Goal: Task Accomplishment & Management: Complete application form

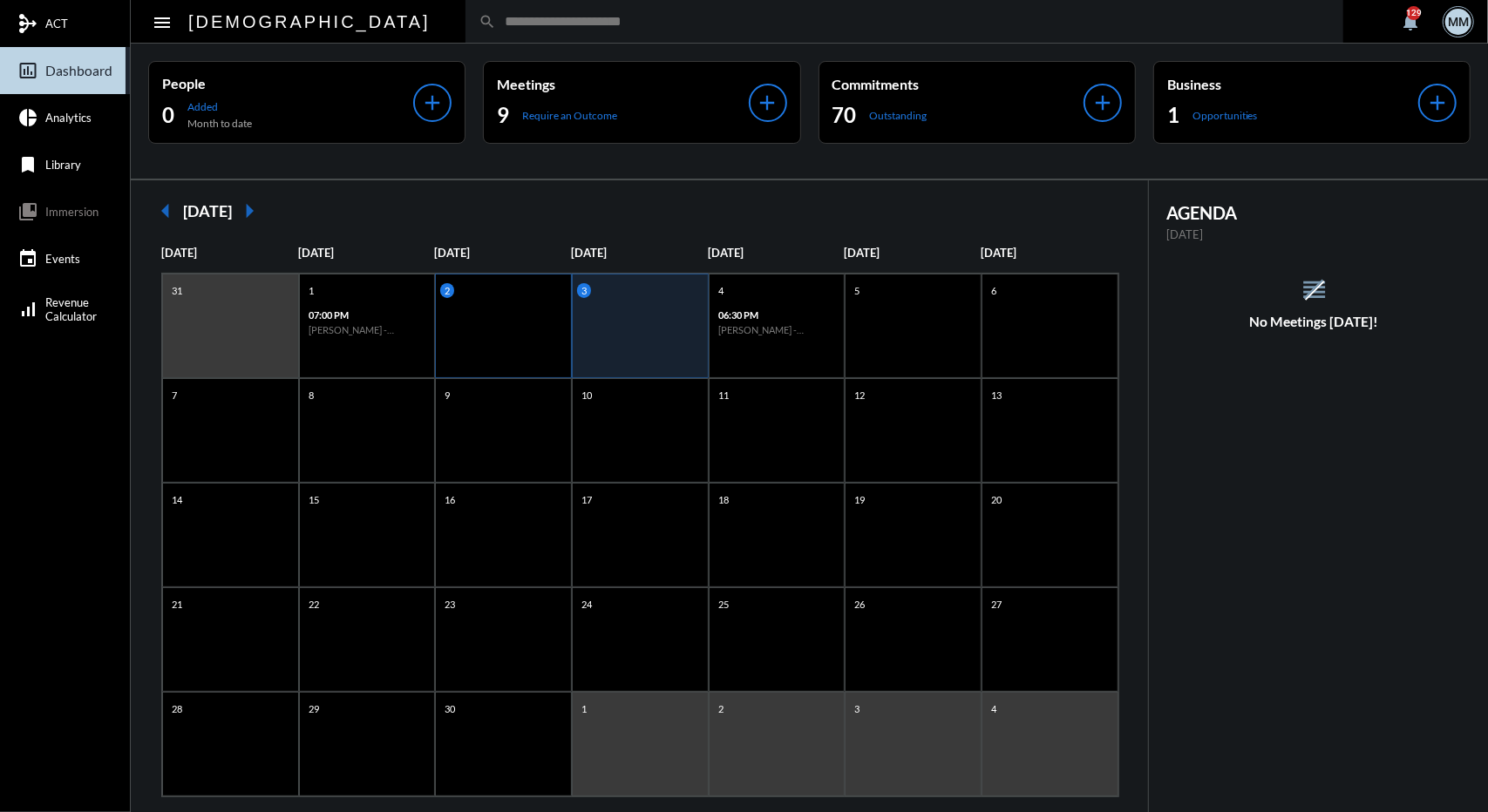
click at [483, 349] on div "2" at bounding box center [503, 326] width 137 height 105
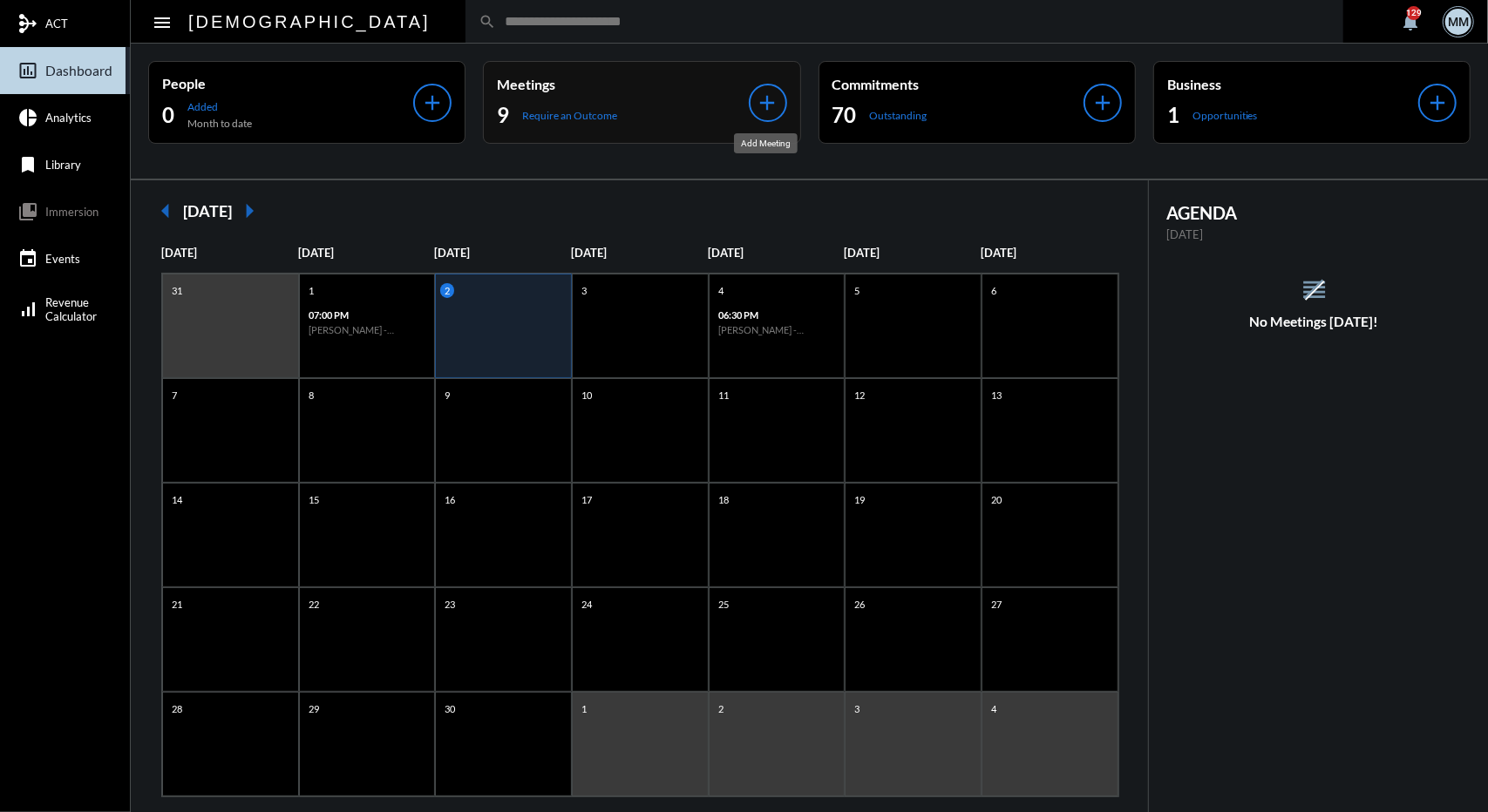
click at [764, 95] on mat-icon "add" at bounding box center [768, 103] width 24 height 24
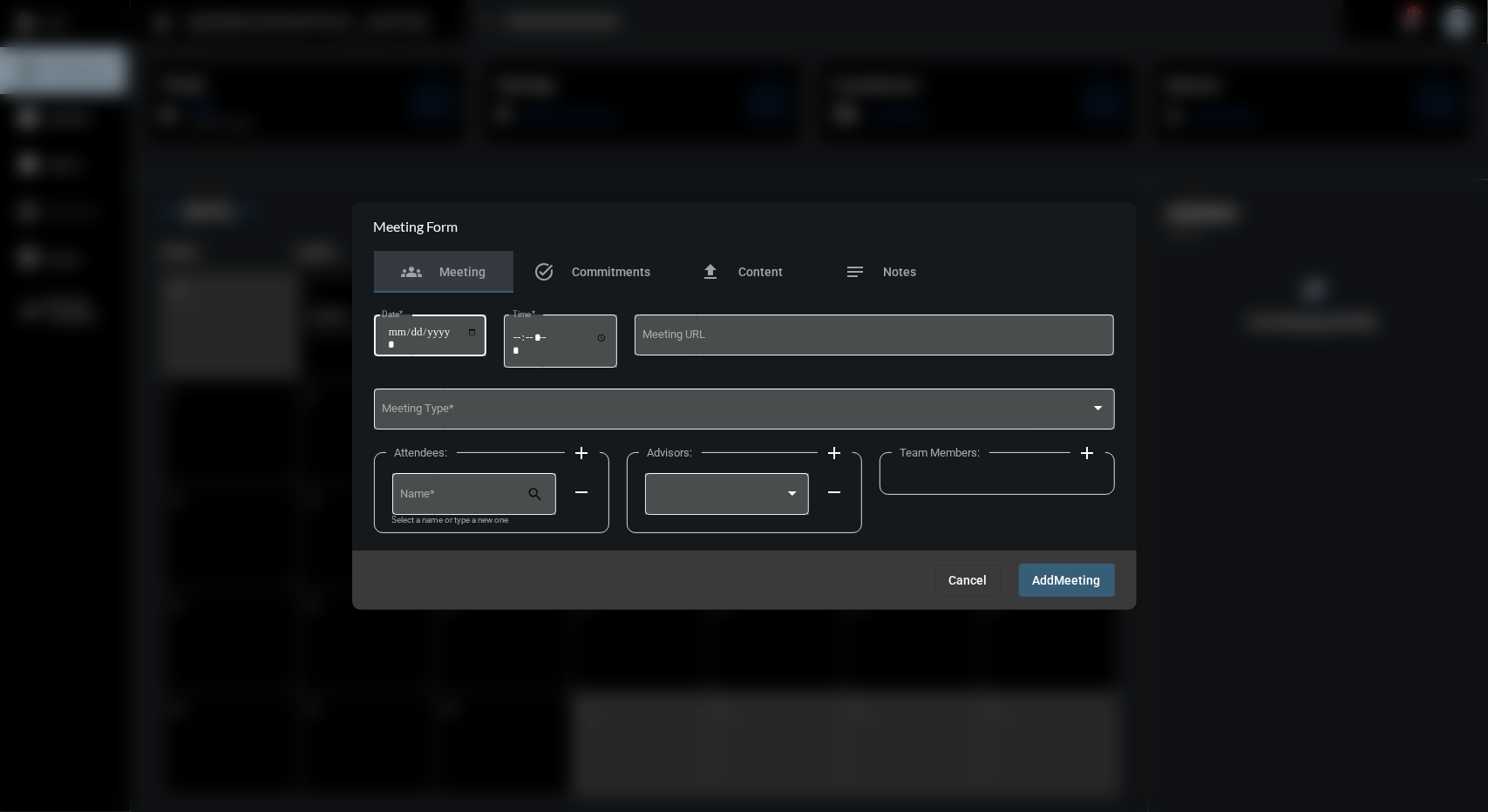
click at [404, 332] on input "Date *" at bounding box center [433, 338] width 91 height 24
type input "**********"
type input "*****"
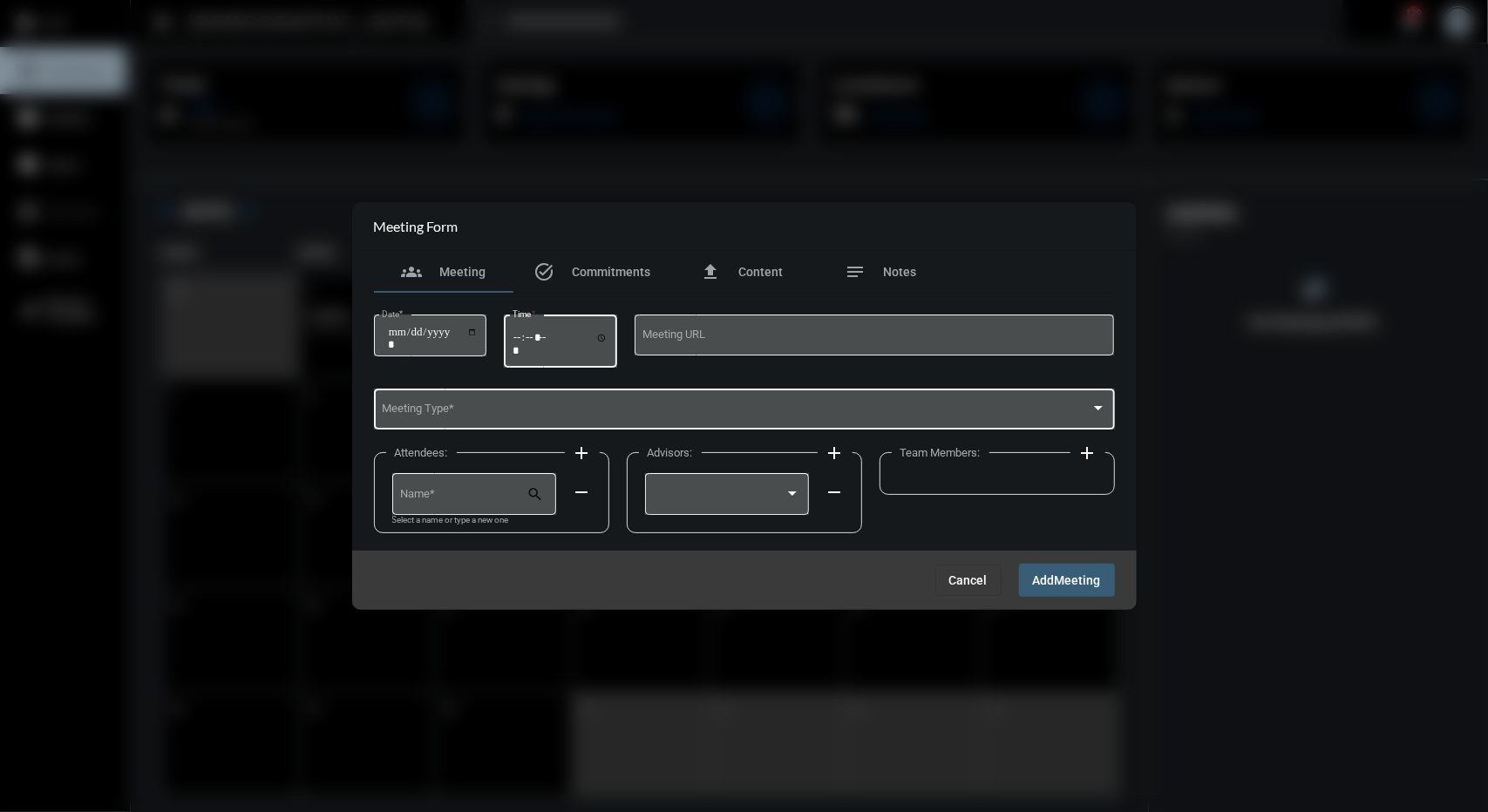
click at [450, 413] on span at bounding box center [736, 413] width 709 height 13
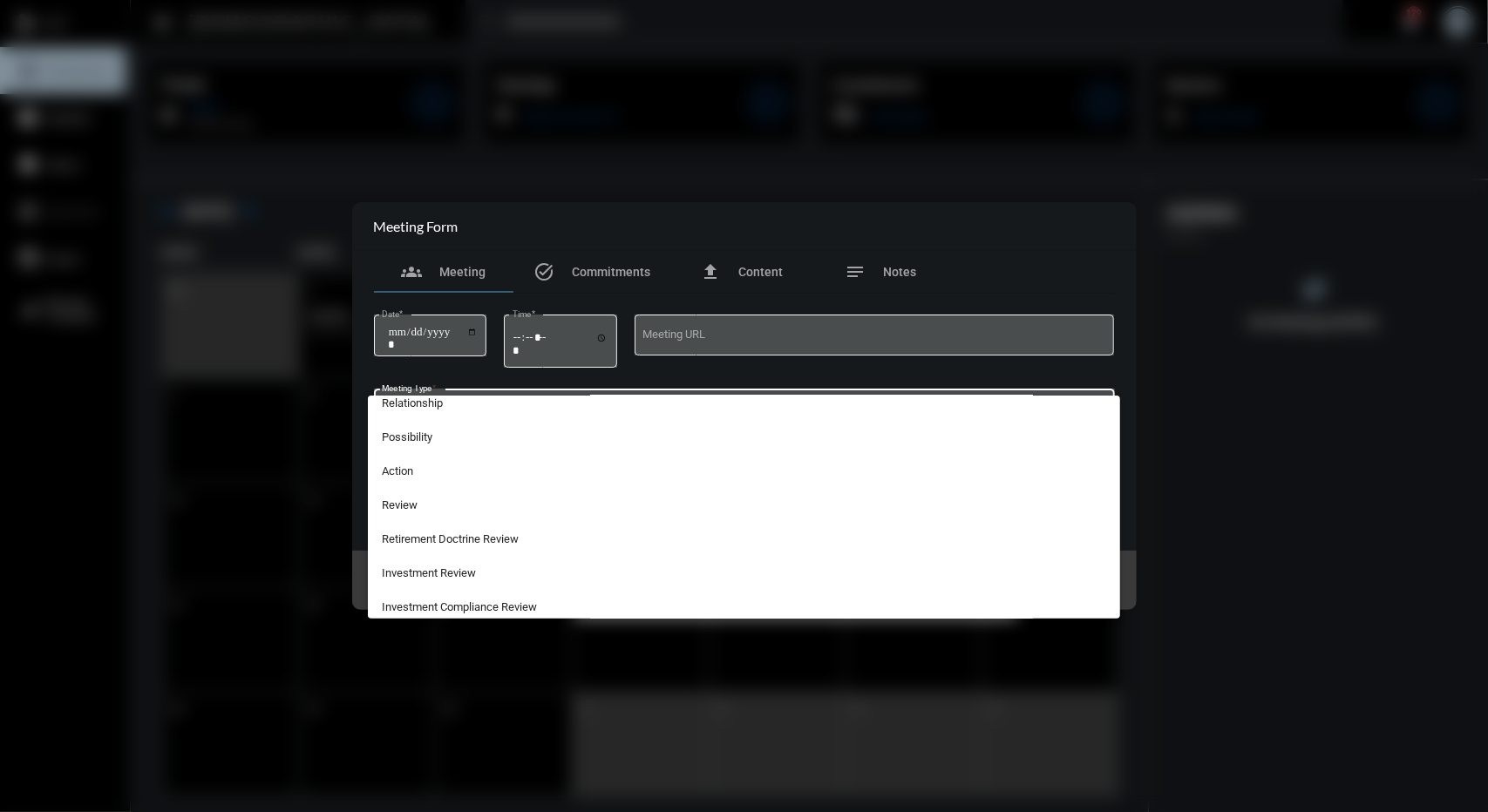
scroll to position [457, 0]
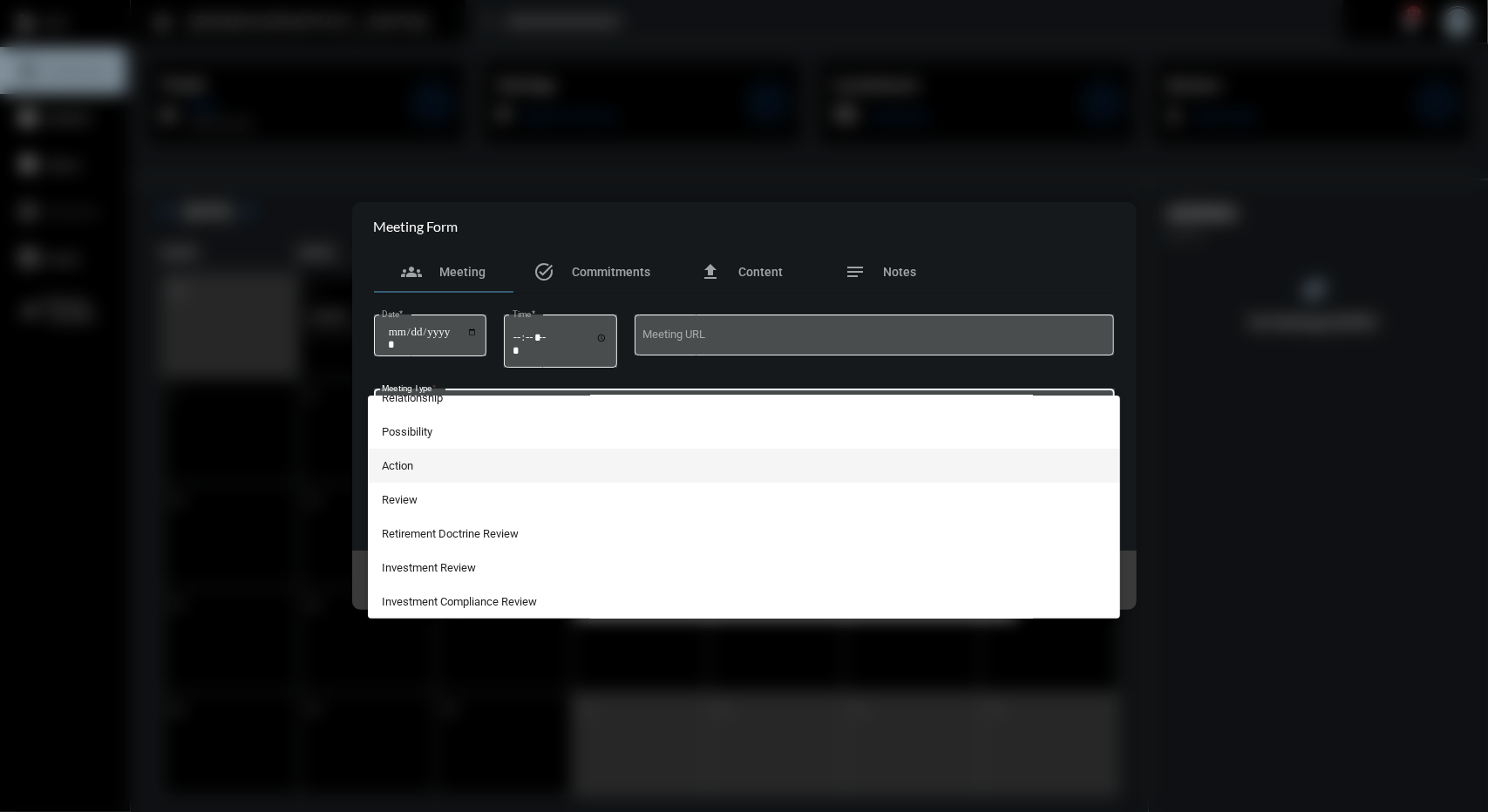
click at [457, 467] on span "Action" at bounding box center [744, 465] width 725 height 34
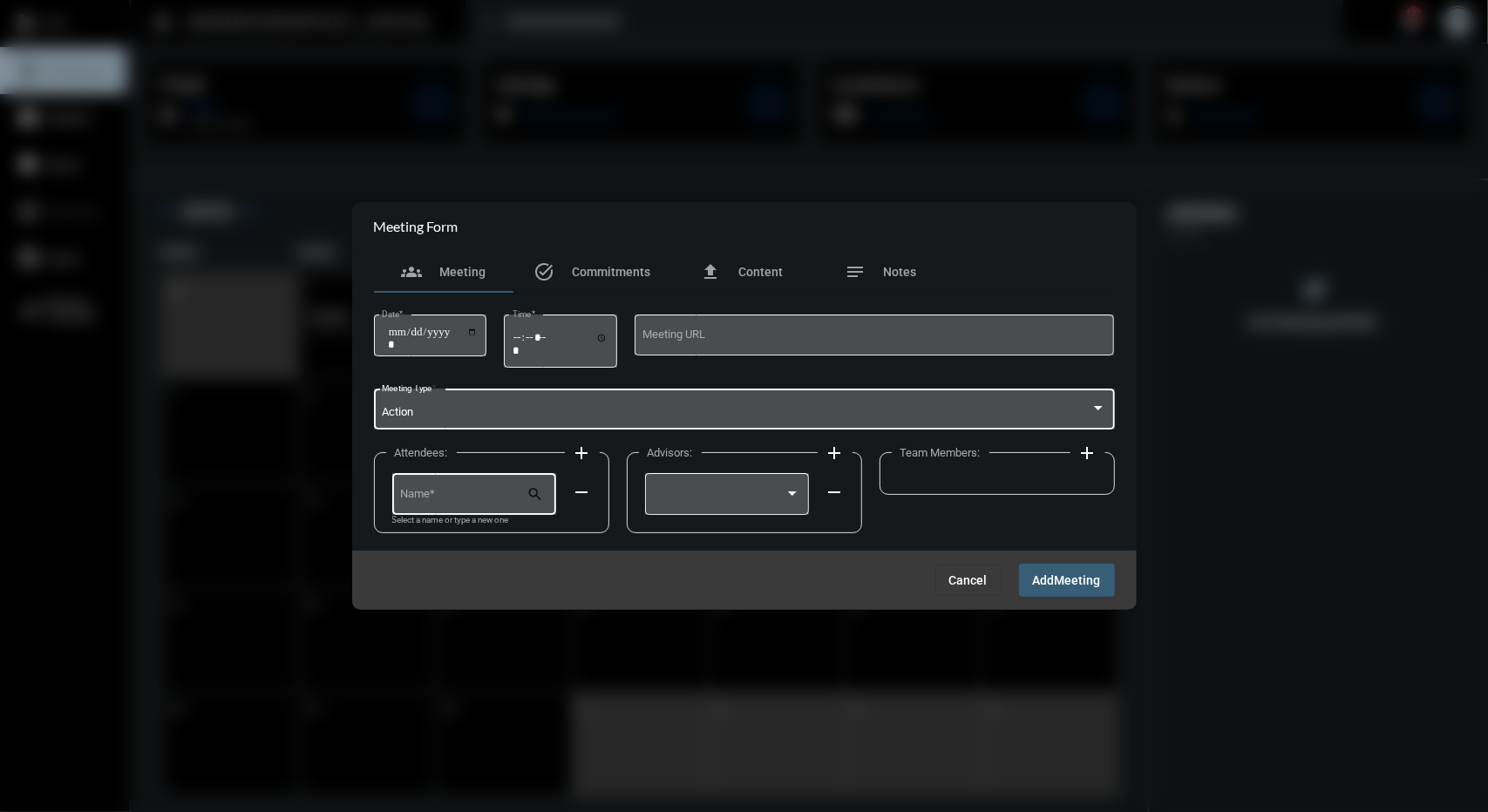
click at [463, 492] on input "Name *" at bounding box center [464, 497] width 126 height 13
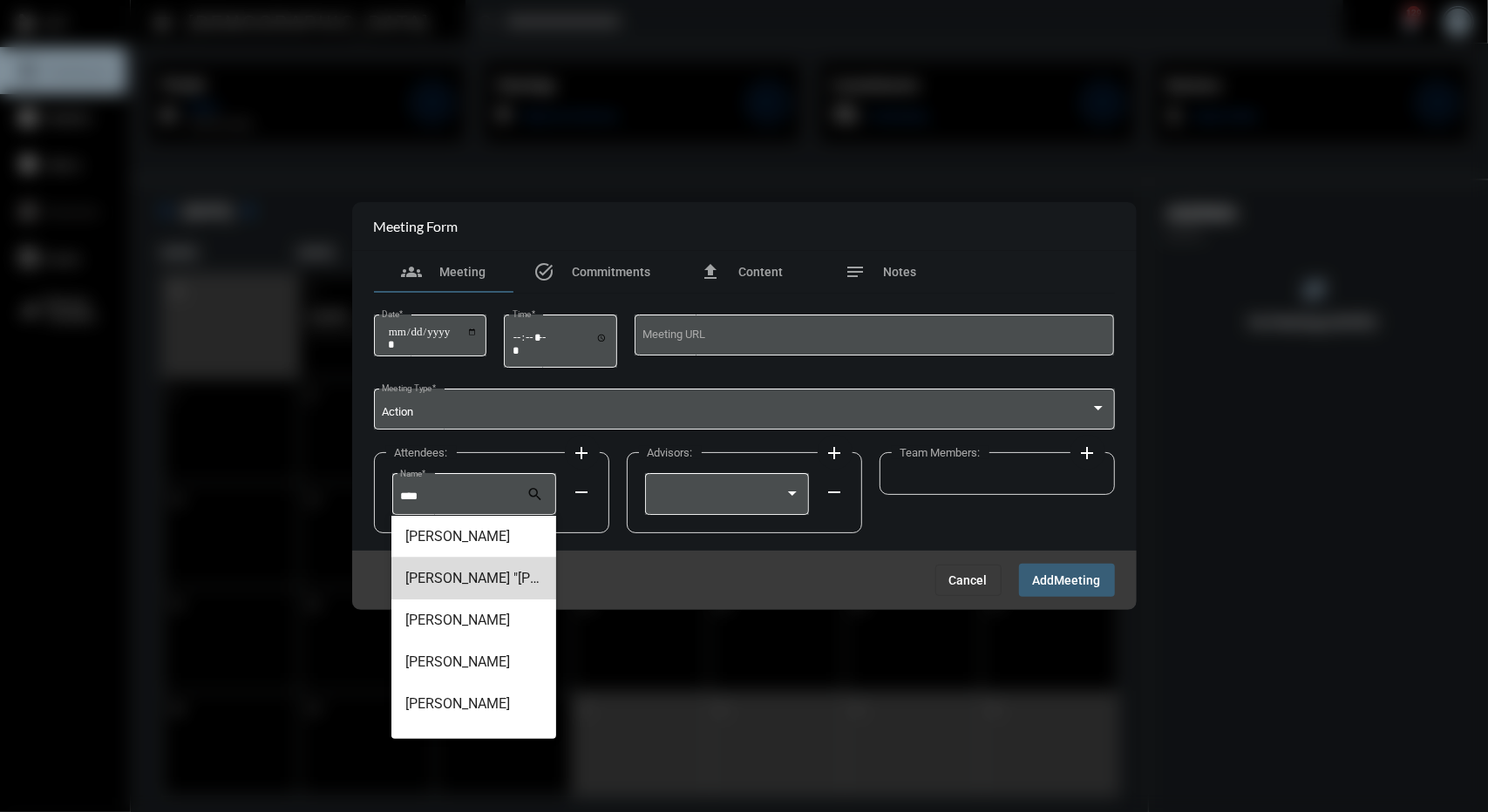
click at [474, 587] on span "Katherine "Kati" Hull" at bounding box center [473, 578] width 137 height 42
type input "**********"
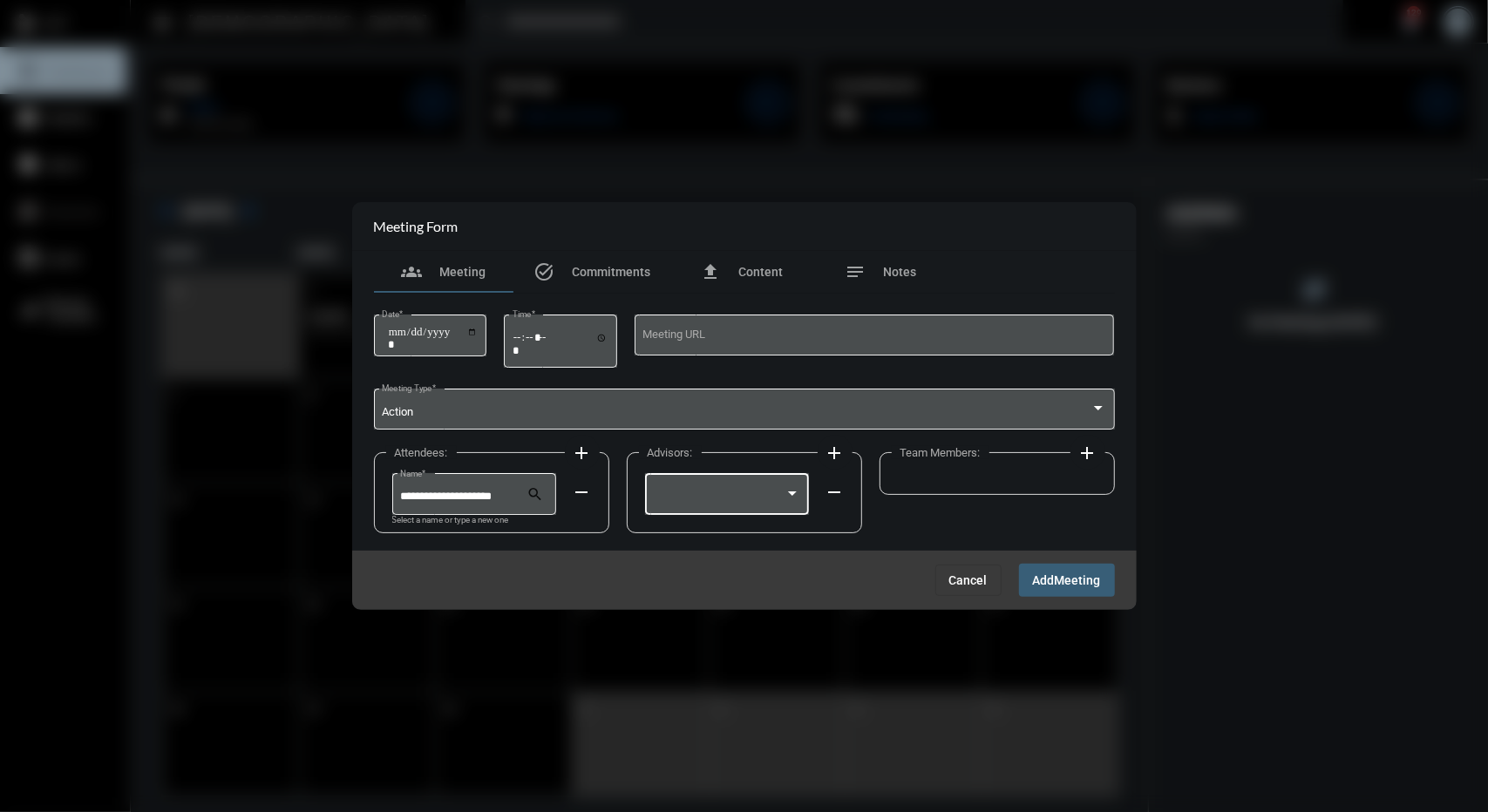
click at [712, 488] on div at bounding box center [727, 493] width 148 height 45
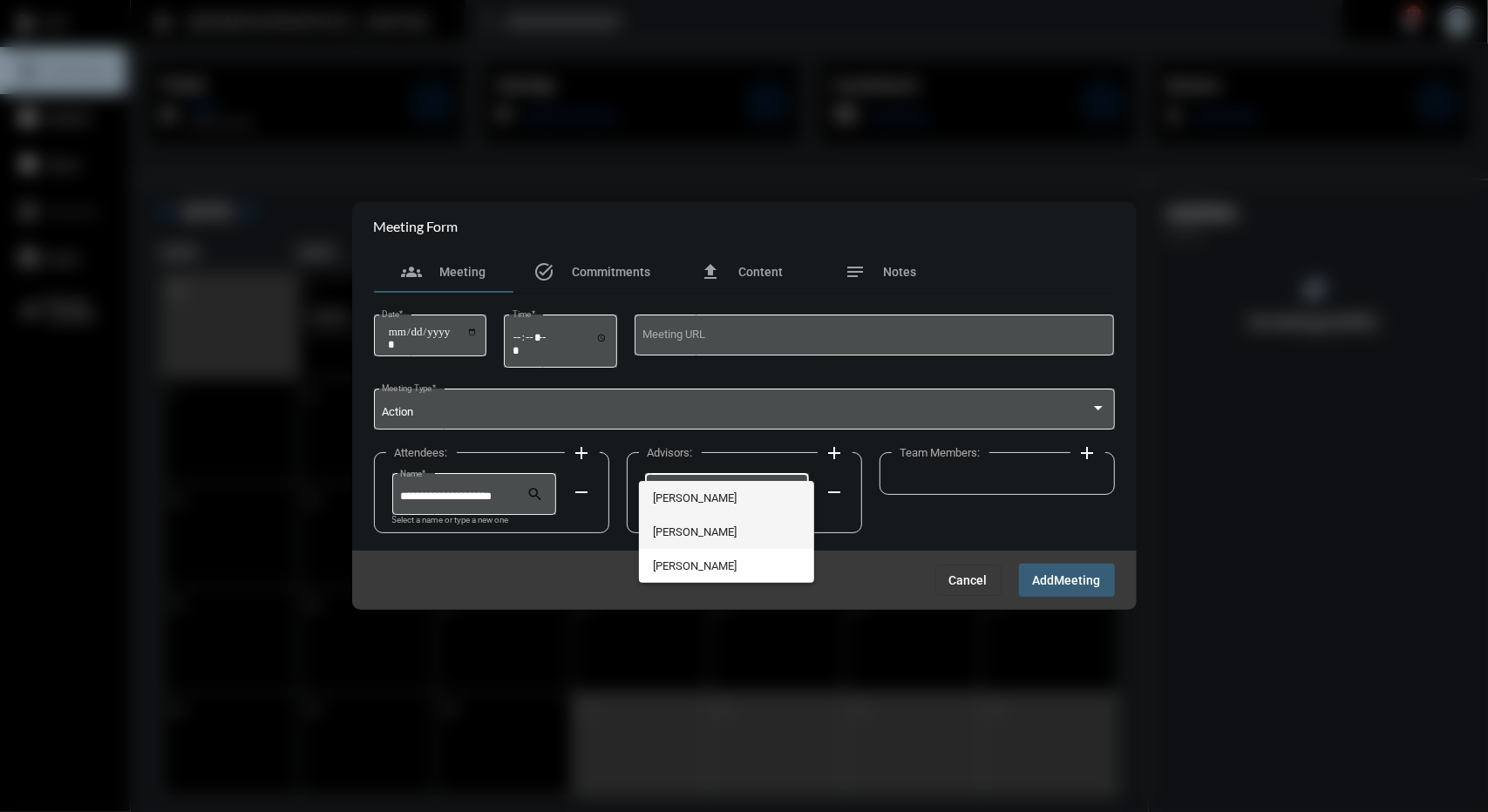
click at [700, 526] on span "[PERSON_NAME]" at bounding box center [727, 531] width 148 height 34
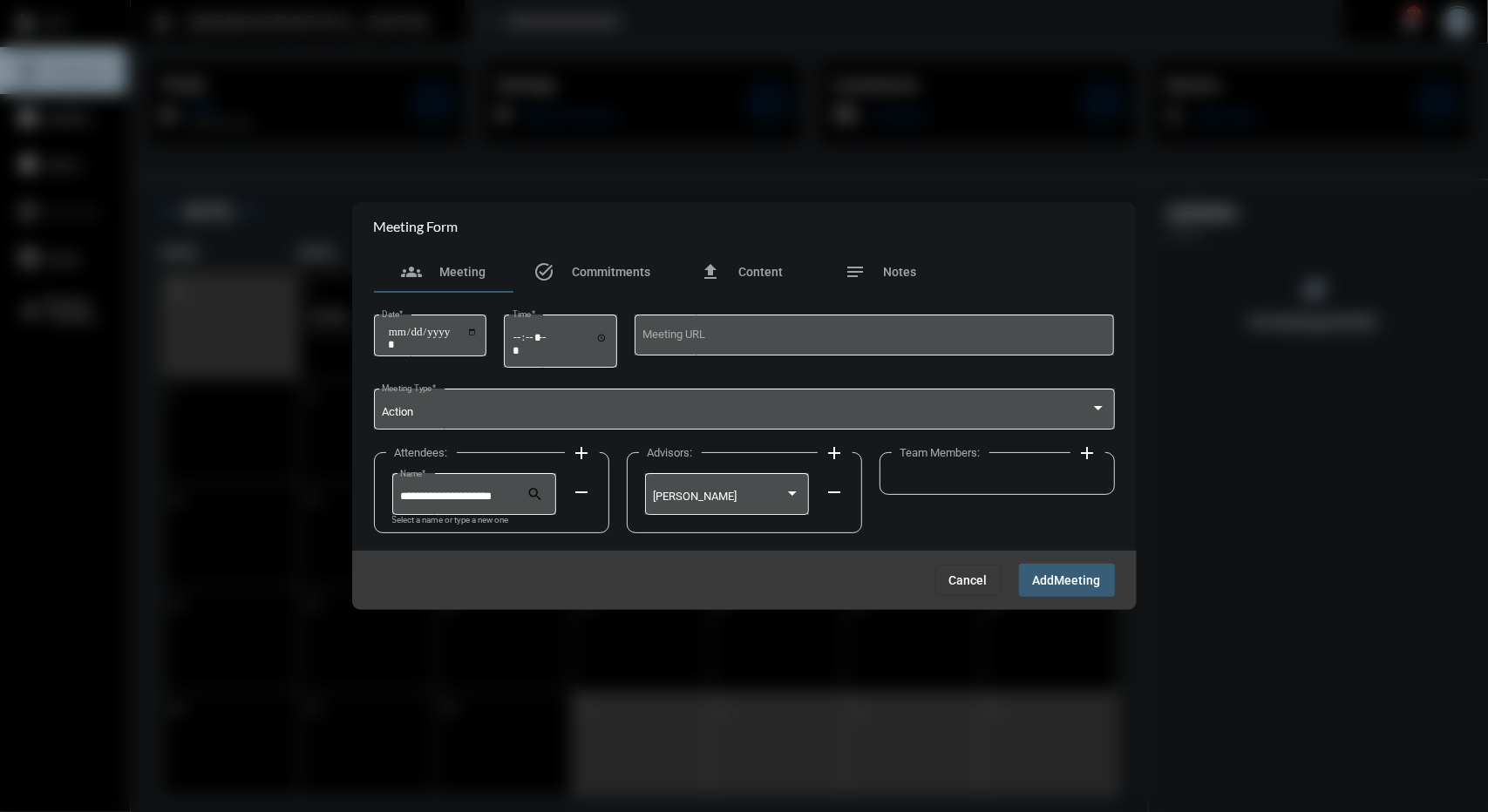
click at [1086, 457] on mat-icon "add" at bounding box center [1088, 453] width 21 height 21
click at [1002, 491] on div at bounding box center [972, 497] width 132 height 13
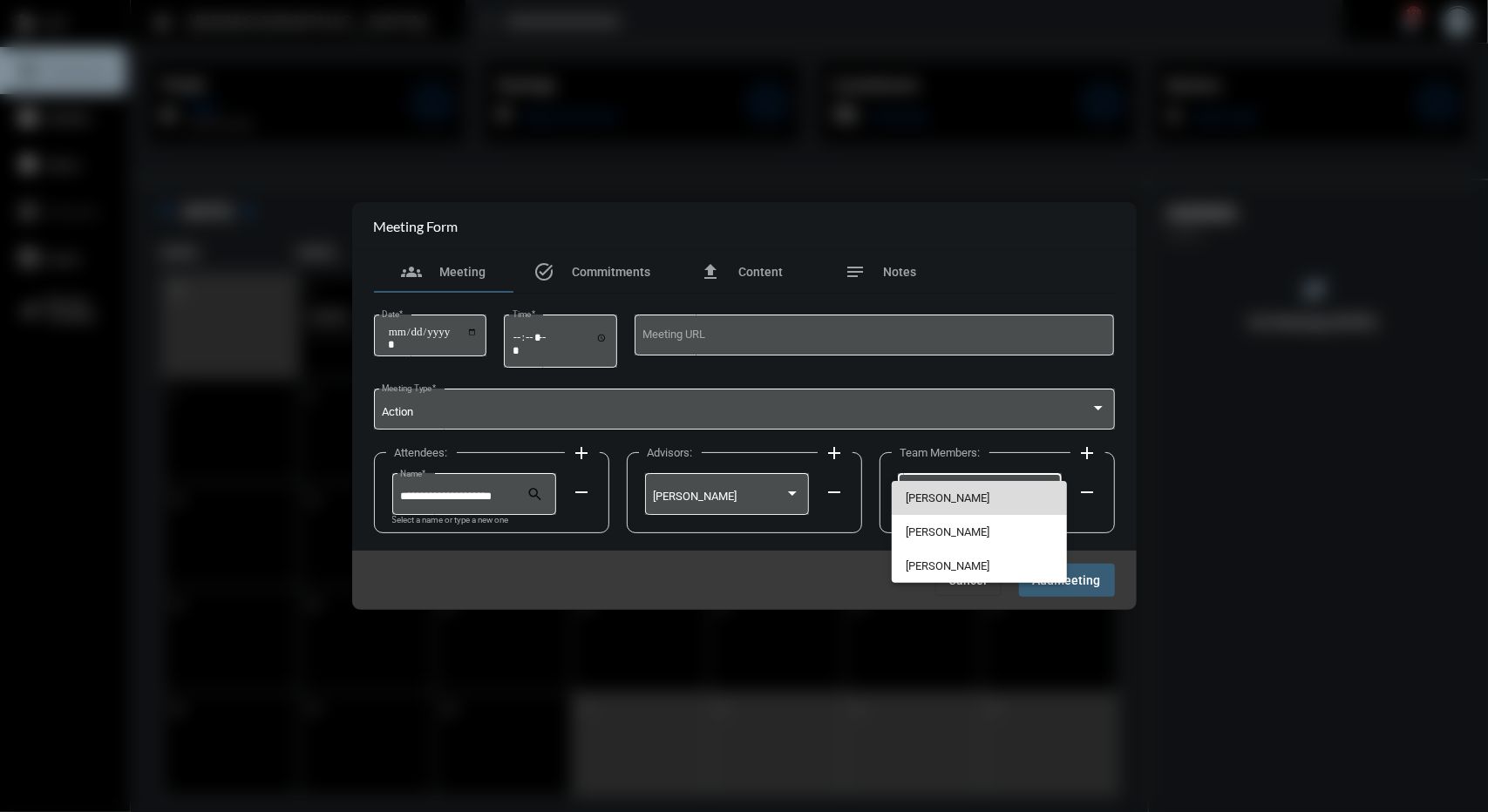
click at [947, 502] on span "[PERSON_NAME]" at bounding box center [980, 498] width 148 height 34
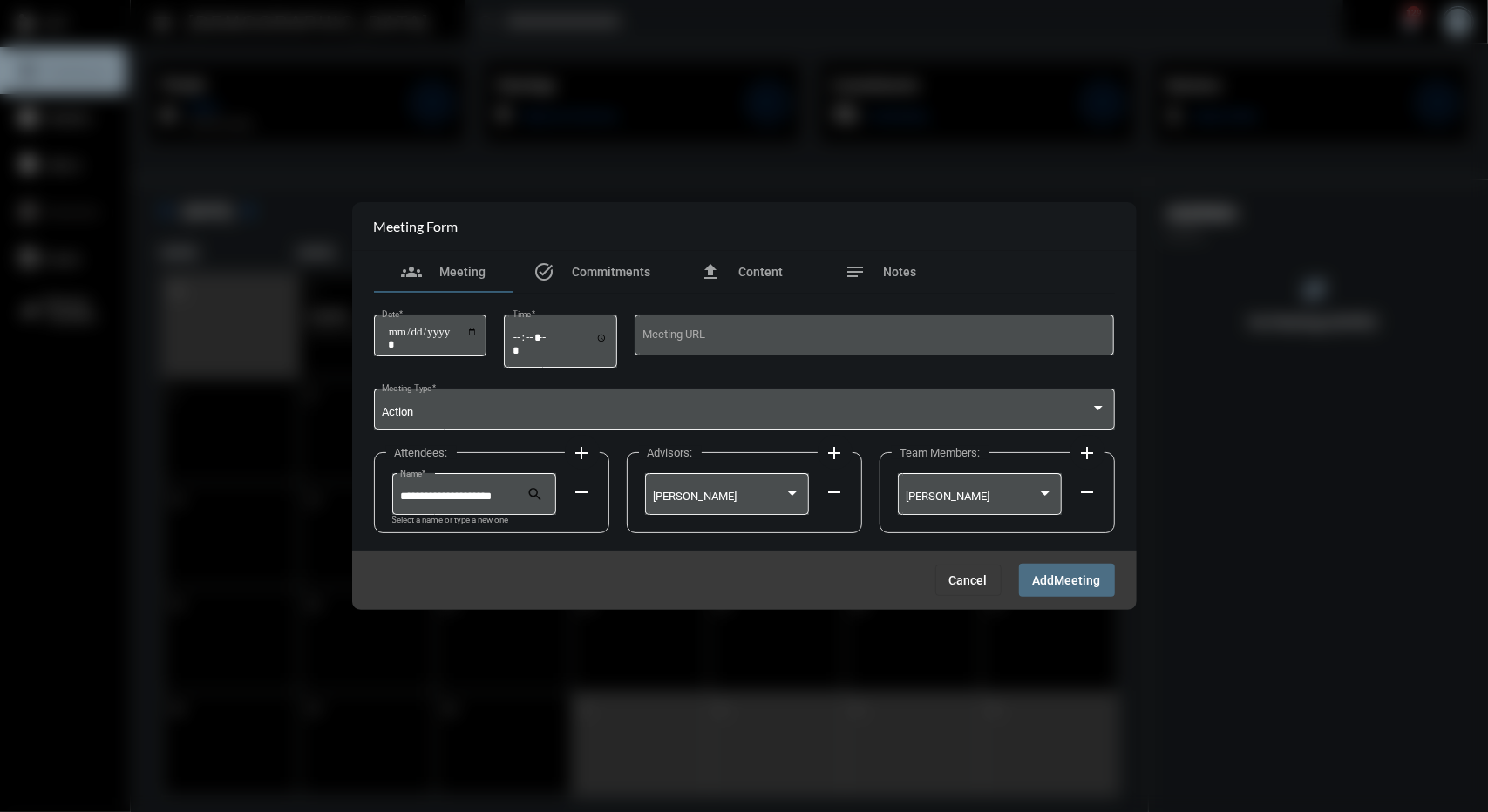
click at [1064, 593] on button "Add Meeting" at bounding box center [1067, 580] width 96 height 33
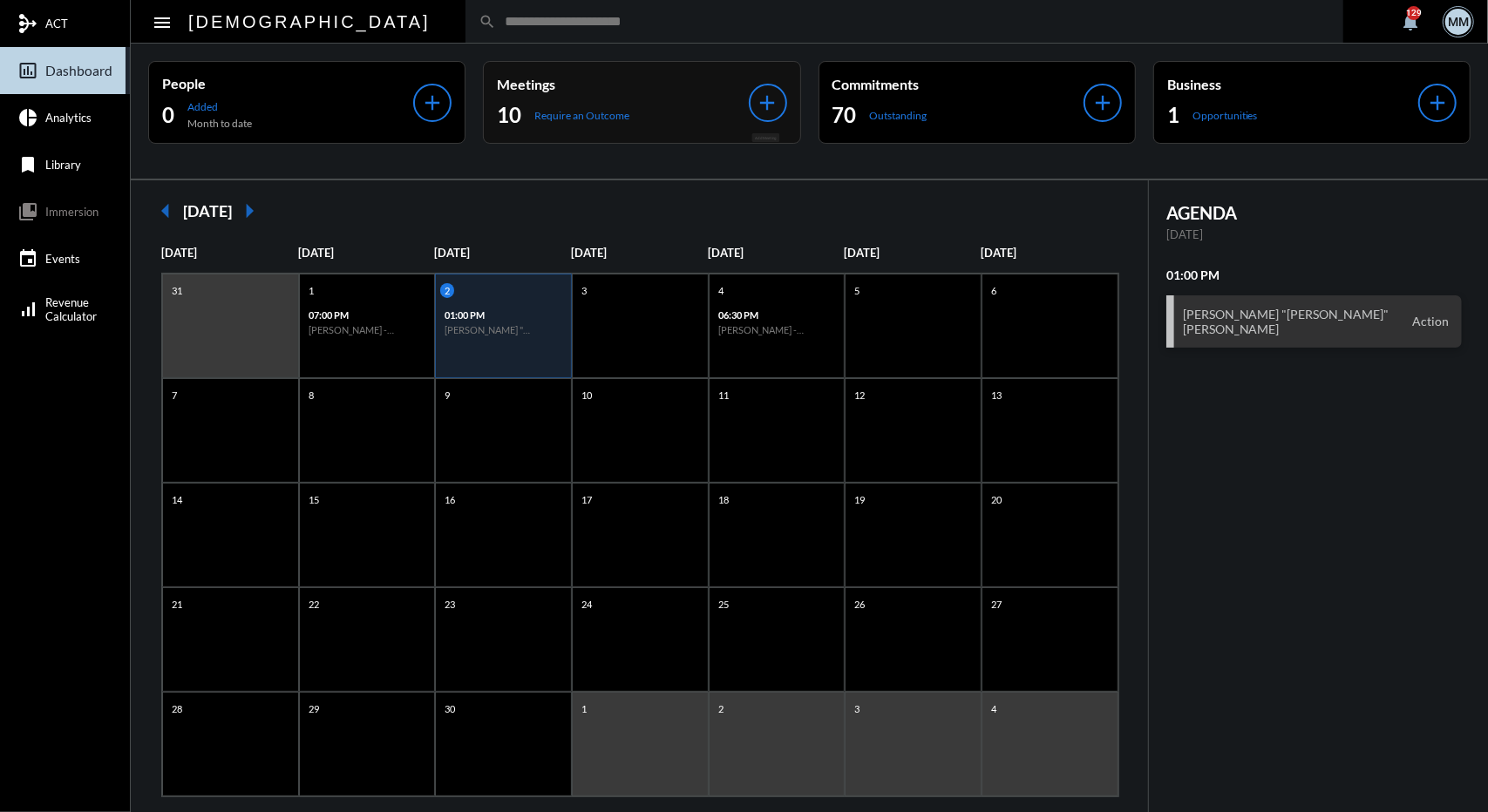
click at [769, 93] on mat-icon "add" at bounding box center [768, 103] width 24 height 24
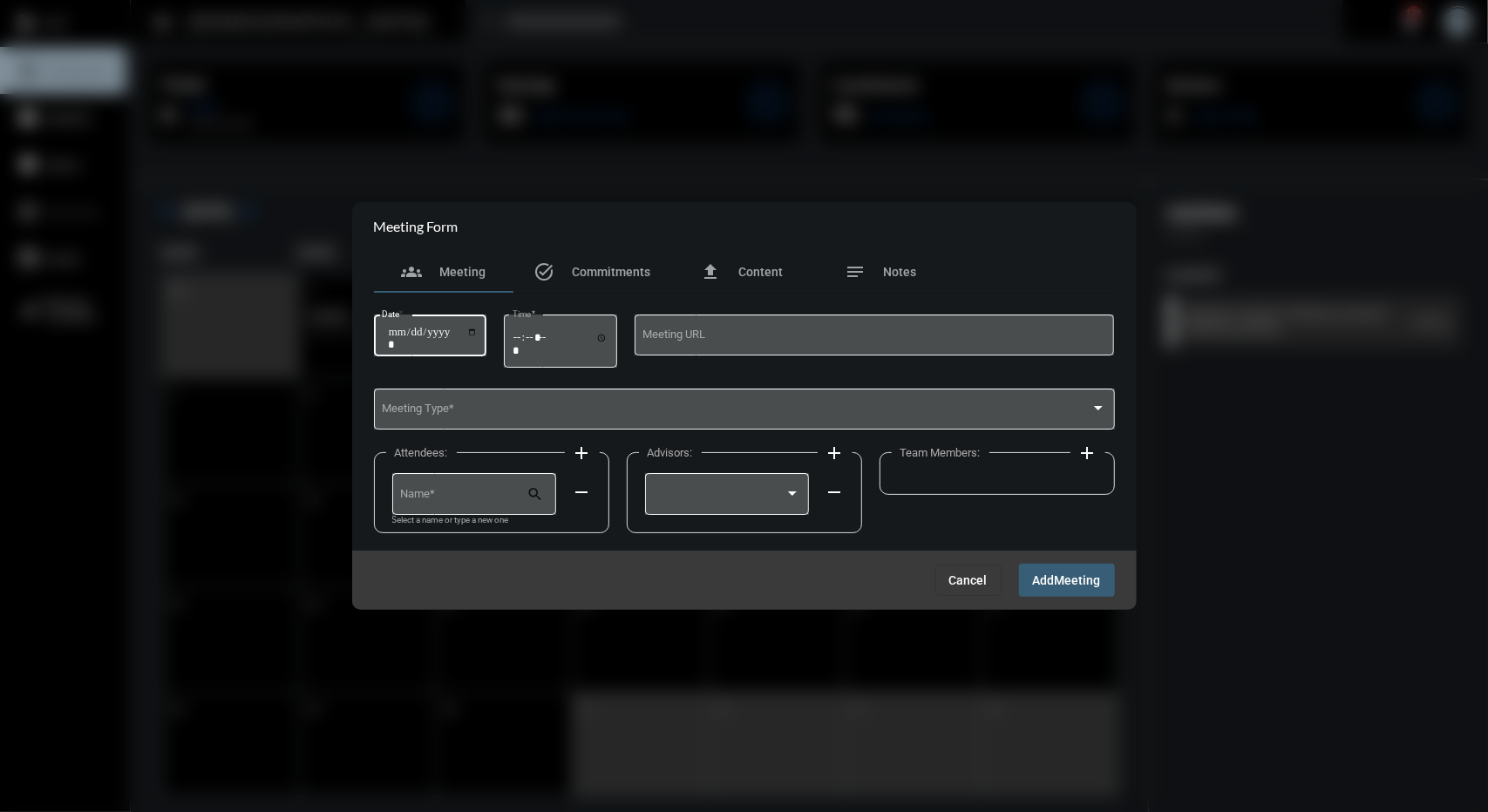
click at [402, 330] on input "Date *" at bounding box center [433, 338] width 91 height 24
type input "**********"
type input "*****"
click at [470, 418] on span at bounding box center [736, 413] width 709 height 13
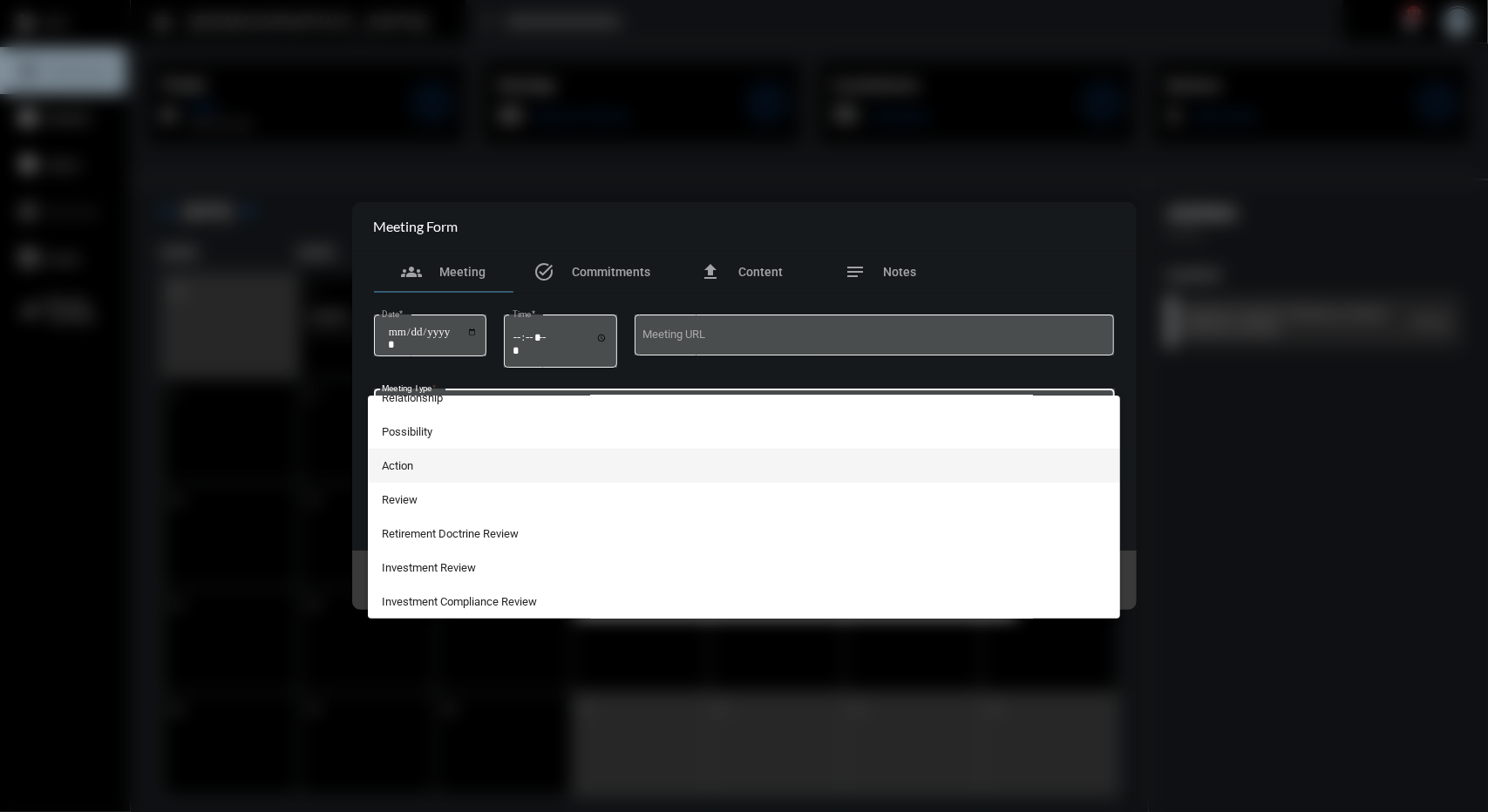
click at [428, 478] on span "Action" at bounding box center [744, 465] width 725 height 34
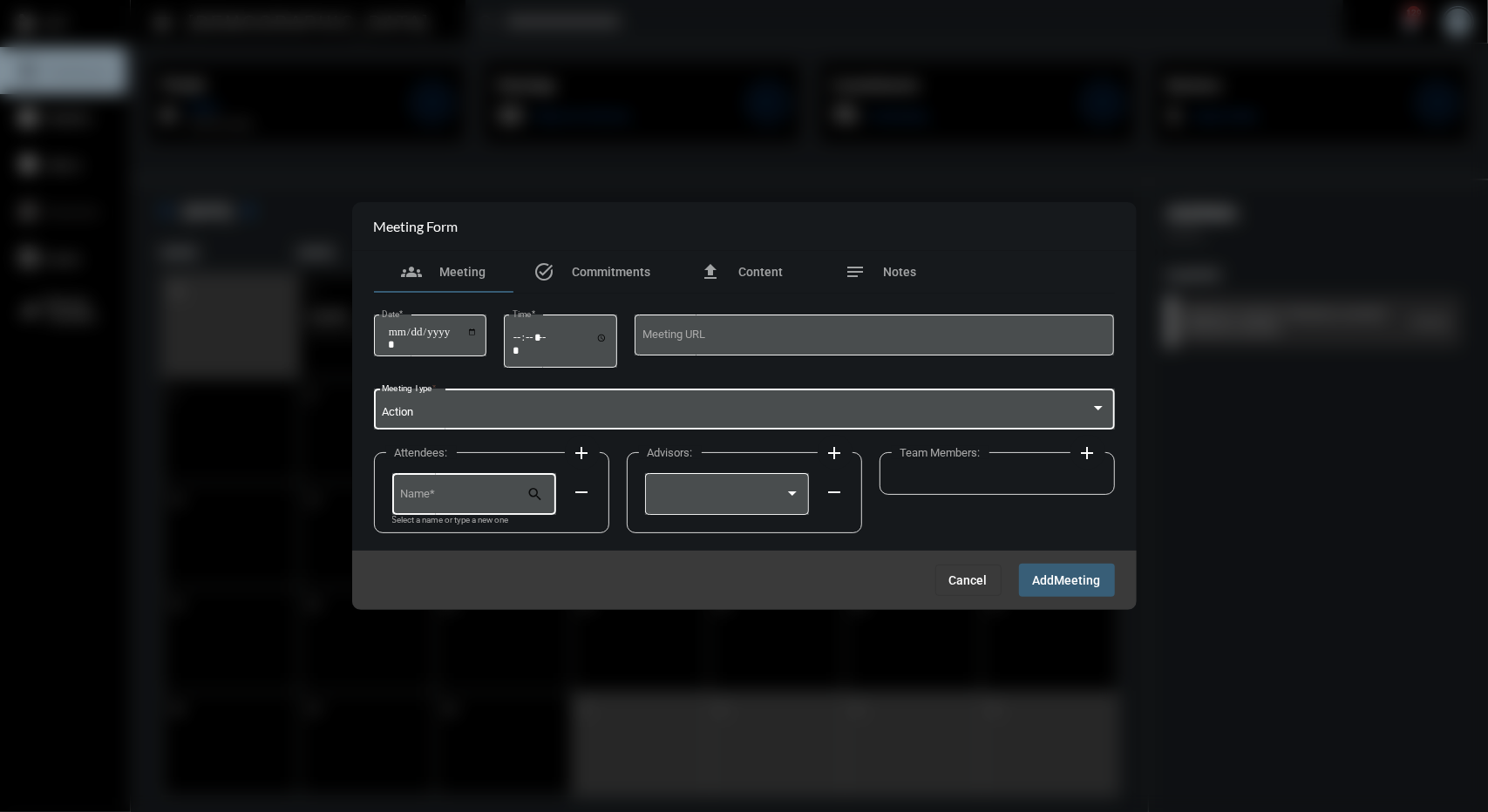
click at [438, 508] on div "Name *" at bounding box center [464, 493] width 126 height 45
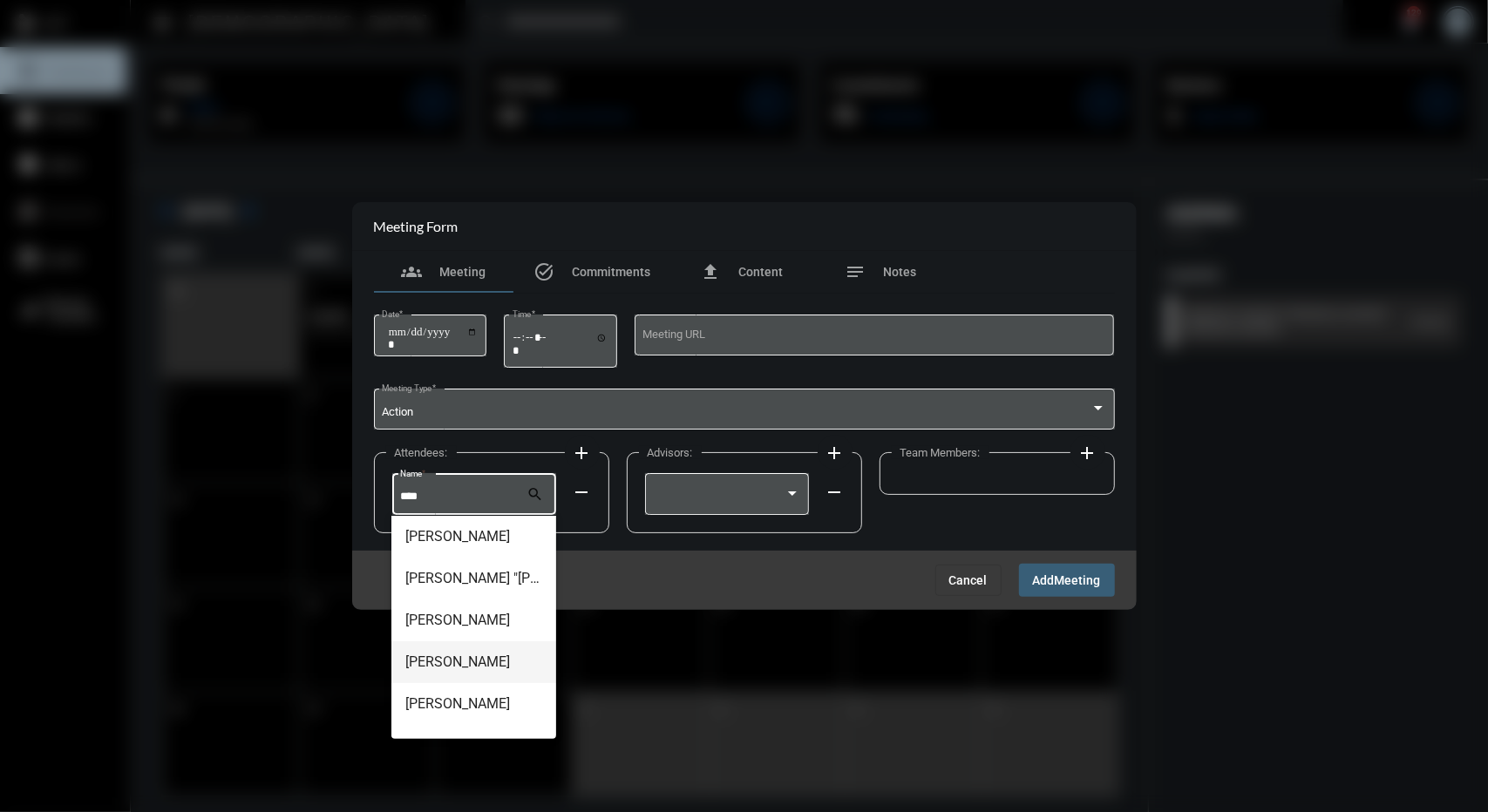
scroll to position [28, 0]
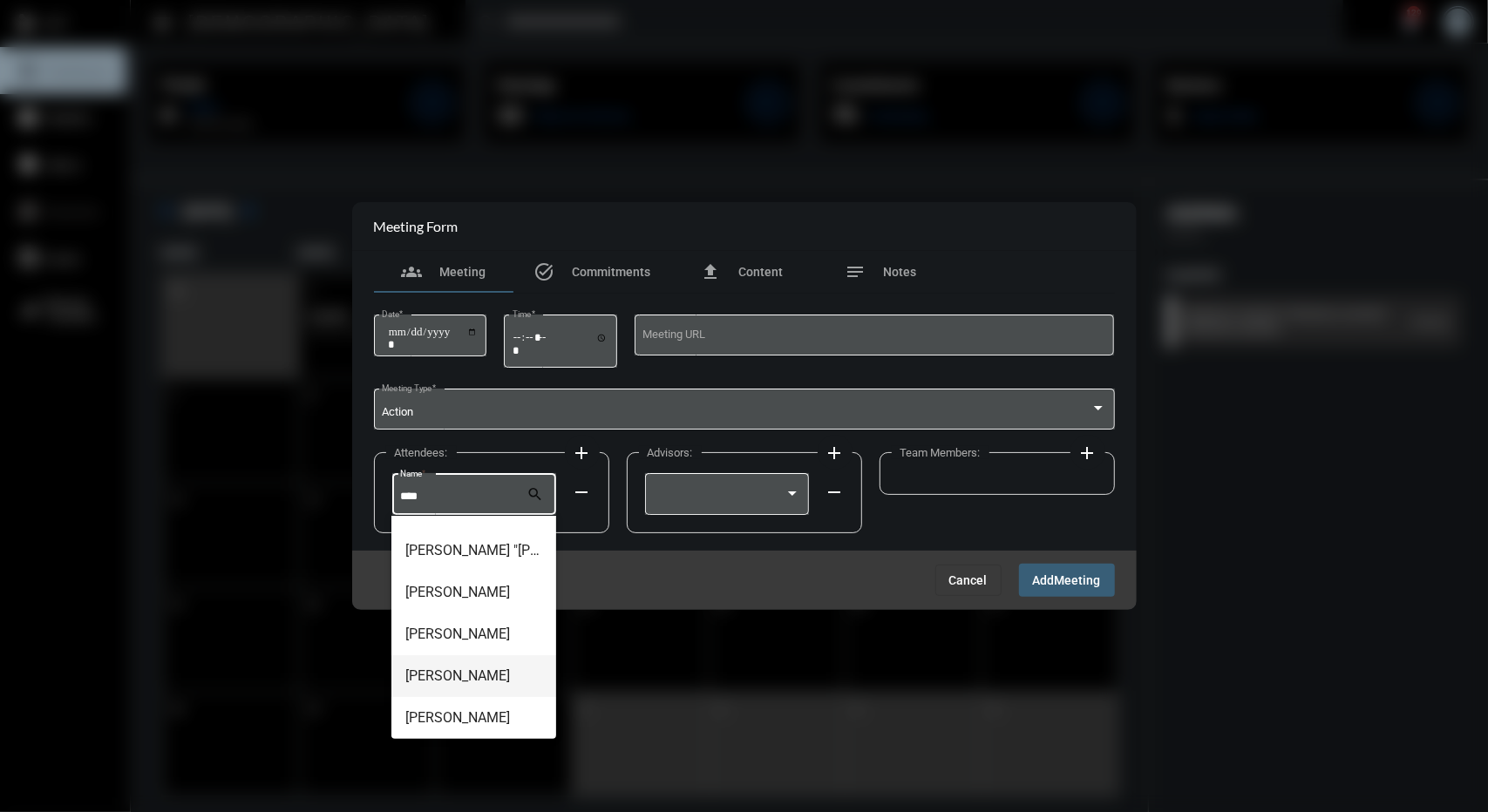
click at [464, 667] on span "[PERSON_NAME]" at bounding box center [473, 675] width 137 height 42
type input "*********"
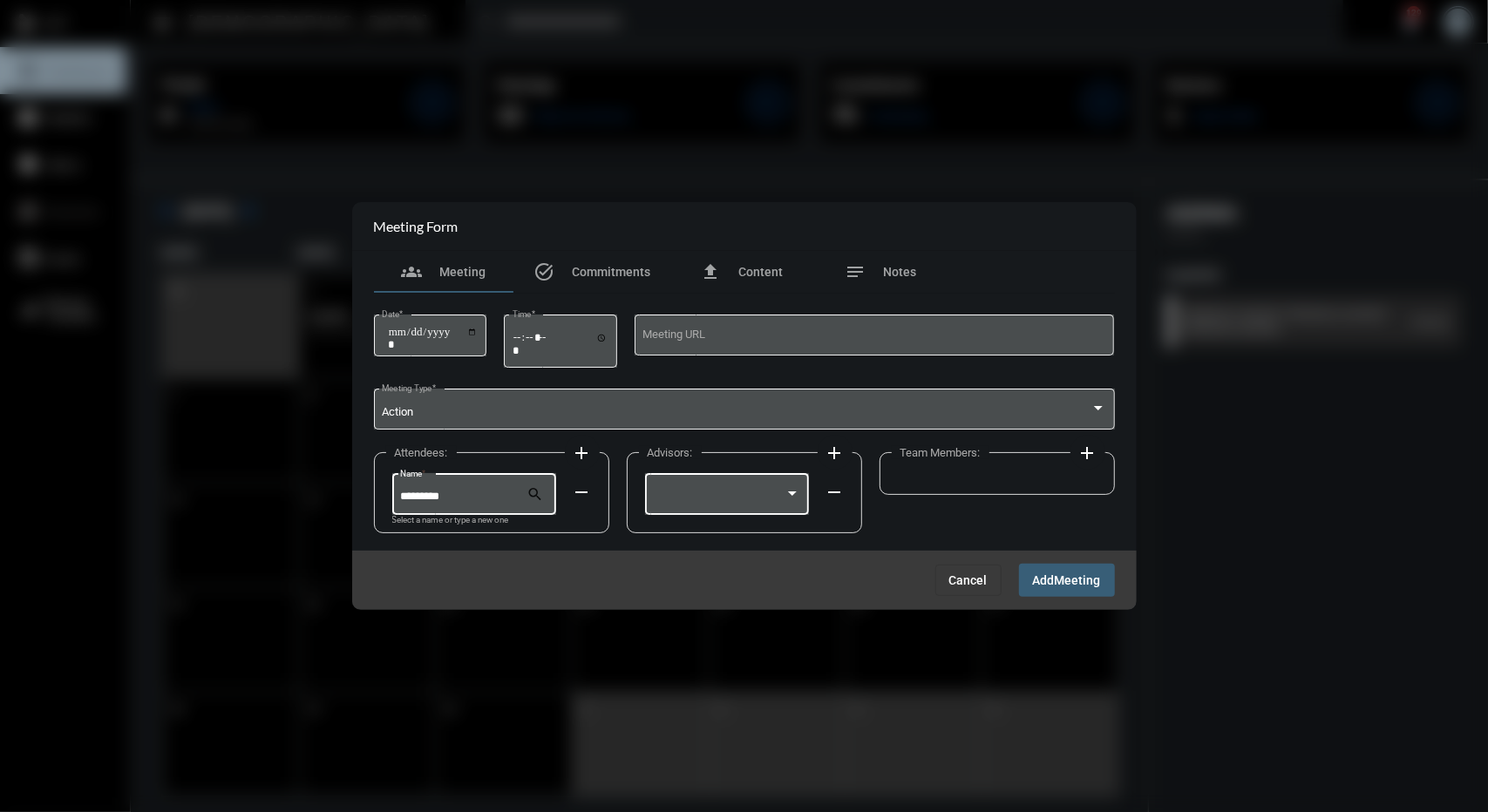
click at [770, 487] on div at bounding box center [727, 493] width 148 height 45
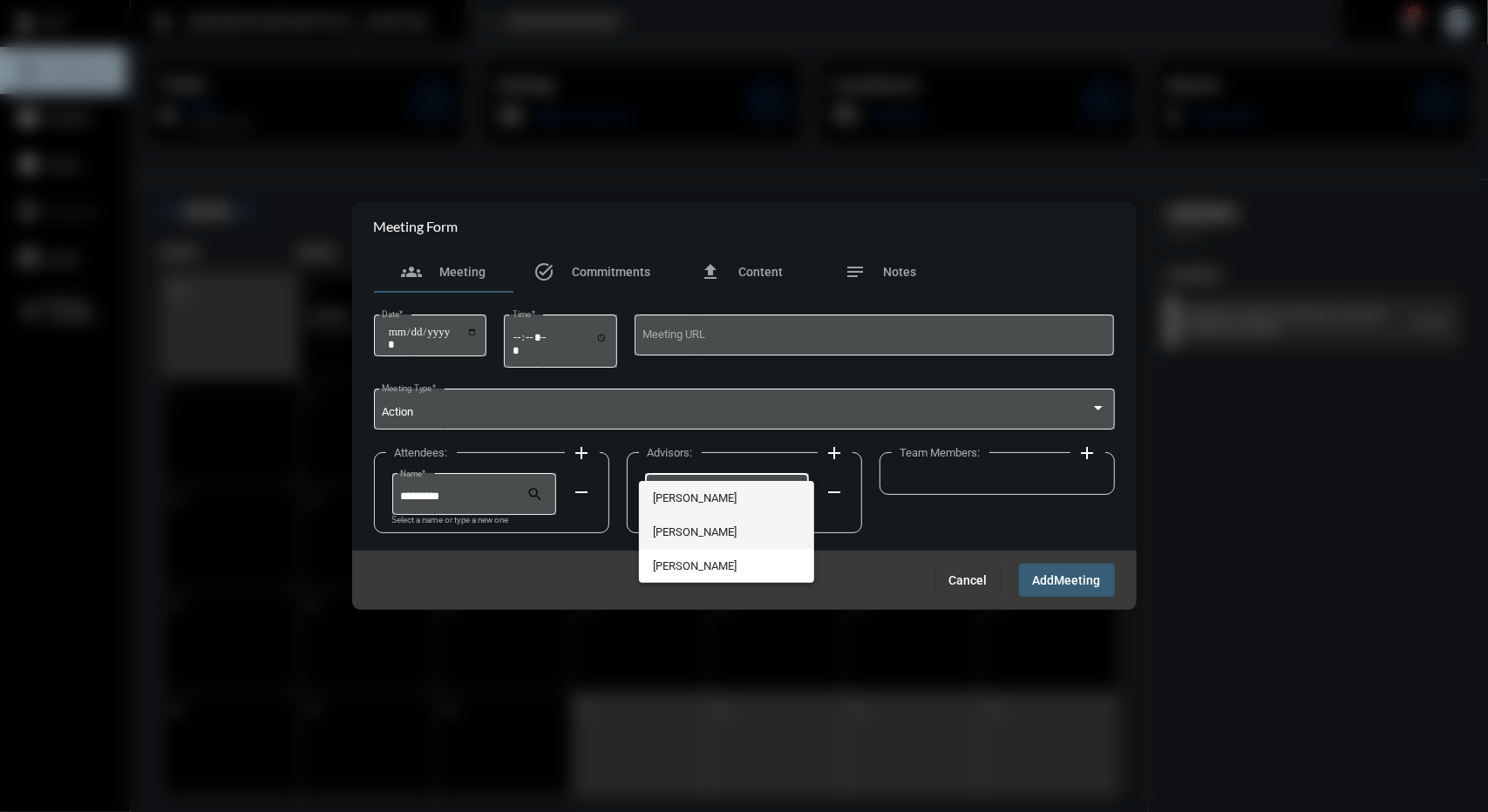
click at [682, 541] on span "[PERSON_NAME]" at bounding box center [727, 531] width 148 height 34
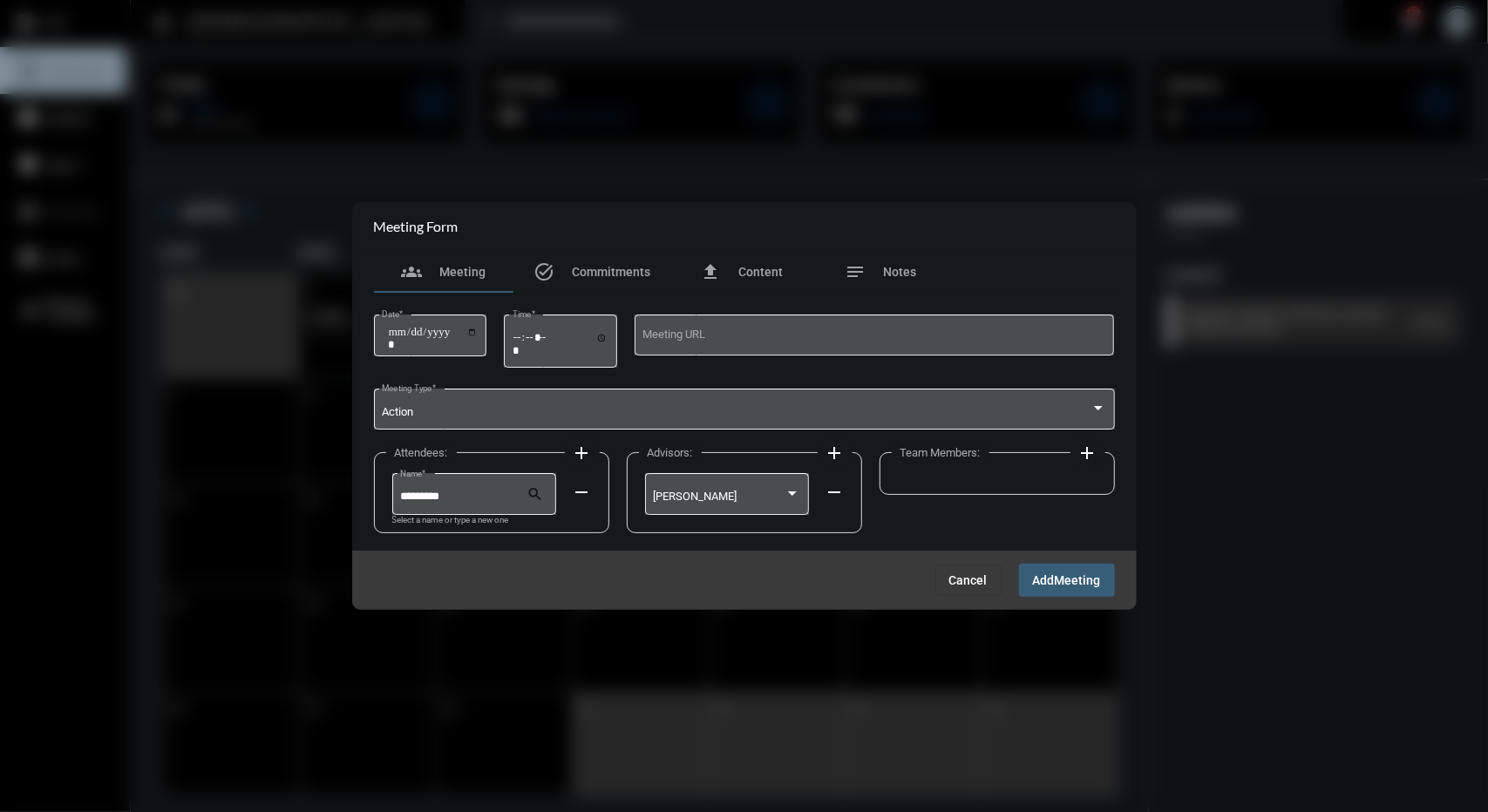
click at [1085, 461] on mat-icon "add" at bounding box center [1088, 453] width 21 height 21
click at [1015, 496] on div at bounding box center [972, 497] width 132 height 13
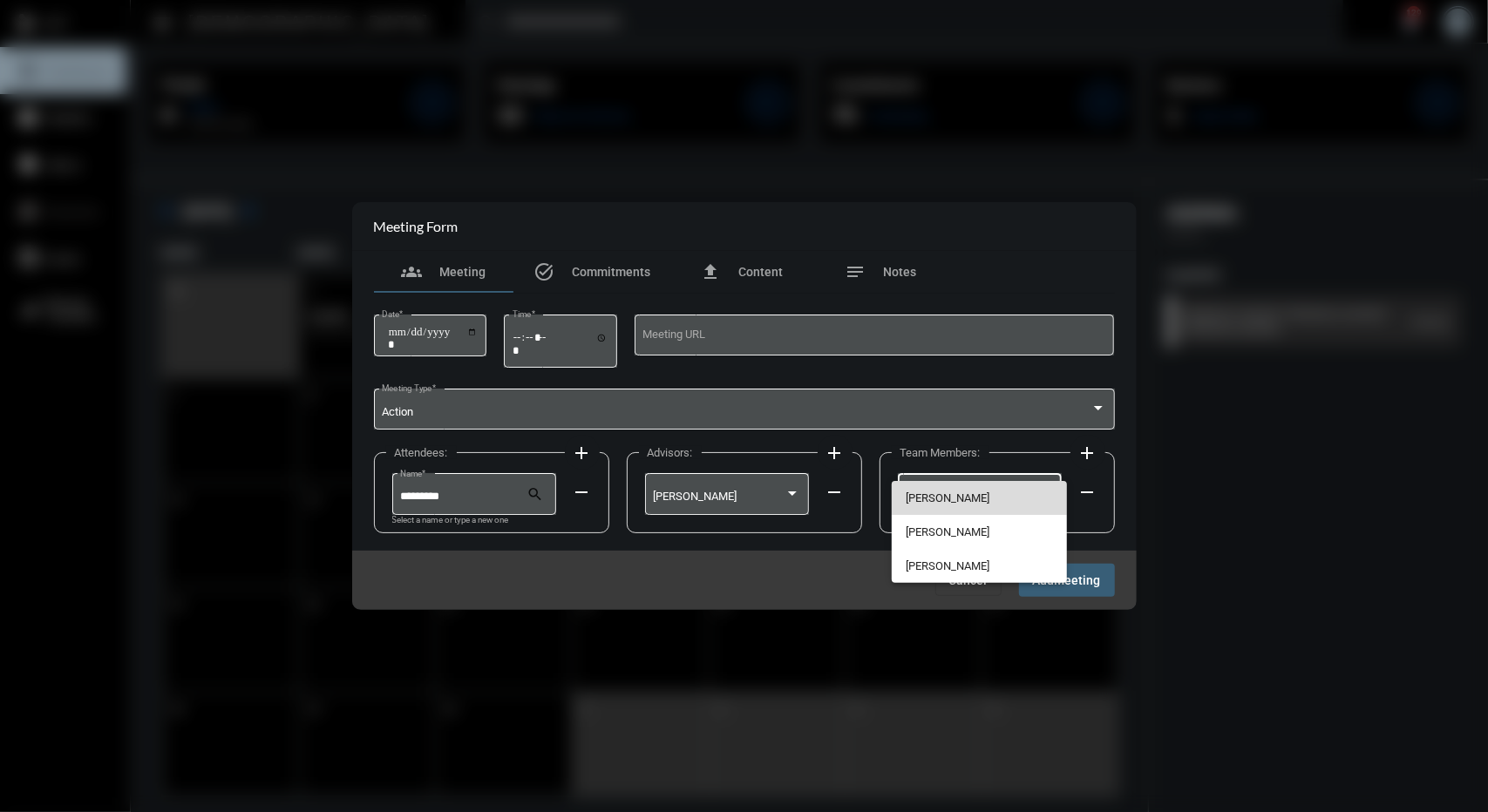
click at [945, 506] on span "[PERSON_NAME]" at bounding box center [980, 498] width 148 height 34
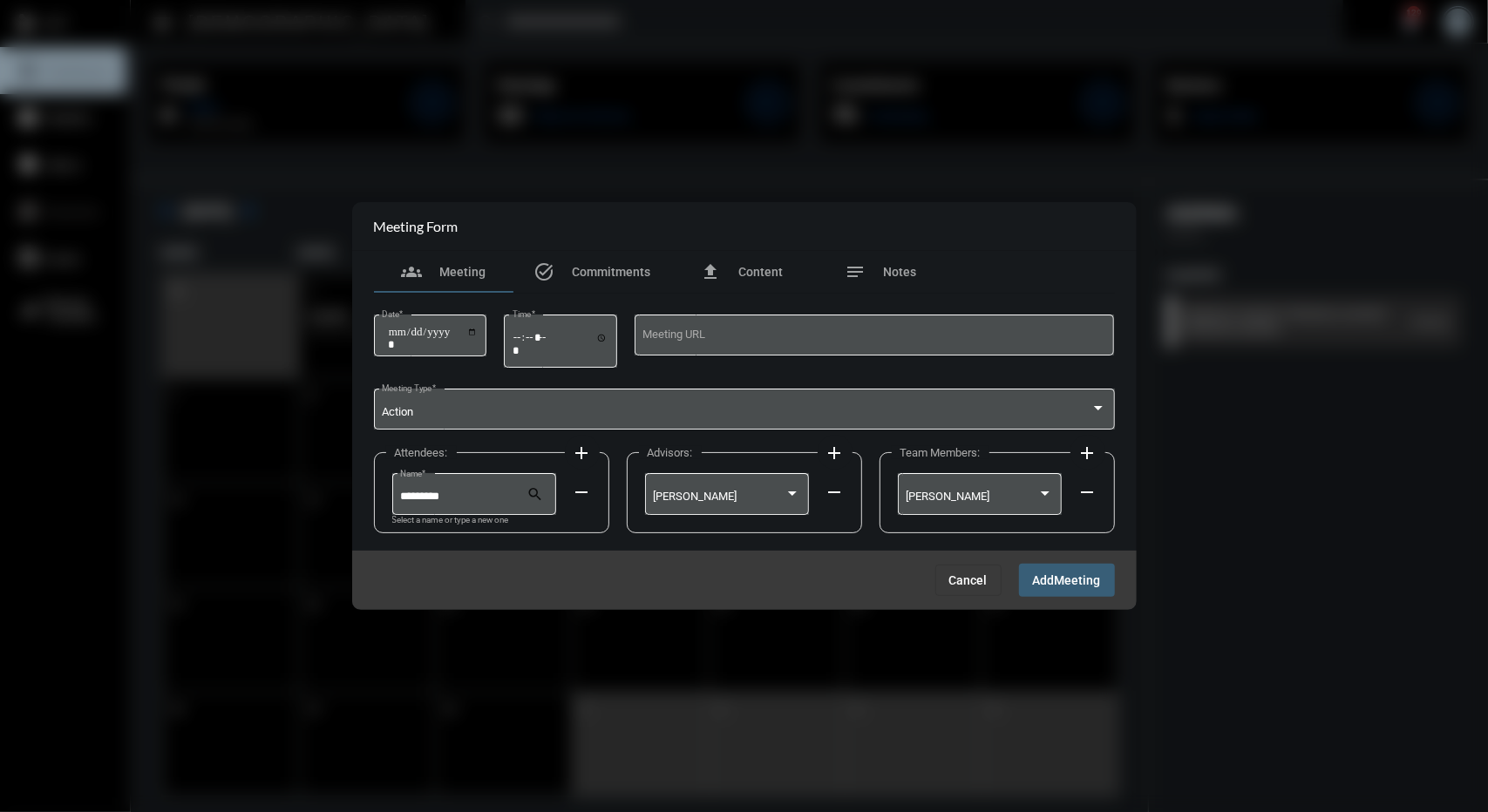
click at [1027, 570] on button "Add Meeting" at bounding box center [1067, 580] width 96 height 33
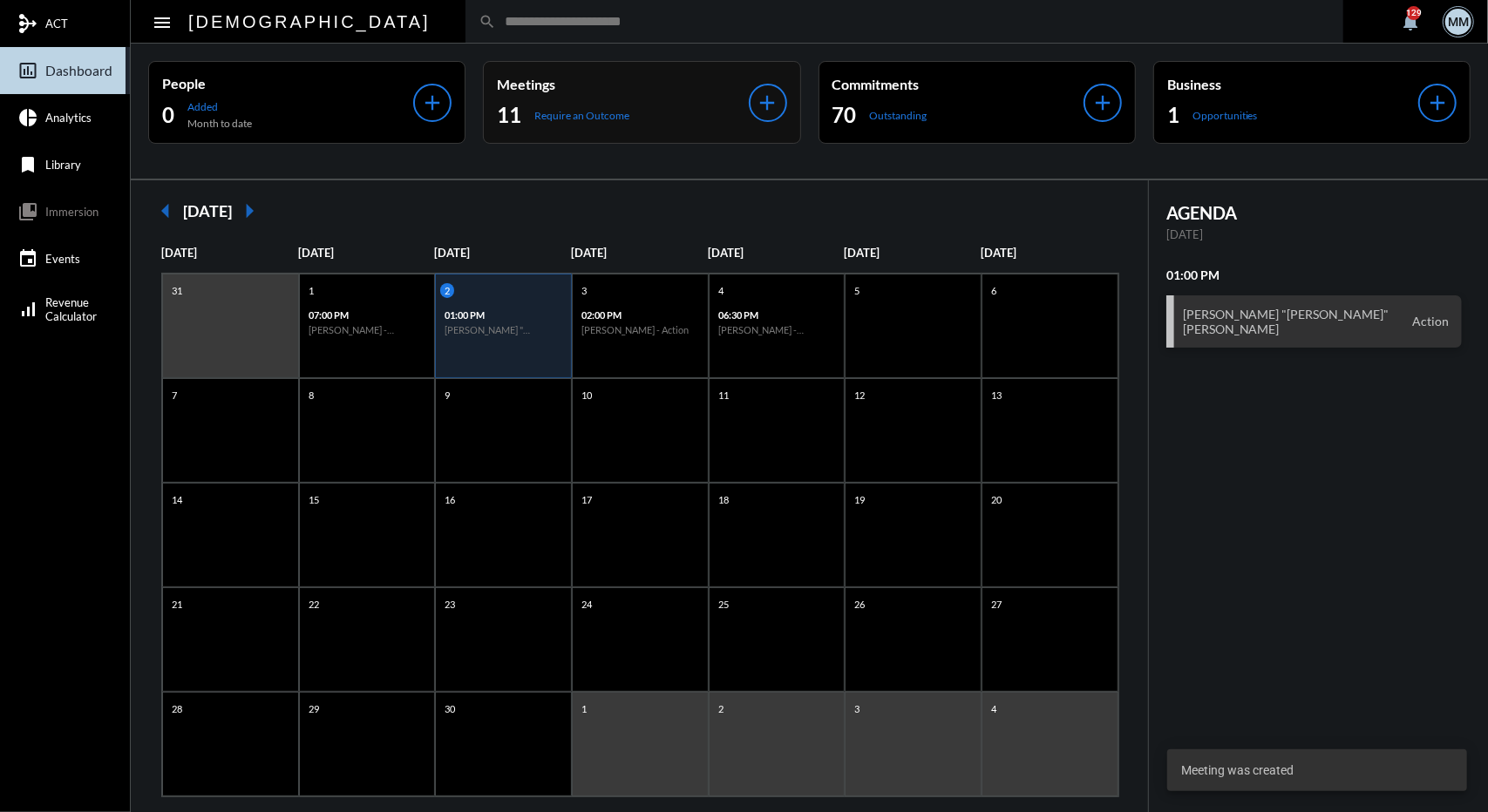
click at [772, 98] on mat-icon "add" at bounding box center [768, 103] width 24 height 24
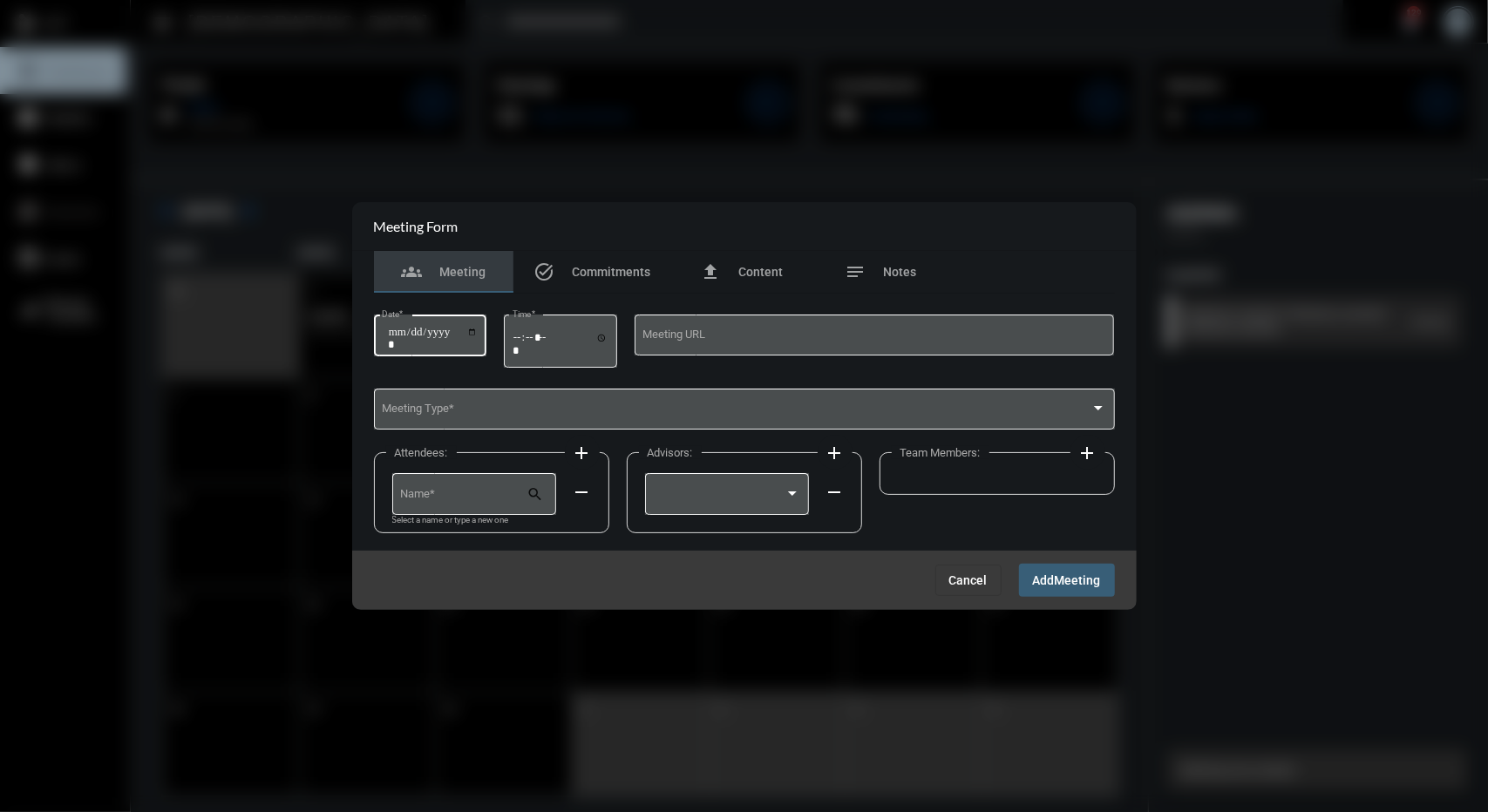
click at [403, 336] on input "Date *" at bounding box center [433, 338] width 91 height 24
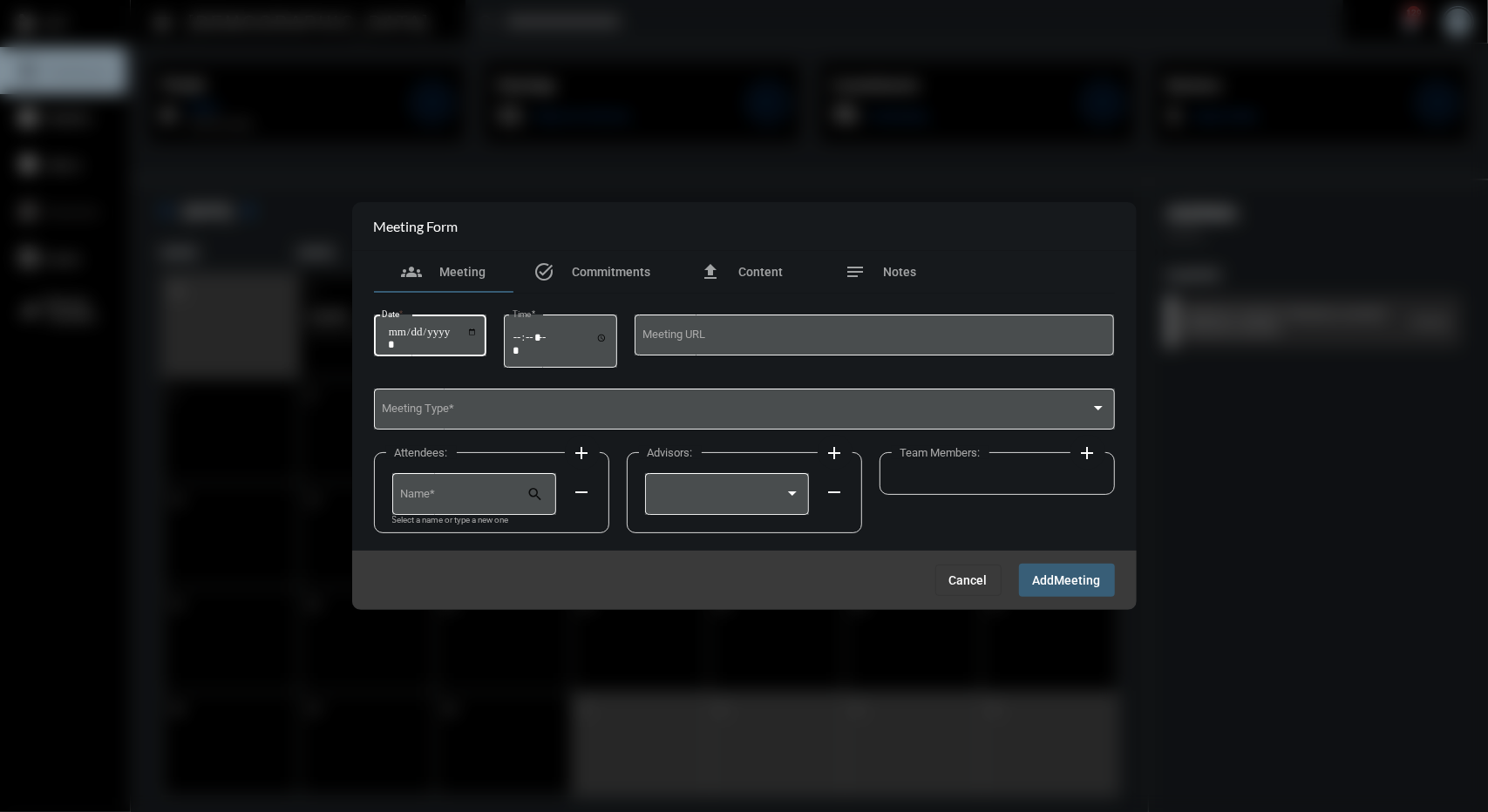
type input "**********"
type input "*****"
click at [441, 401] on div "Meeting Type *" at bounding box center [744, 409] width 725 height 45
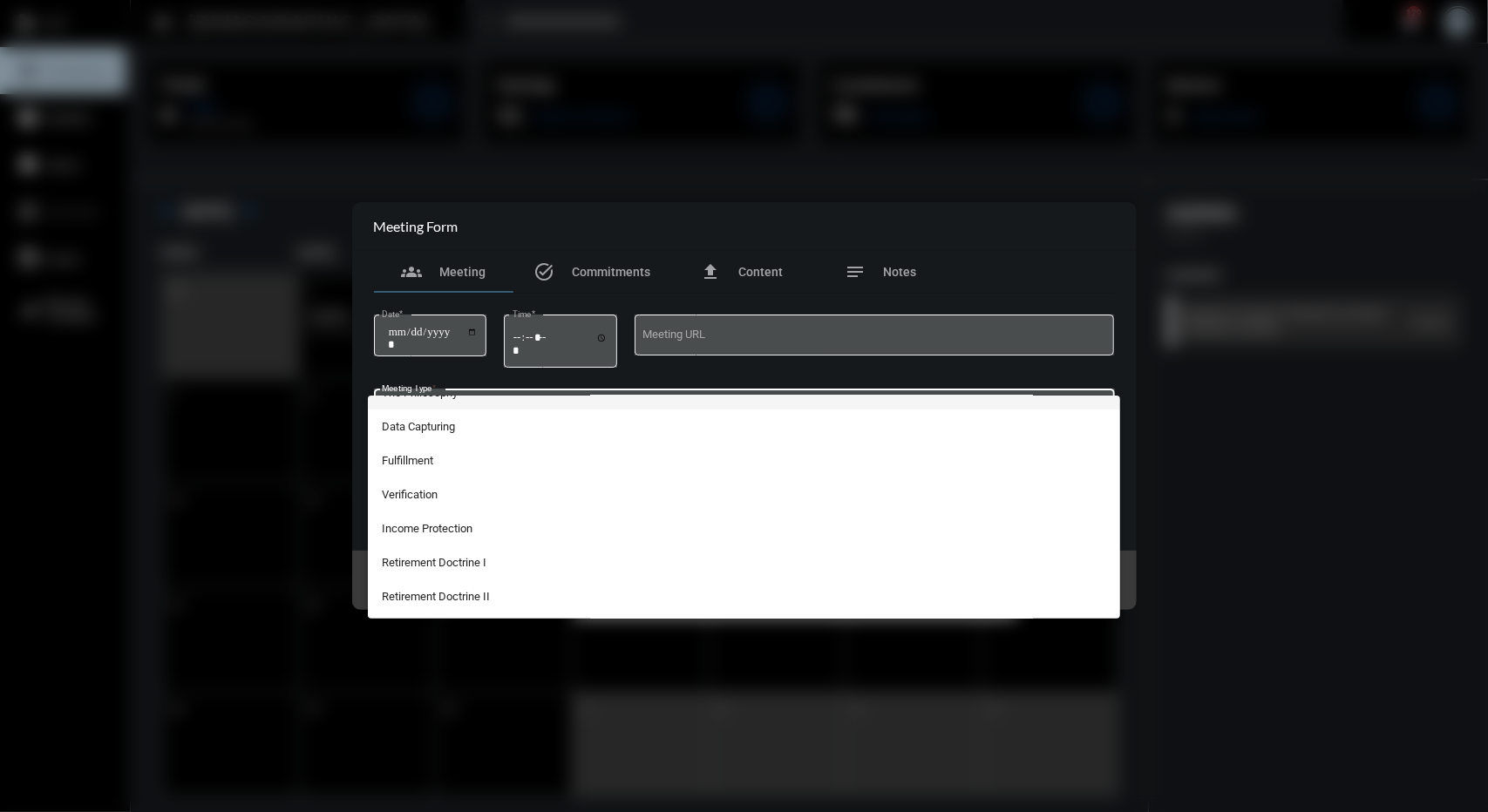
scroll to position [93, 0]
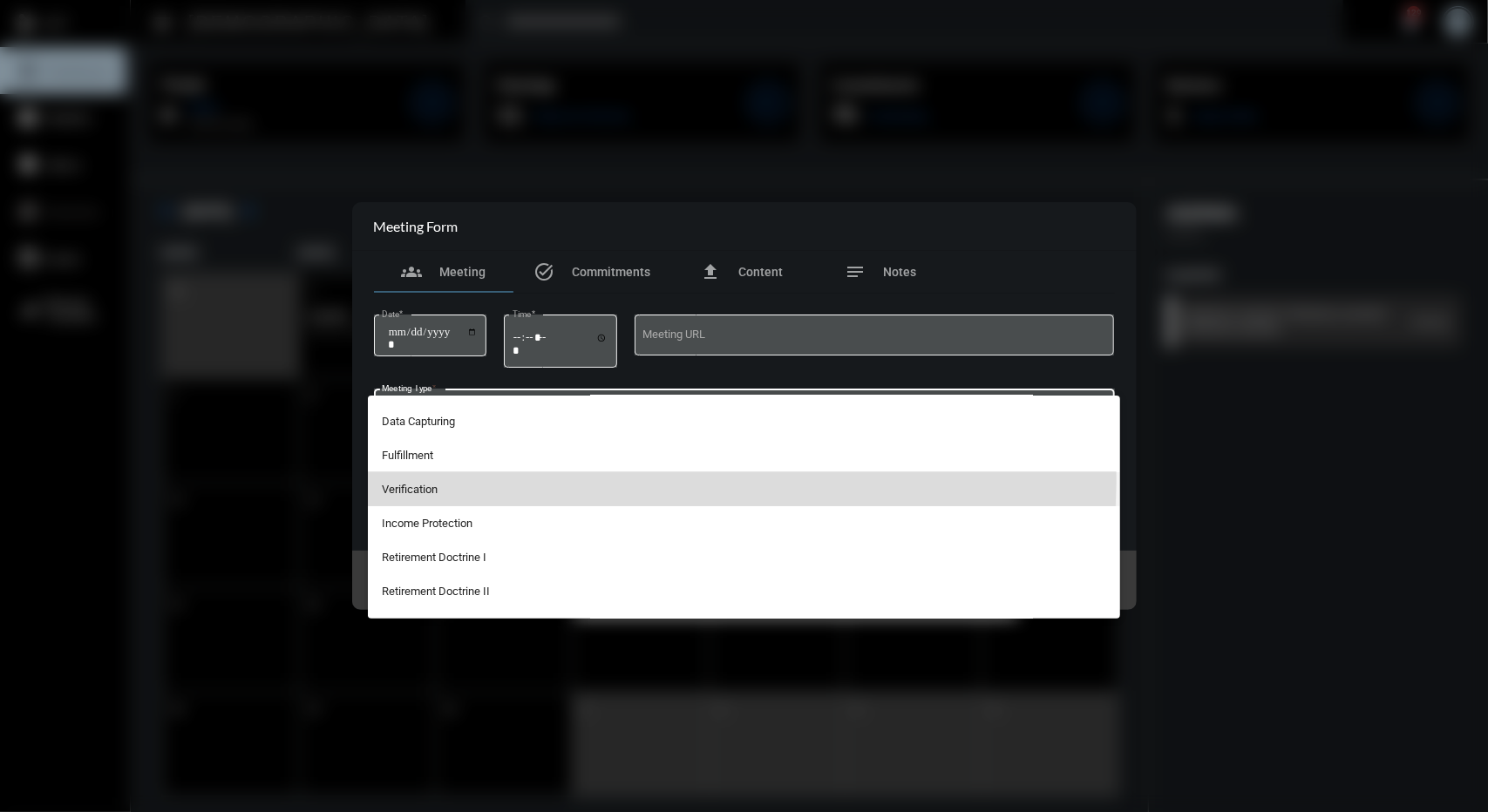
click at [458, 477] on span "Verification" at bounding box center [744, 489] width 725 height 34
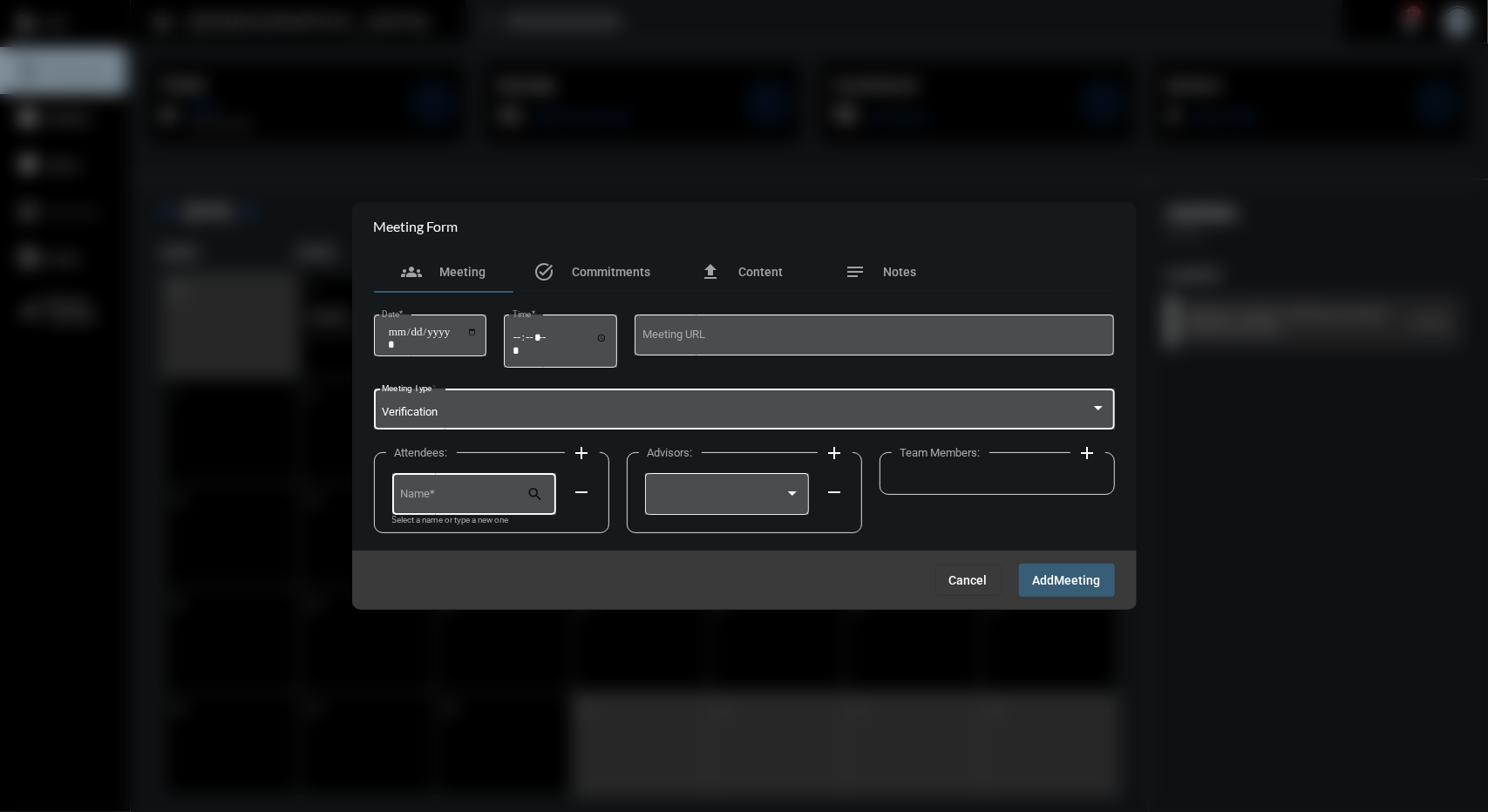
click at [470, 483] on div "Name *" at bounding box center [464, 493] width 126 height 45
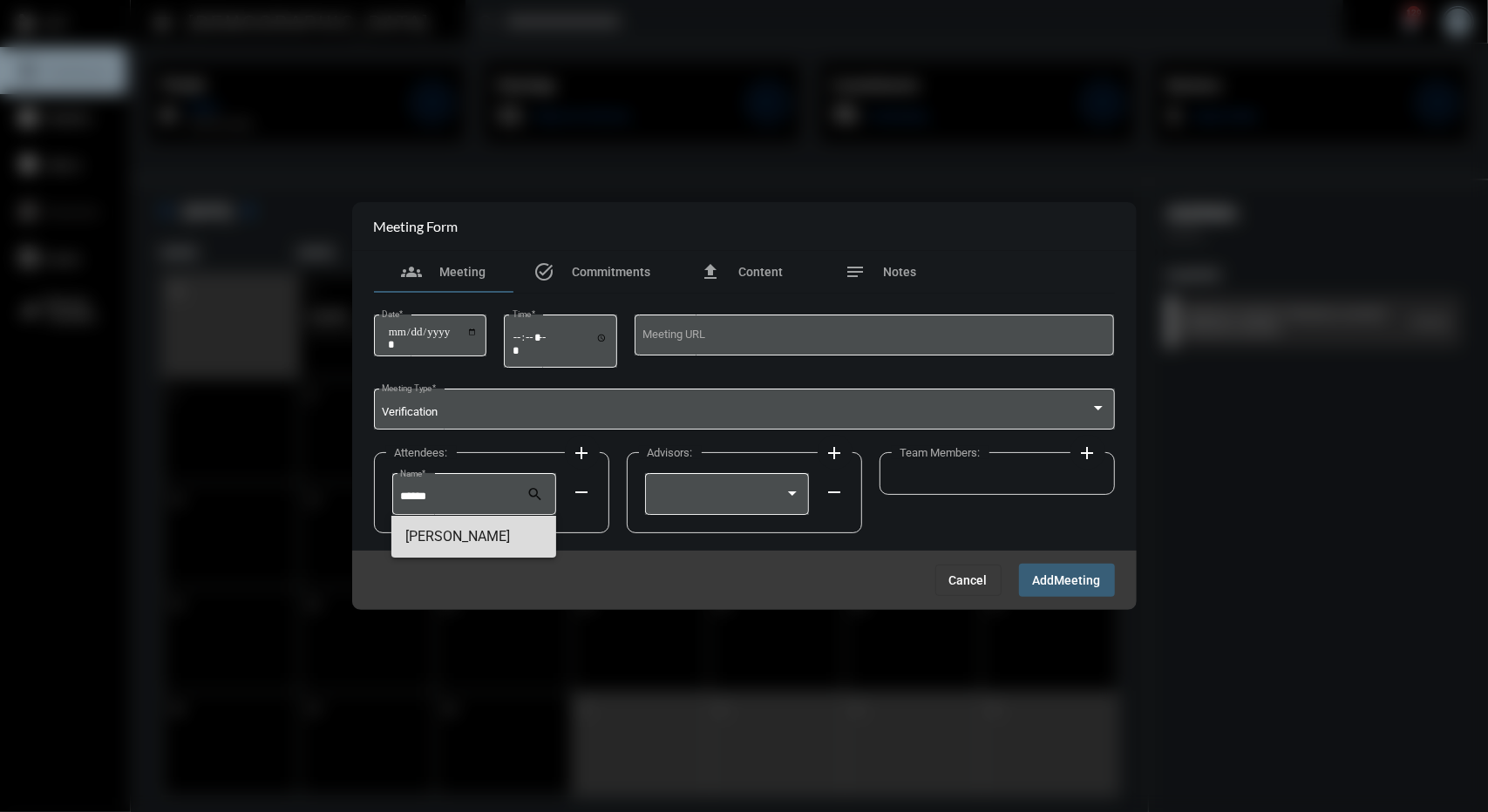
click at [467, 526] on span "[PERSON_NAME]" at bounding box center [473, 536] width 137 height 42
type input "**********"
click at [737, 486] on div at bounding box center [727, 493] width 148 height 45
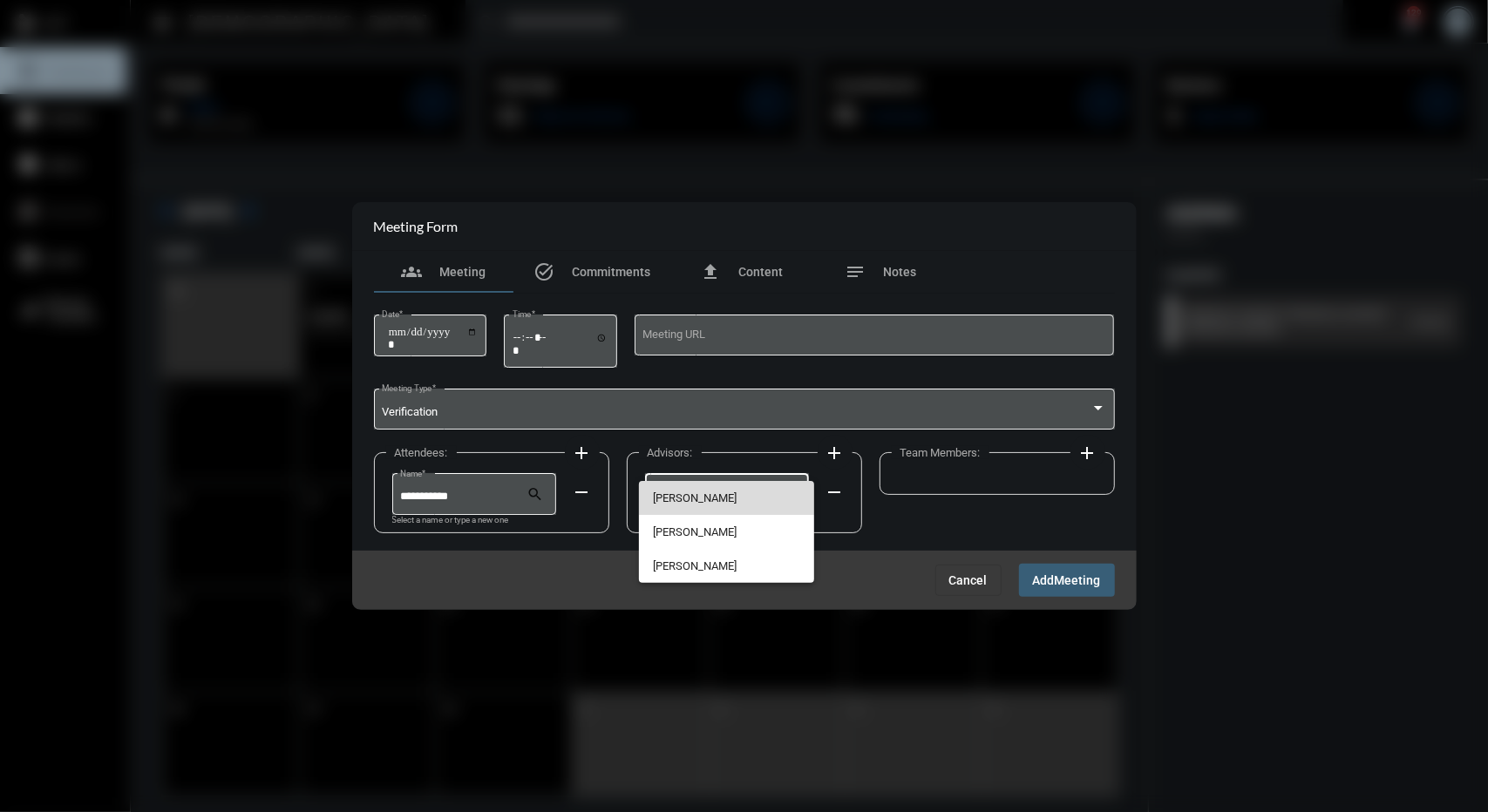
click at [716, 494] on span "[PERSON_NAME]" at bounding box center [727, 498] width 148 height 34
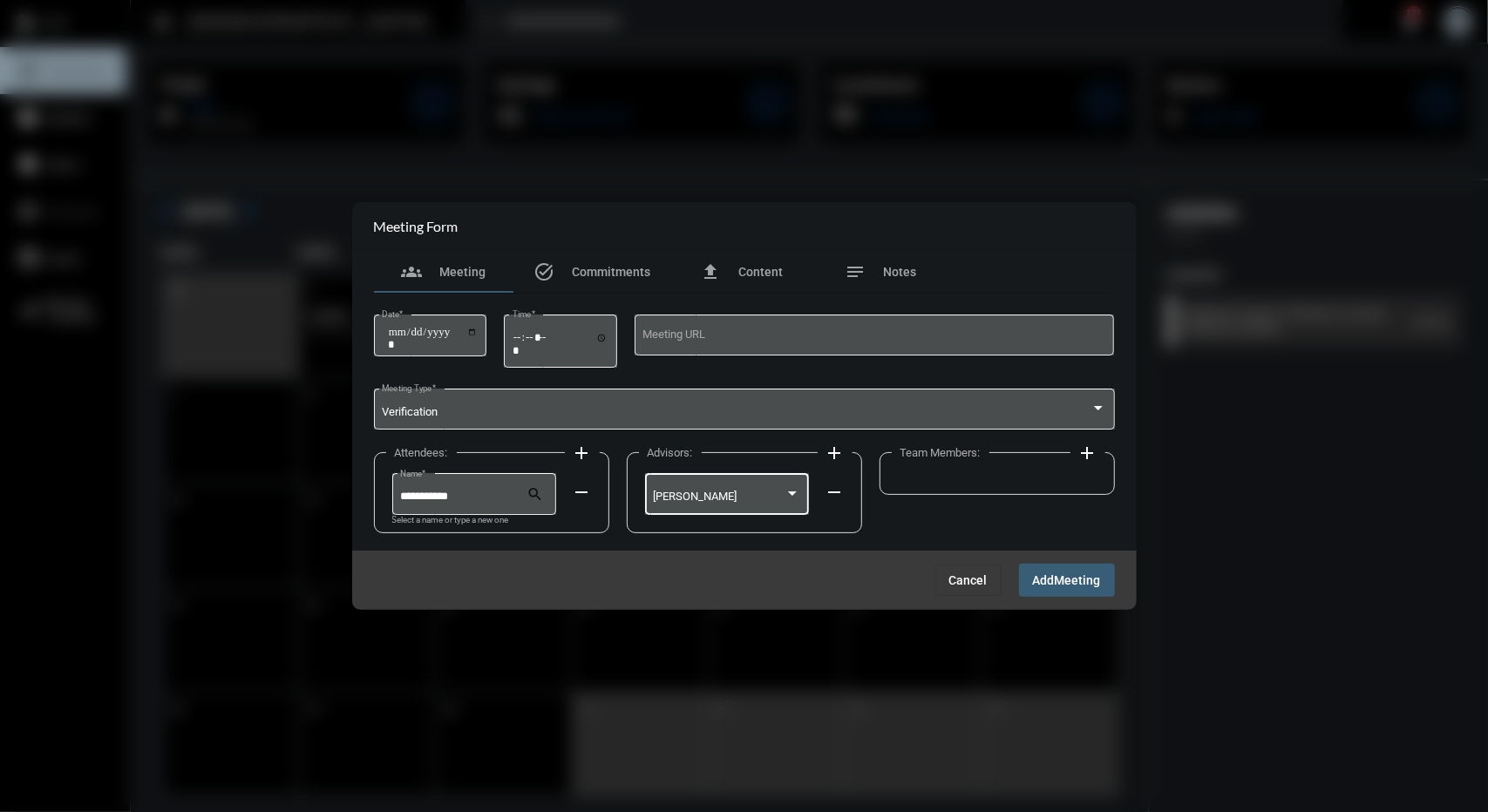
click at [708, 515] on div "[PERSON_NAME]" at bounding box center [727, 501] width 164 height 57
click at [706, 508] on div "[PERSON_NAME]" at bounding box center [727, 493] width 148 height 45
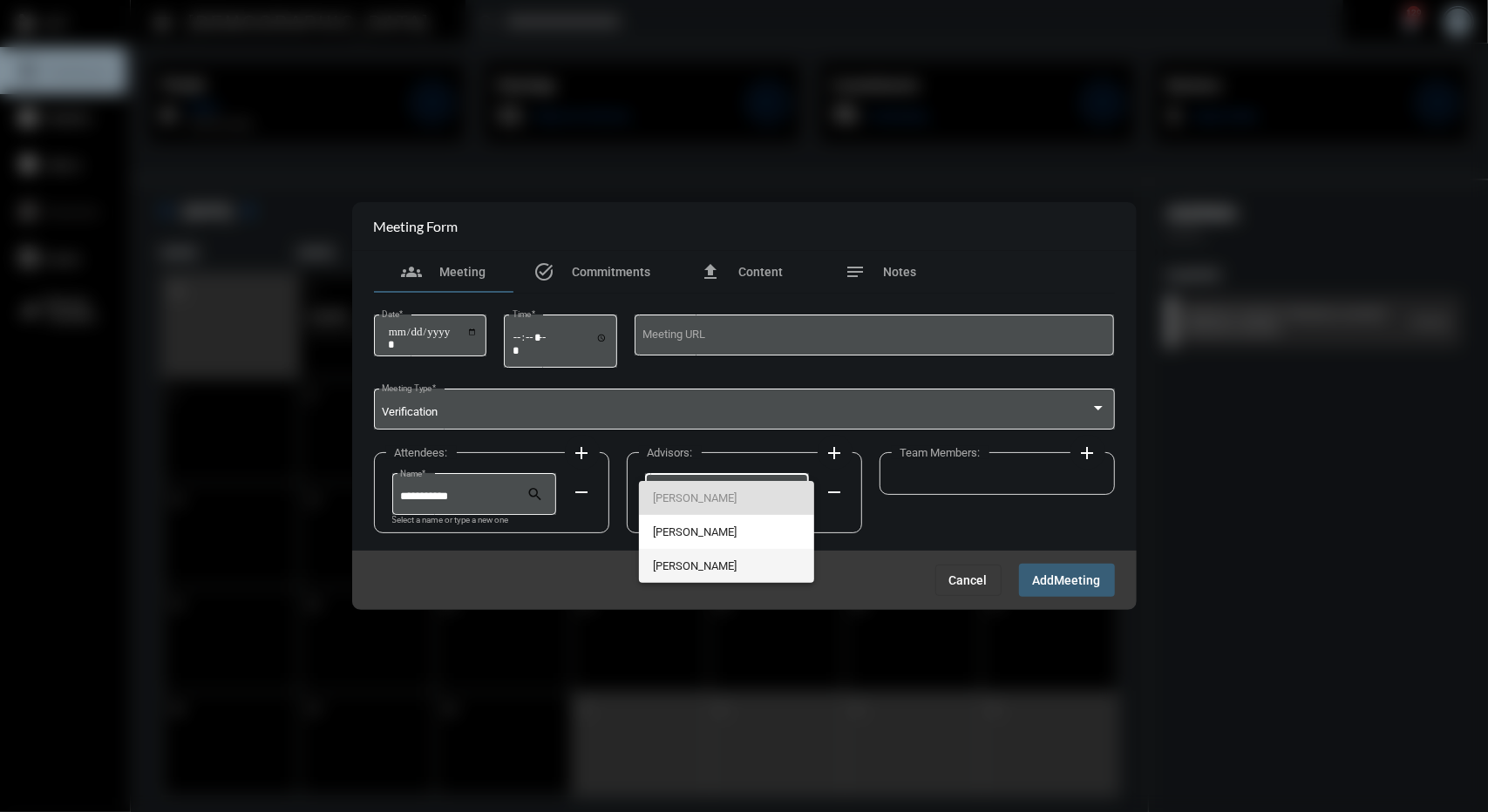
click at [689, 557] on span "[PERSON_NAME]" at bounding box center [727, 566] width 148 height 34
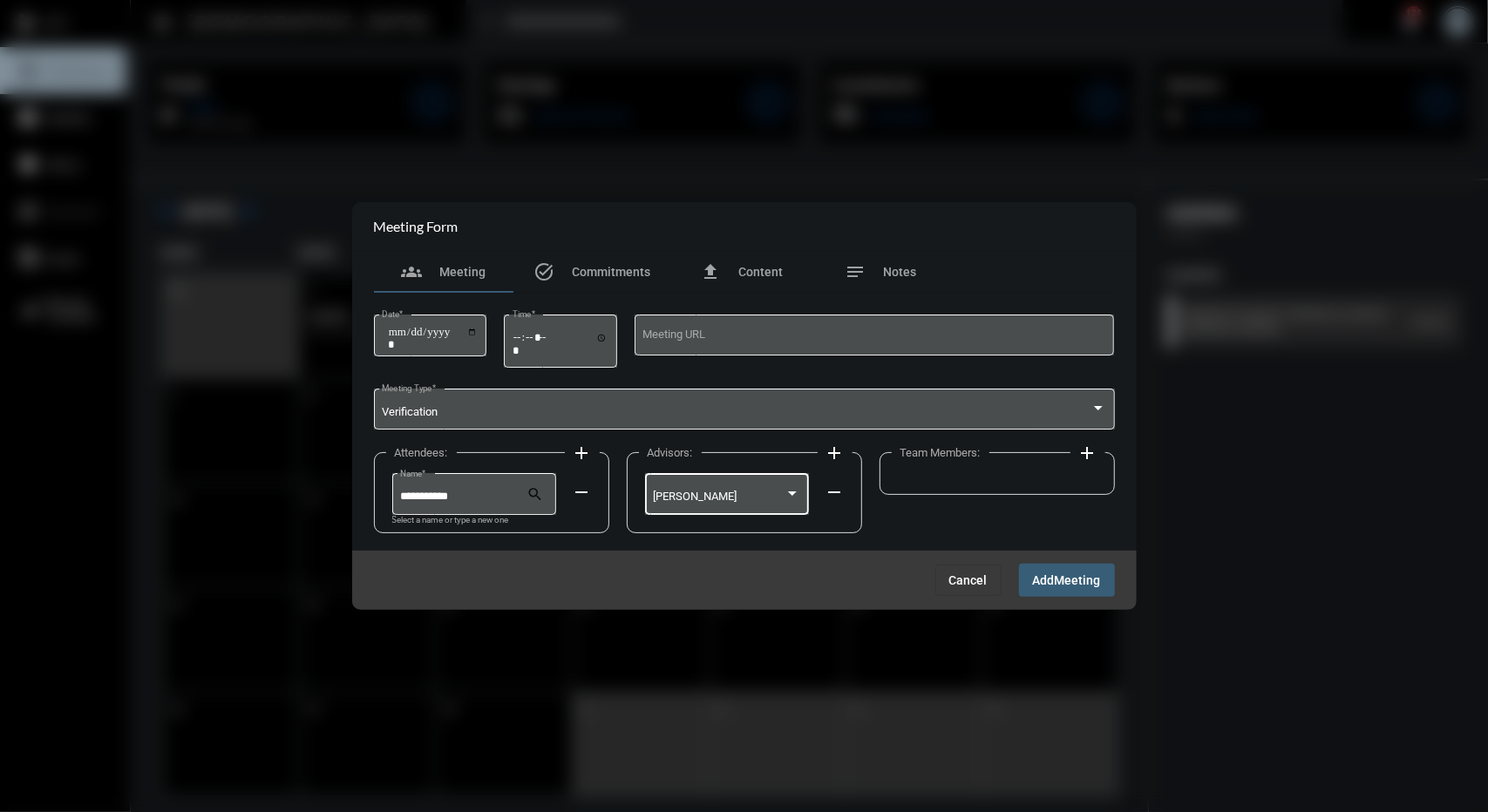
click at [685, 510] on div "[PERSON_NAME]" at bounding box center [727, 493] width 148 height 45
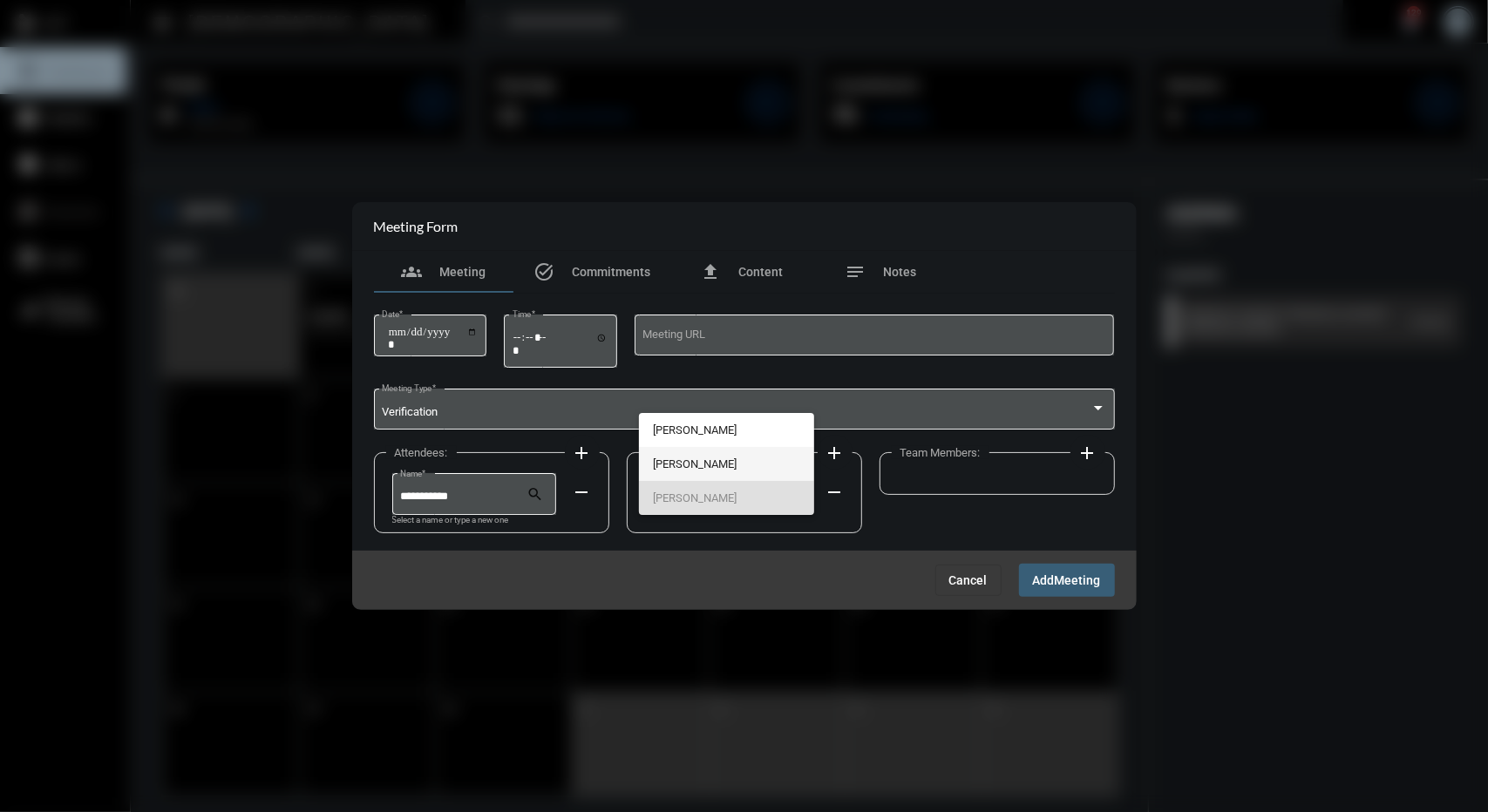
click at [683, 449] on span "[PERSON_NAME]" at bounding box center [727, 464] width 148 height 34
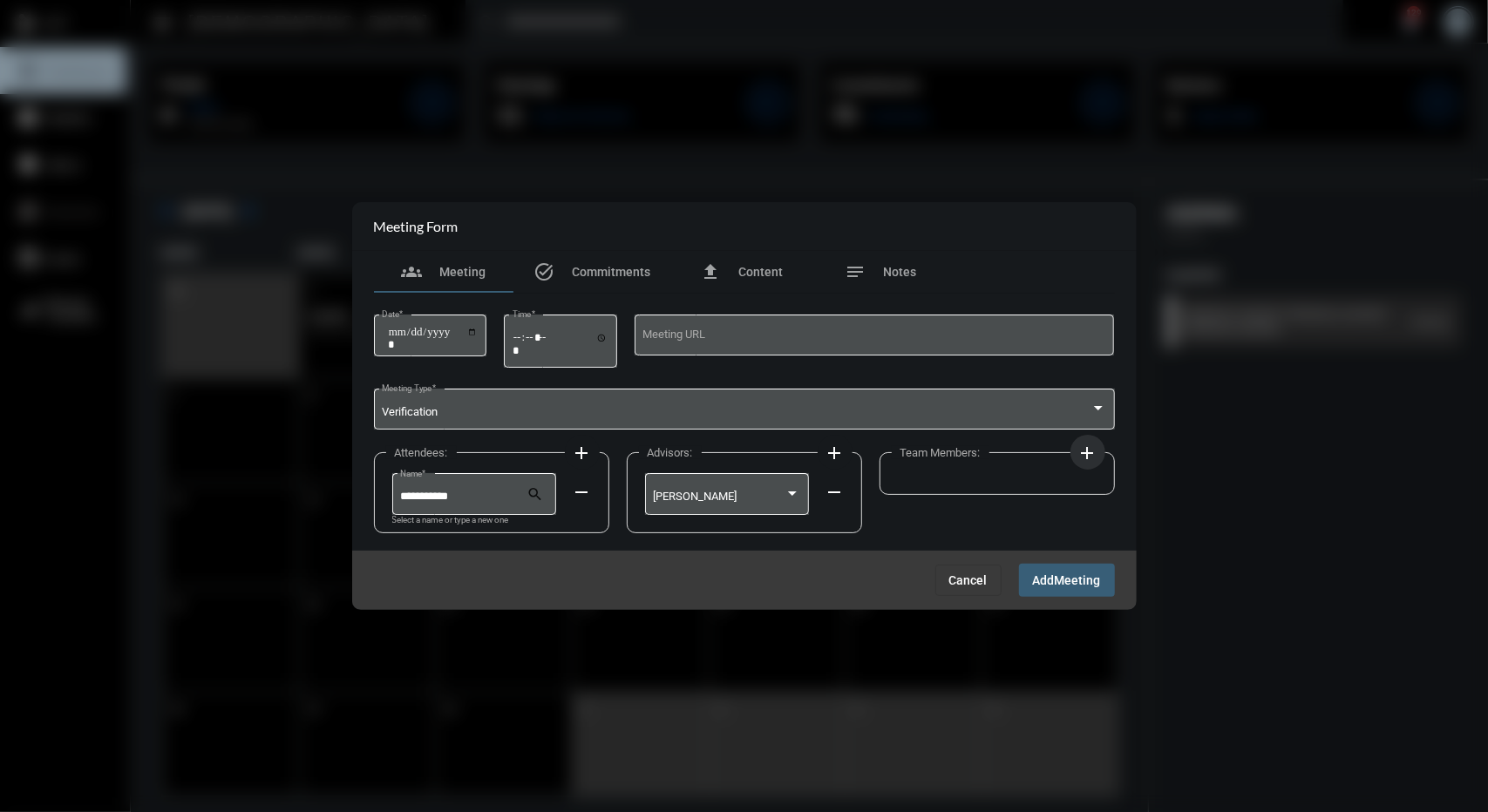
click at [1089, 443] on mat-icon "add" at bounding box center [1088, 453] width 21 height 21
click at [949, 478] on div at bounding box center [980, 493] width 148 height 45
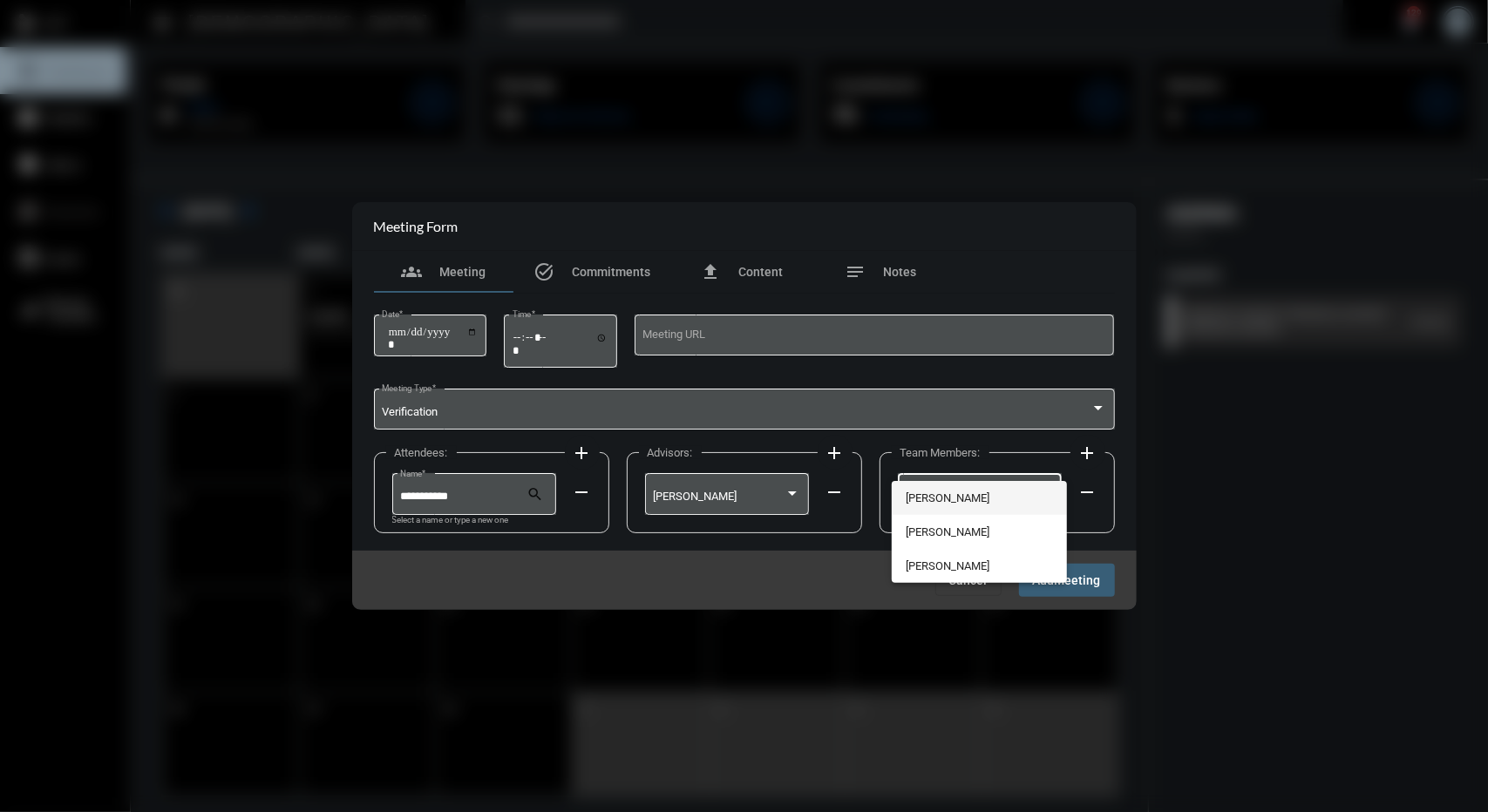
click at [943, 492] on span "[PERSON_NAME]" at bounding box center [980, 498] width 148 height 34
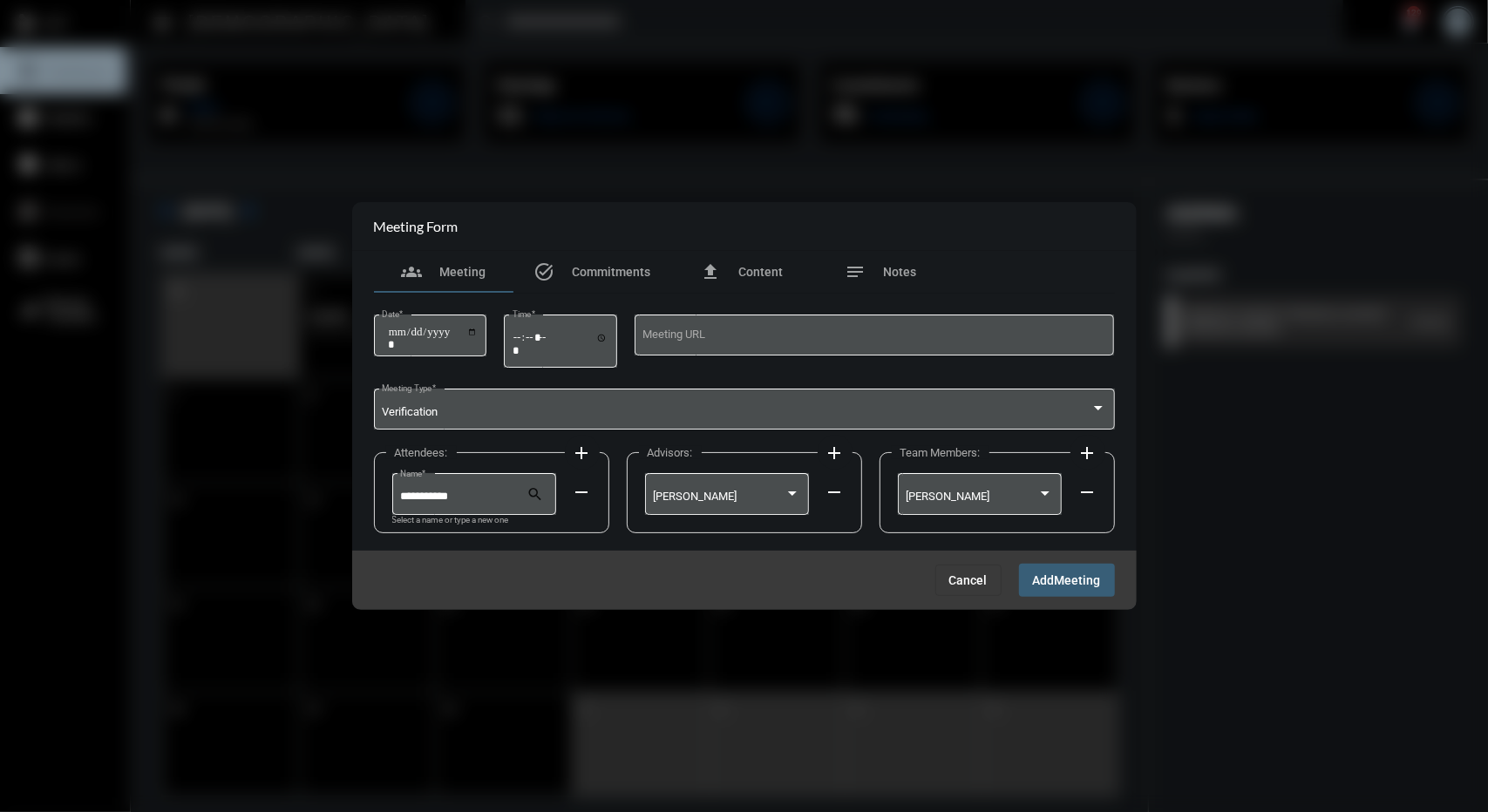
click at [1060, 585] on span "Meeting" at bounding box center [1078, 581] width 46 height 14
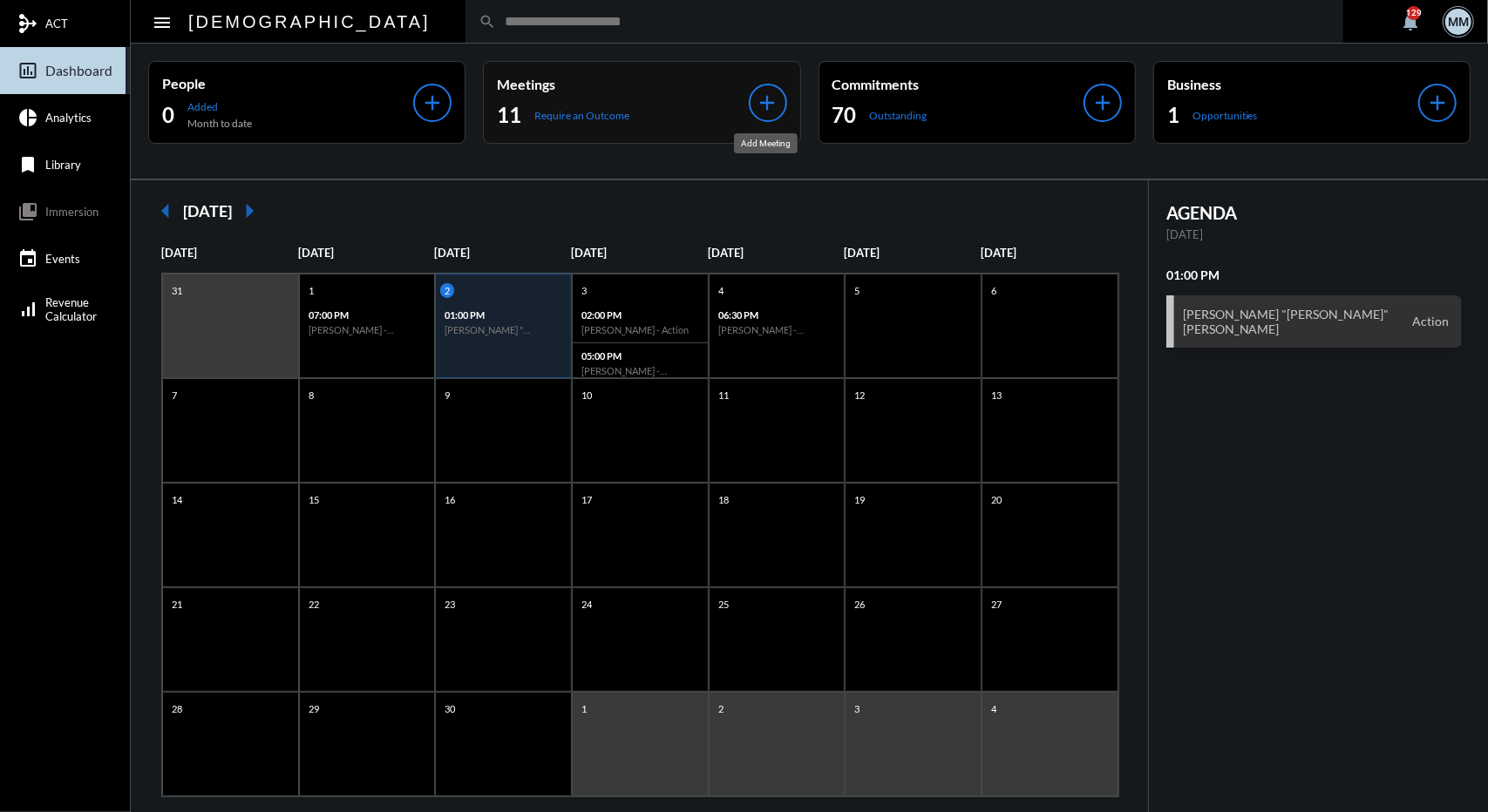
click at [768, 92] on mat-icon "add" at bounding box center [768, 103] width 24 height 24
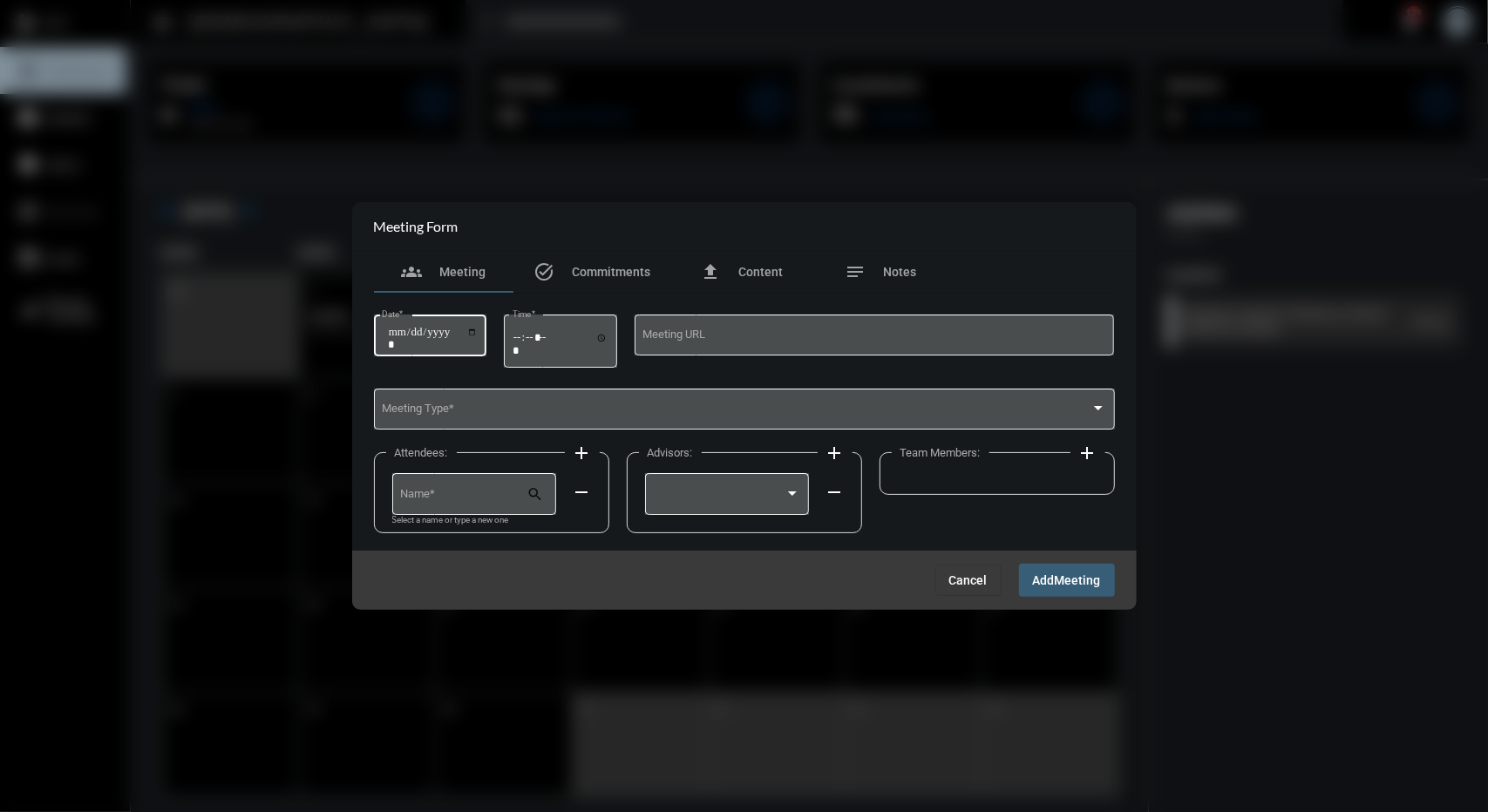
click at [382, 330] on div "Date *" at bounding box center [429, 334] width 96 height 45
type input "**********"
type input "*****"
click at [441, 415] on span at bounding box center [736, 413] width 709 height 13
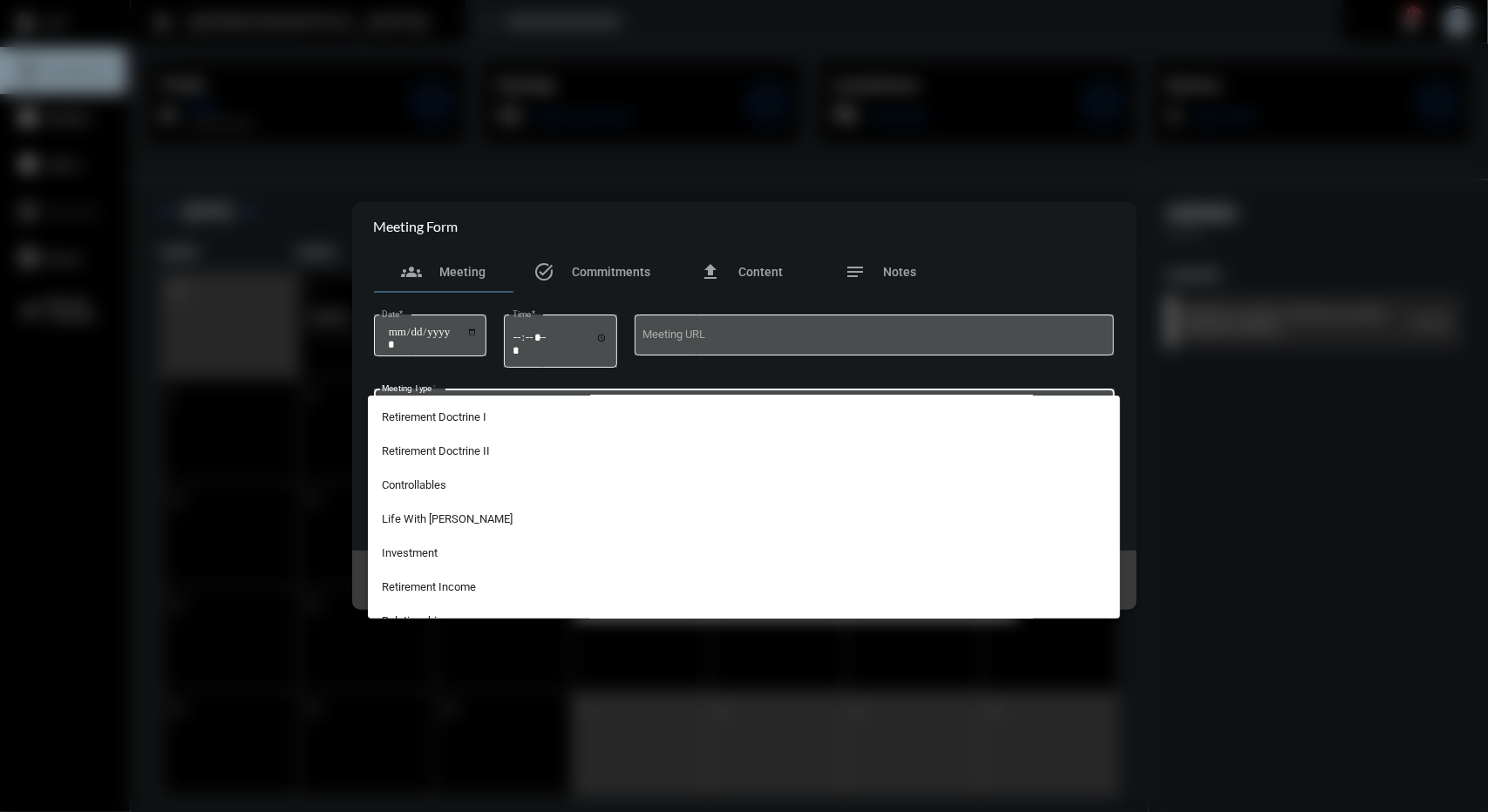
scroll to position [232, 0]
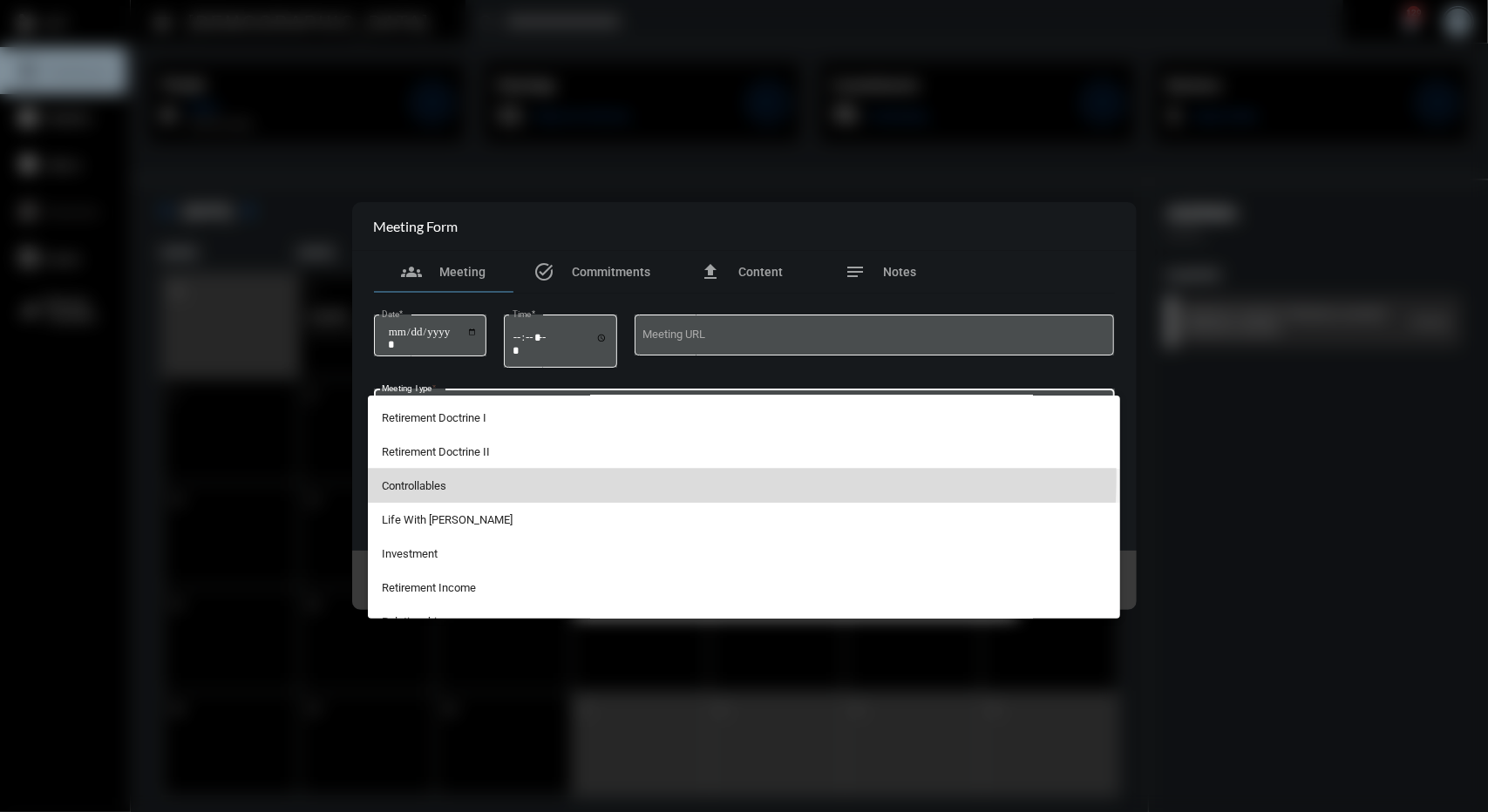
click at [477, 473] on span "Controllables" at bounding box center [744, 486] width 725 height 34
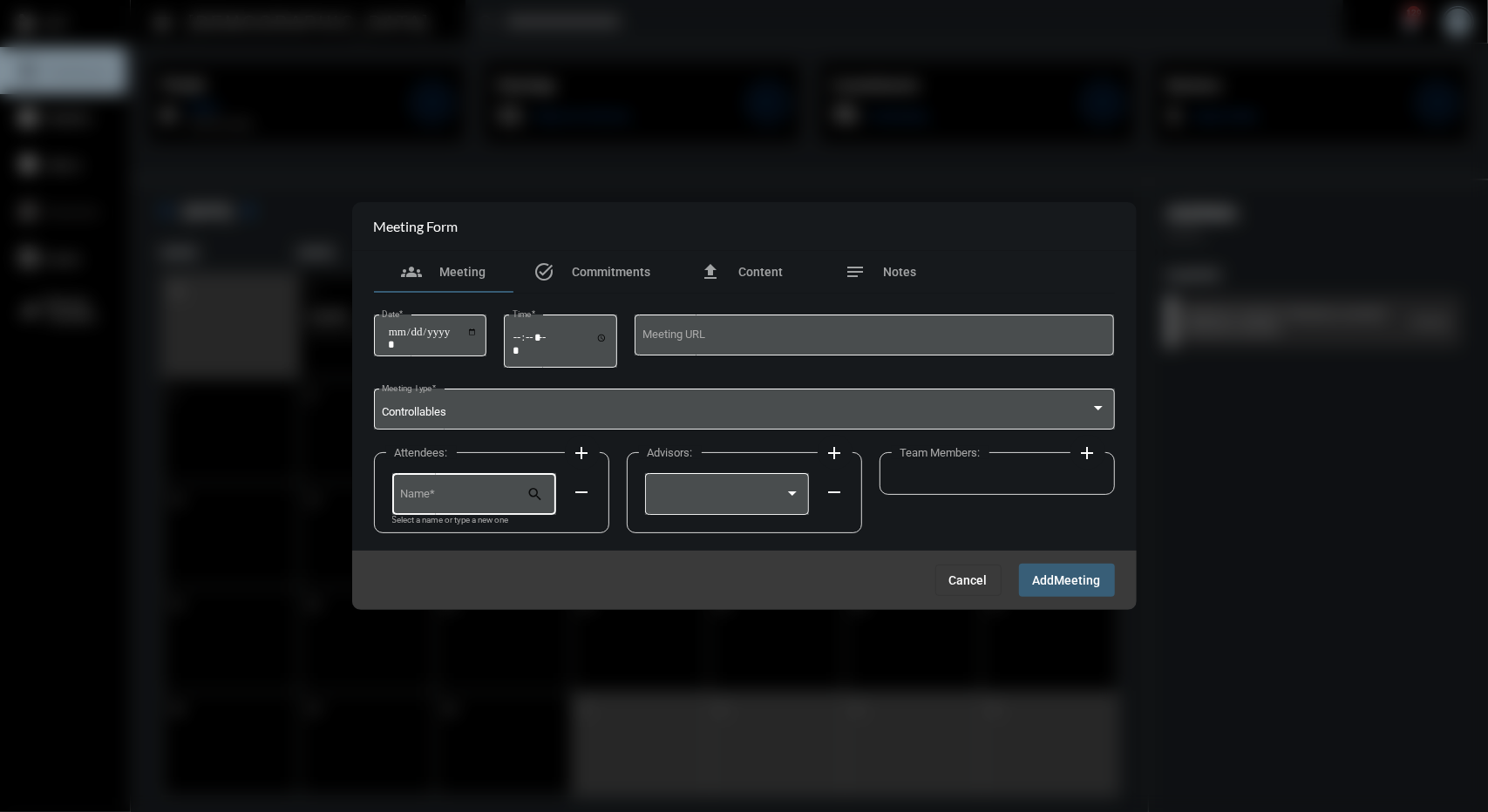
click at [489, 486] on div "Name *" at bounding box center [464, 493] width 126 height 45
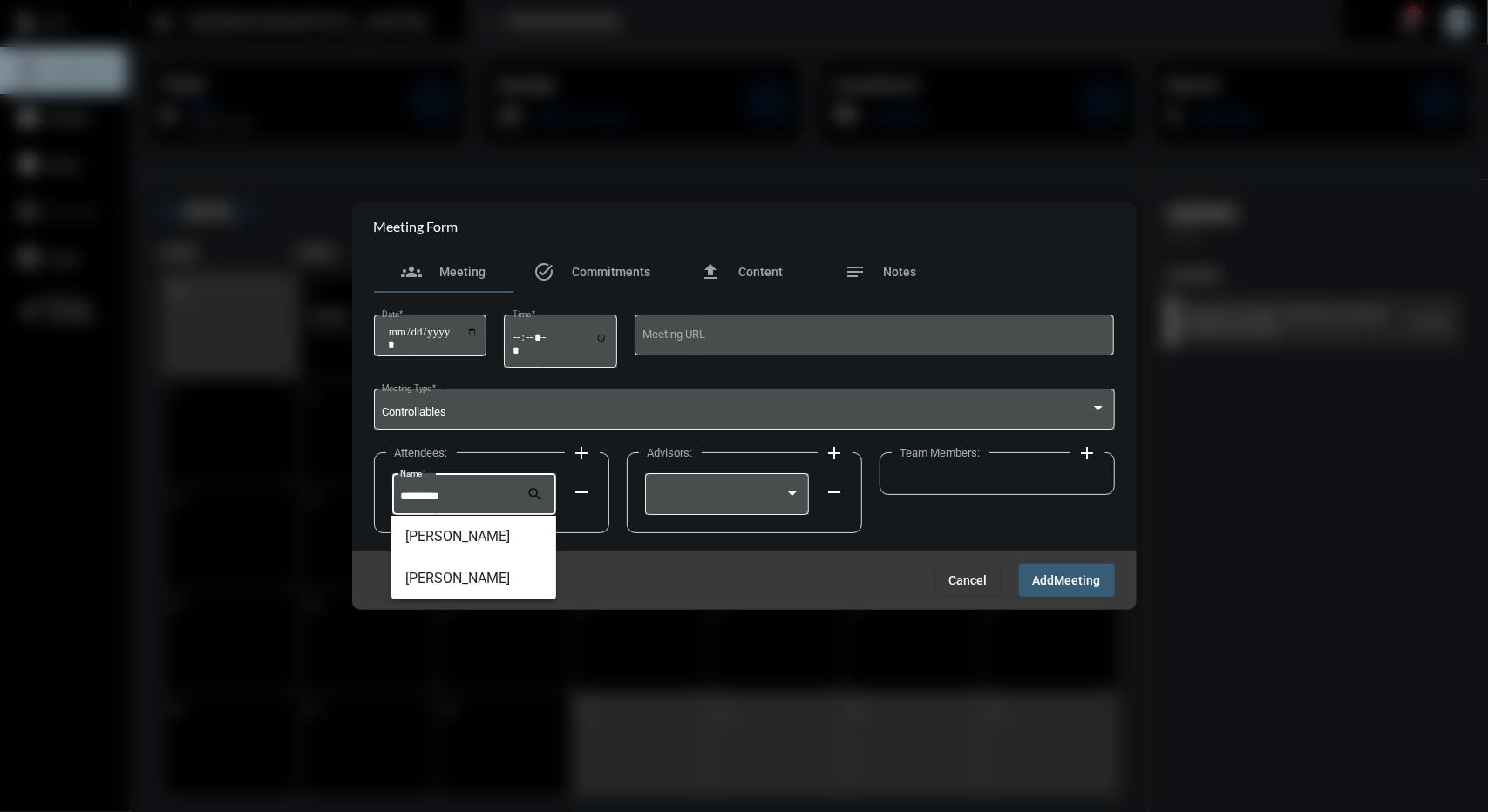
scroll to position [0, 0]
click at [481, 538] on span "Matthew Garcia" at bounding box center [473, 536] width 137 height 42
type input "**********"
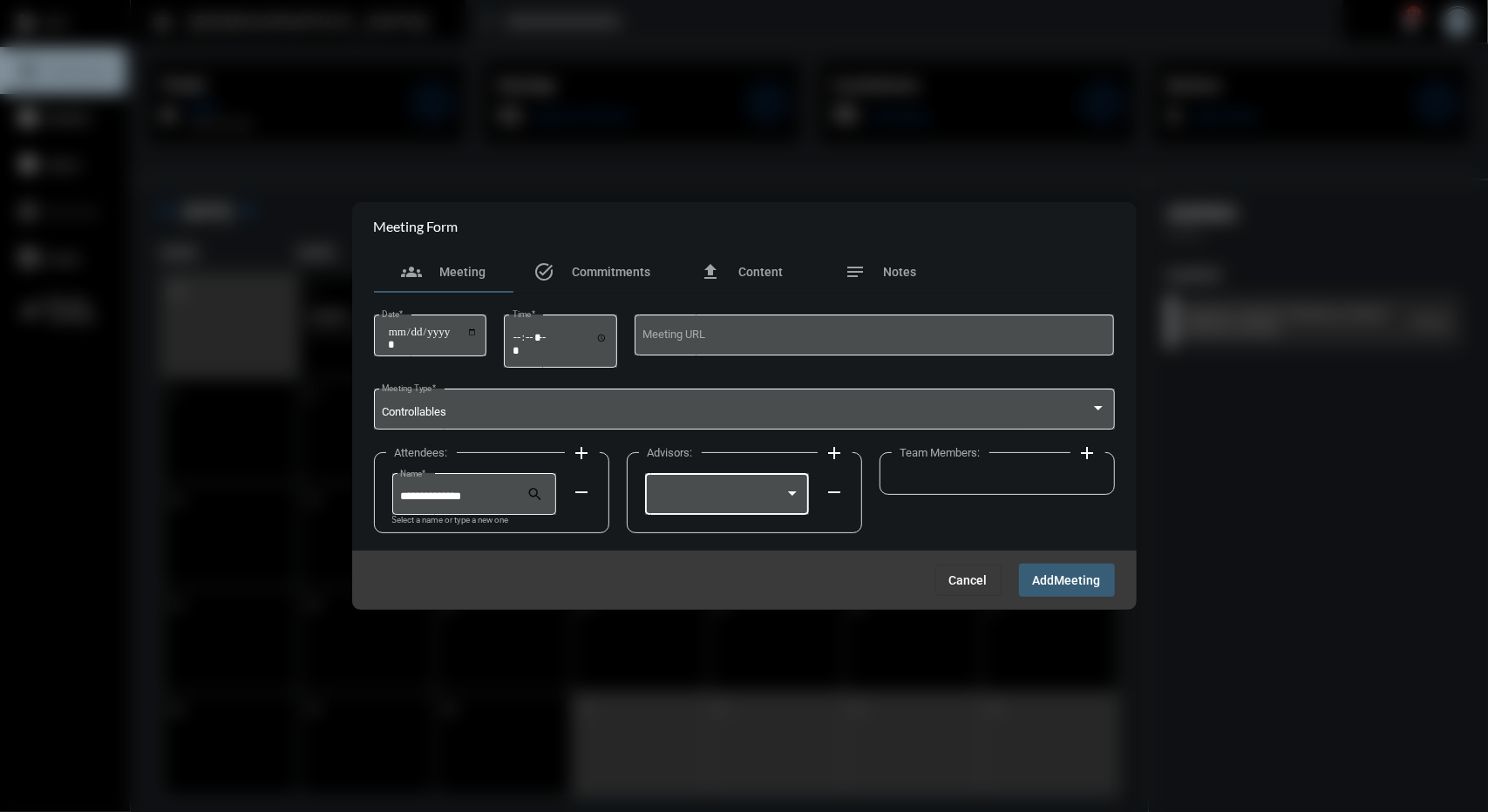
click at [740, 505] on div at bounding box center [727, 493] width 148 height 45
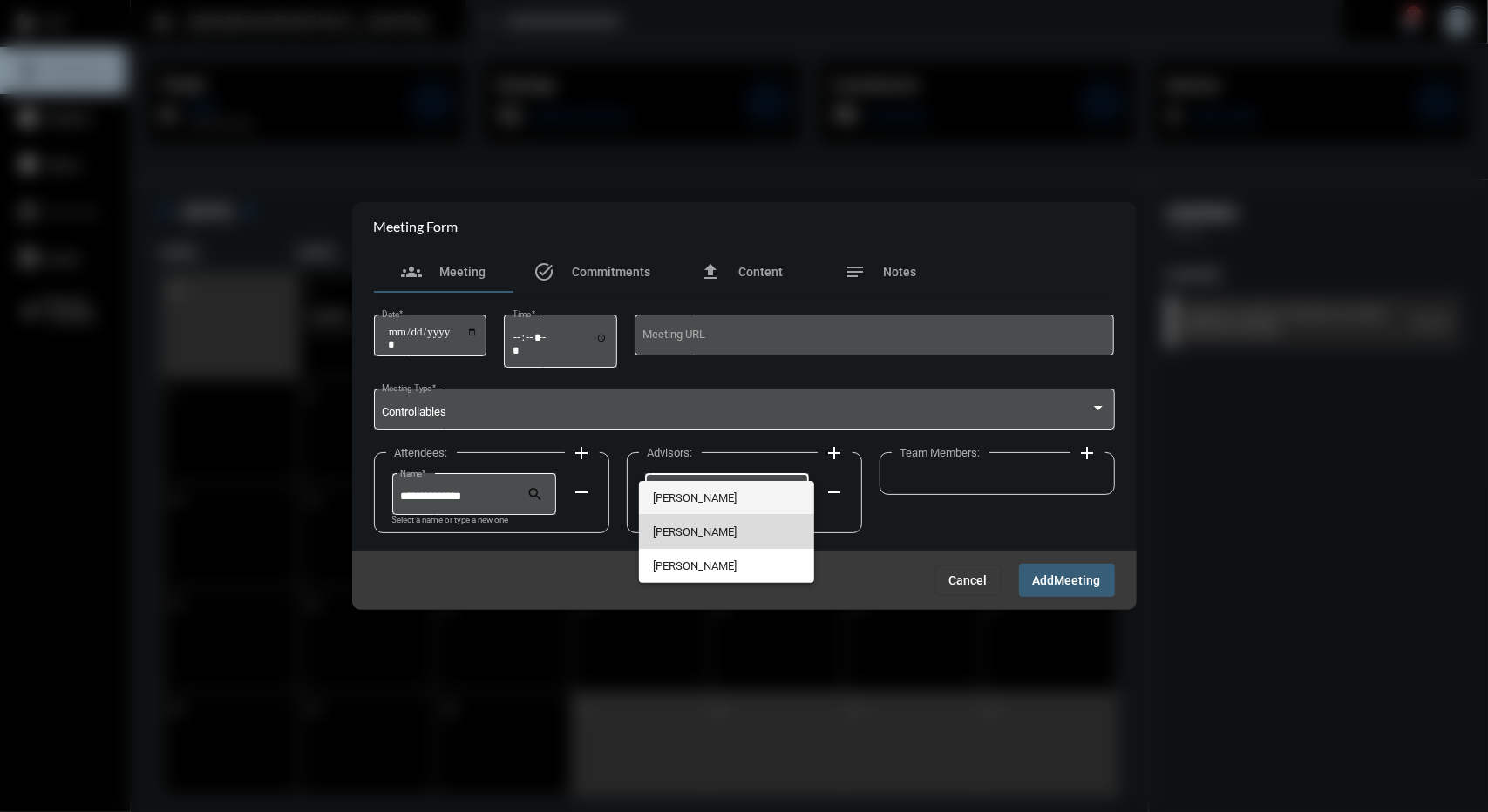
click at [695, 534] on span "[PERSON_NAME]" at bounding box center [727, 531] width 148 height 34
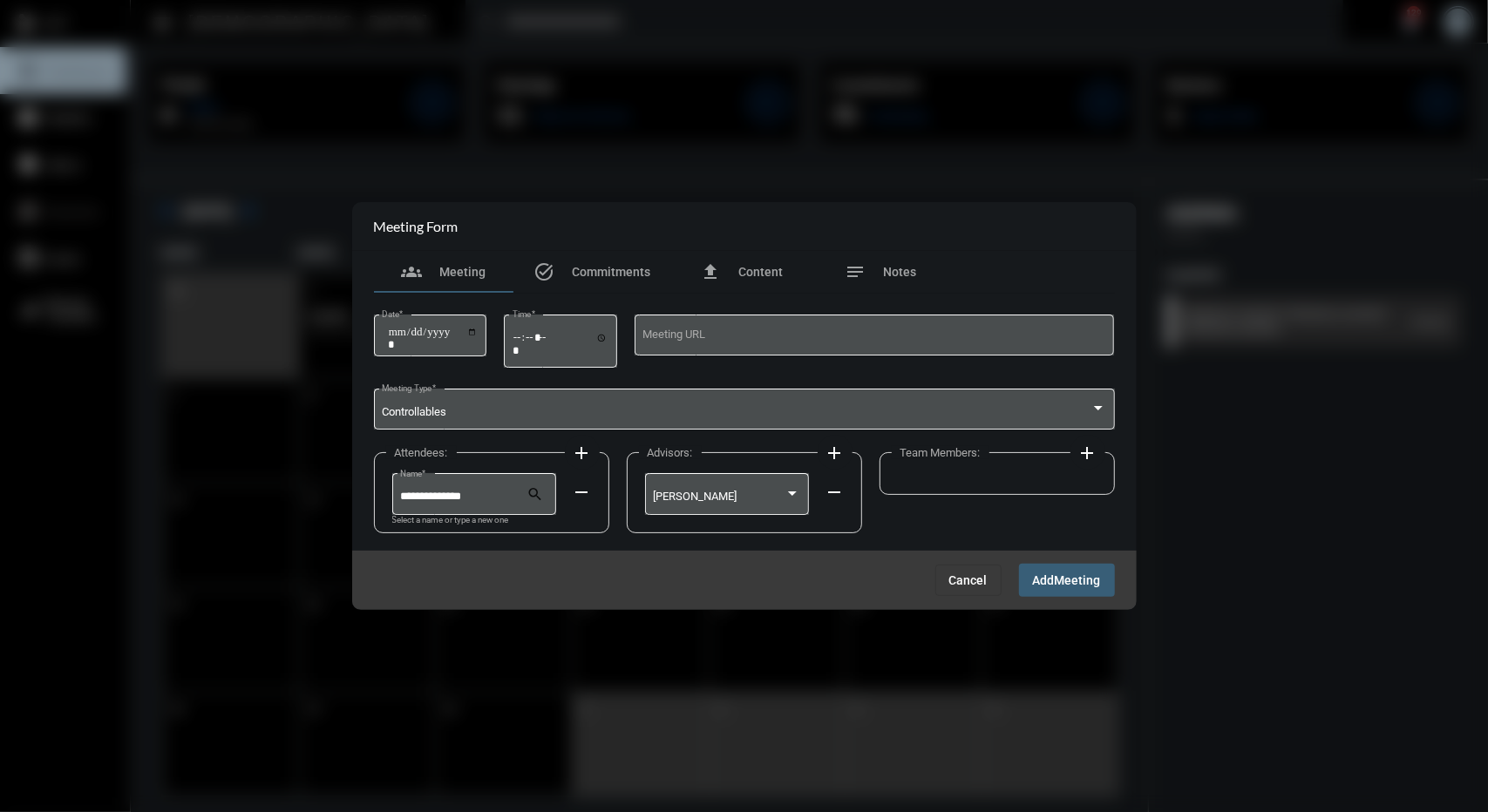
click at [1090, 452] on mat-icon "add" at bounding box center [1088, 453] width 21 height 21
click at [969, 483] on div at bounding box center [980, 493] width 148 height 45
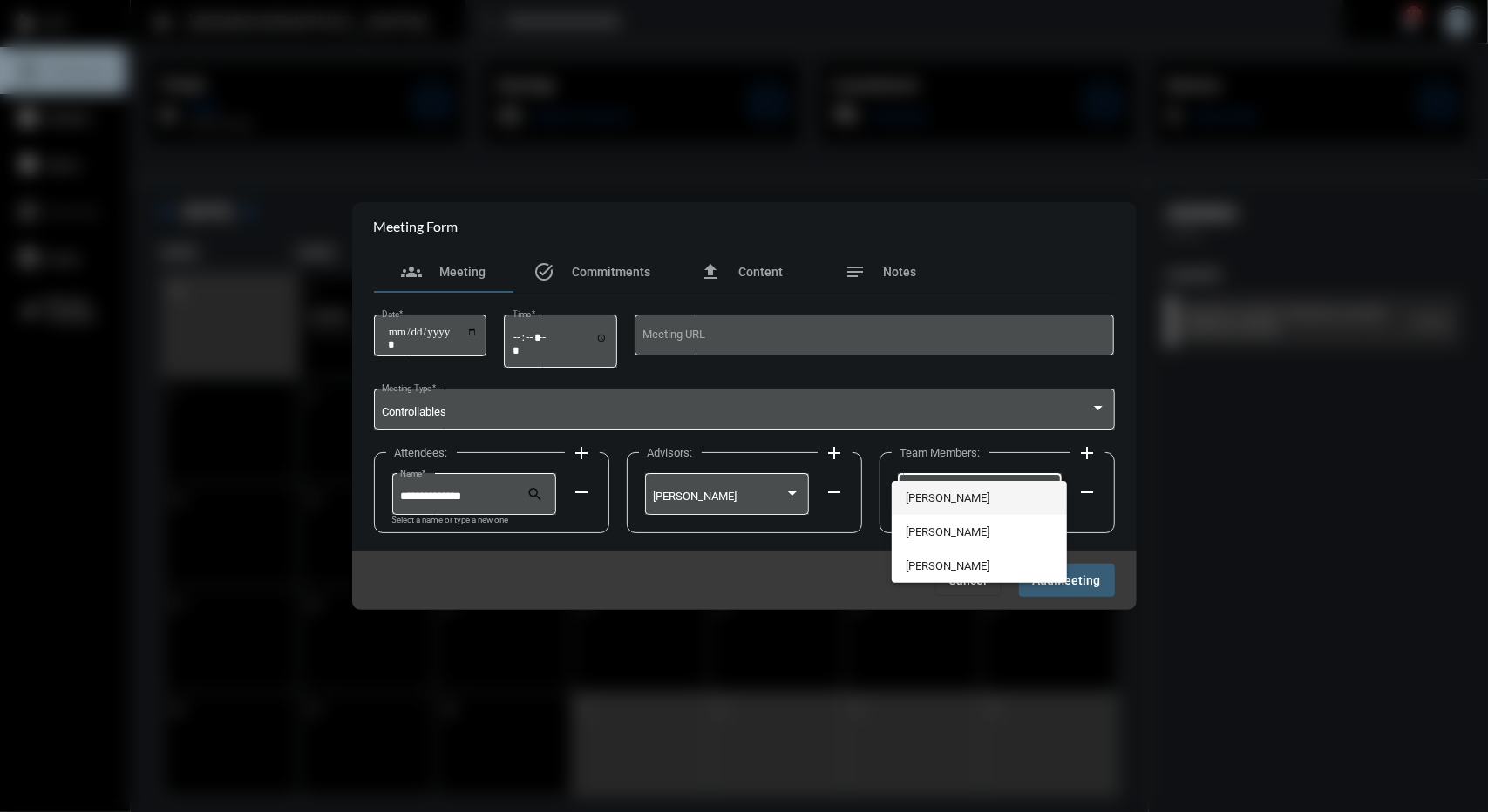
click at [955, 493] on span "[PERSON_NAME]" at bounding box center [980, 498] width 148 height 34
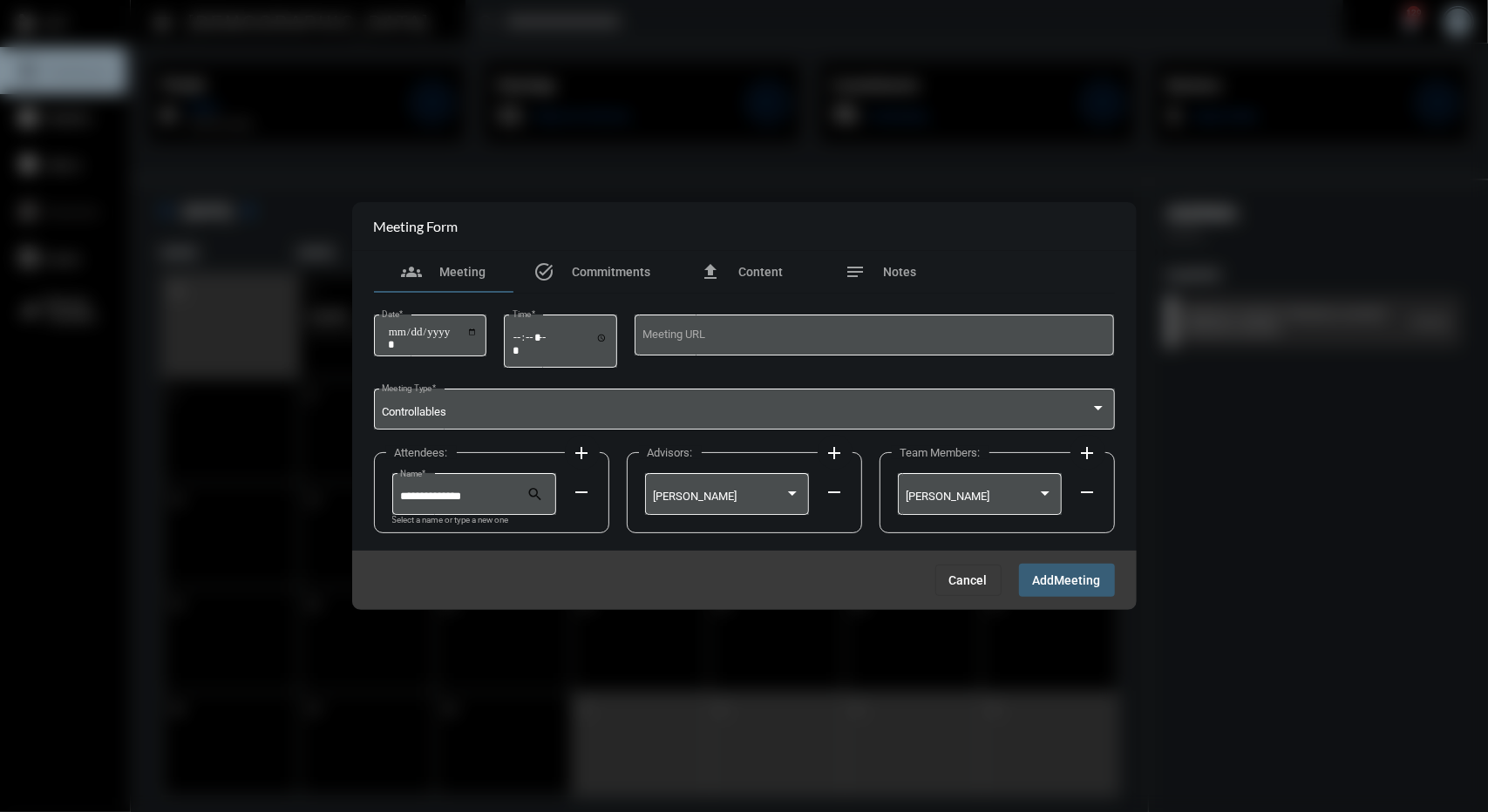
click at [1065, 580] on span "Meeting" at bounding box center [1078, 581] width 46 height 14
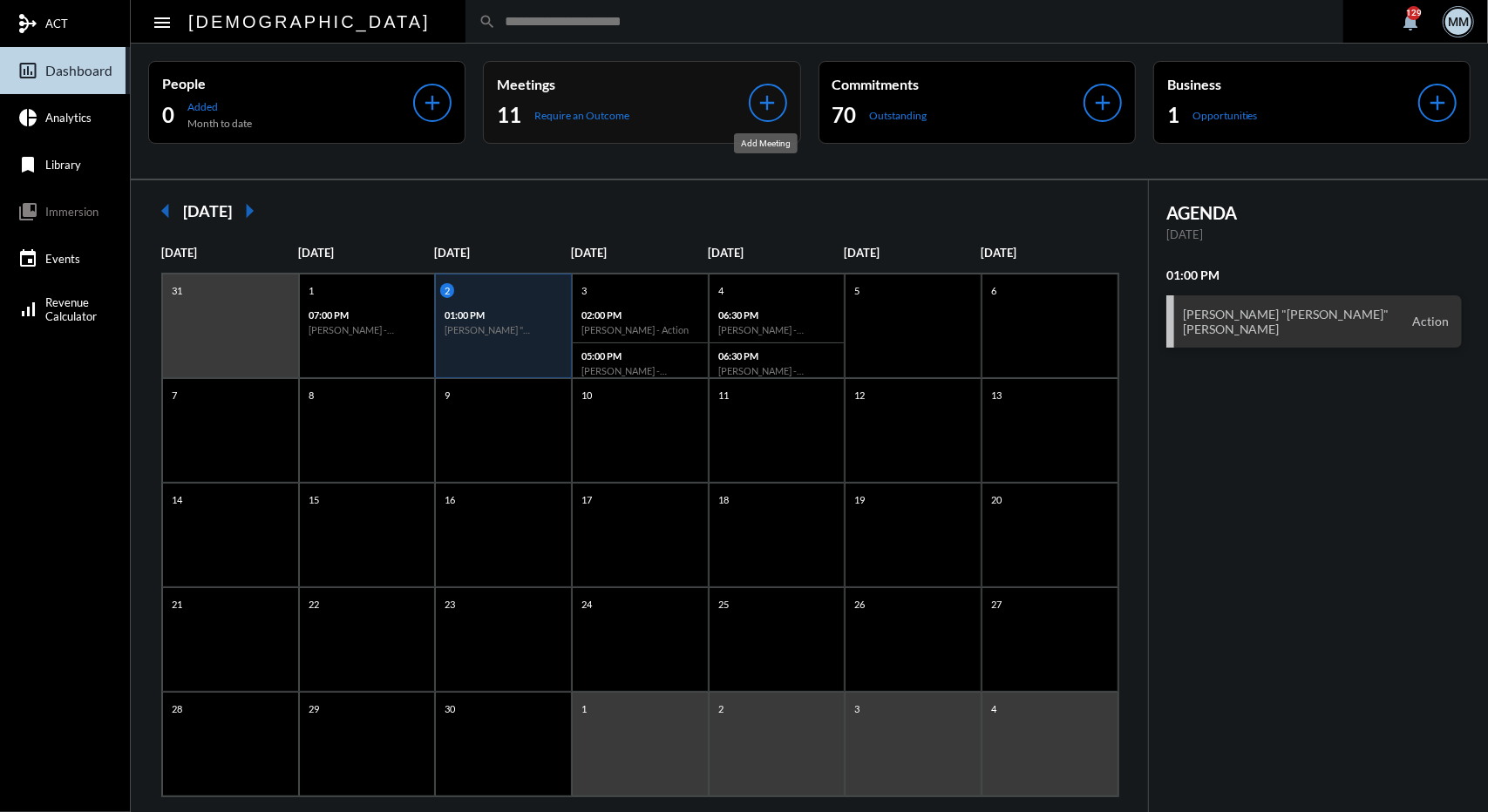
click at [759, 106] on mat-icon "add" at bounding box center [768, 103] width 24 height 24
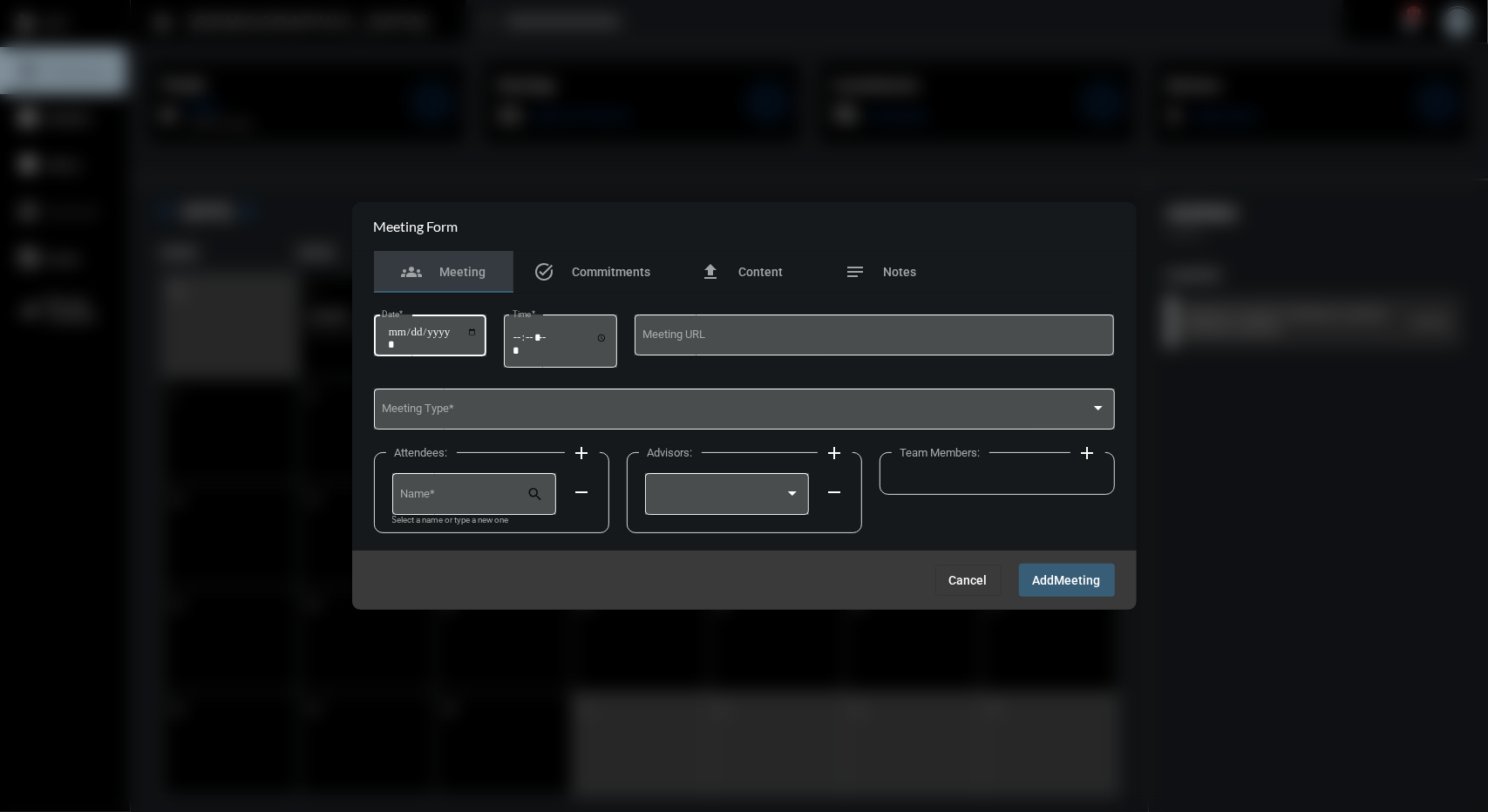
click at [392, 338] on input "Date *" at bounding box center [433, 338] width 91 height 24
type input "**********"
type input "*****"
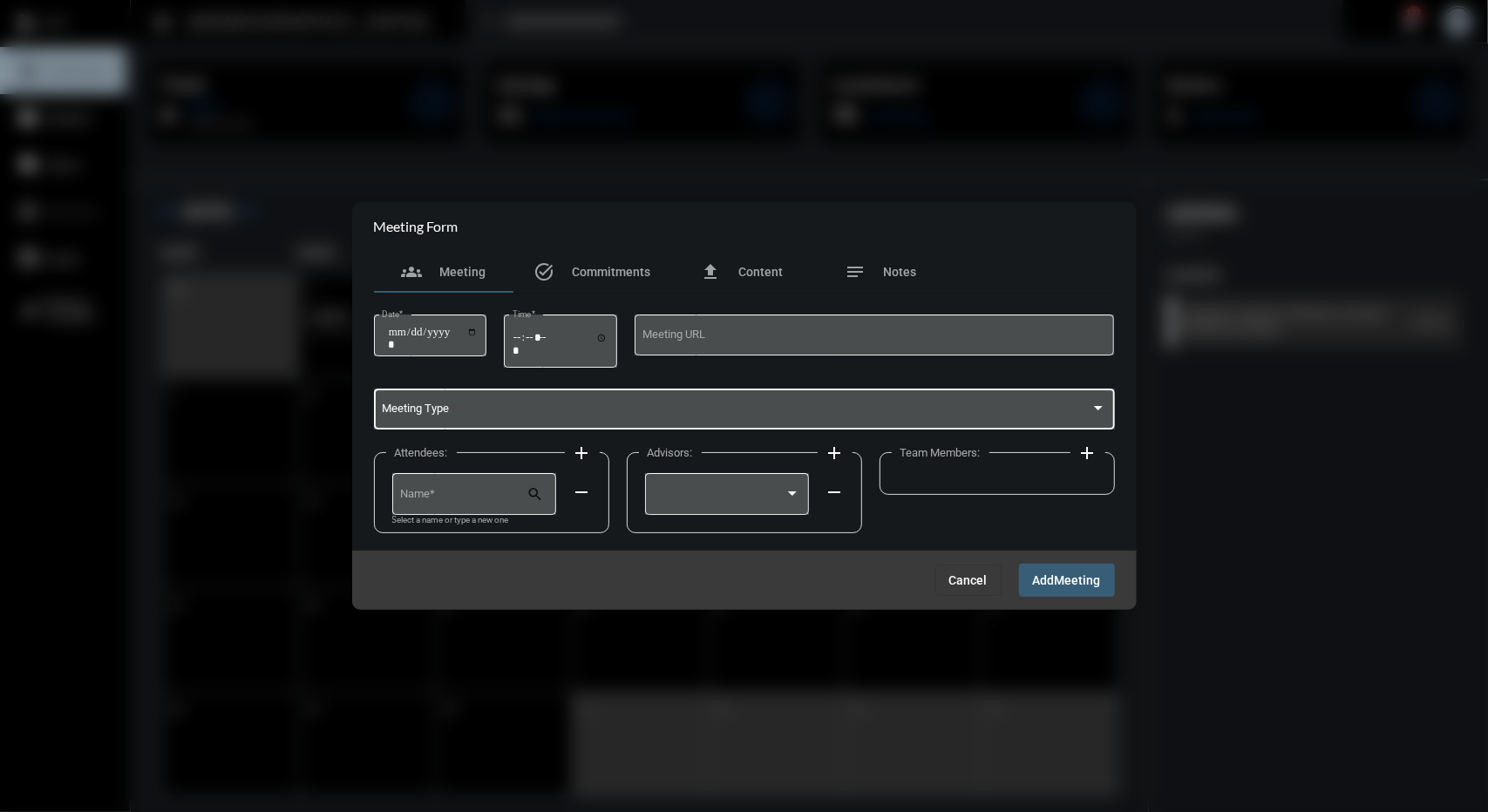
click at [445, 409] on span at bounding box center [736, 413] width 709 height 13
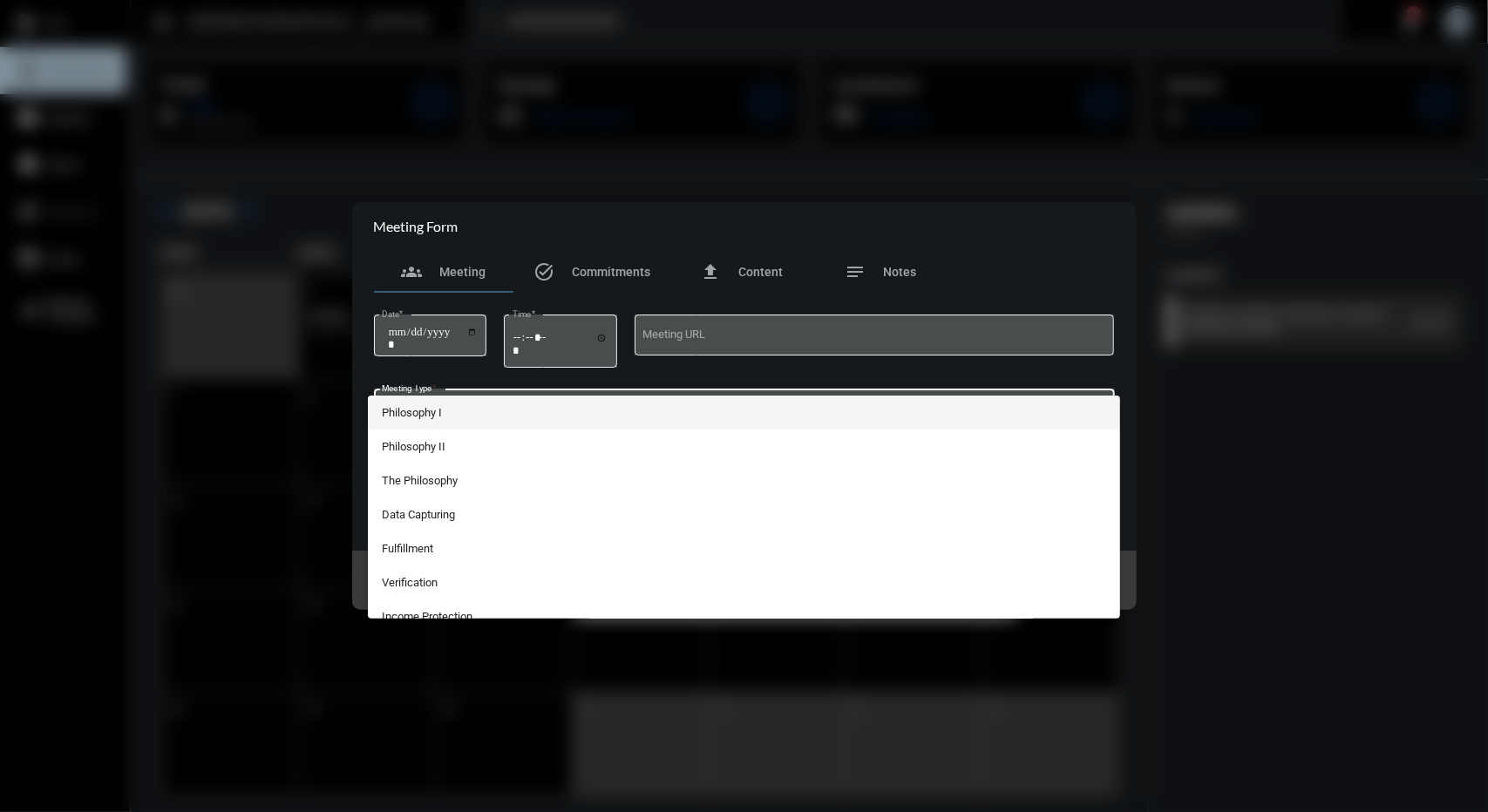
scroll to position [457, 0]
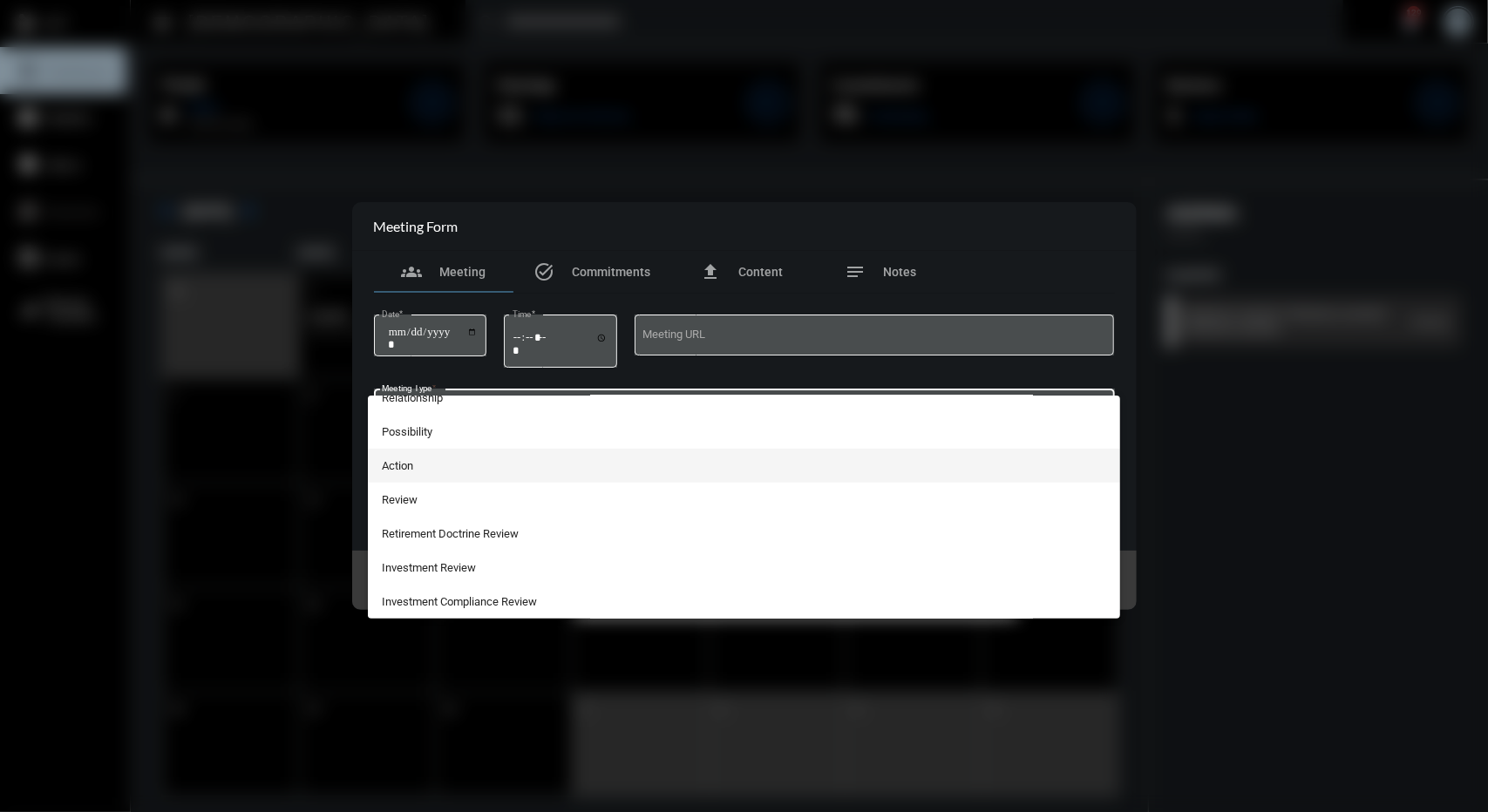
click at [425, 471] on span "Action" at bounding box center [744, 465] width 725 height 34
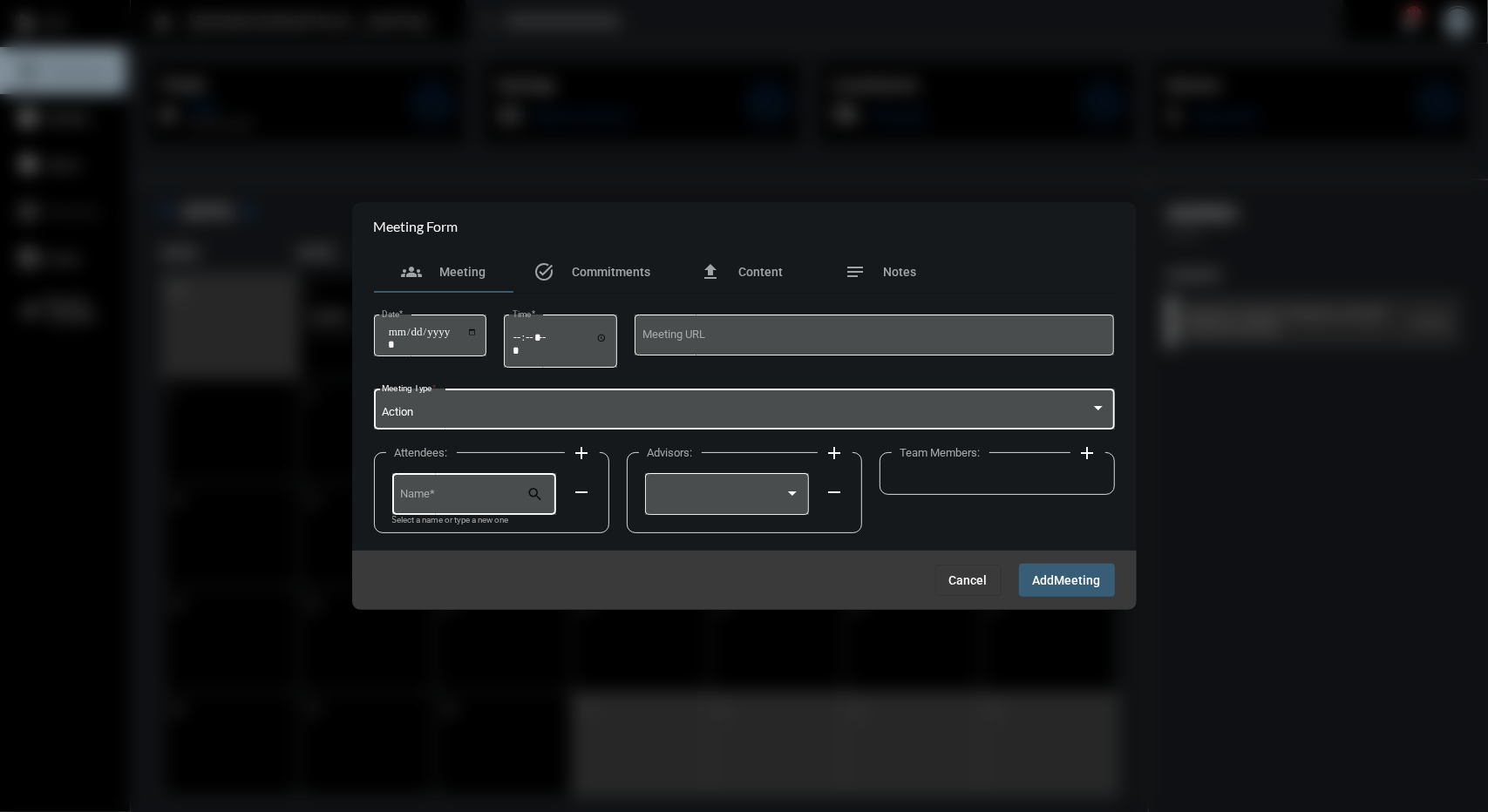
click at [428, 472] on div "Name *" at bounding box center [464, 493] width 126 height 45
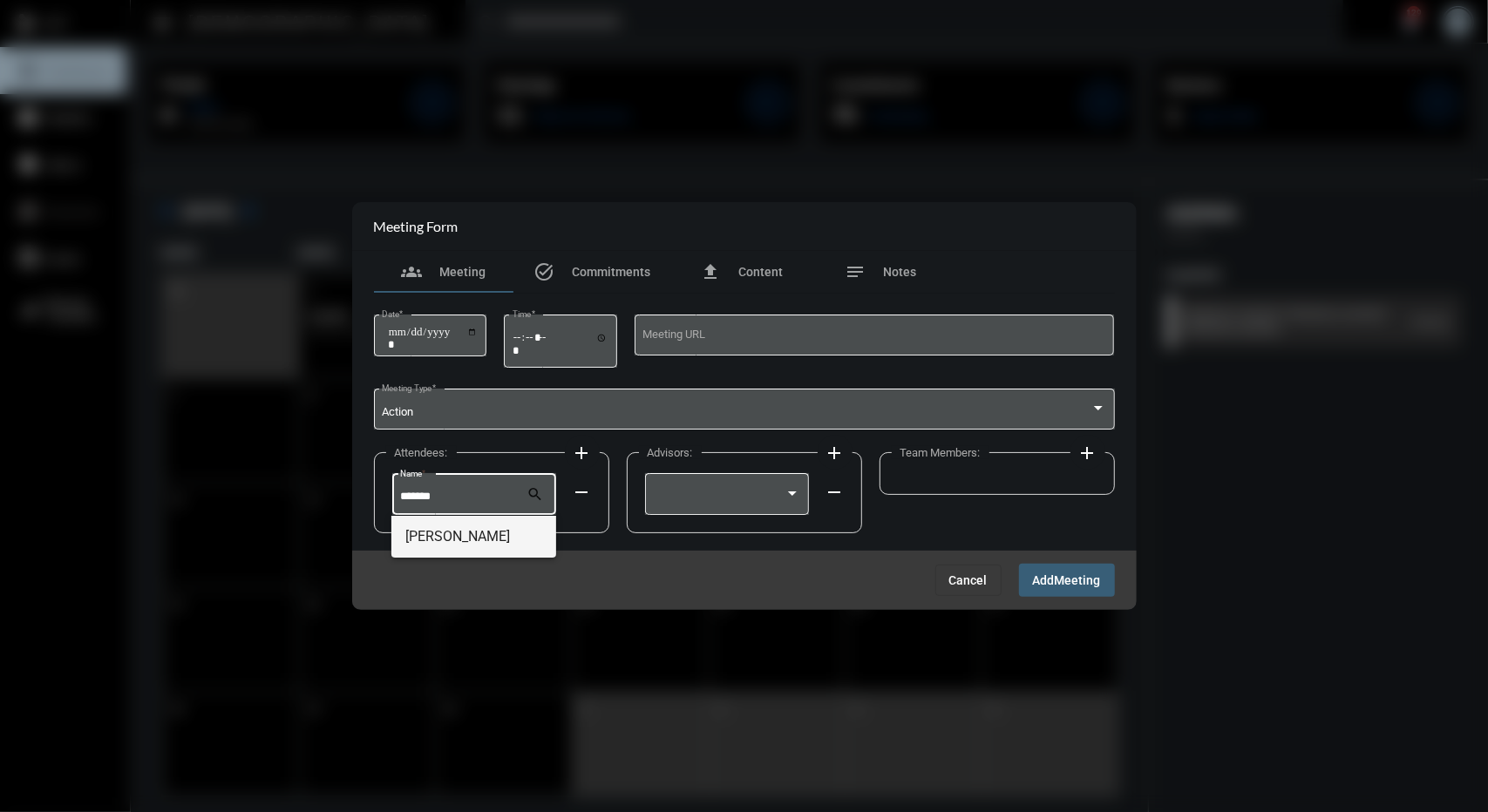
click at [457, 530] on span "Ali Ponsiglione" at bounding box center [473, 536] width 137 height 42
type input "**********"
click at [716, 478] on div at bounding box center [727, 493] width 148 height 45
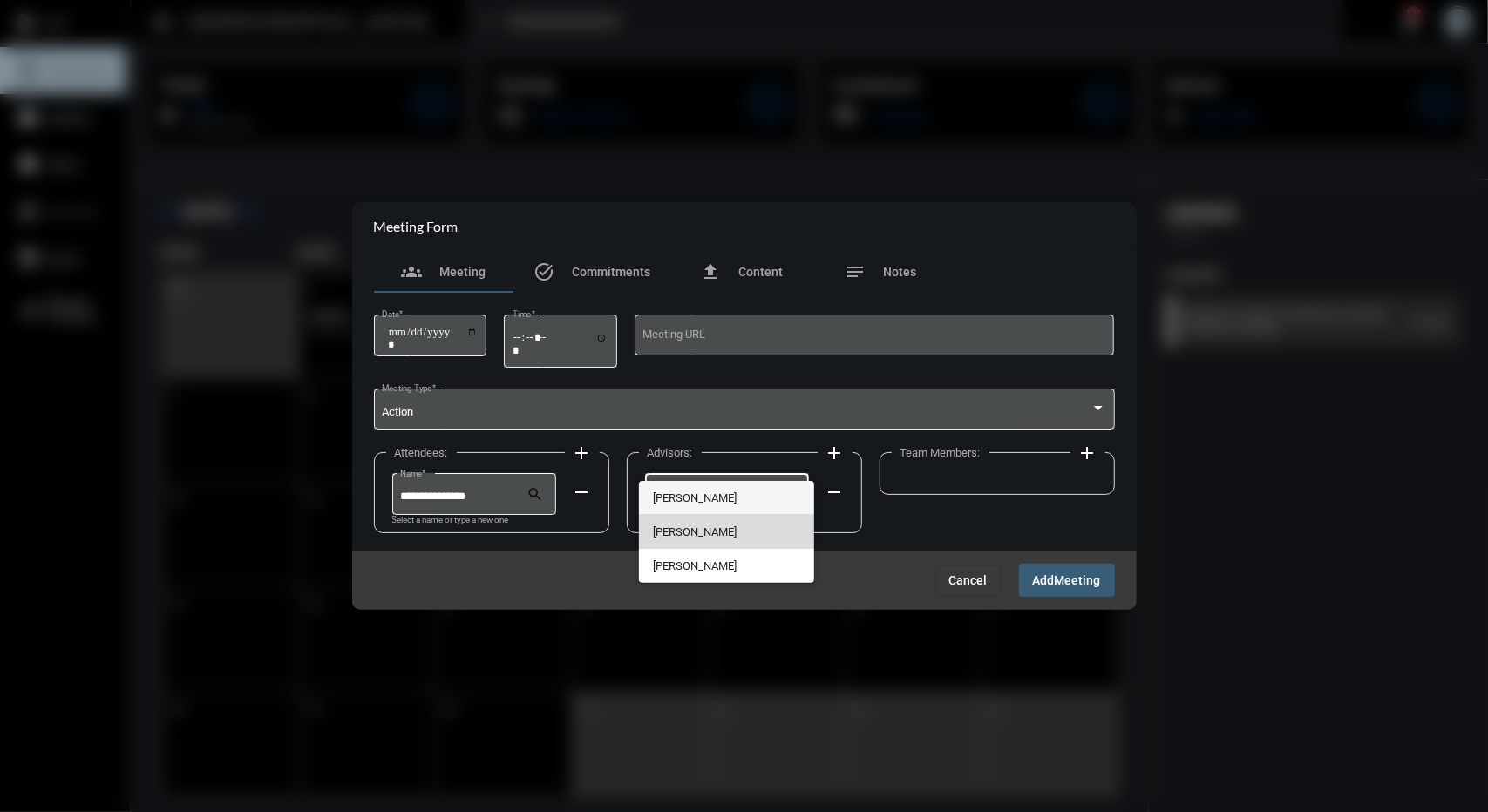
click at [704, 525] on span "[PERSON_NAME]" at bounding box center [727, 531] width 148 height 34
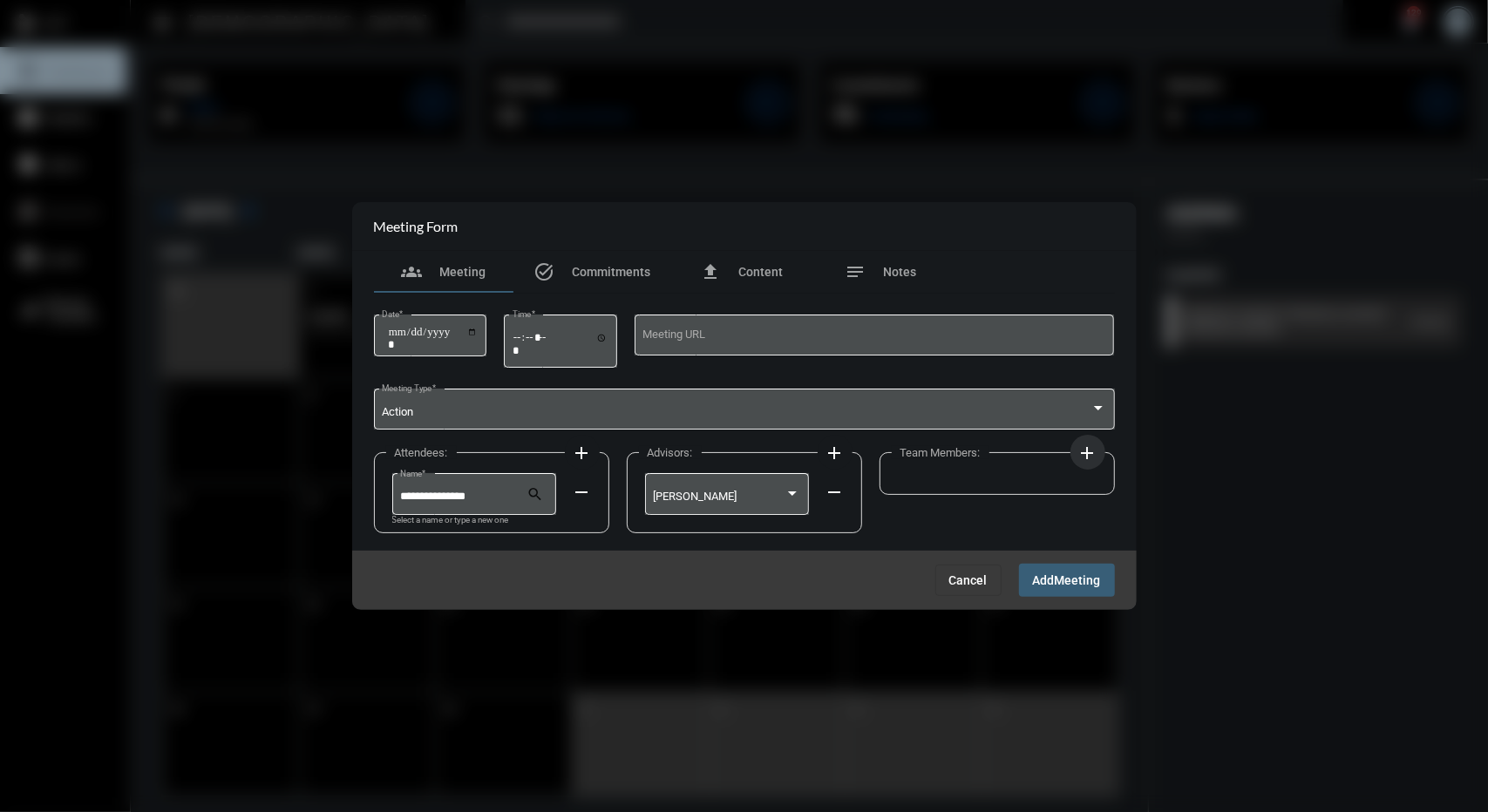
click at [1094, 455] on mat-icon "add" at bounding box center [1088, 453] width 21 height 21
click at [993, 492] on div at bounding box center [972, 497] width 132 height 13
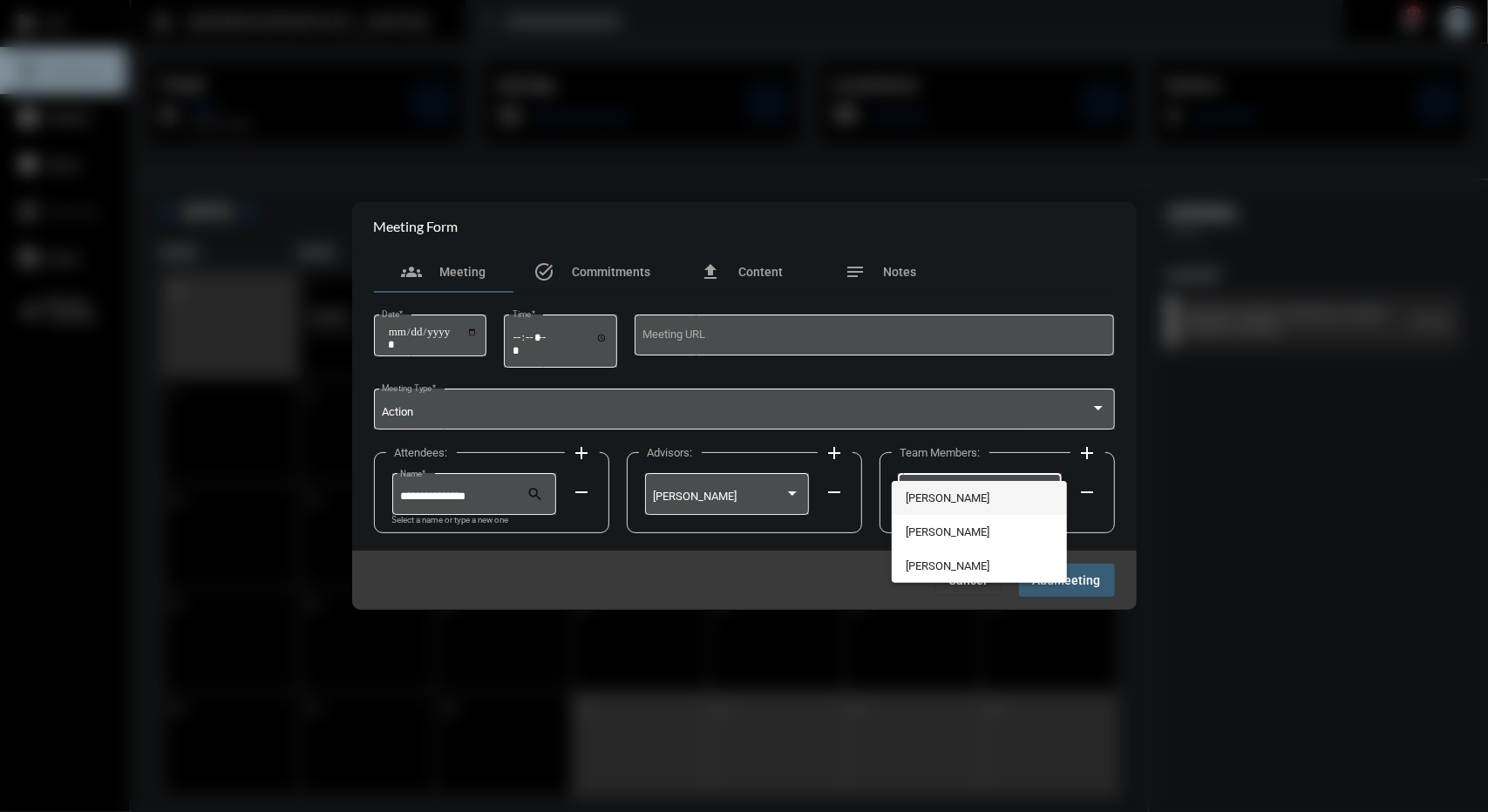
click at [971, 494] on span "[PERSON_NAME]" at bounding box center [980, 498] width 148 height 34
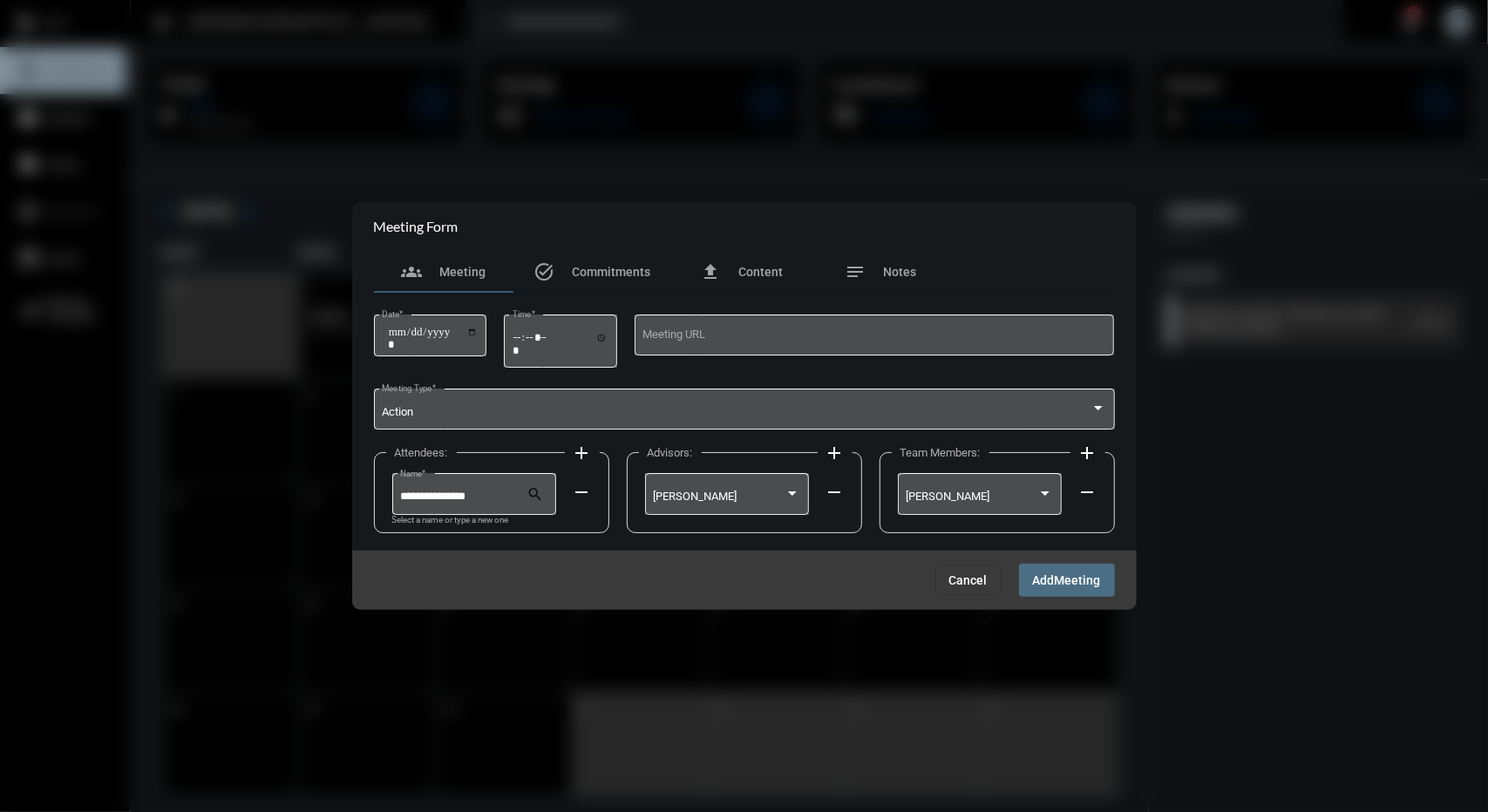
click at [1034, 572] on span "Add Meeting" at bounding box center [1067, 579] width 68 height 14
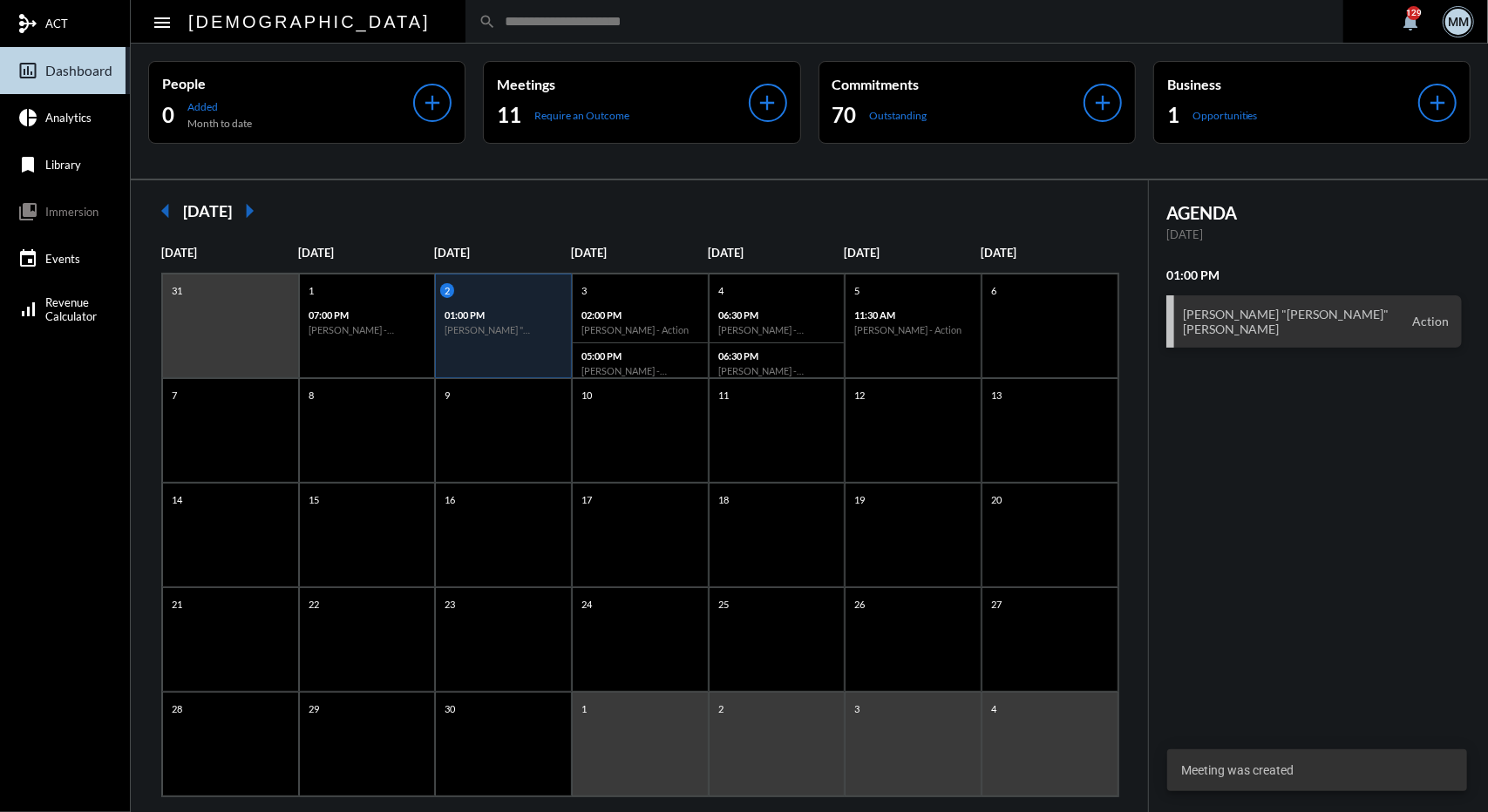
click at [541, 324] on h6 "[PERSON_NAME] "[PERSON_NAME]" [PERSON_NAME] - Action" at bounding box center [503, 330] width 118 height 11
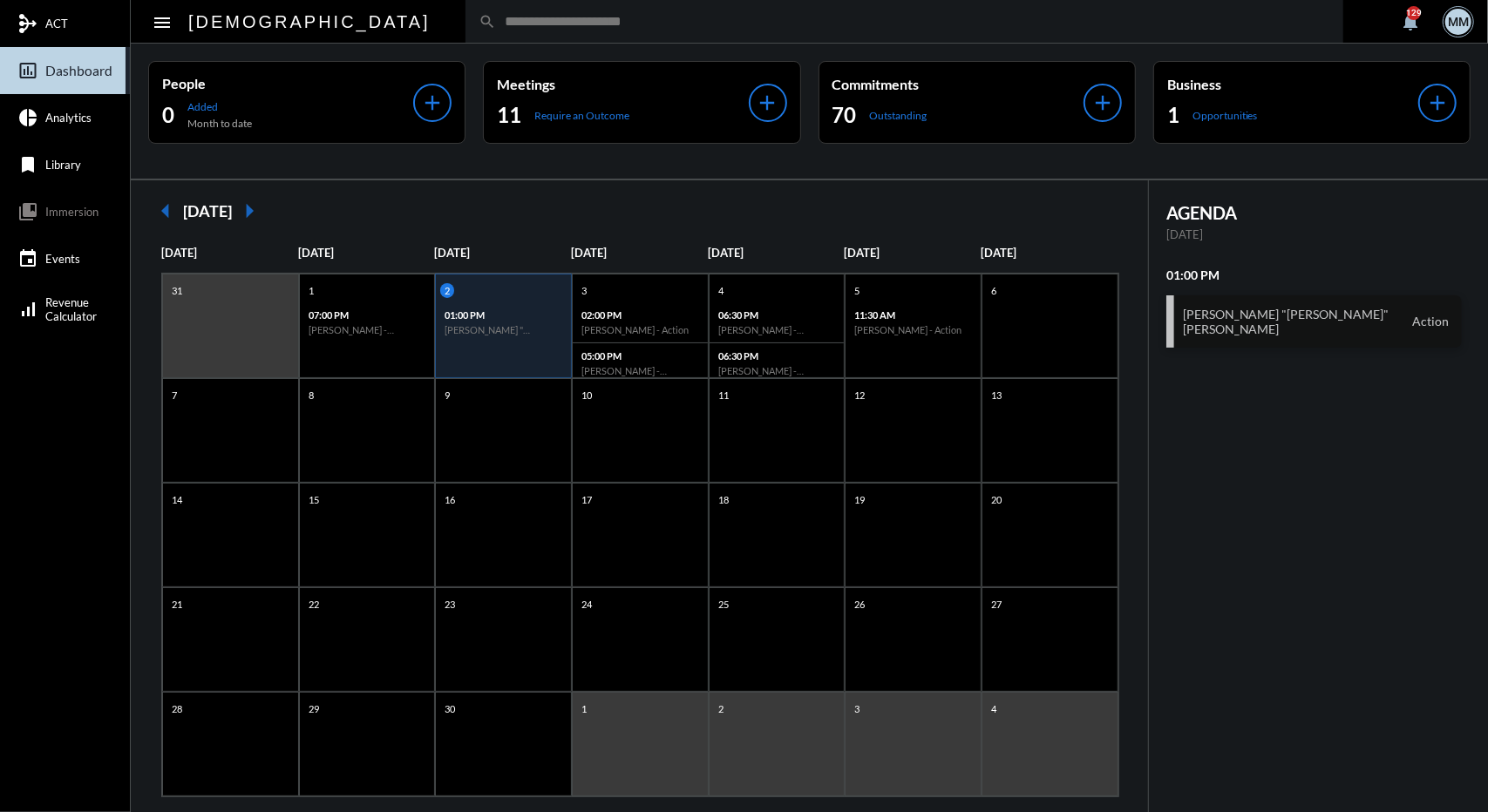
click at [1297, 320] on div "Katherine "Kati" Hull Action" at bounding box center [1314, 321] width 296 height 52
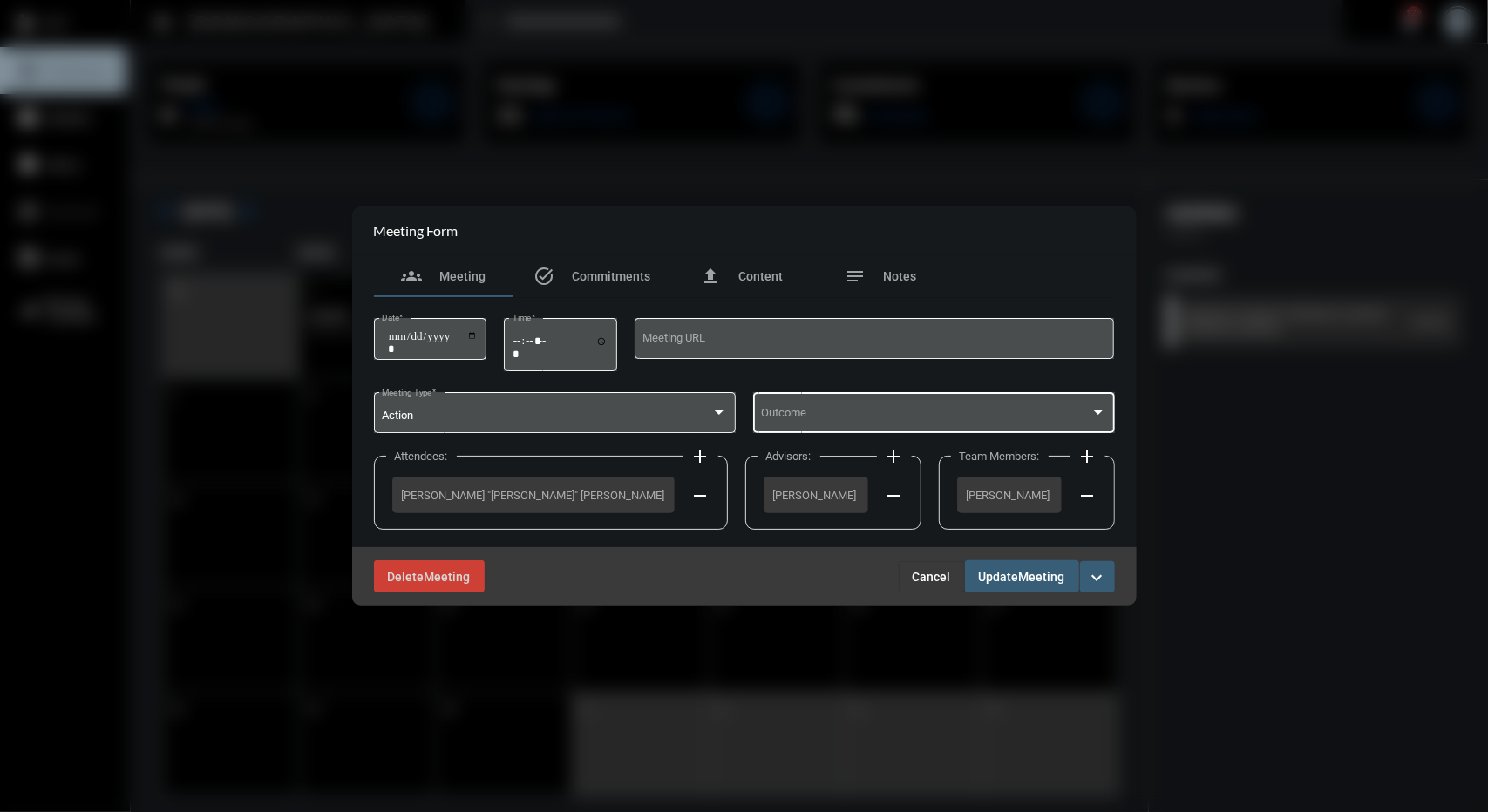
click at [938, 408] on div "Outcome" at bounding box center [934, 412] width 346 height 45
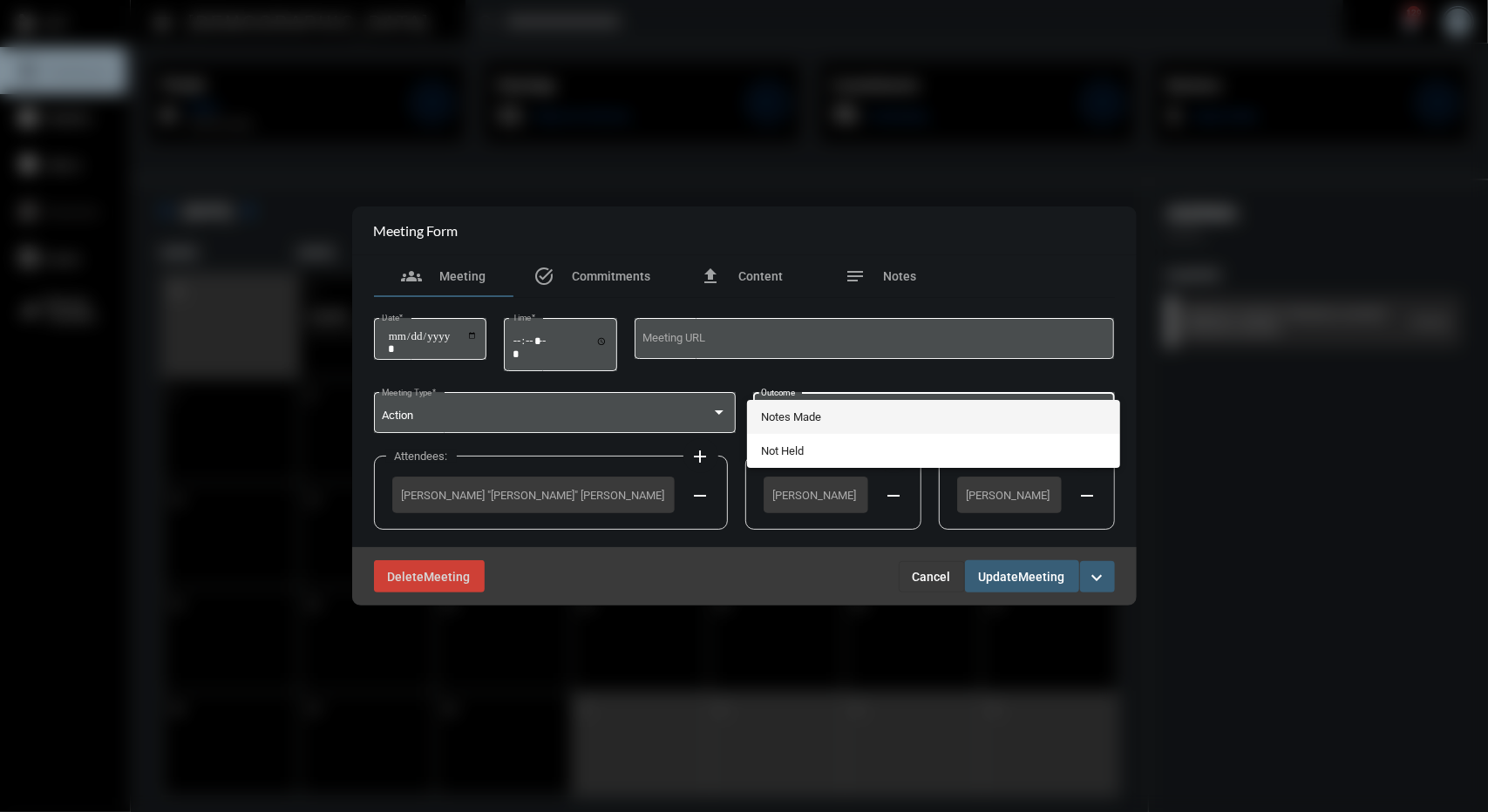
click at [822, 421] on span "Notes Made" at bounding box center [934, 417] width 346 height 34
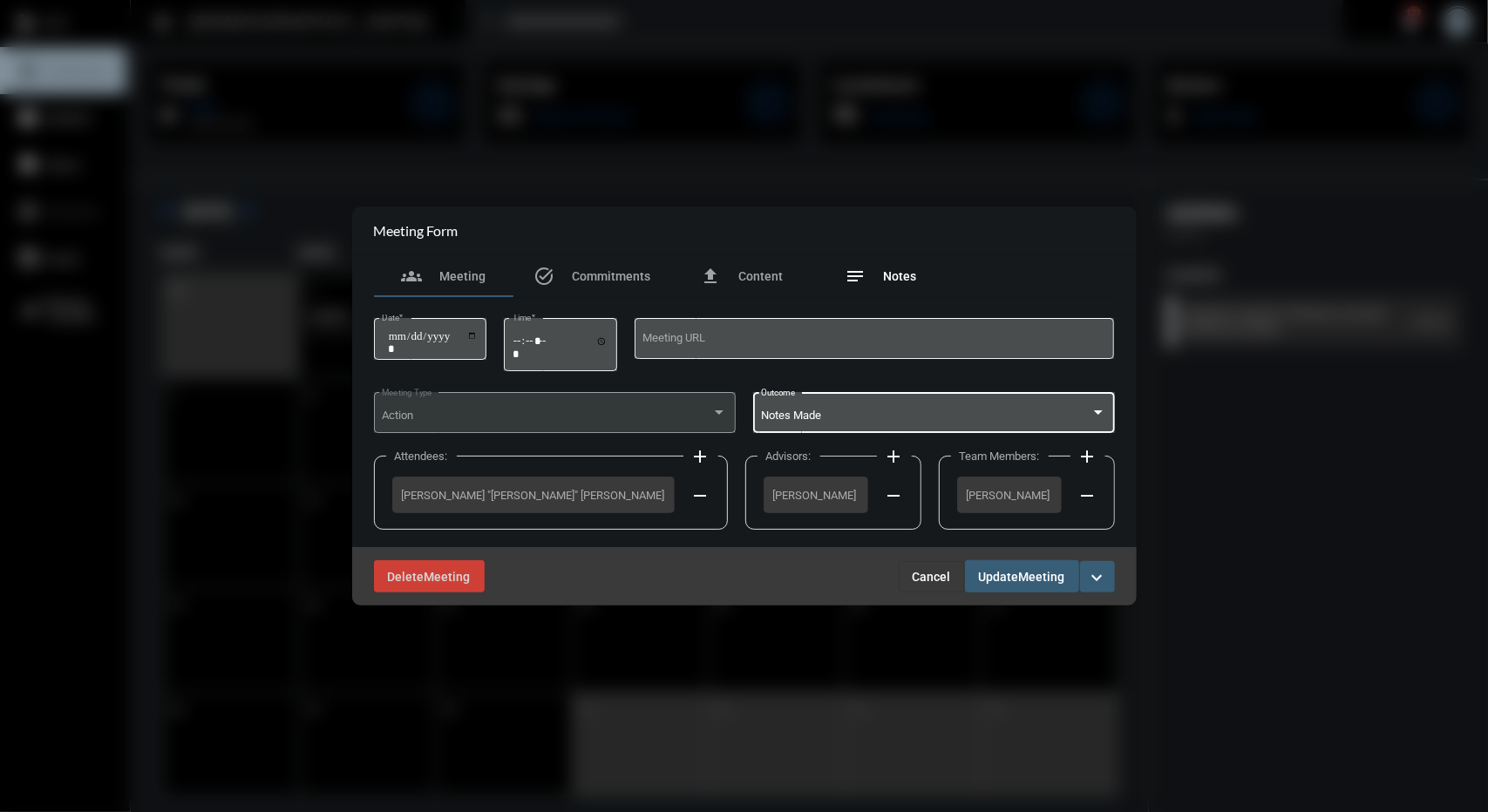
click at [889, 269] on span "Notes" at bounding box center [901, 276] width 33 height 14
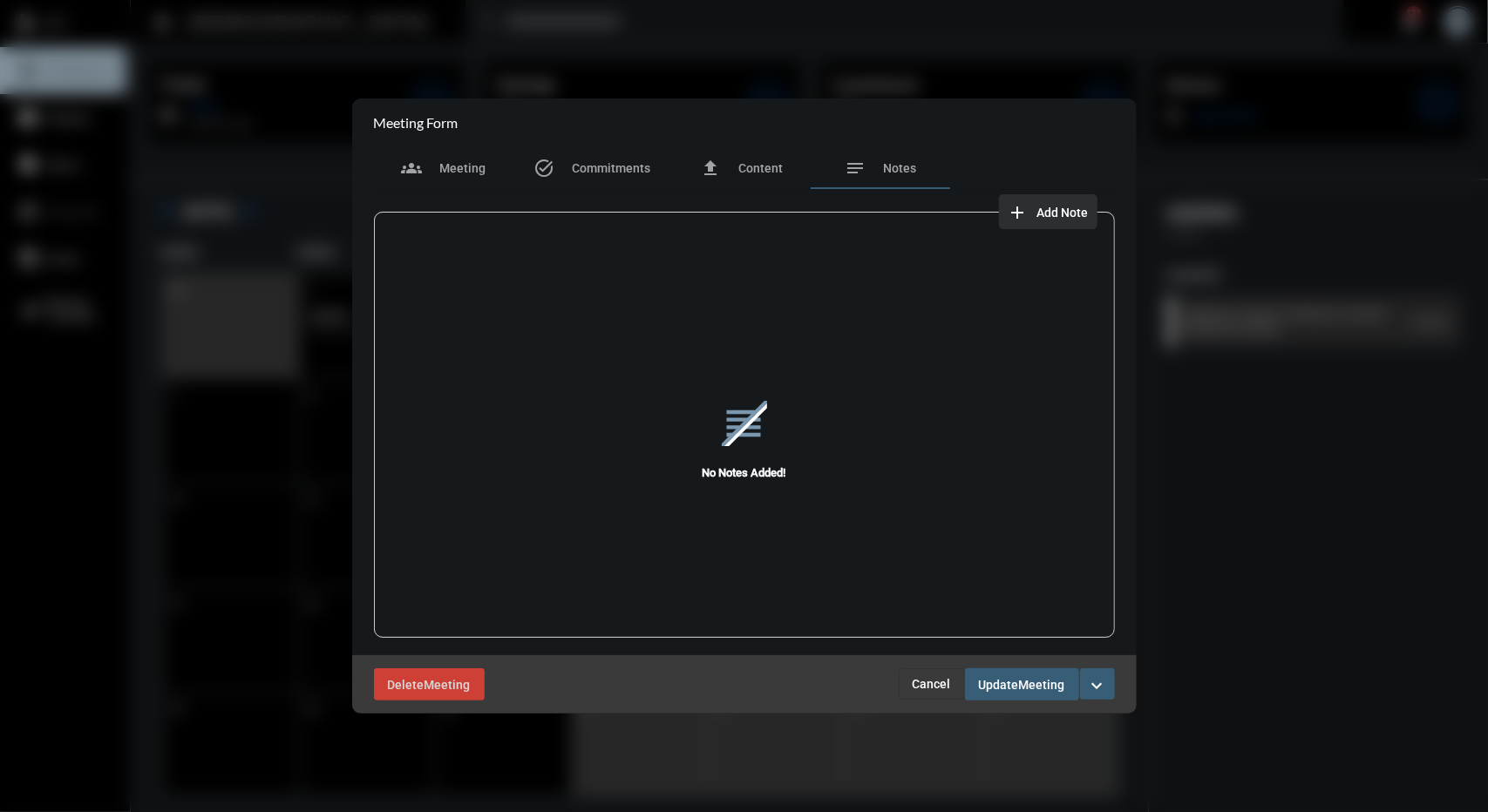
click at [1061, 222] on button "add Add Note" at bounding box center [1048, 212] width 99 height 35
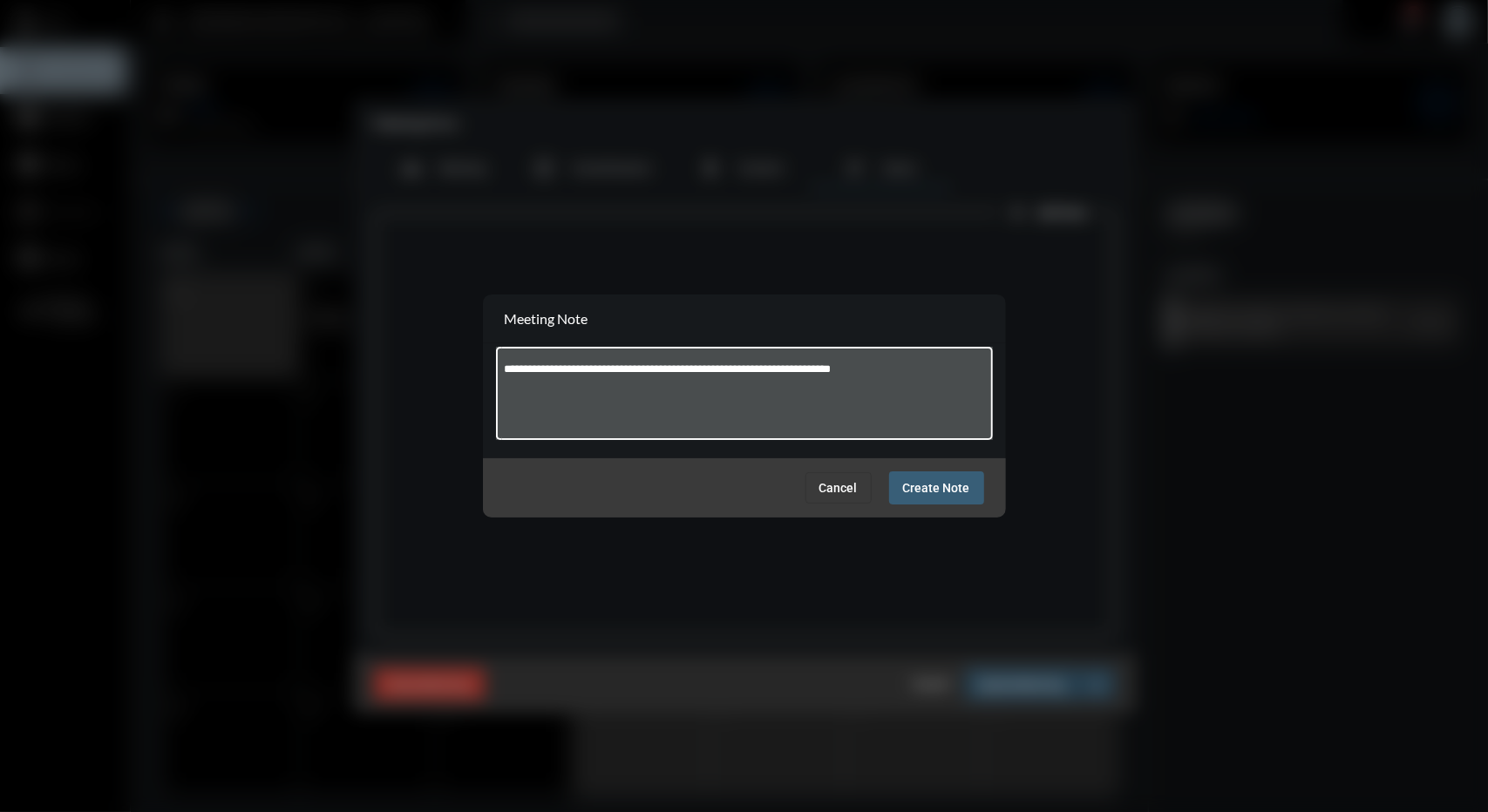
type textarea "**********"
click at [928, 491] on span "Create Note" at bounding box center [937, 489] width 67 height 14
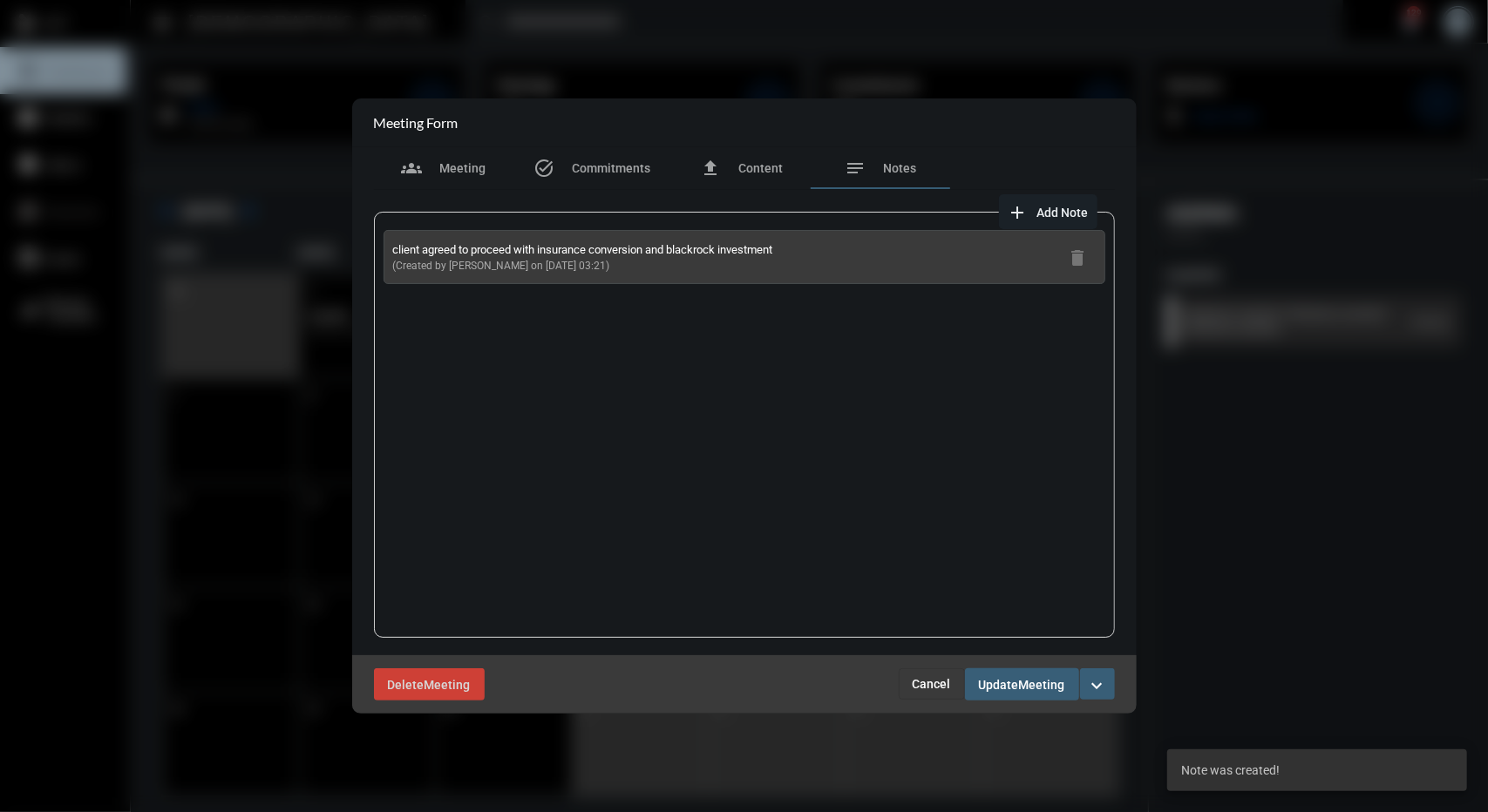
click at [1027, 678] on span "Meeting" at bounding box center [1043, 685] width 46 height 14
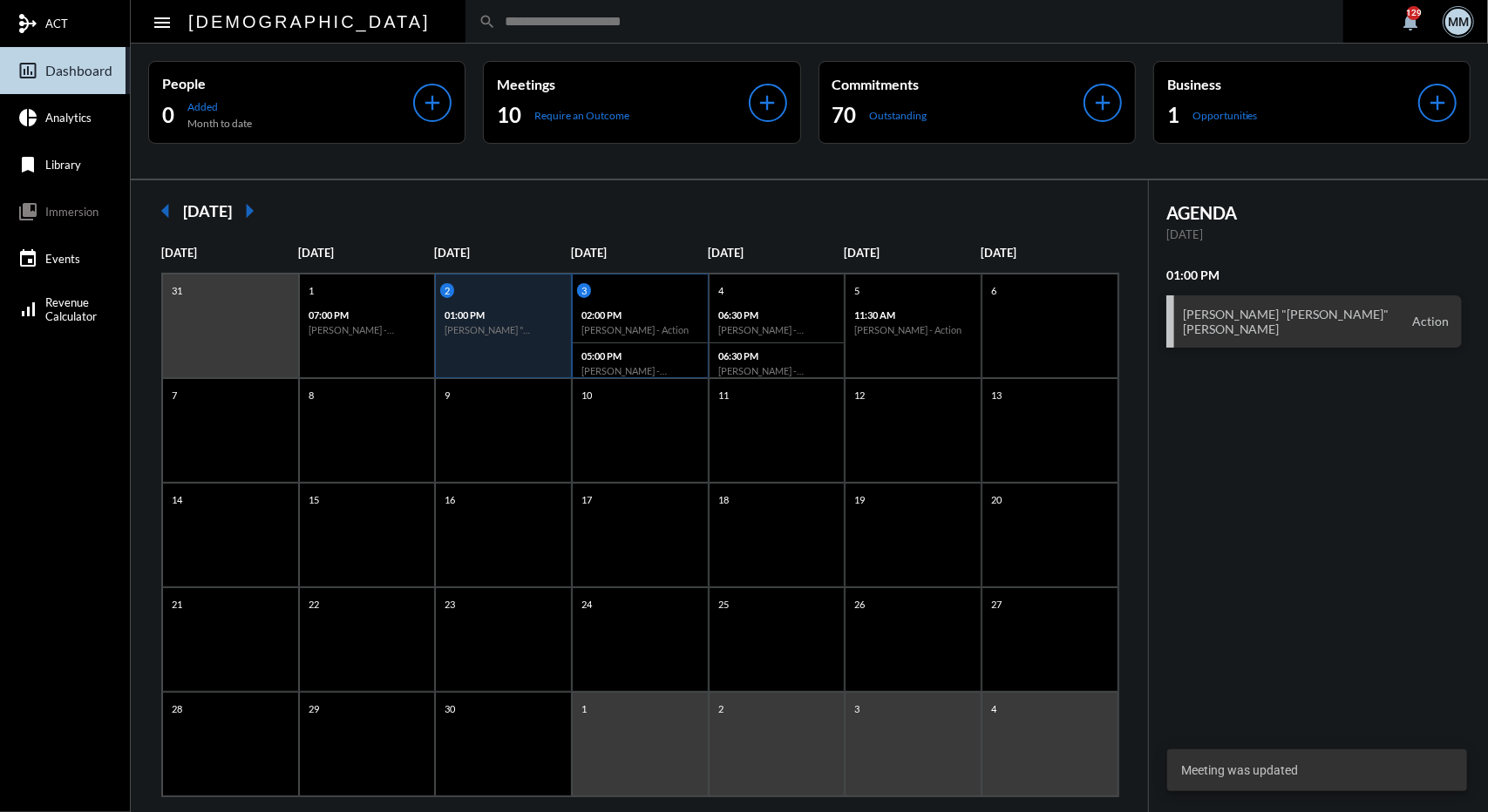
click at [704, 331] on div "02:00 PM Ryan Hull - Action" at bounding box center [639, 323] width 135 height 41
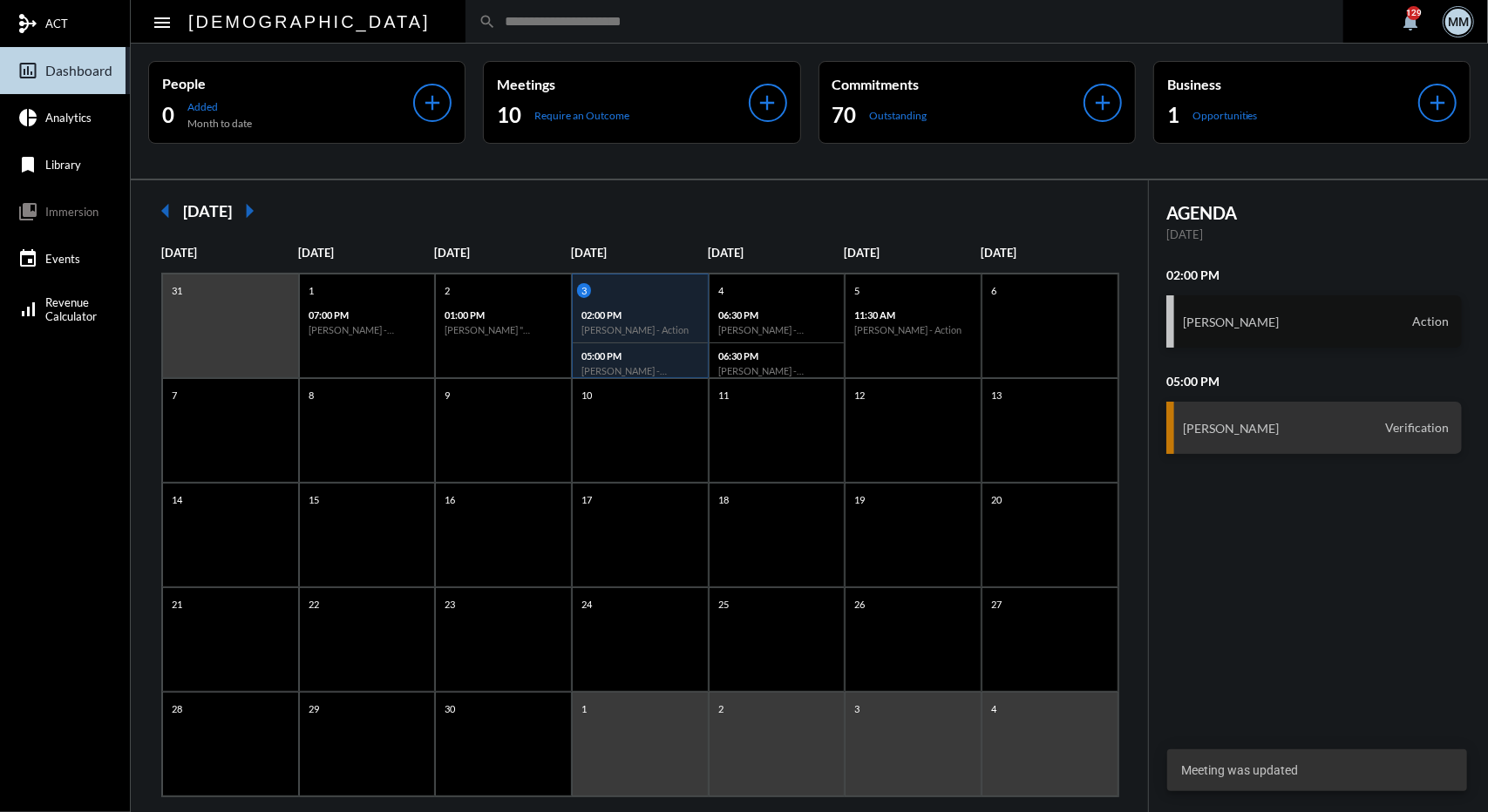
click at [1210, 328] on div "Ryan Hull Action" at bounding box center [1314, 321] width 296 height 52
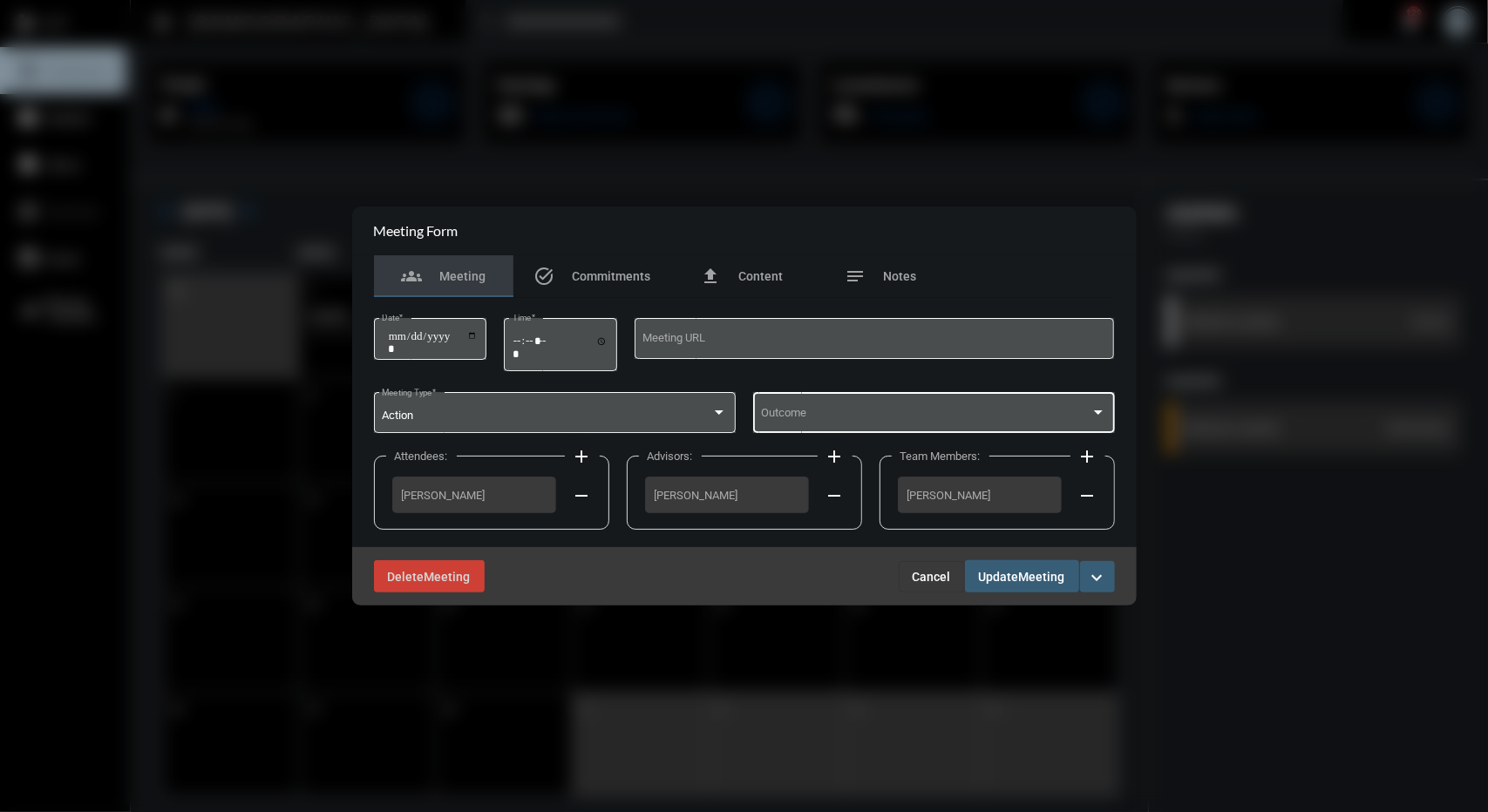
click at [783, 412] on span at bounding box center [926, 416] width 330 height 13
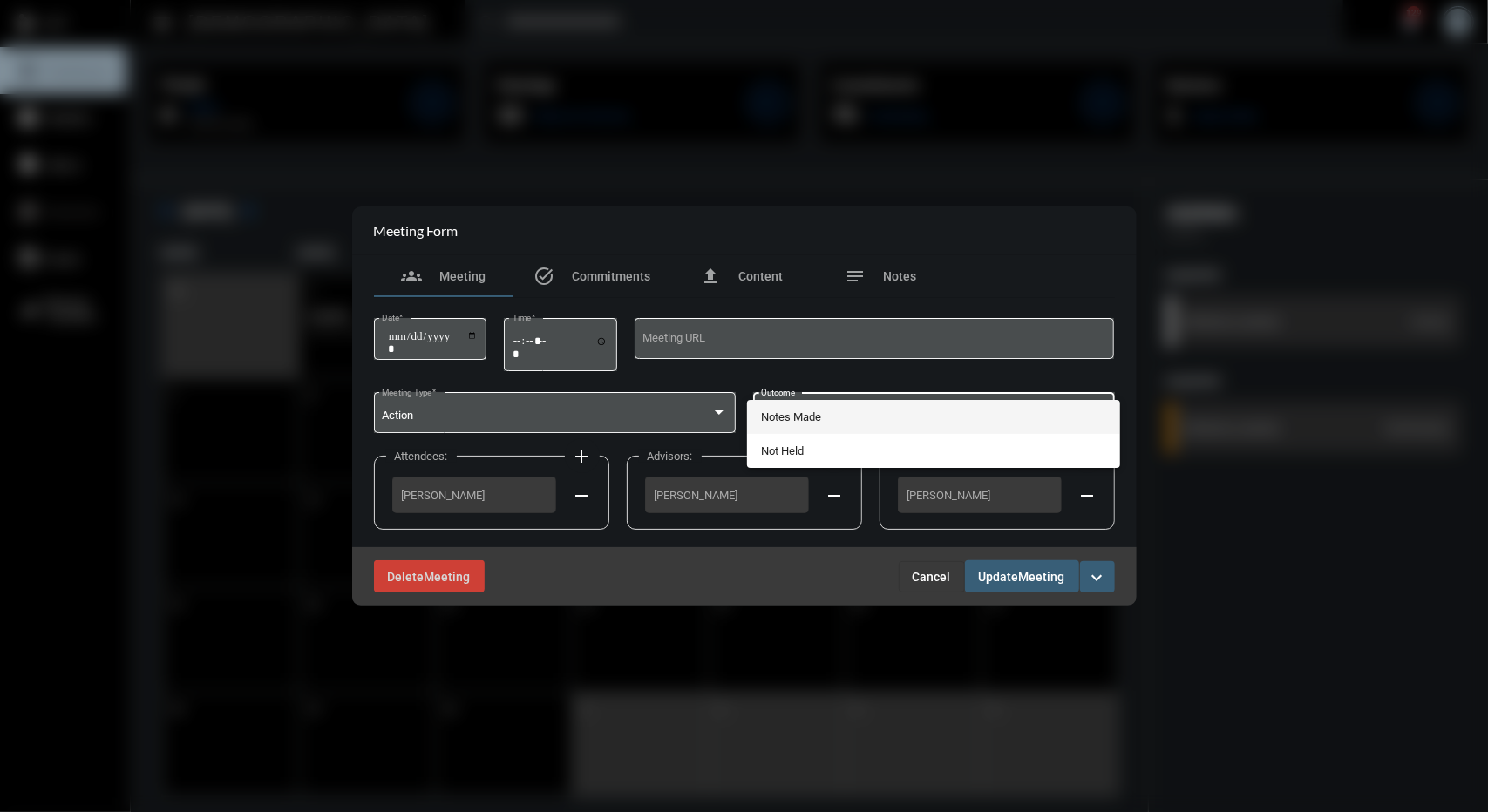
click at [783, 412] on span "Notes Made" at bounding box center [934, 417] width 346 height 34
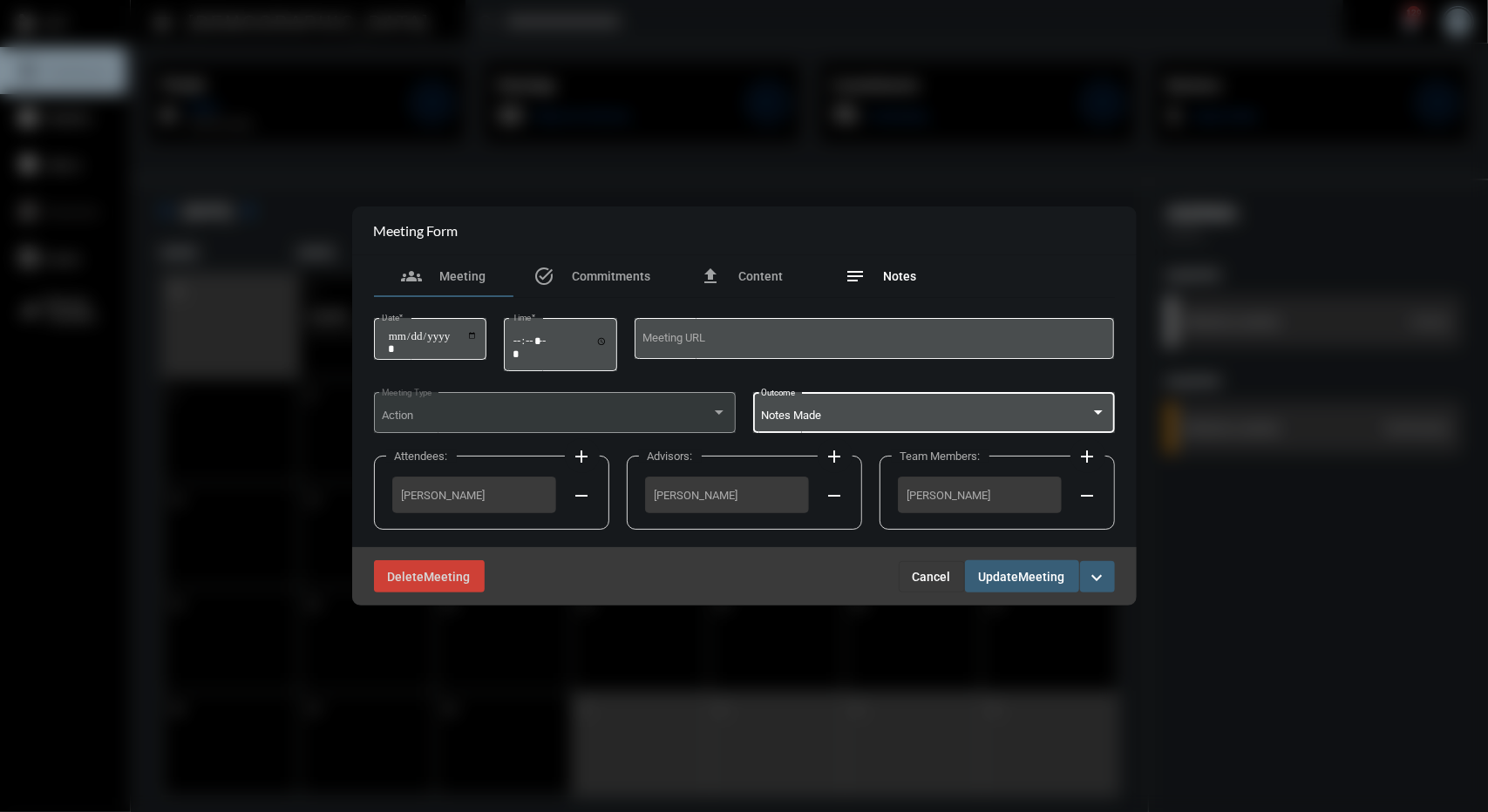
click at [856, 290] on div "notes Notes" at bounding box center [881, 276] width 139 height 42
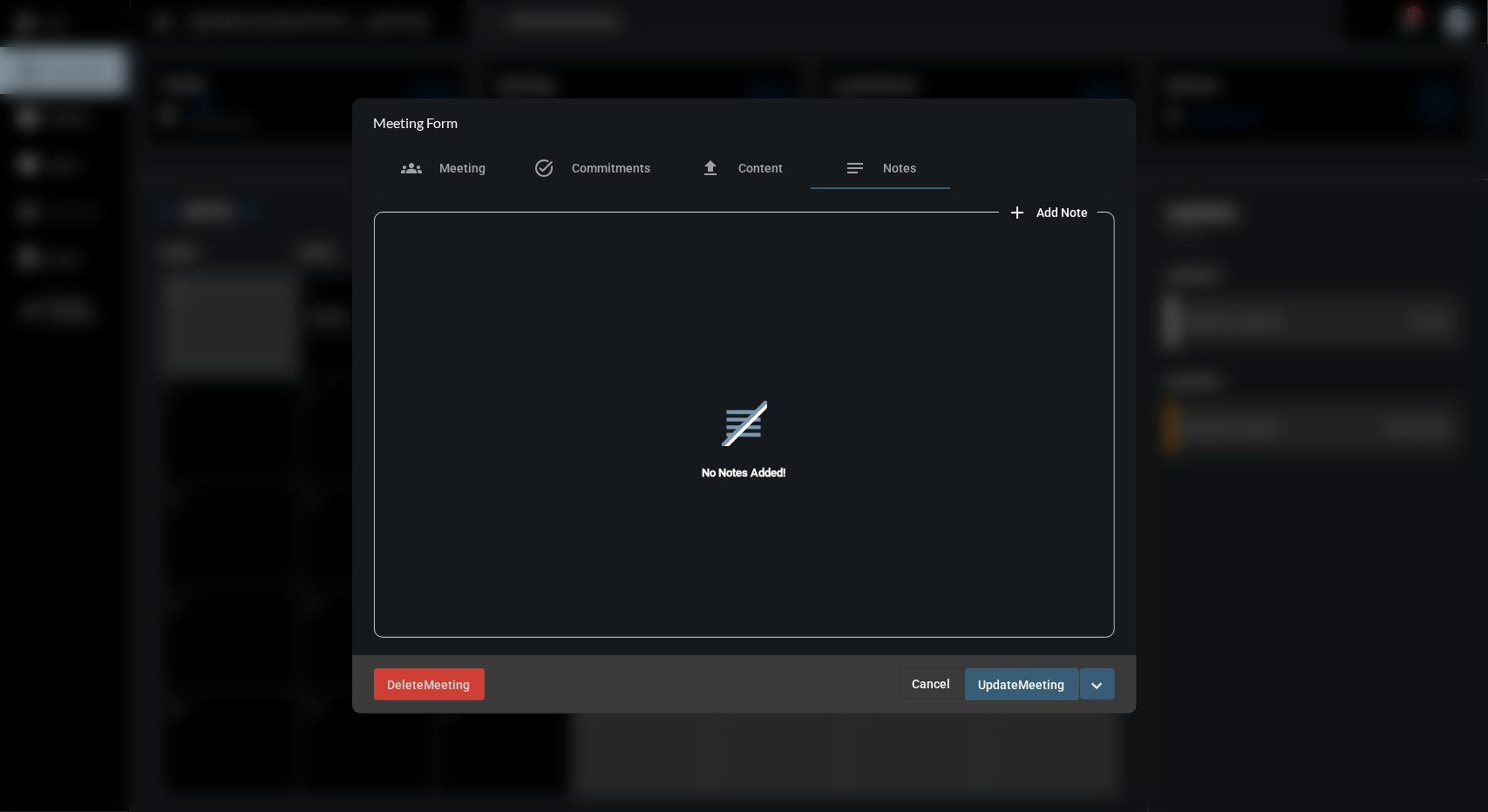
click at [1062, 217] on span "Add Note" at bounding box center [1062, 212] width 51 height 14
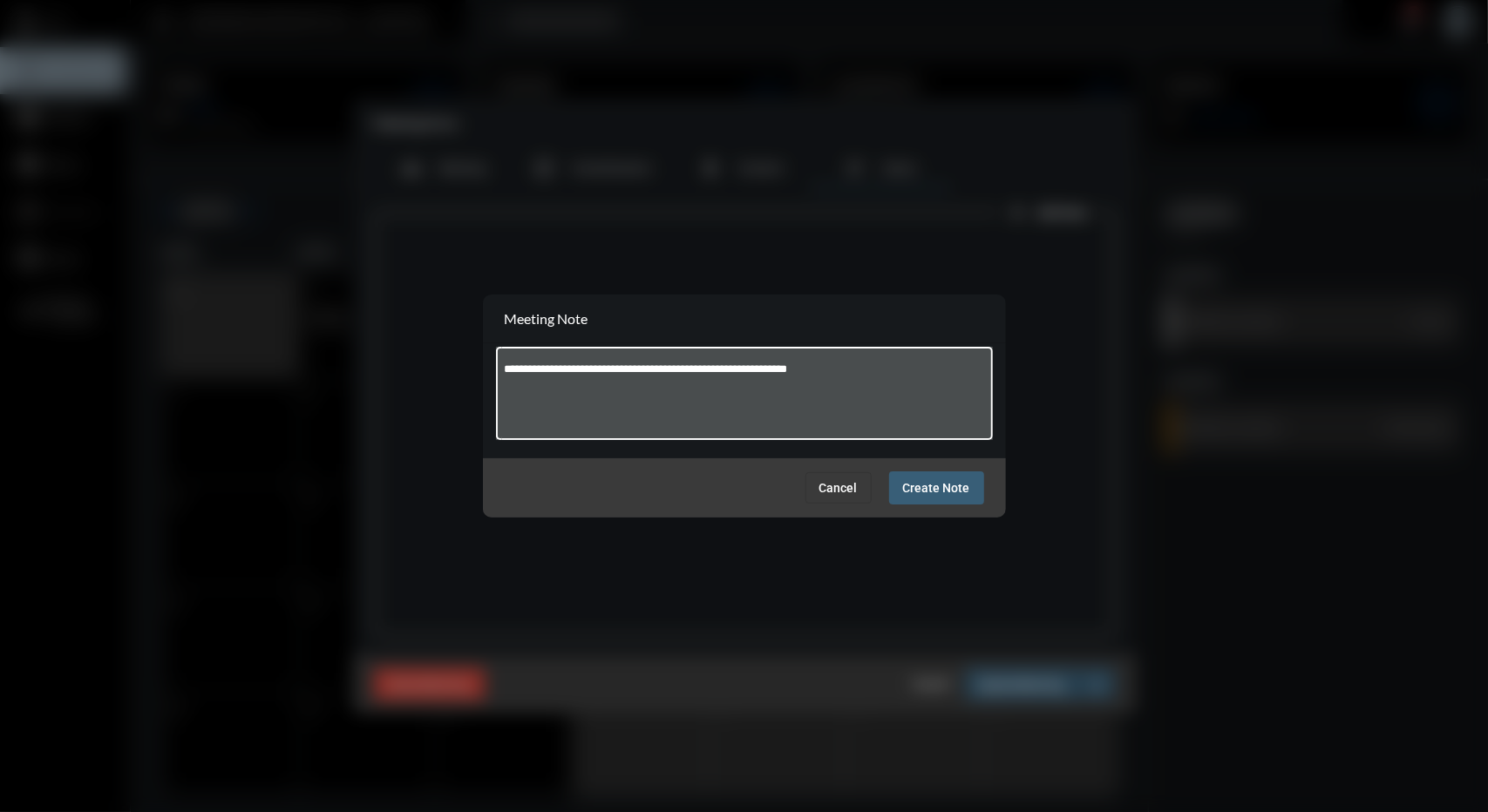
type textarea "**********"
click at [963, 502] on button "Create Note" at bounding box center [937, 488] width 95 height 33
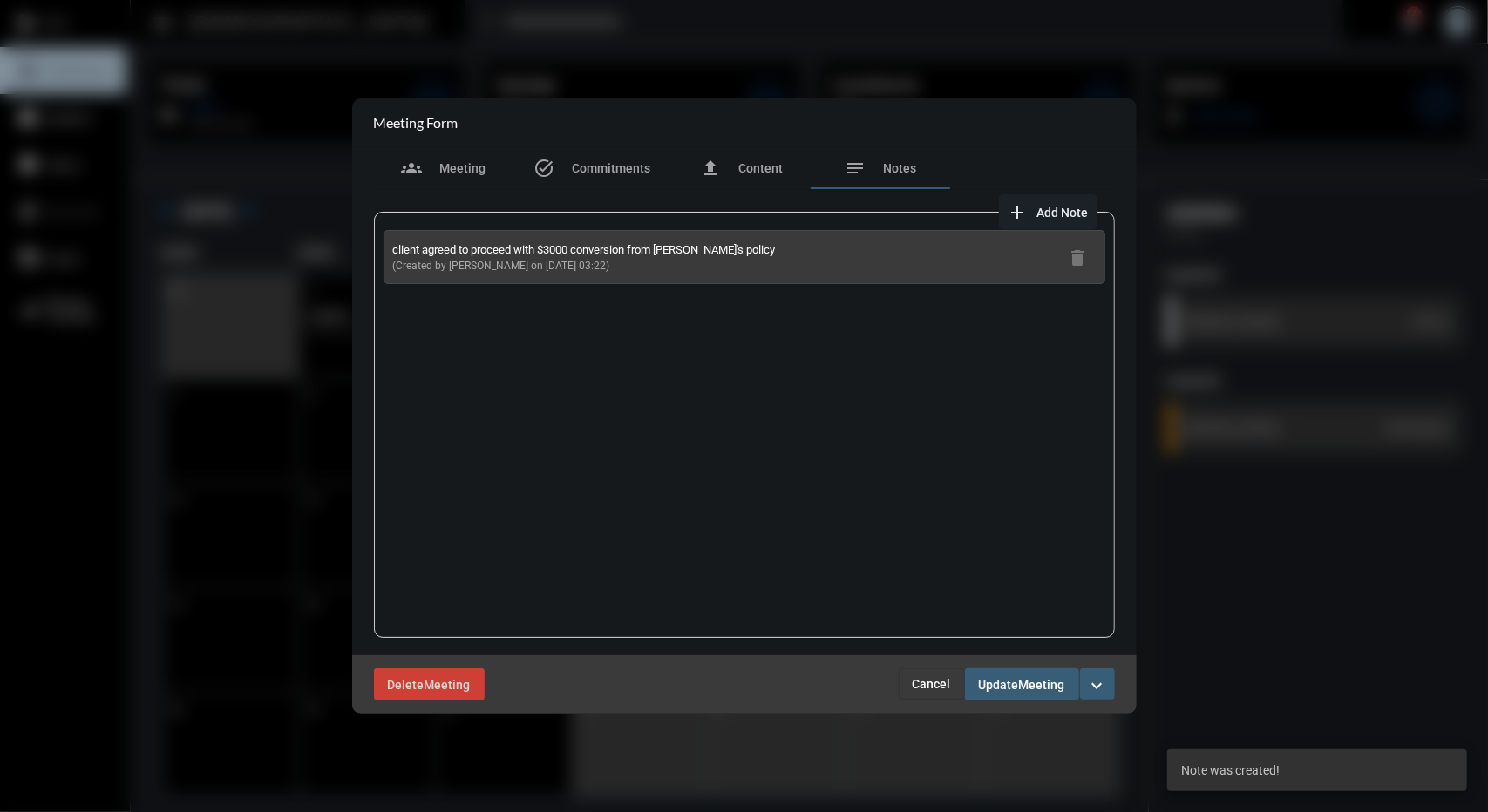
click at [1018, 673] on button "Update Meeting" at bounding box center [1022, 685] width 114 height 33
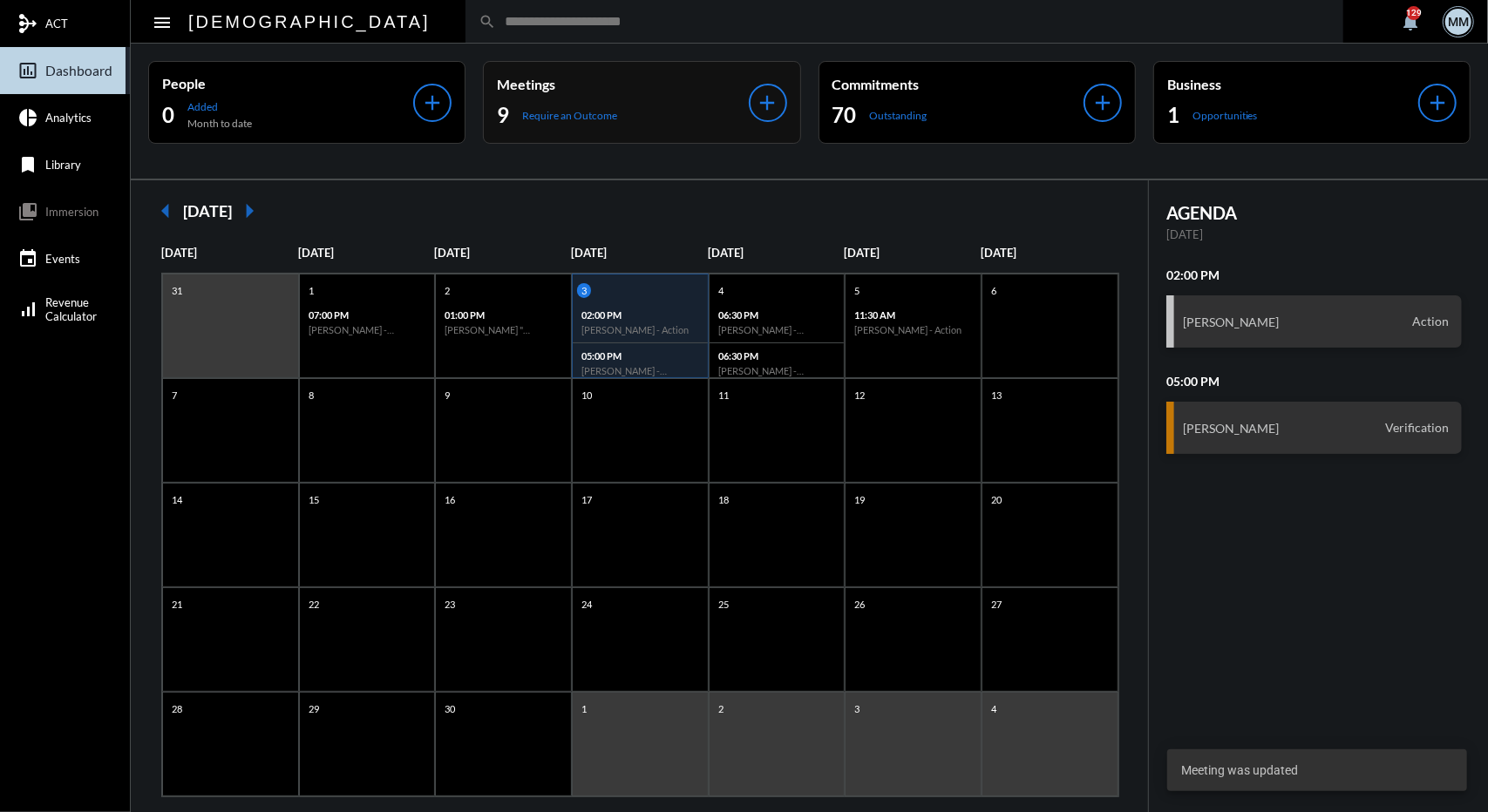
click at [638, 100] on div "Meetings 9 Require an Outcome" at bounding box center [623, 102] width 251 height 53
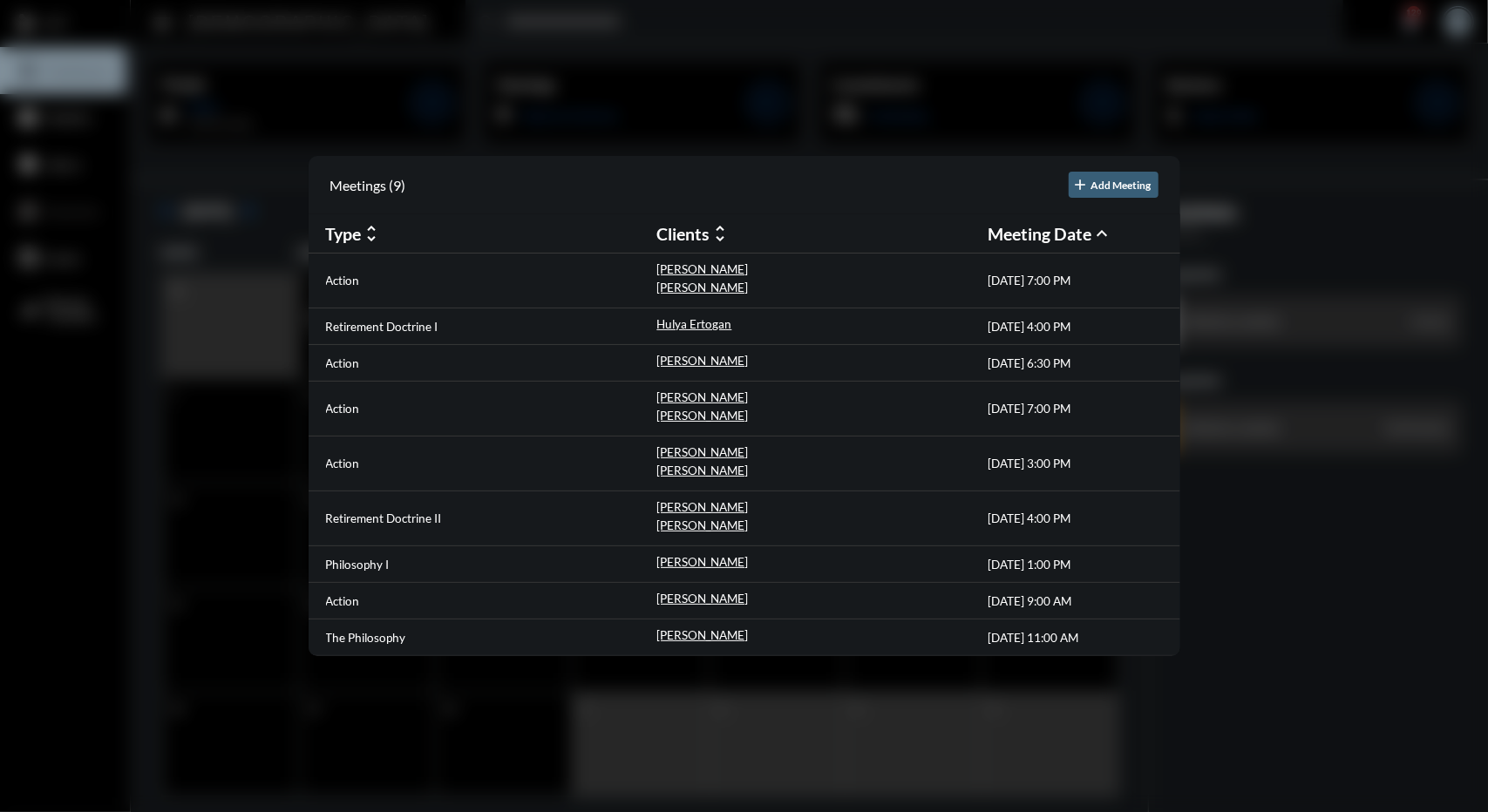
click at [561, 111] on div at bounding box center [744, 406] width 1488 height 812
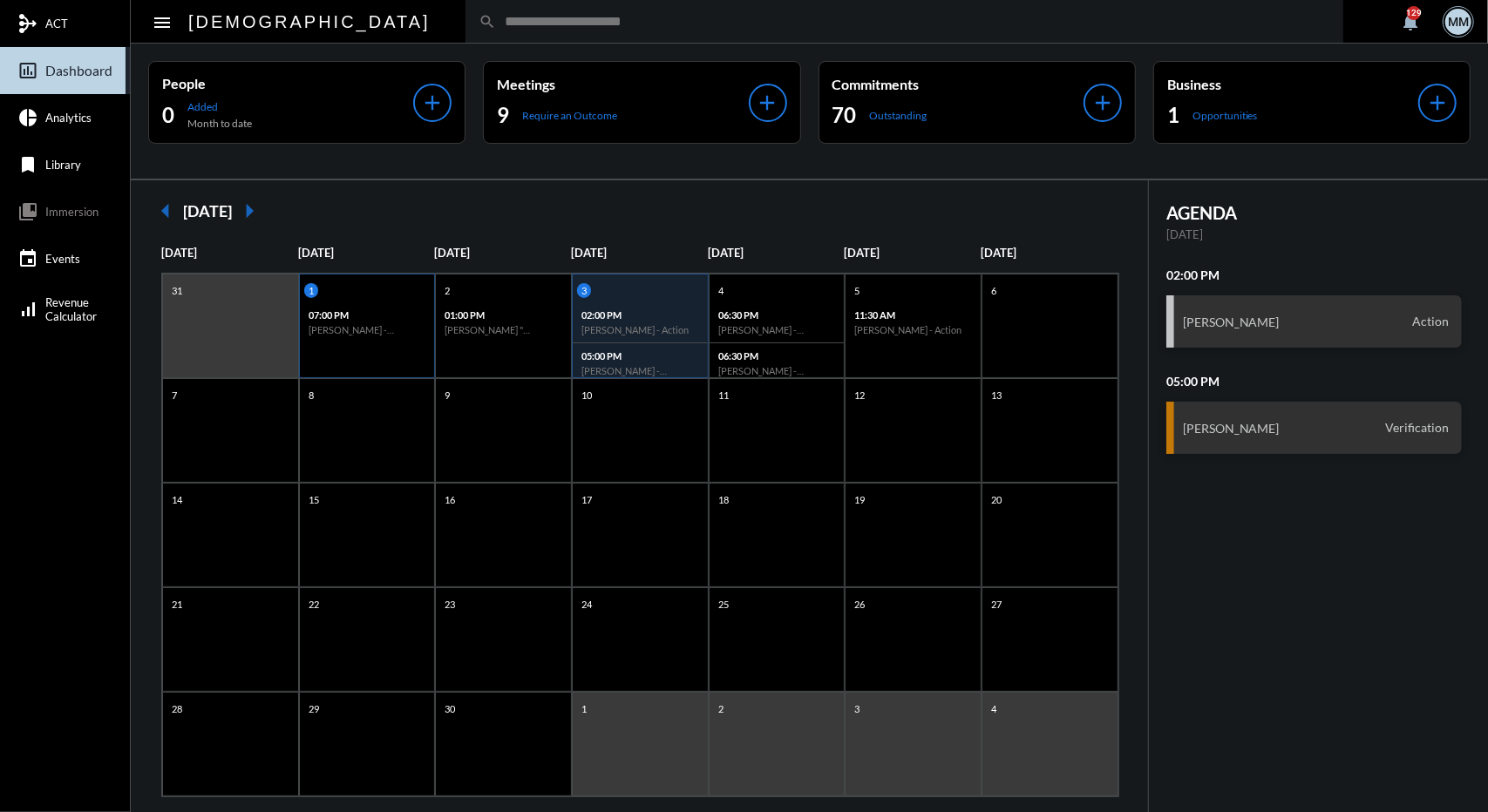
click at [384, 316] on p "07:00 PM" at bounding box center [367, 315] width 118 height 11
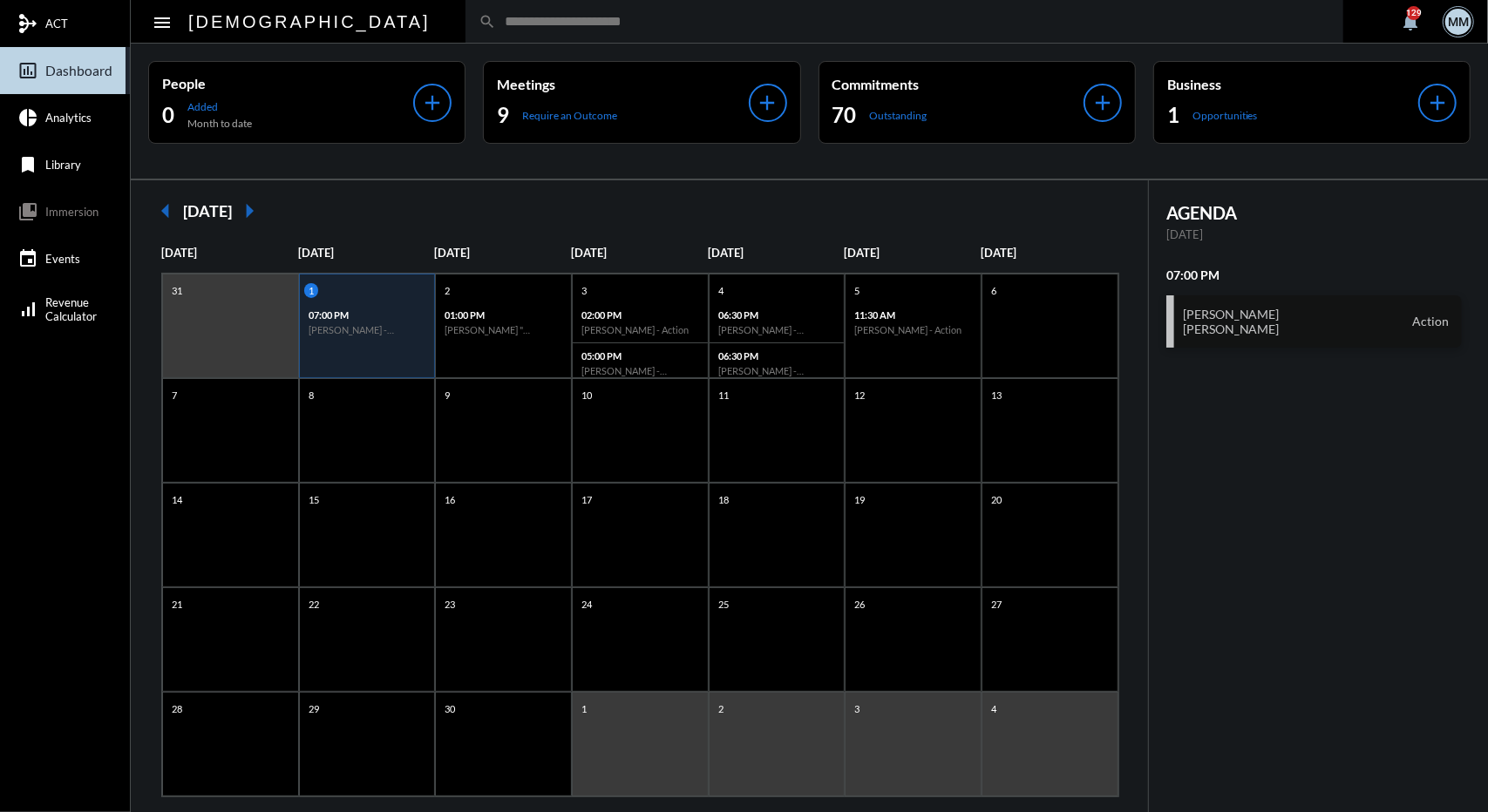
click at [1205, 304] on div "Michele Garcia Robert Garcia Sr. Action" at bounding box center [1314, 321] width 296 height 52
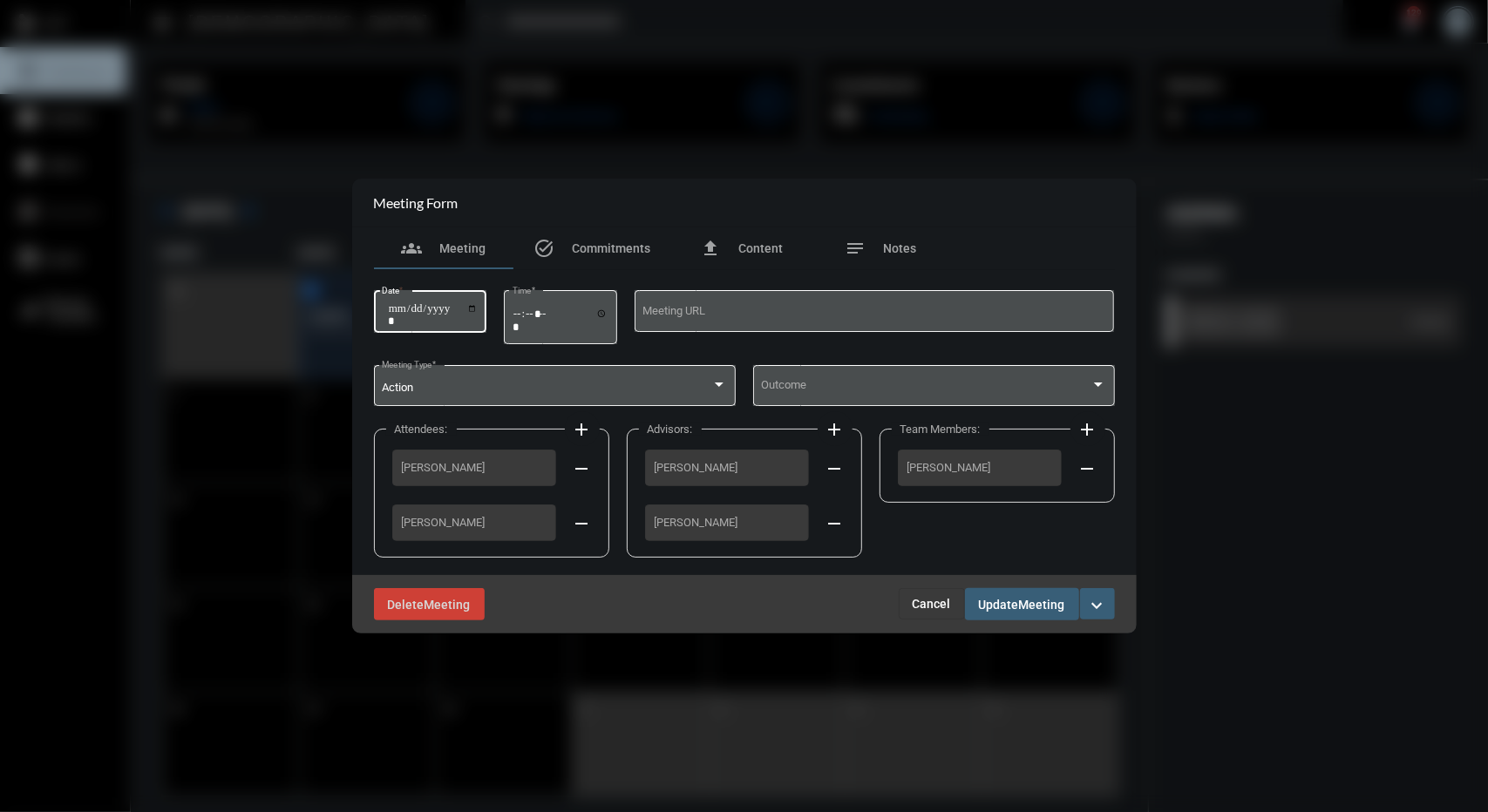
click at [415, 306] on input "**********" at bounding box center [433, 315] width 91 height 24
type input "**********"
click at [1021, 600] on span "Meeting" at bounding box center [1043, 605] width 46 height 14
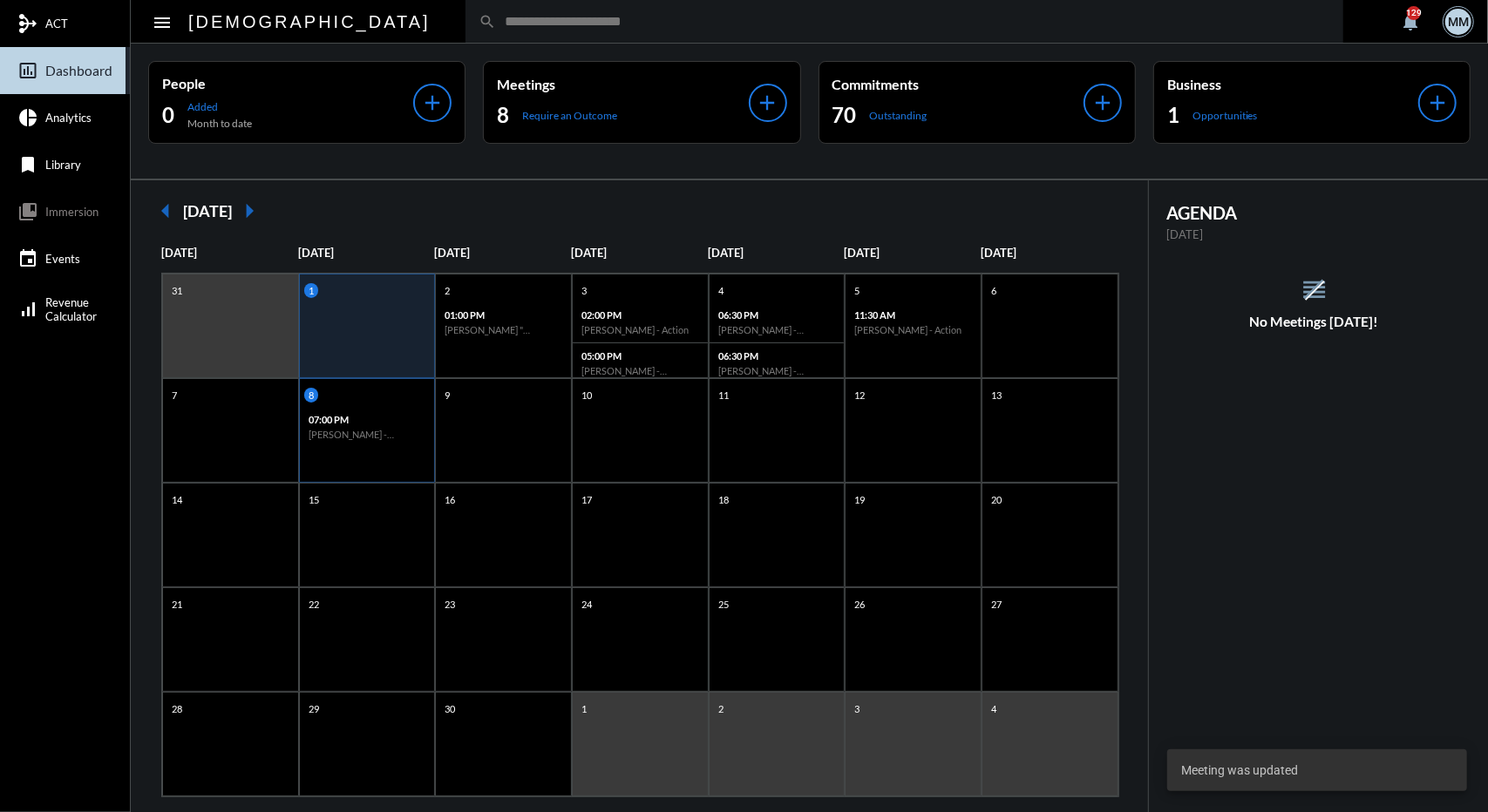
click at [404, 444] on div "07:00 PM Michele Garcia - Robert Garcia Sr. - Action" at bounding box center [367, 426] width 135 height 40
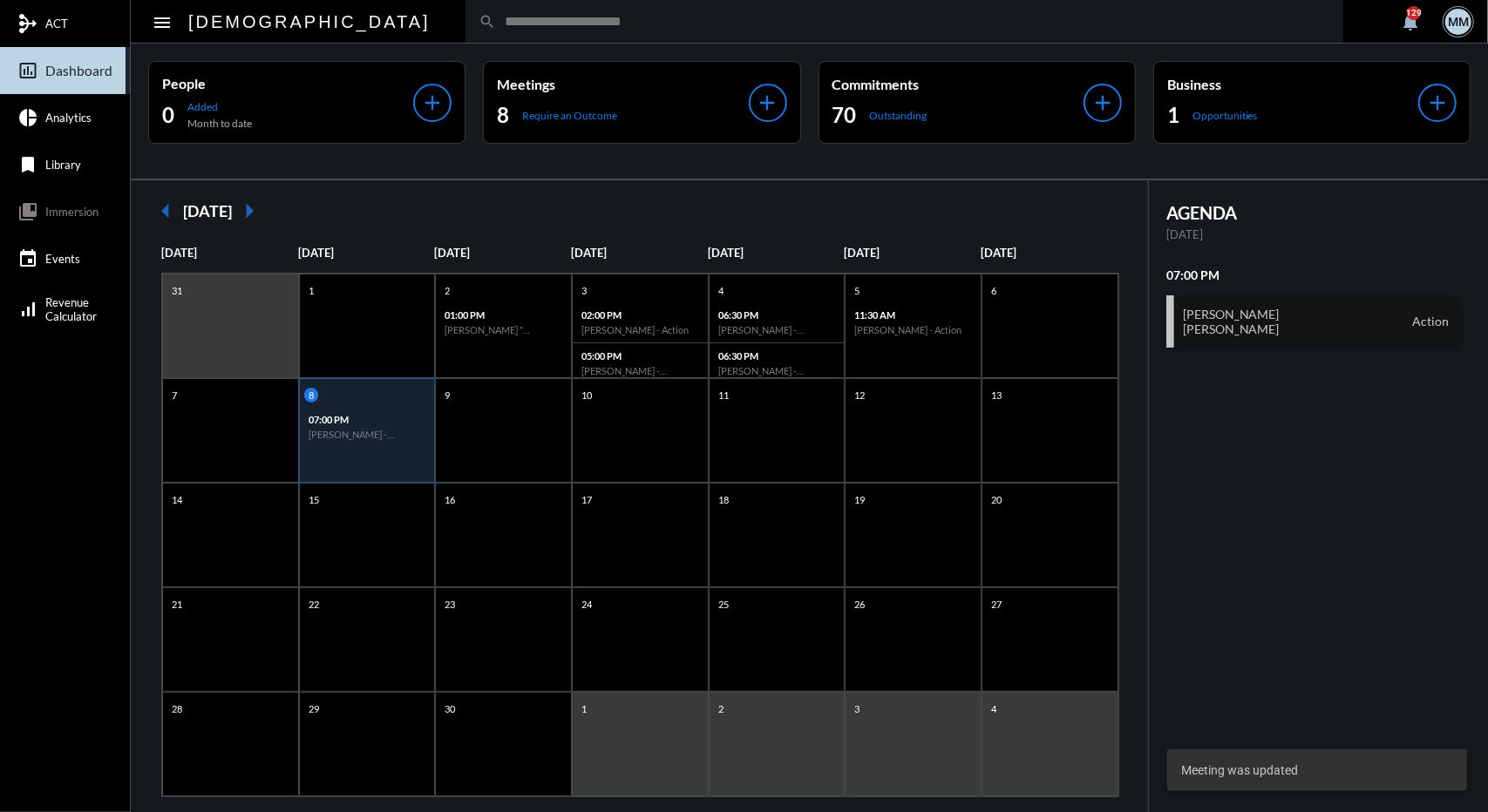
click at [1285, 345] on div "Michele Garcia Robert Garcia Sr. Action" at bounding box center [1314, 321] width 296 height 52
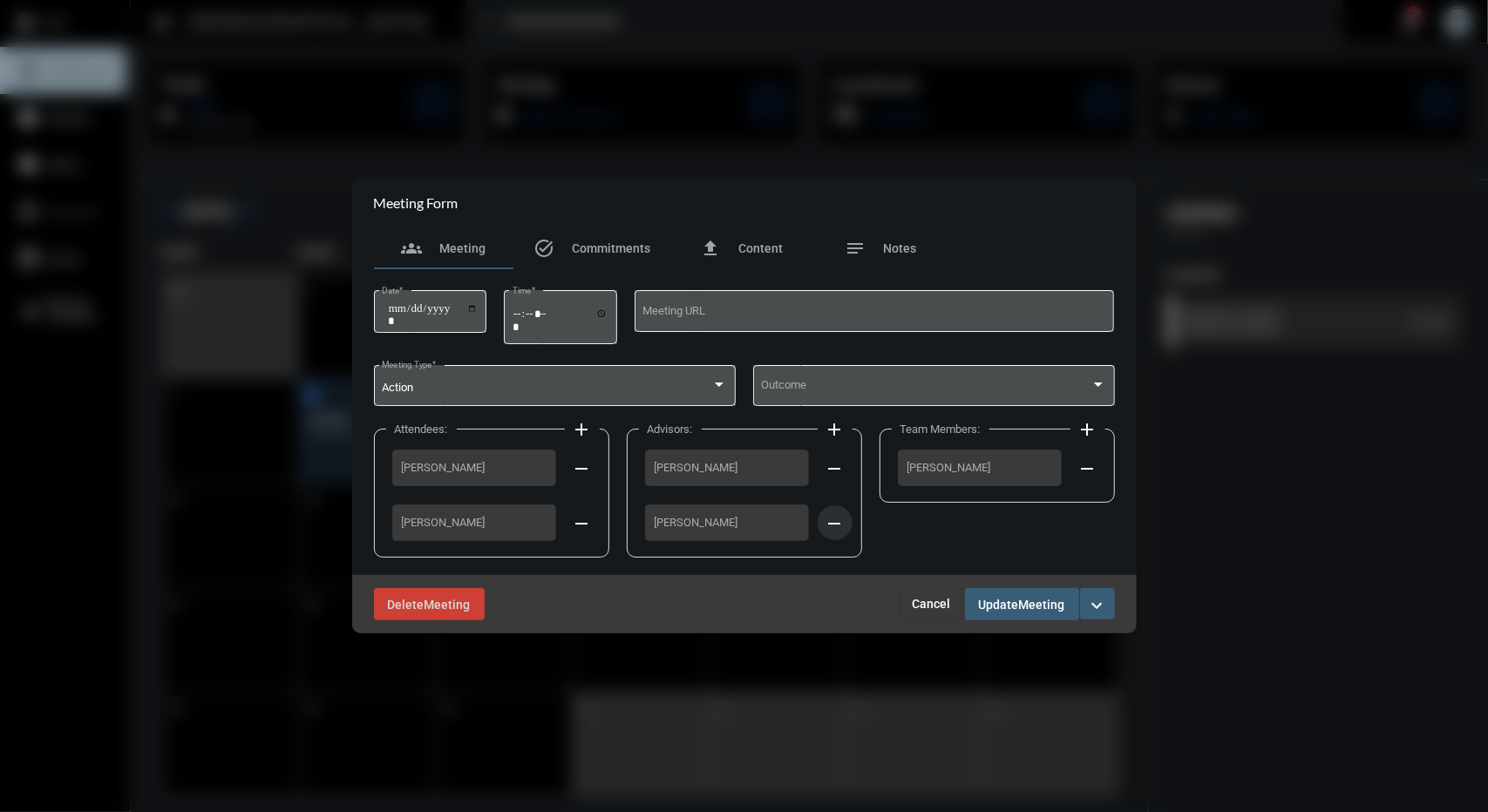
click at [843, 528] on mat-icon "remove" at bounding box center [835, 524] width 21 height 21
click at [989, 603] on span "Update" at bounding box center [999, 605] width 40 height 14
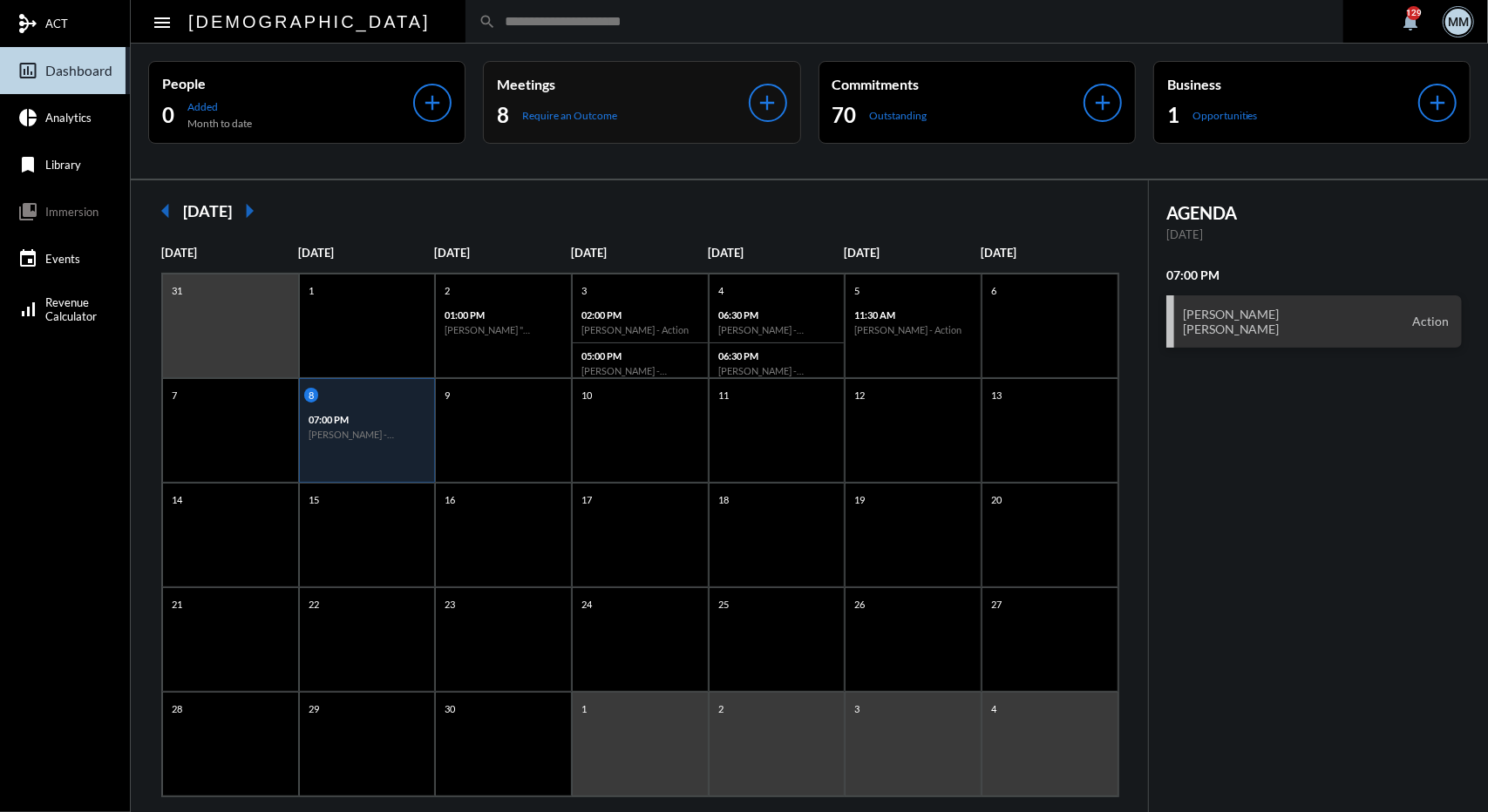
click at [586, 68] on div "Meetings 8 Require an Outcome add" at bounding box center [641, 102] width 317 height 83
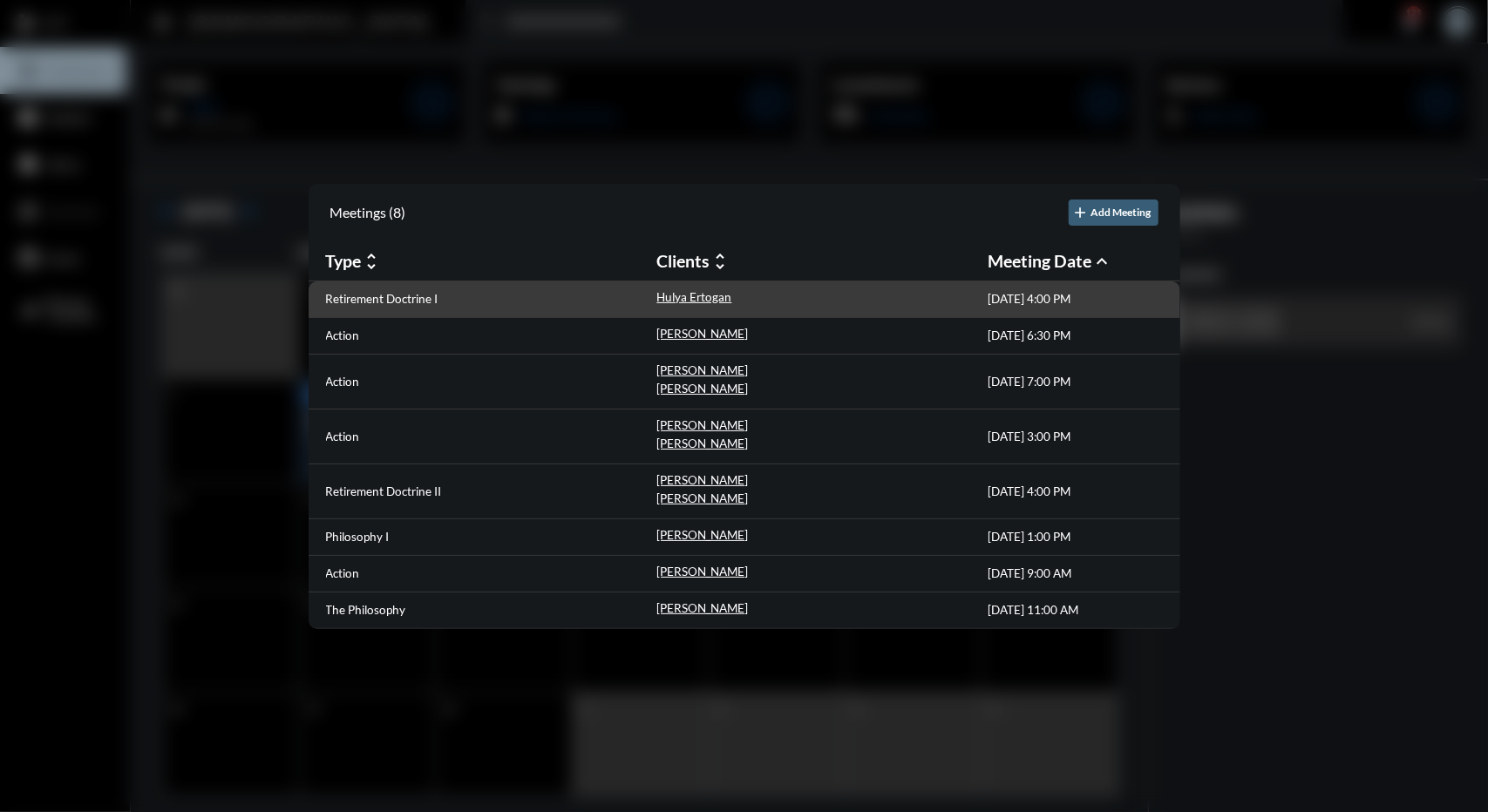
click at [600, 308] on div "Retirement Doctrine I" at bounding box center [492, 299] width 331 height 19
click at [678, 290] on p "Hulya Ertogan" at bounding box center [694, 296] width 75 height 14
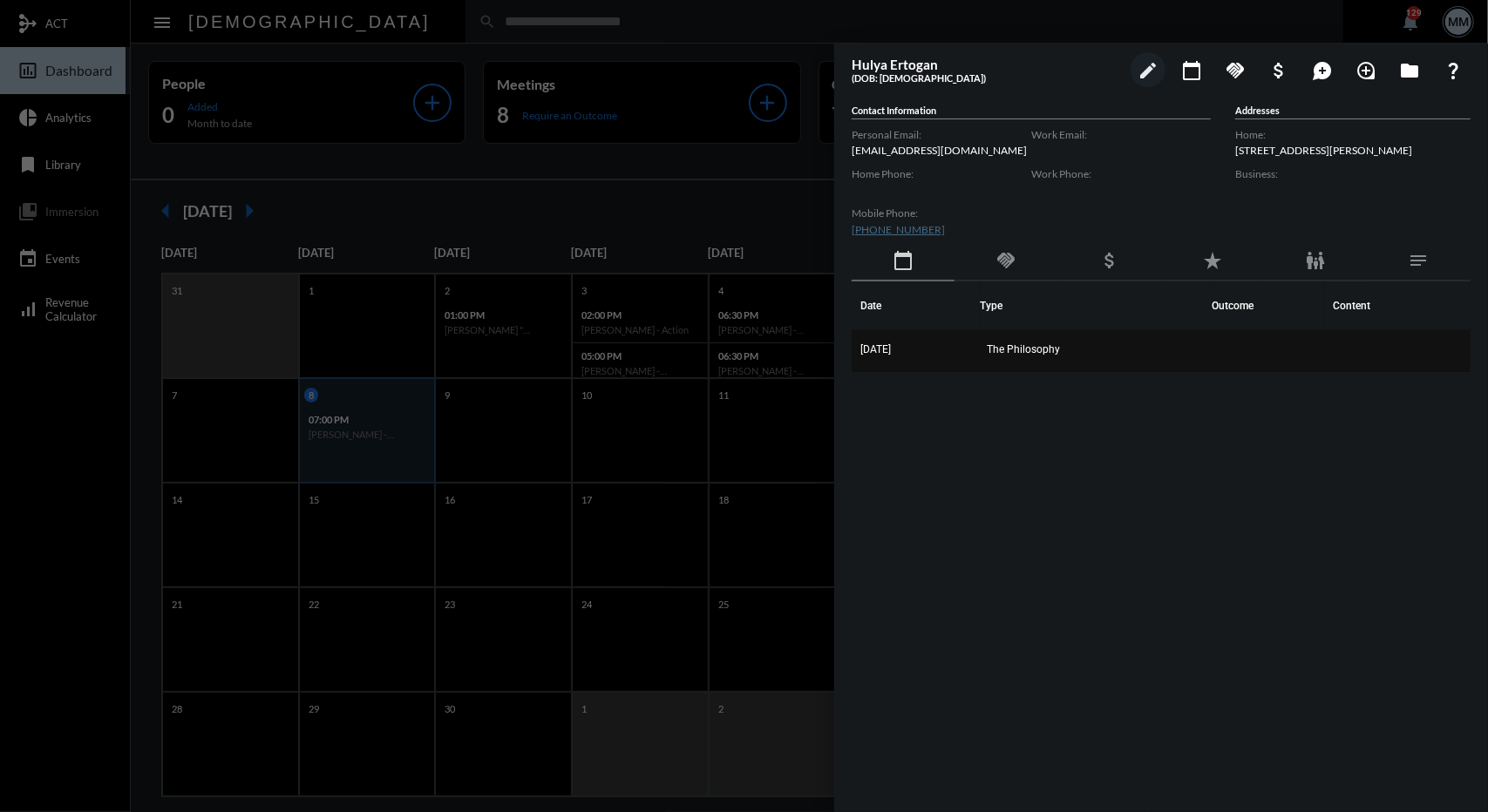
click at [929, 354] on td "9/3/25" at bounding box center [916, 351] width 128 height 42
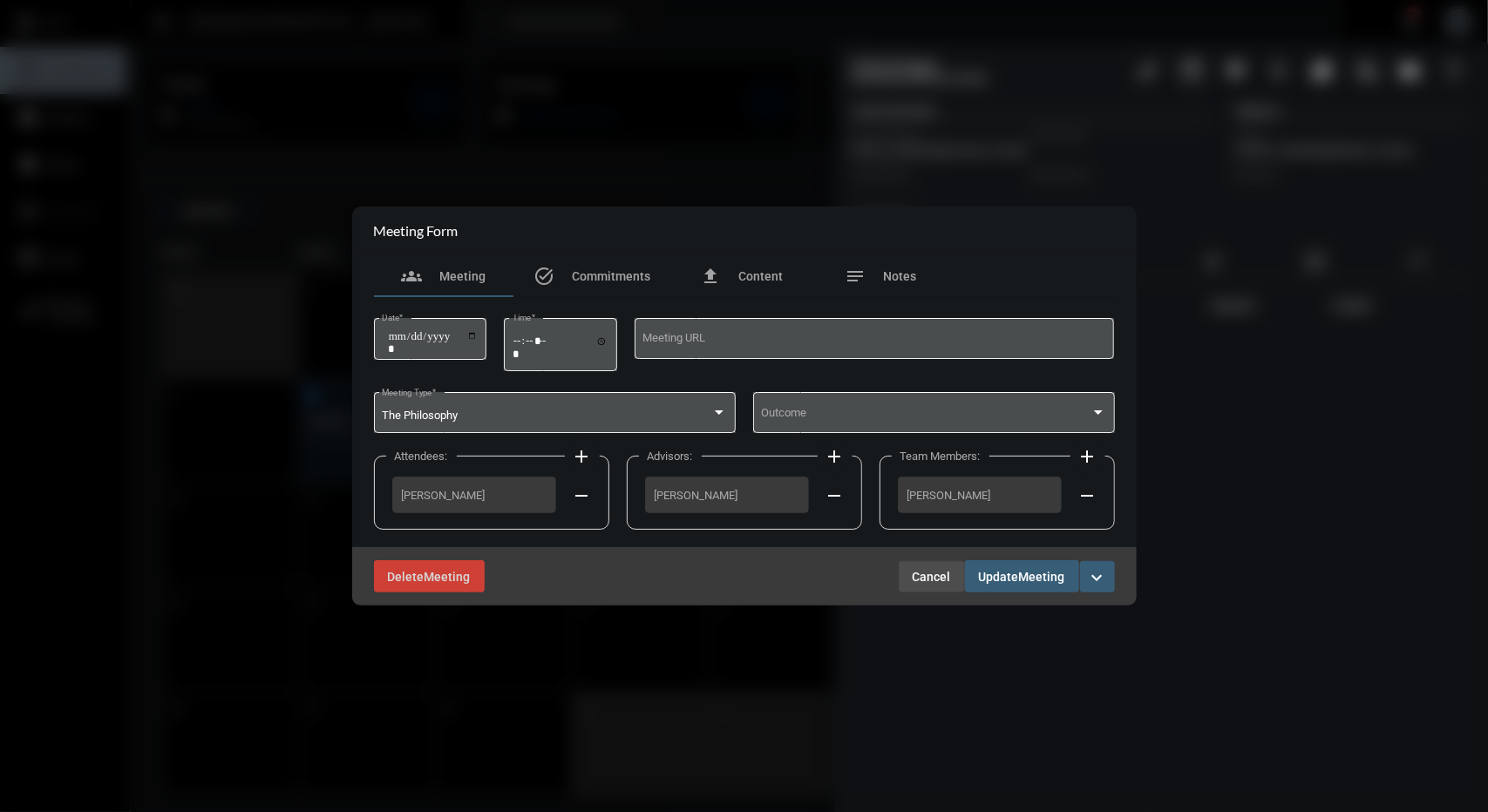
click at [926, 566] on button "Cancel" at bounding box center [931, 577] width 66 height 32
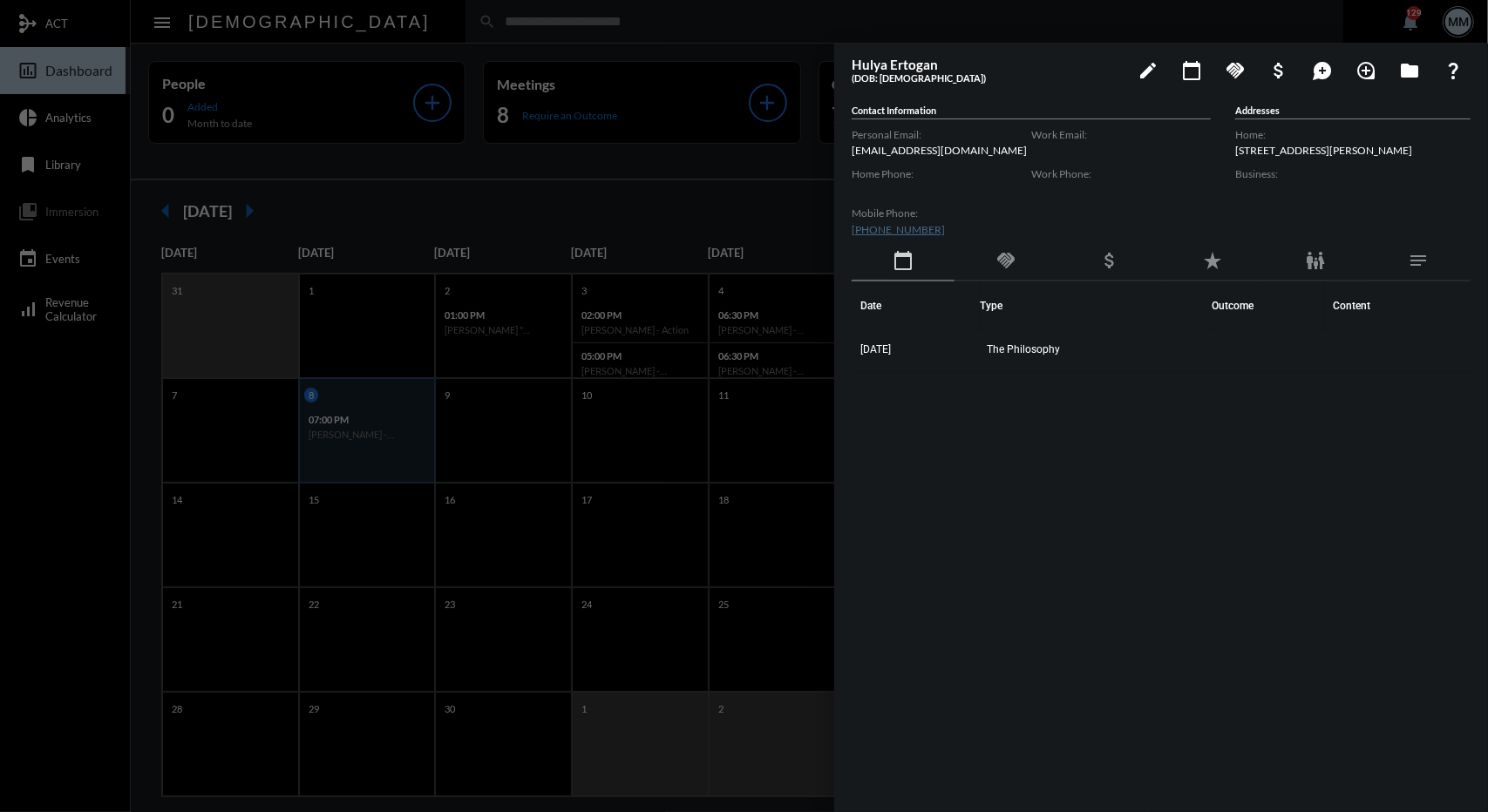
click at [495, 135] on div at bounding box center [744, 406] width 1488 height 812
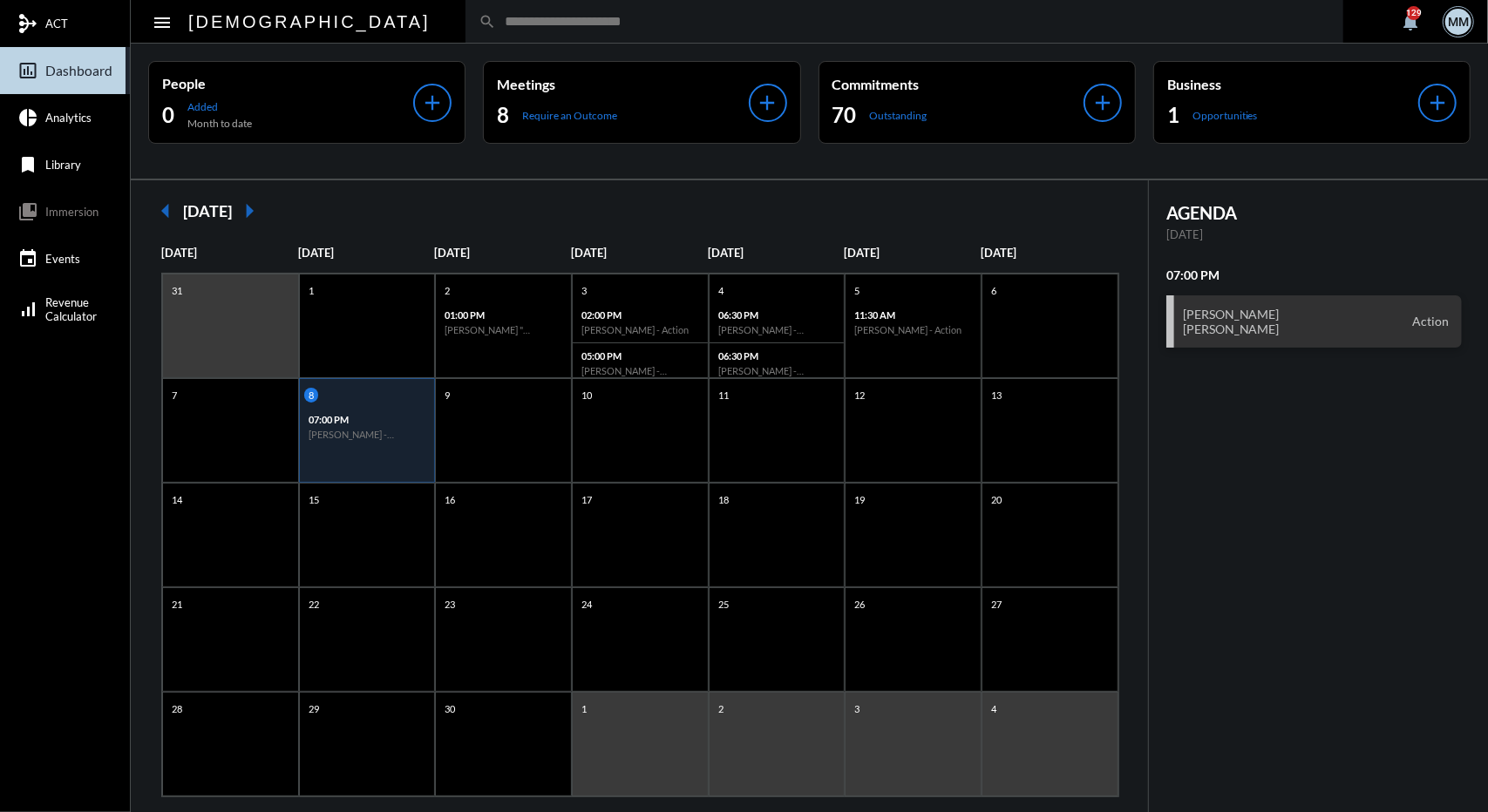
click at [171, 210] on mat-icon "arrow_left" at bounding box center [165, 211] width 35 height 35
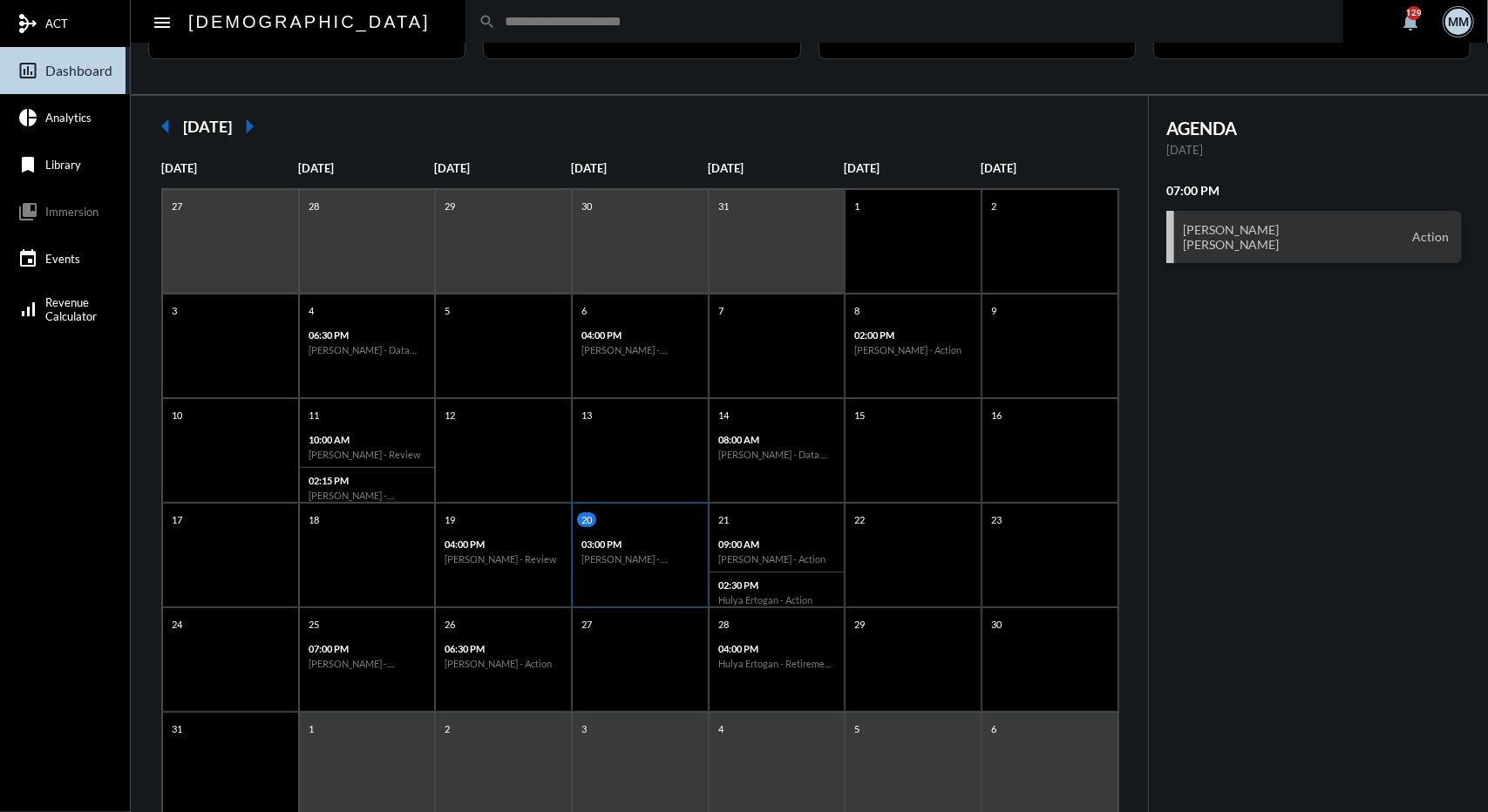
scroll to position [85, 0]
click at [753, 648] on p "04:00 PM" at bounding box center [777, 648] width 118 height 11
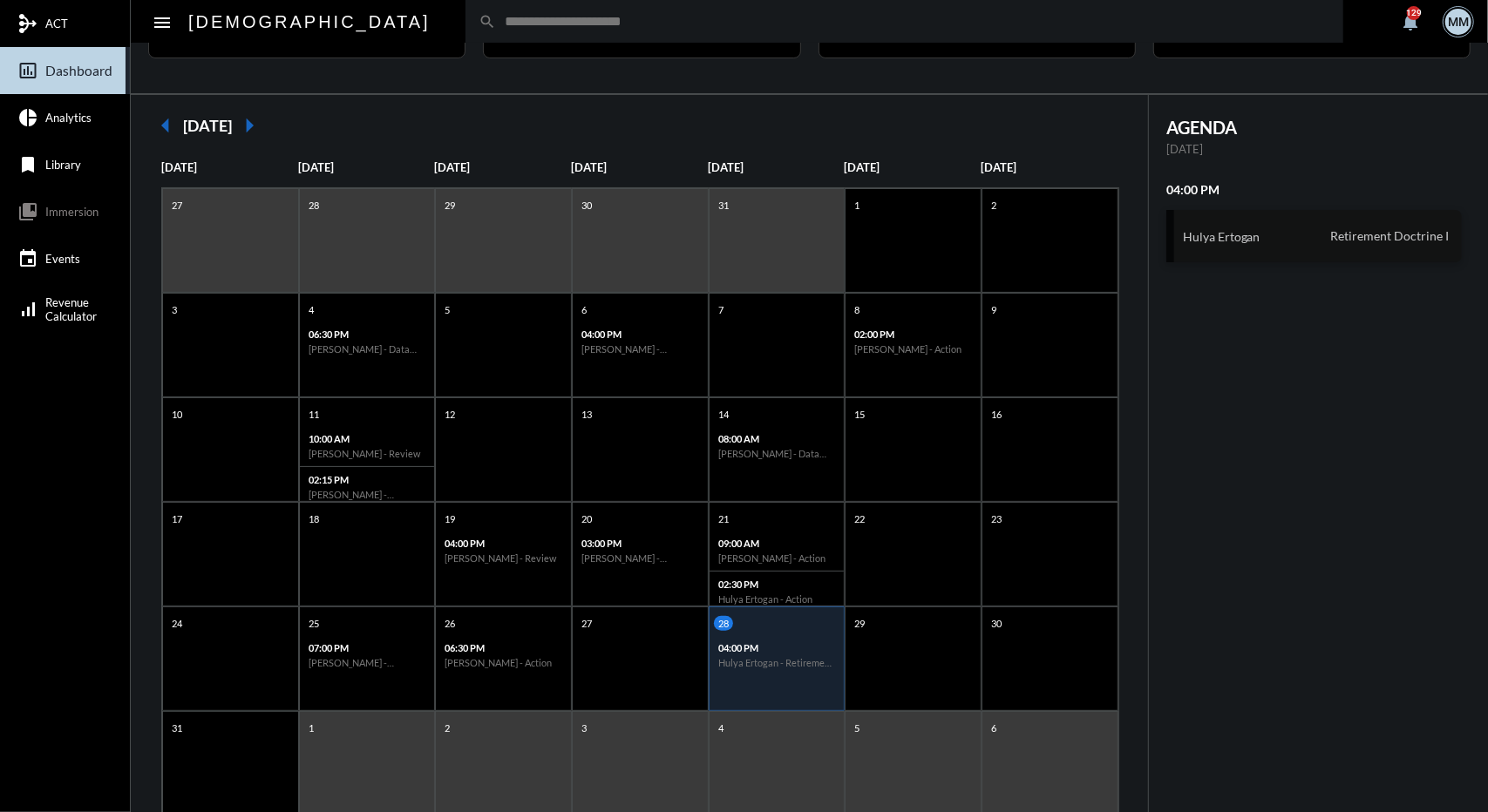
click at [1210, 243] on div "Hulya Ertogan Retirement Doctrine I" at bounding box center [1314, 236] width 296 height 52
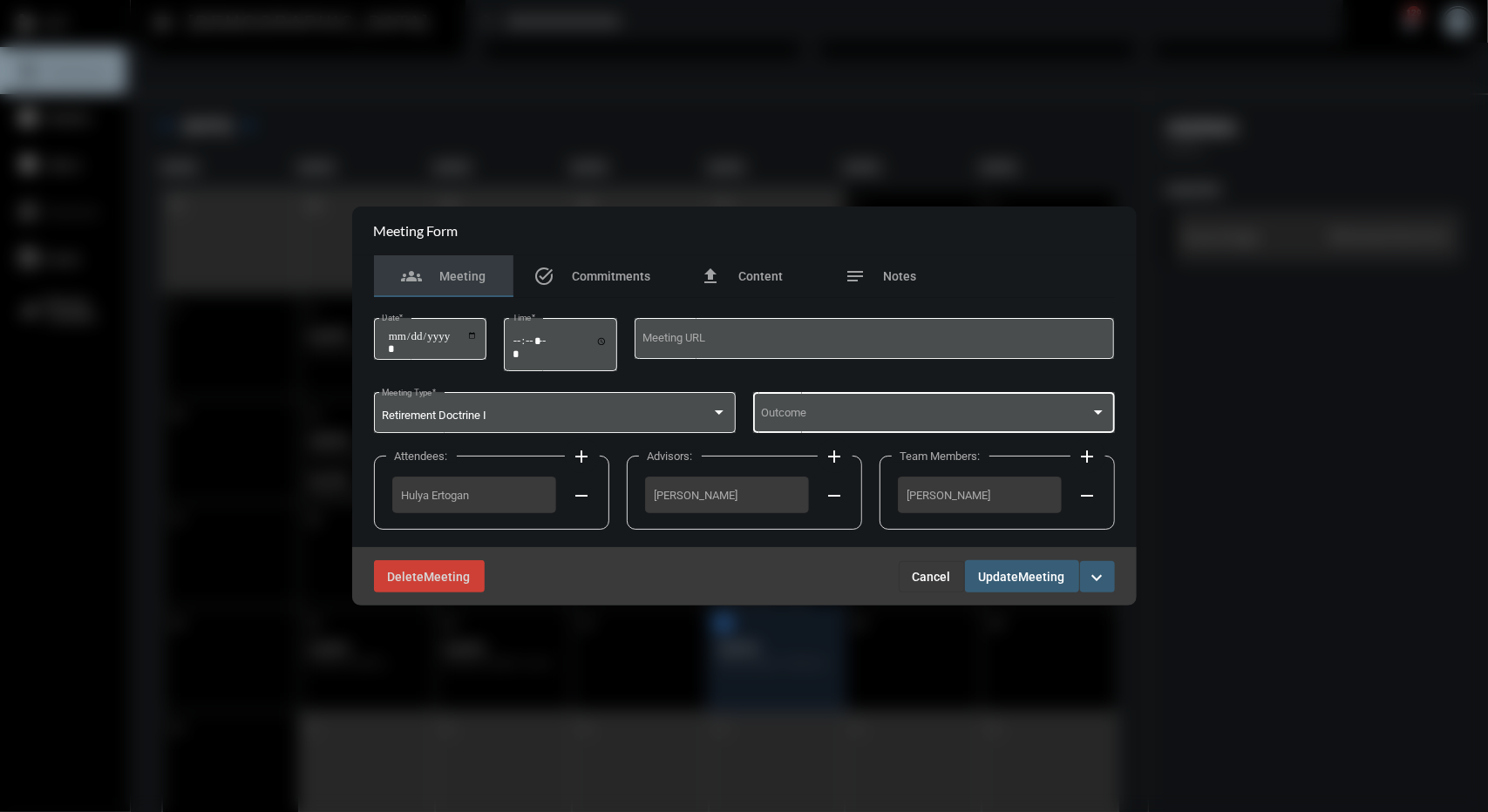
click at [857, 418] on span at bounding box center [926, 416] width 330 height 13
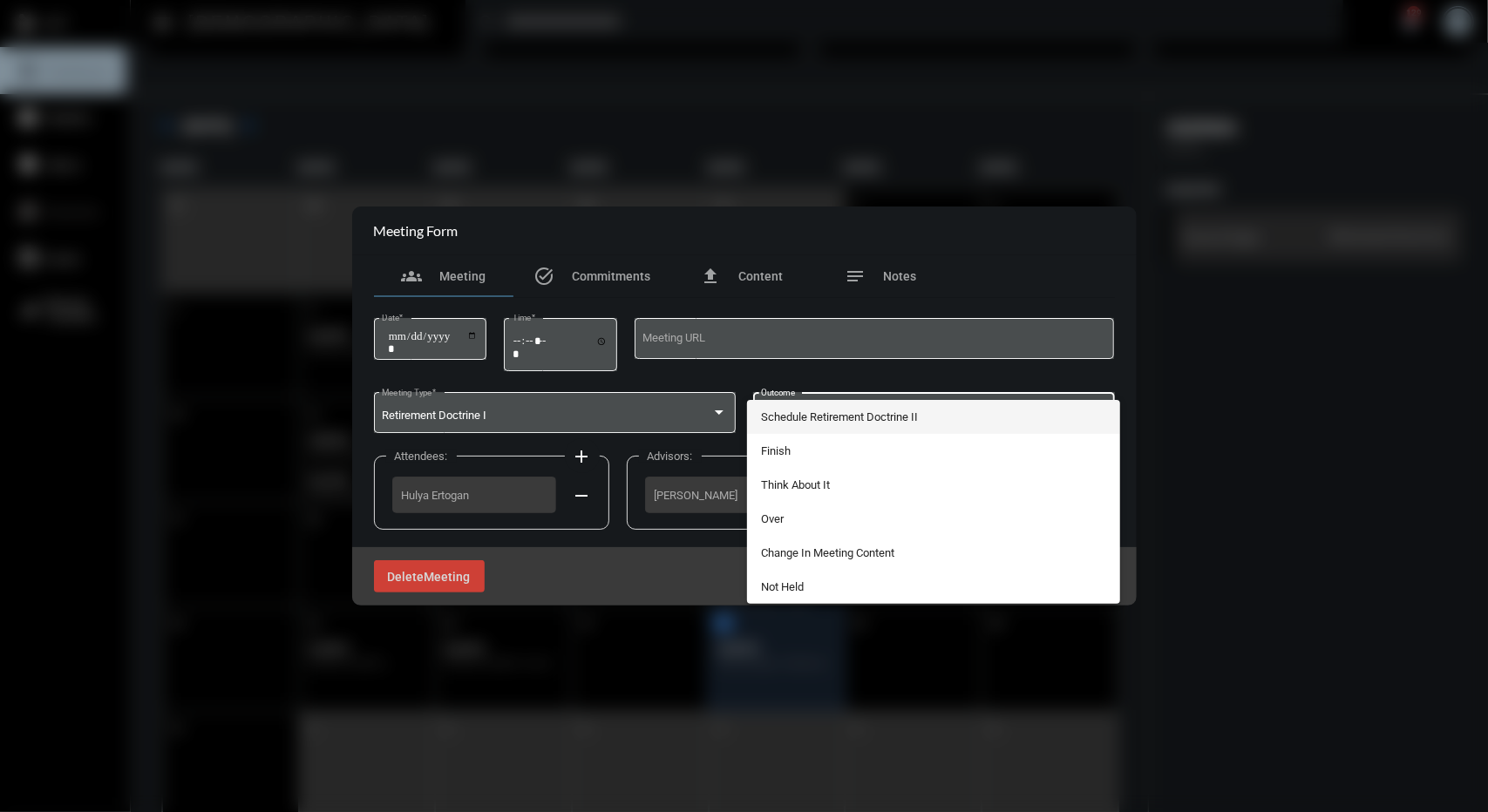
click at [822, 417] on span "Schedule Retirement Doctrine II" at bounding box center [934, 417] width 346 height 34
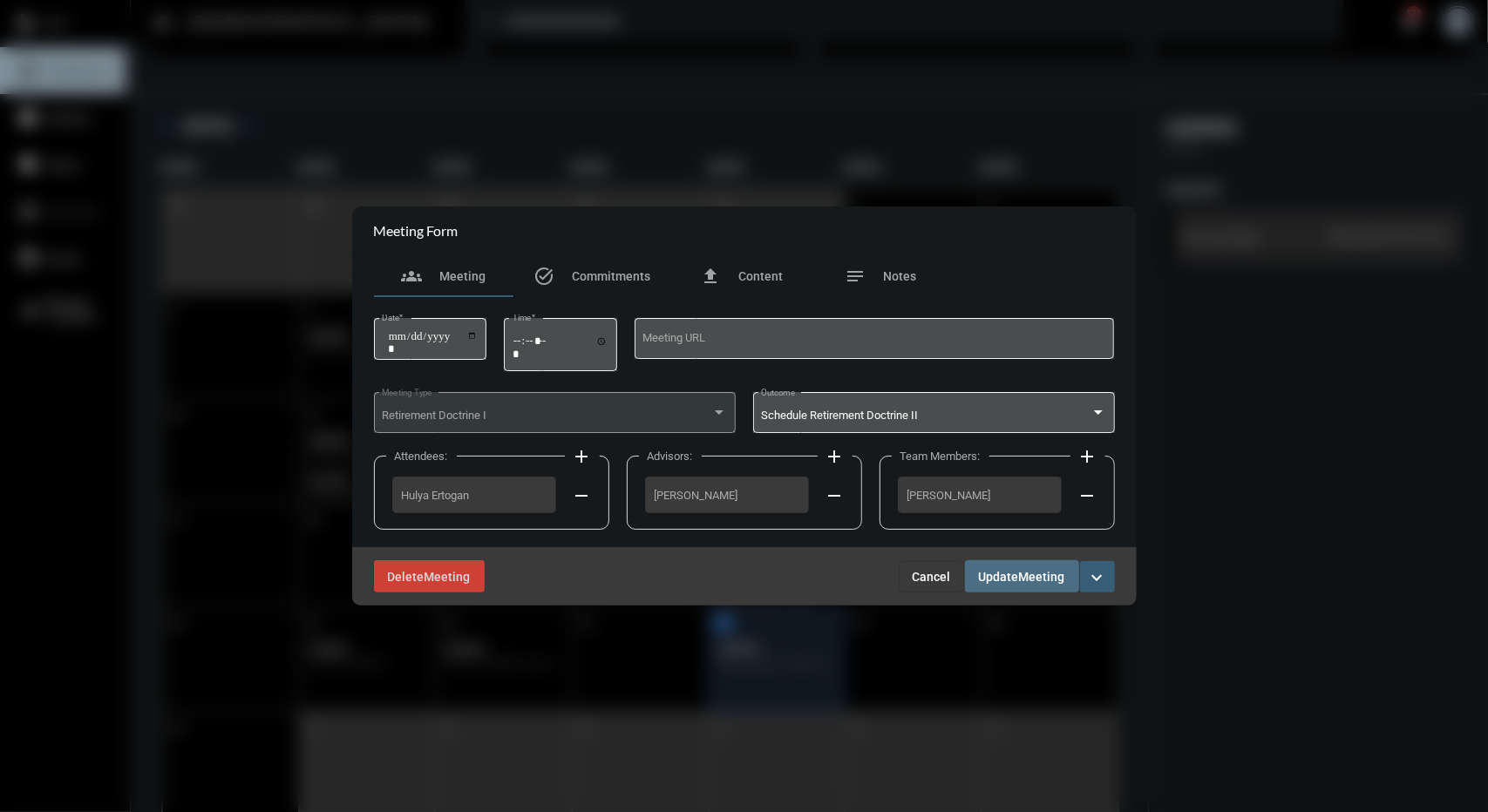
click at [1039, 574] on span "Meeting" at bounding box center [1043, 577] width 46 height 14
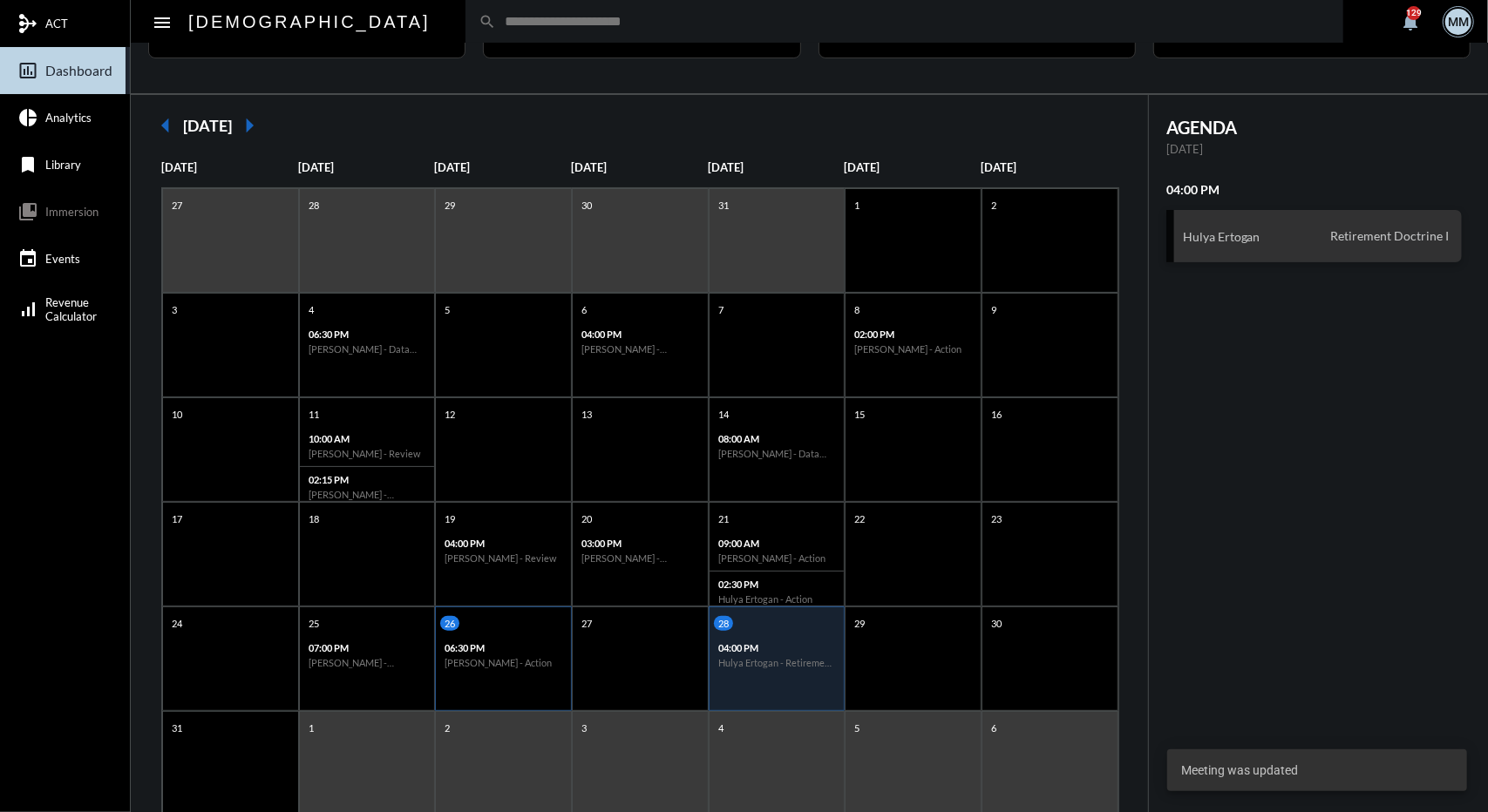
click at [471, 671] on div "06:30 PM Andrew Danno - Action" at bounding box center [503, 655] width 135 height 40
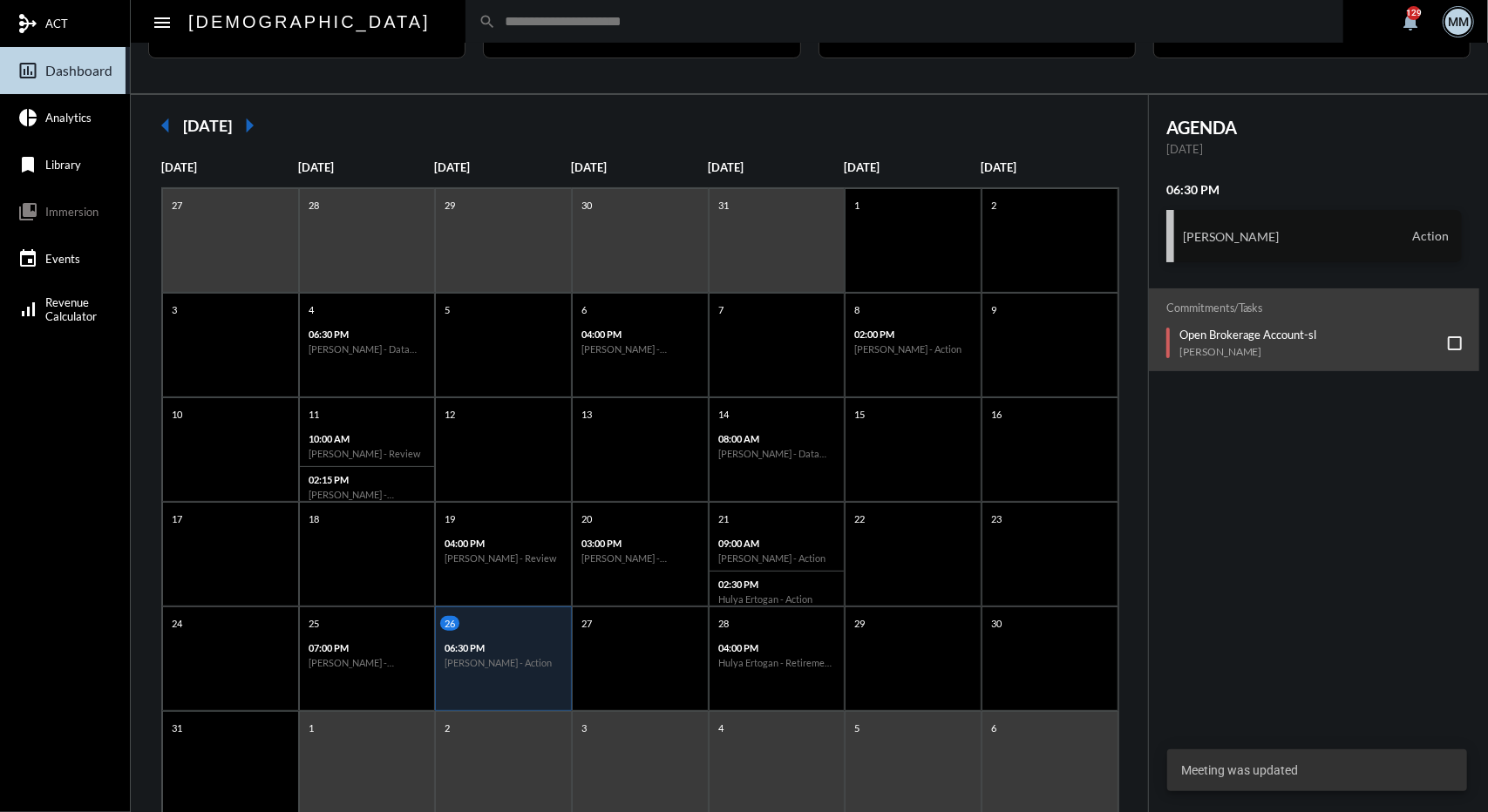
click at [1241, 215] on div "Andrew Danno Action" at bounding box center [1314, 236] width 296 height 52
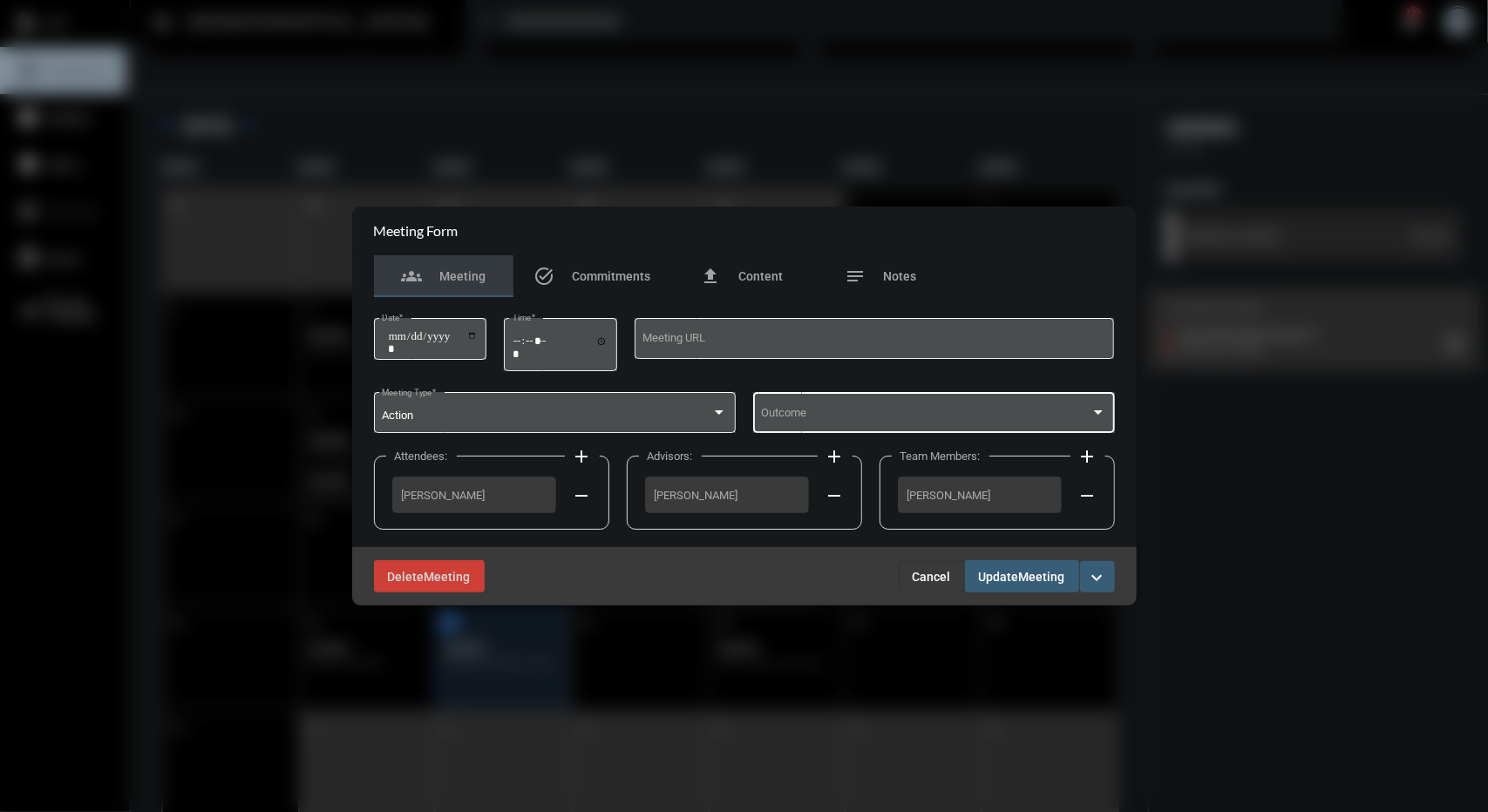
click at [890, 413] on span at bounding box center [926, 416] width 330 height 13
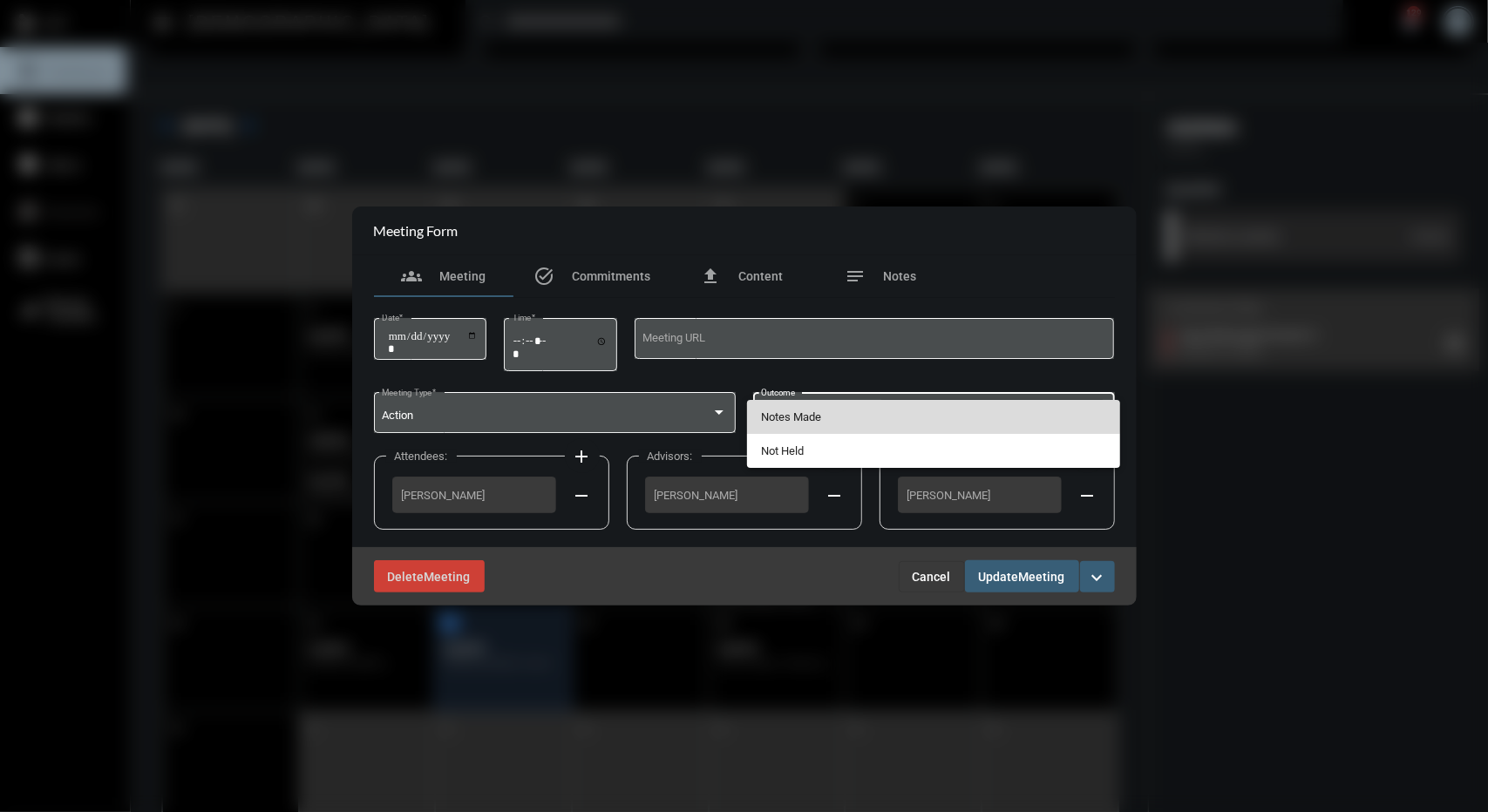
click at [890, 413] on span "Notes Made" at bounding box center [934, 417] width 346 height 34
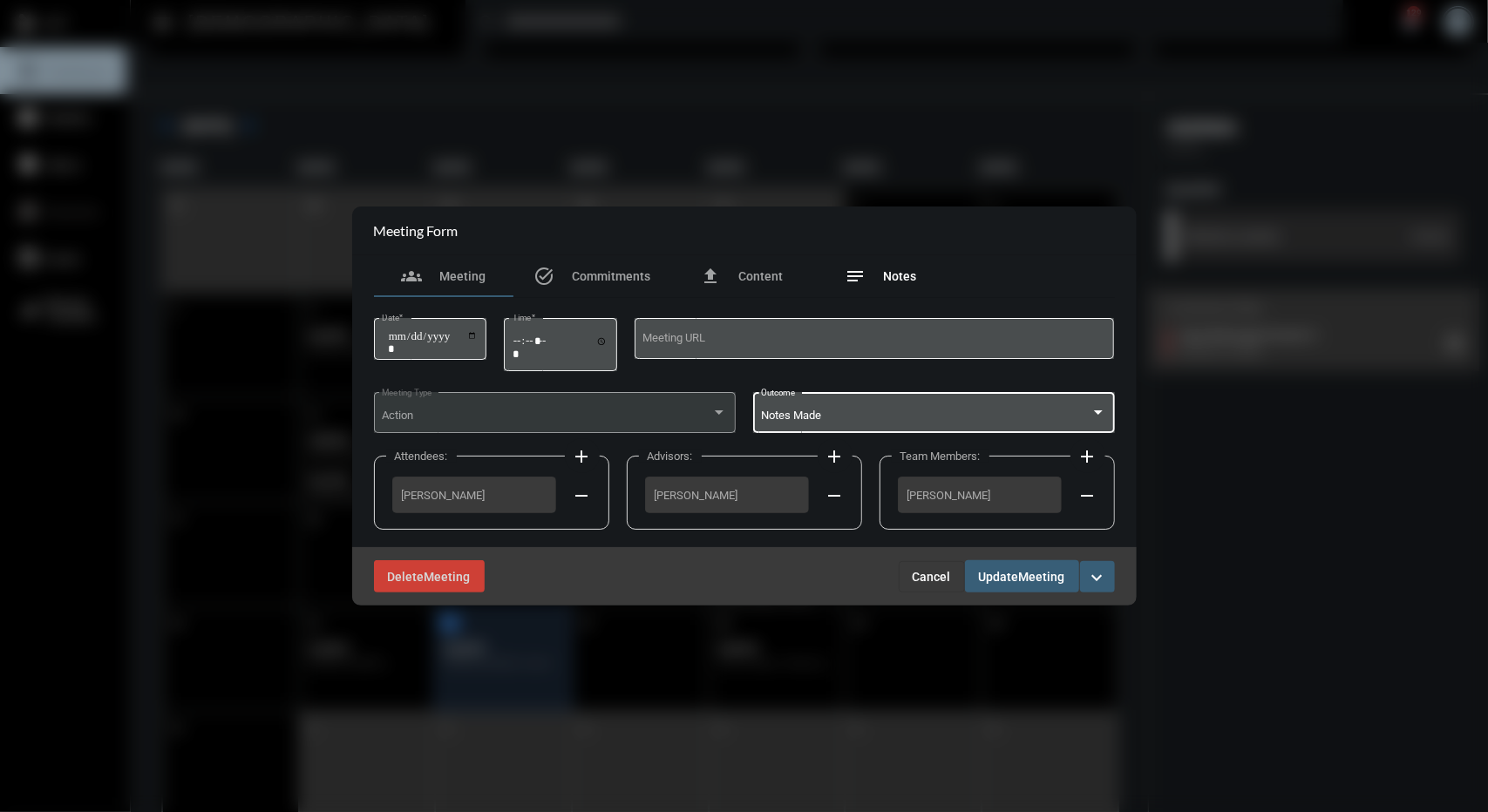
click at [915, 274] on span "Notes" at bounding box center [901, 276] width 33 height 14
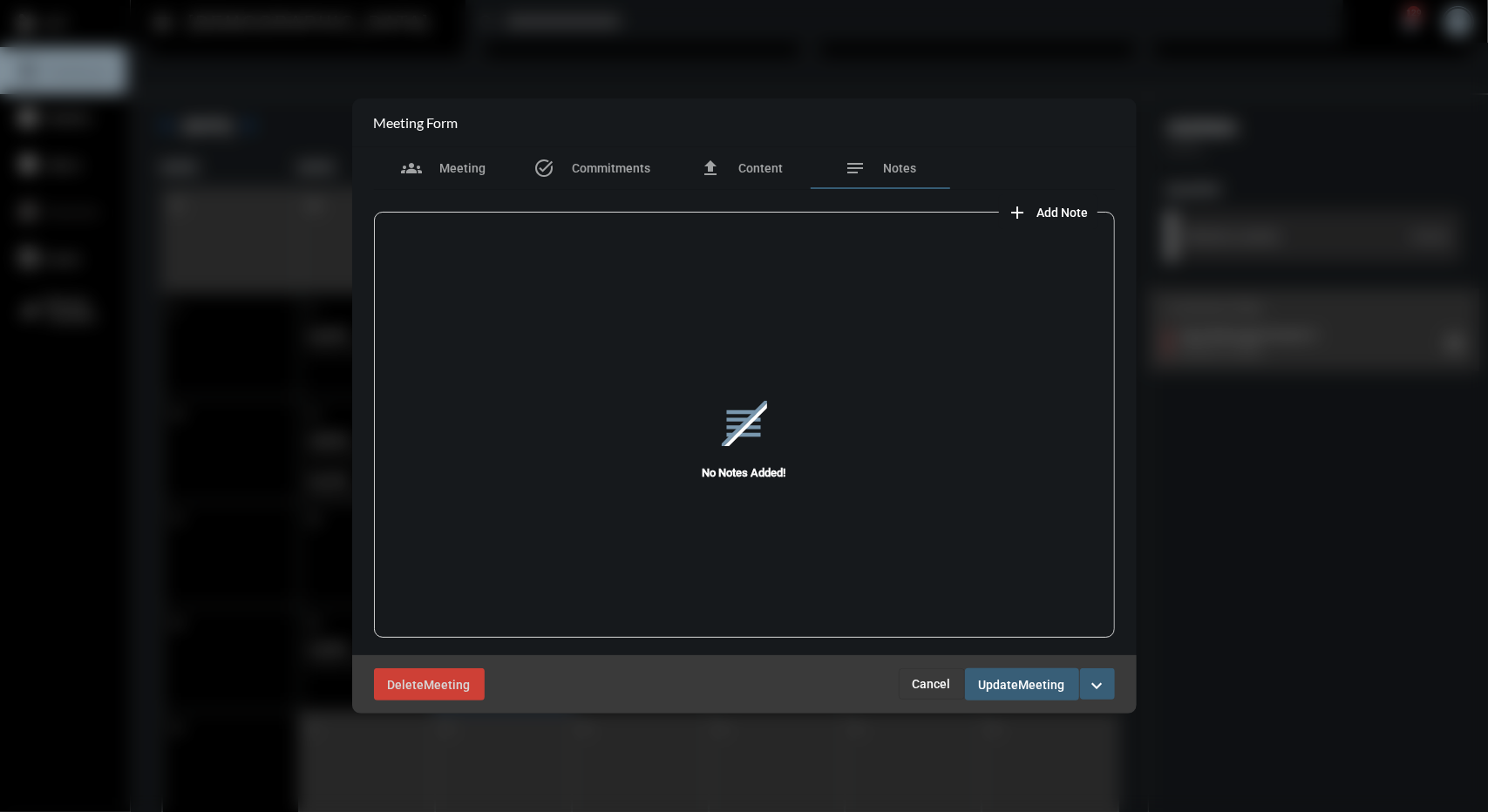
click at [1037, 210] on span "Add Note" at bounding box center [1062, 212] width 51 height 14
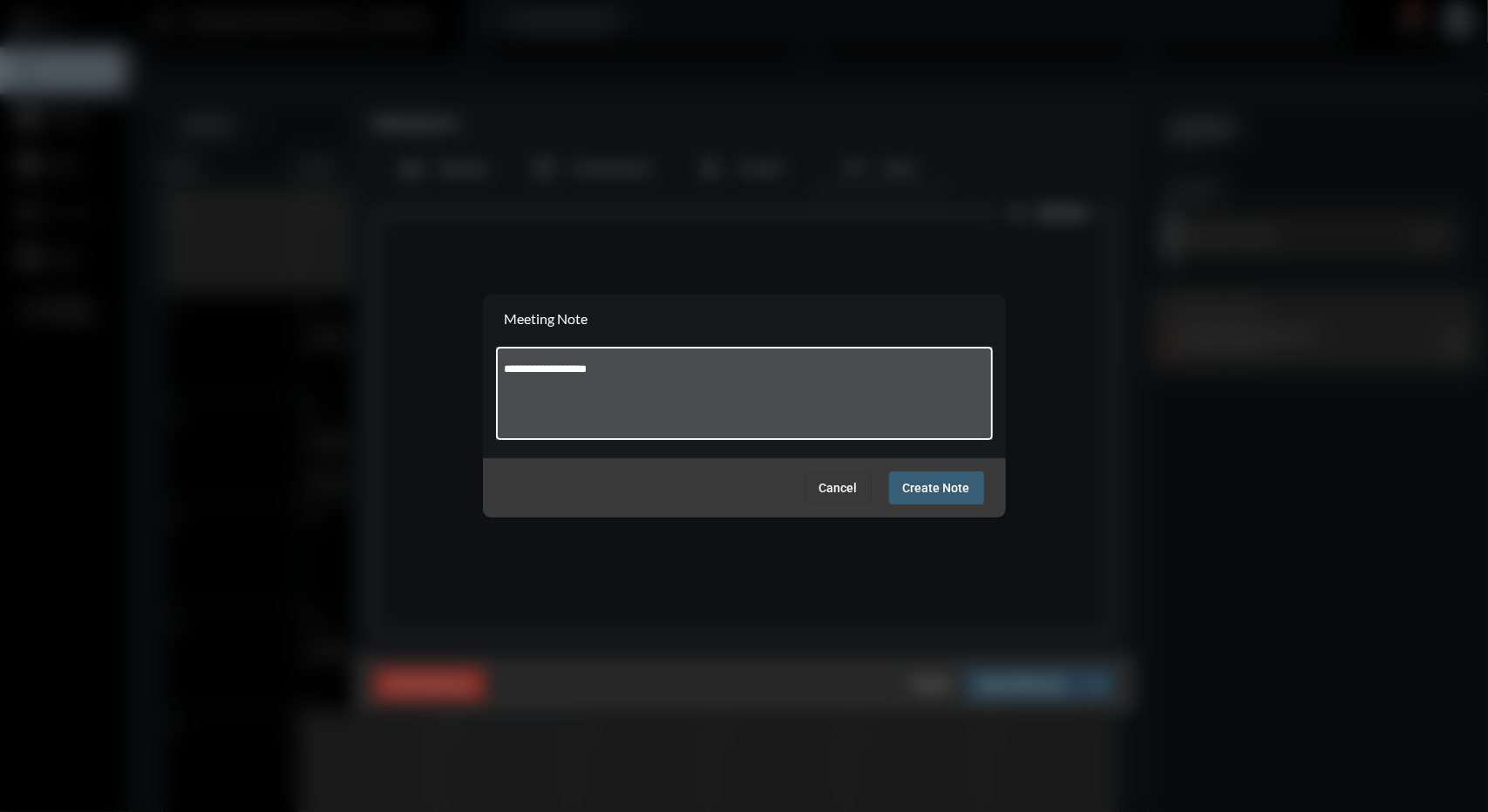
type textarea "**********"
click at [902, 480] on button "Create Note" at bounding box center [937, 488] width 95 height 33
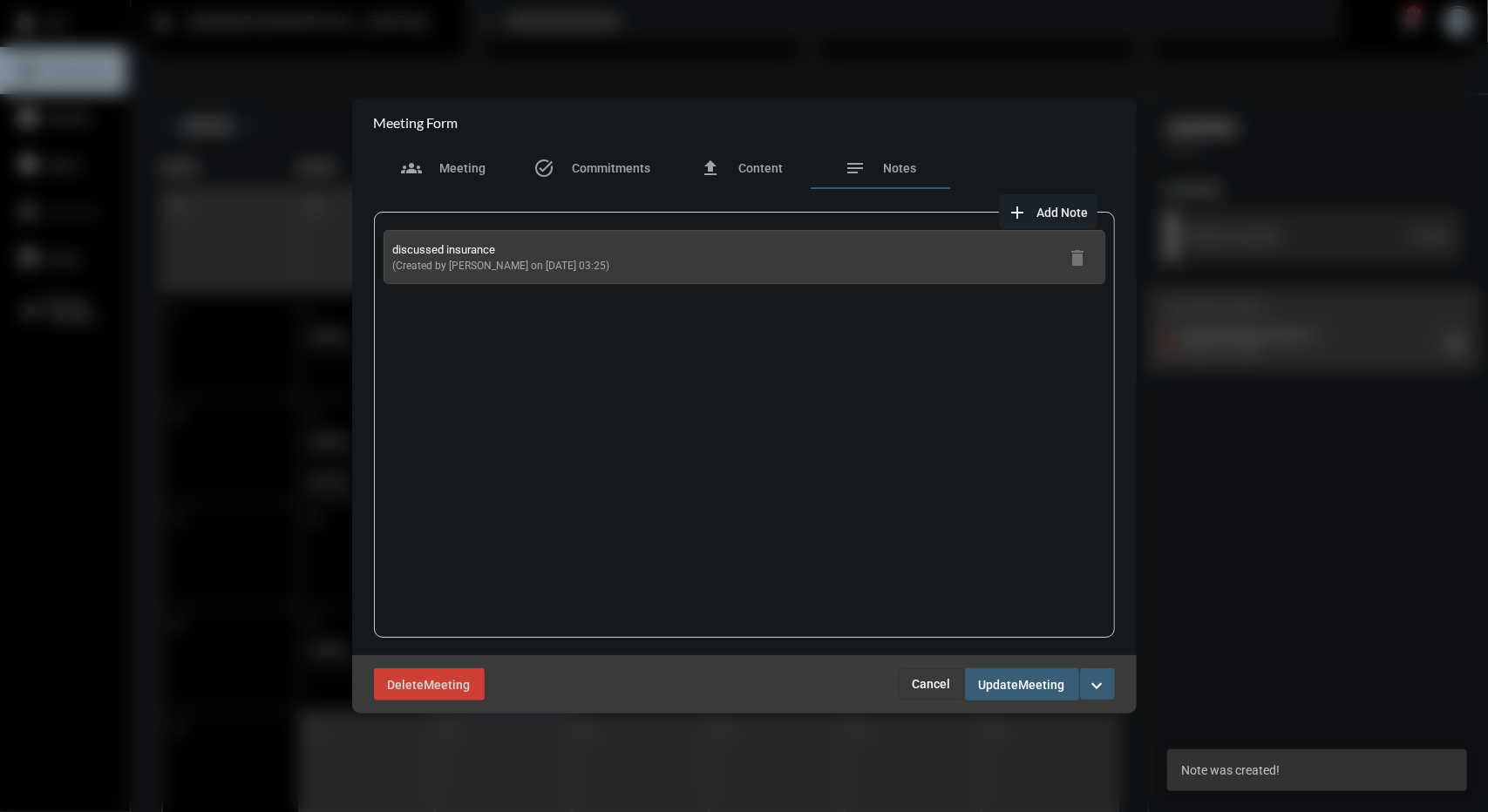
click at [1025, 690] on span "Meeting" at bounding box center [1043, 685] width 46 height 14
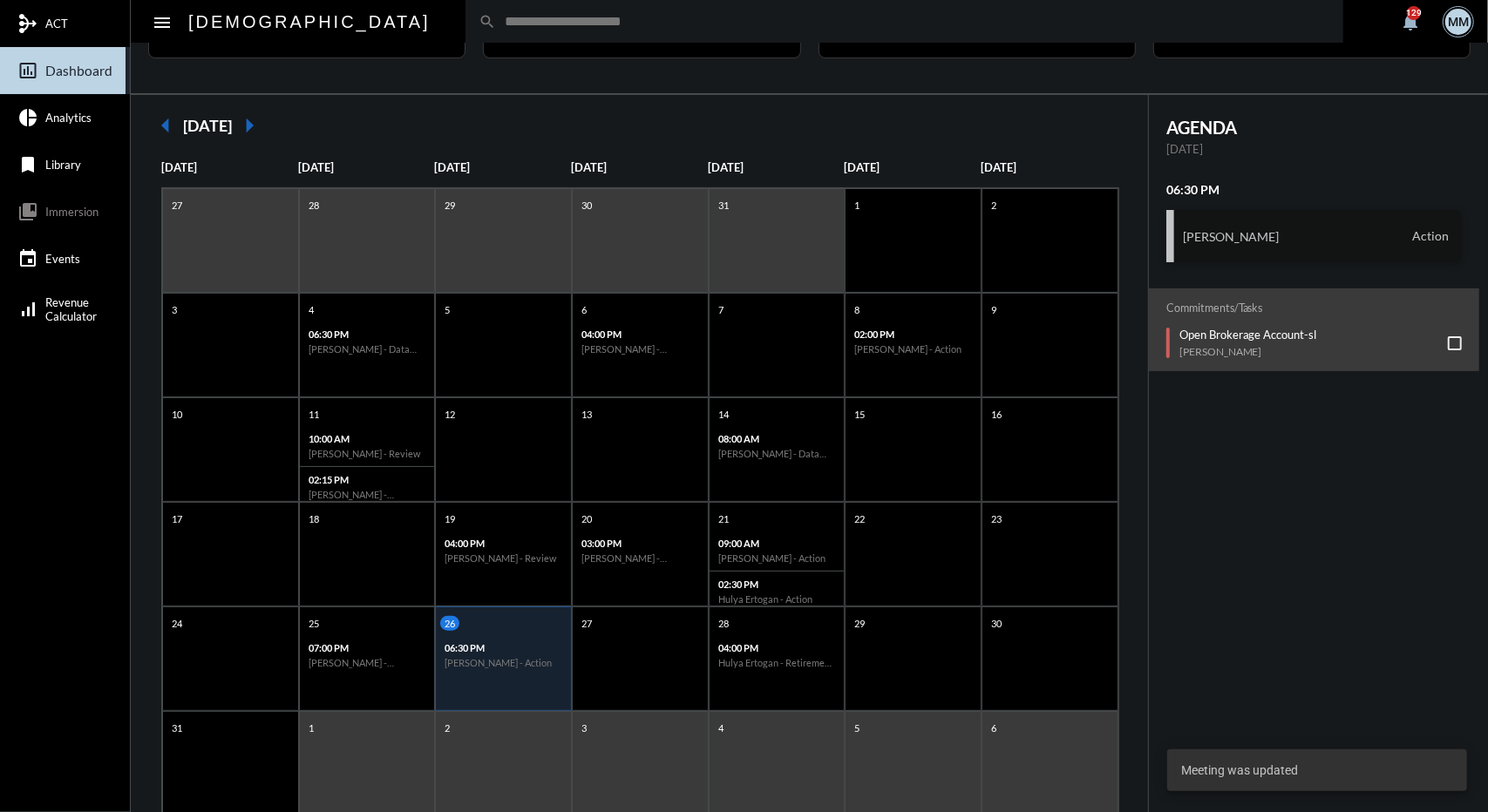
click at [1205, 242] on h3 "Andrew Danno" at bounding box center [1231, 237] width 97 height 15
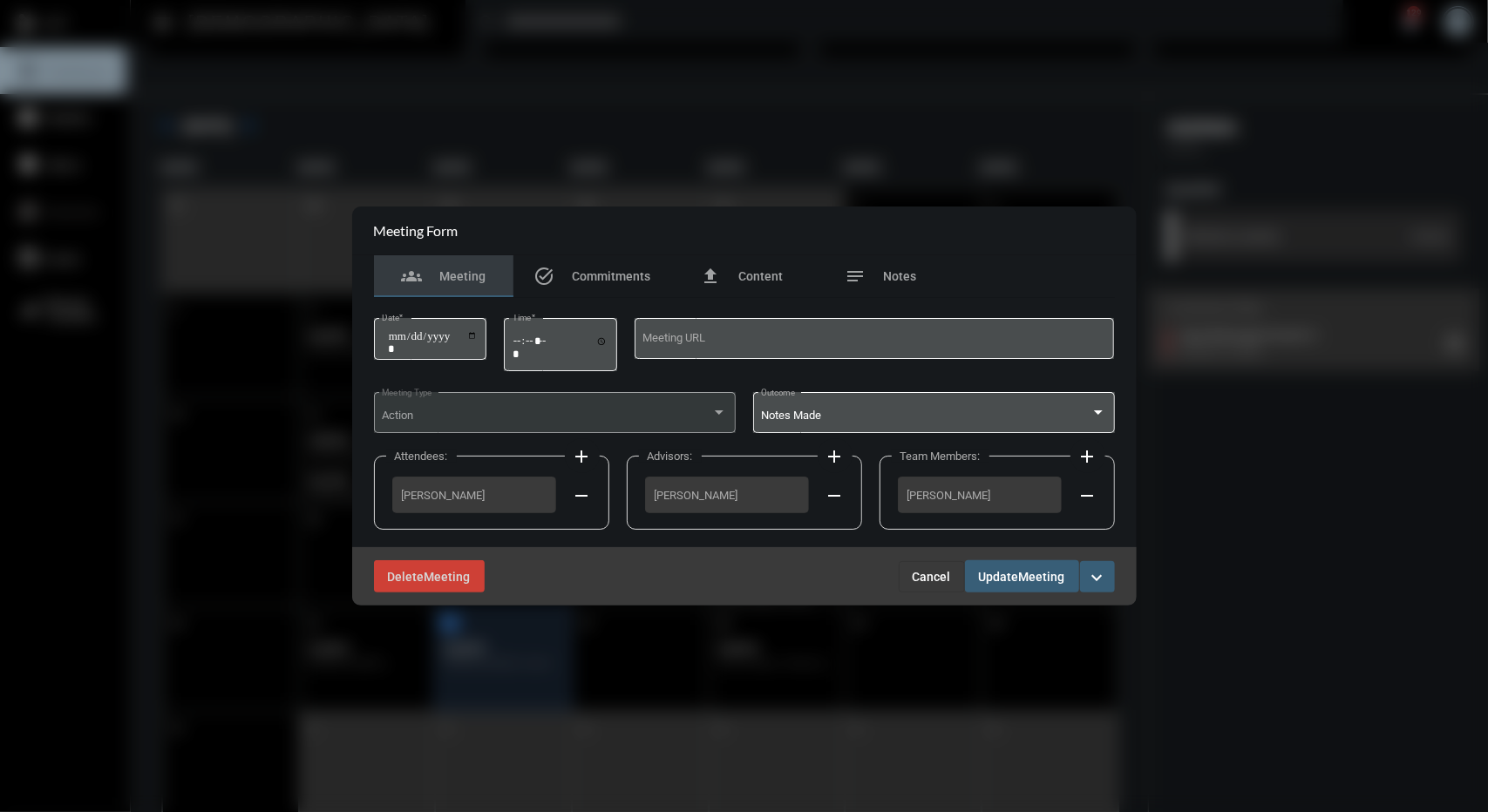
click at [994, 576] on span "Update" at bounding box center [999, 577] width 40 height 14
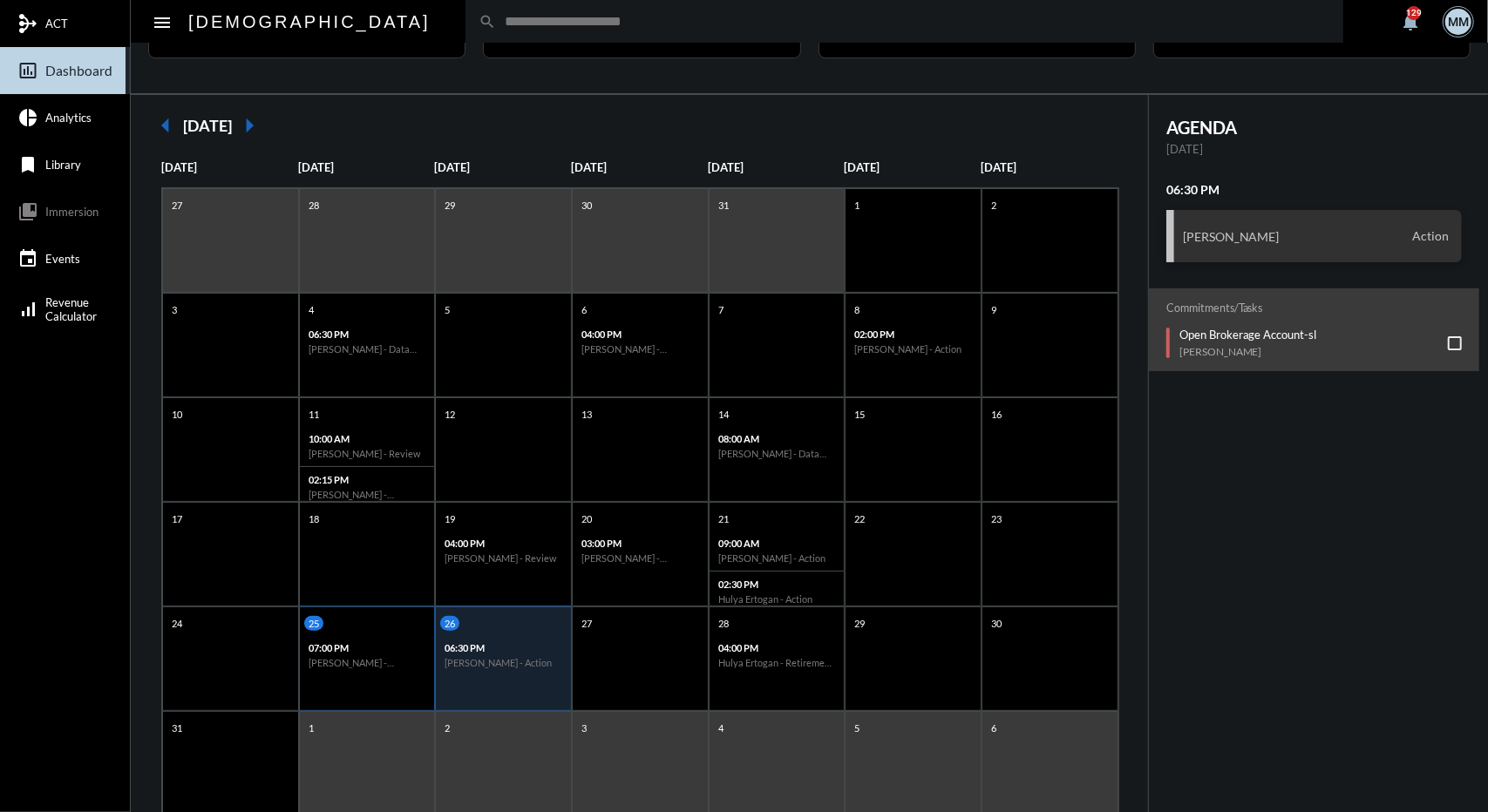
click at [396, 657] on h6 "[PERSON_NAME] - [PERSON_NAME] Sr. - Action" at bounding box center [367, 662] width 118 height 11
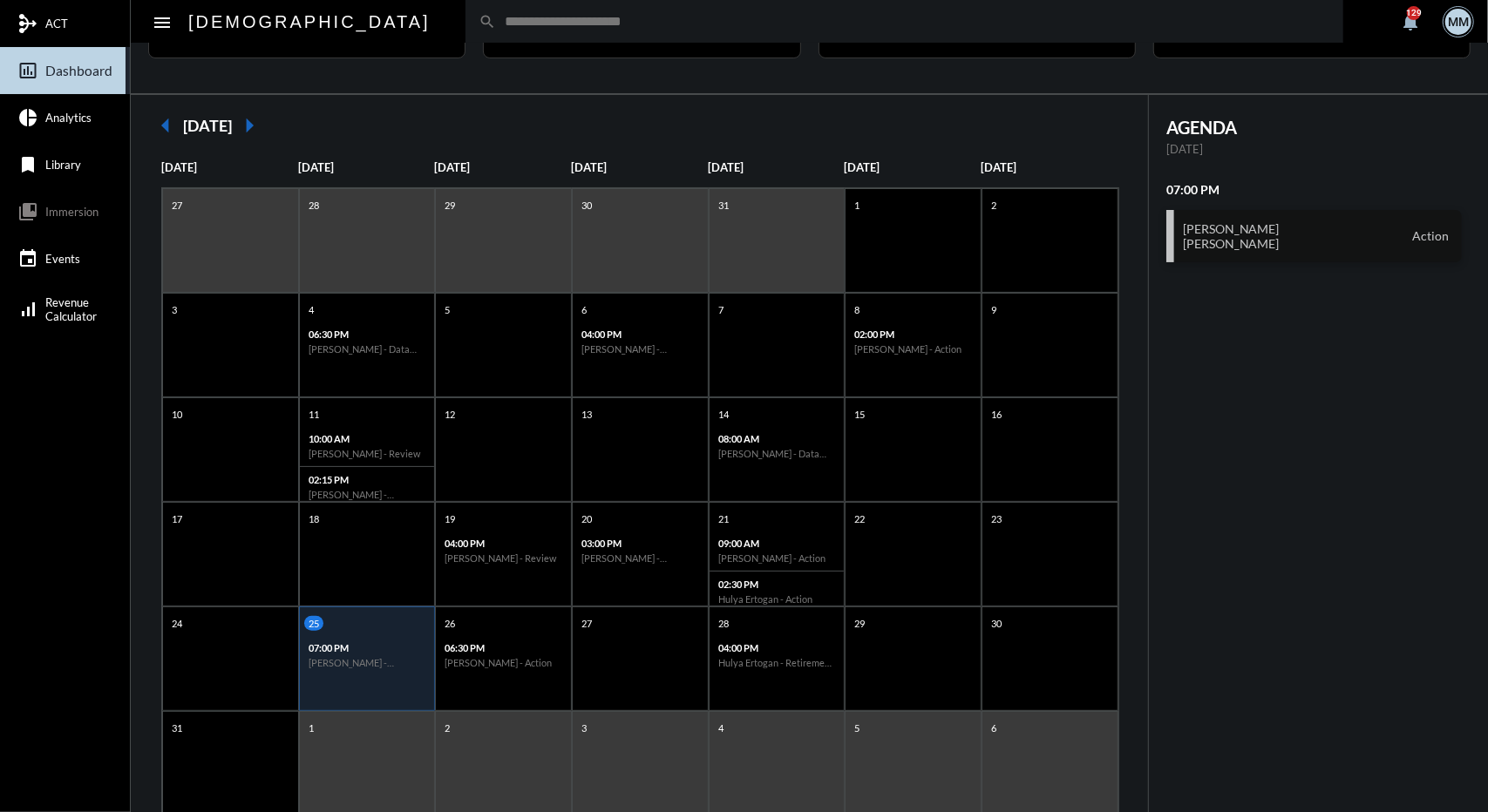
click at [1268, 253] on div "Michele Garcia Robert Garcia Sr. Action" at bounding box center [1314, 236] width 296 height 52
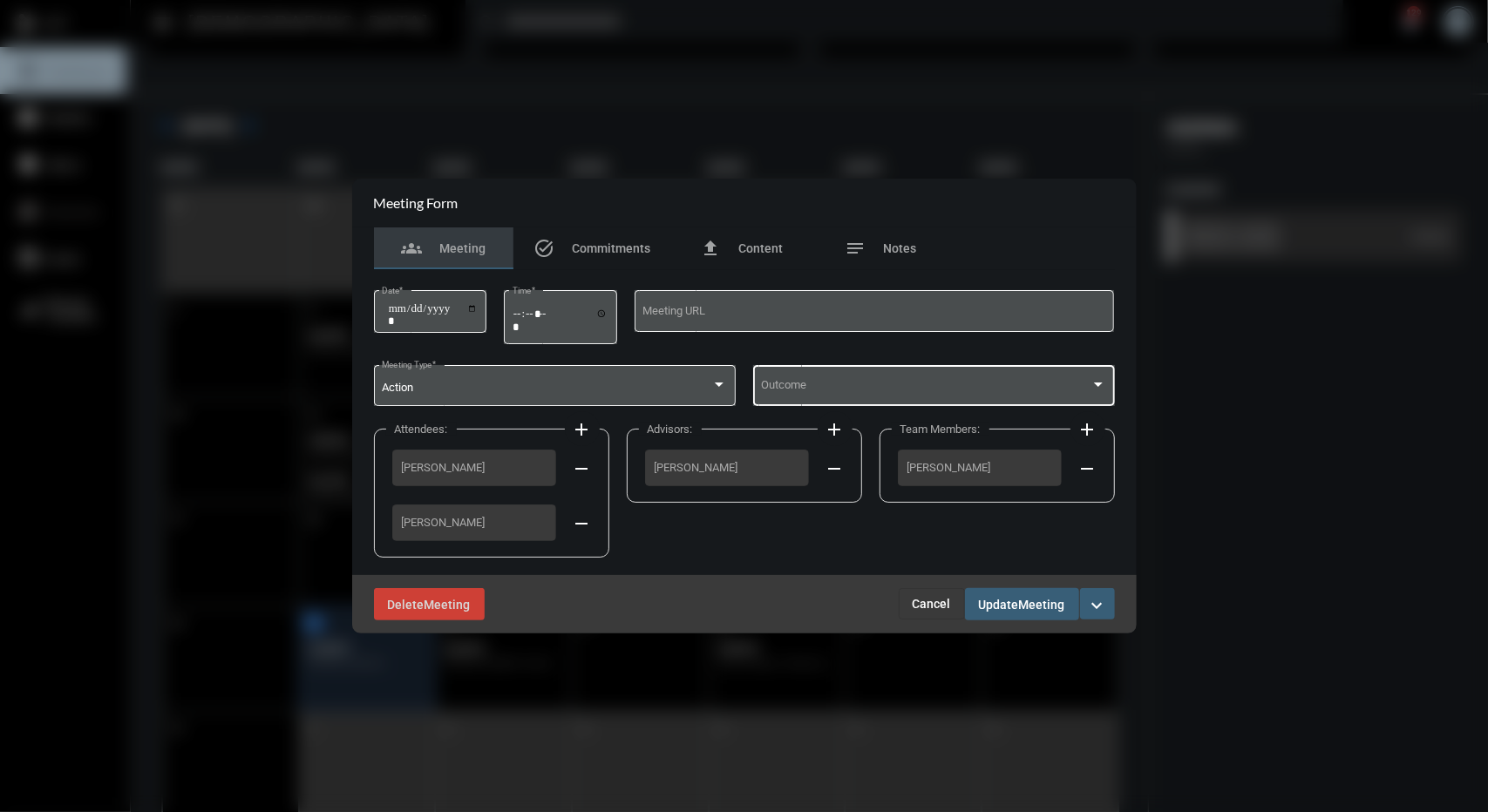
click at [970, 390] on span at bounding box center [926, 388] width 330 height 13
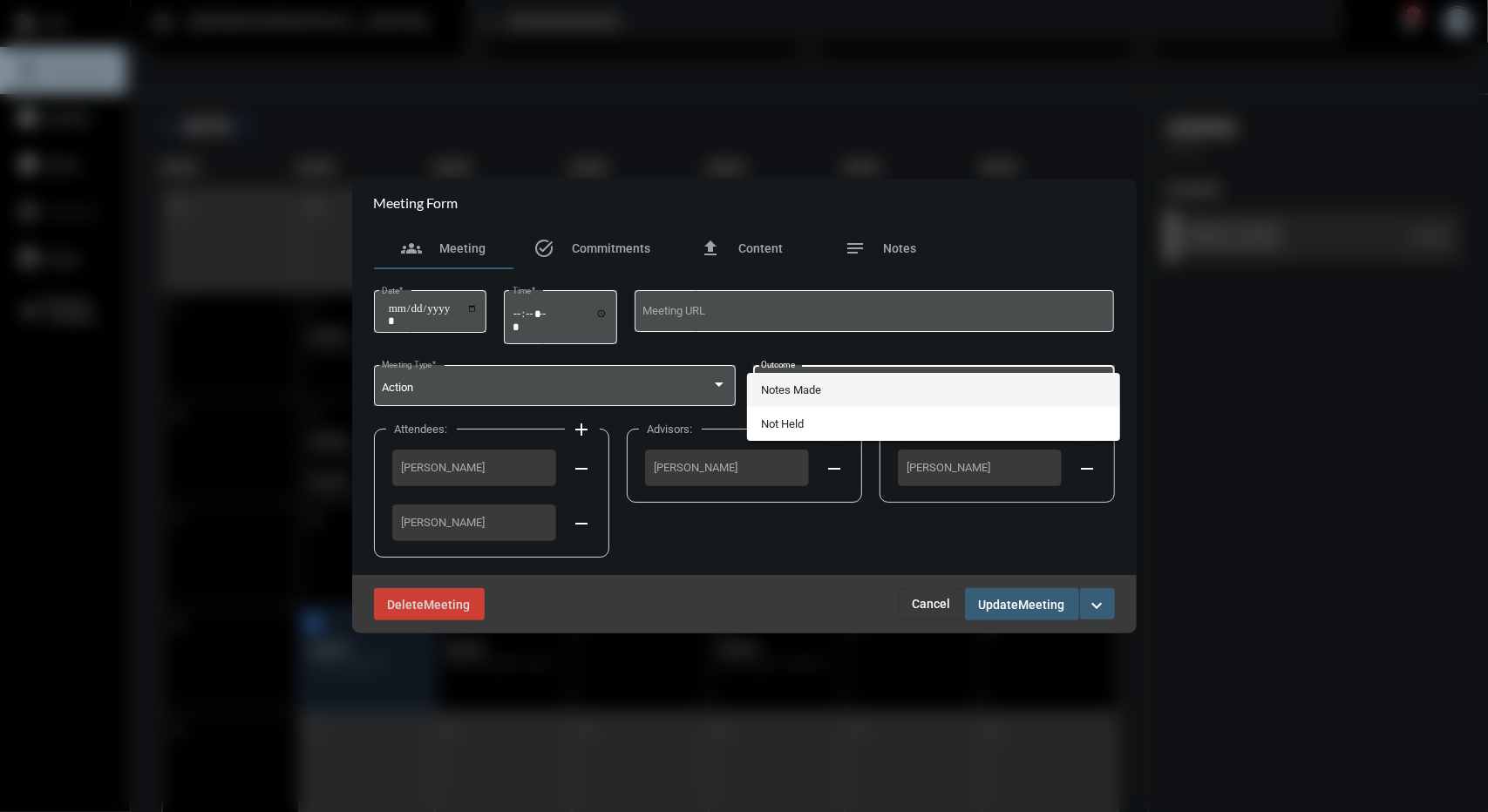
click at [734, 494] on div at bounding box center [744, 406] width 1488 height 812
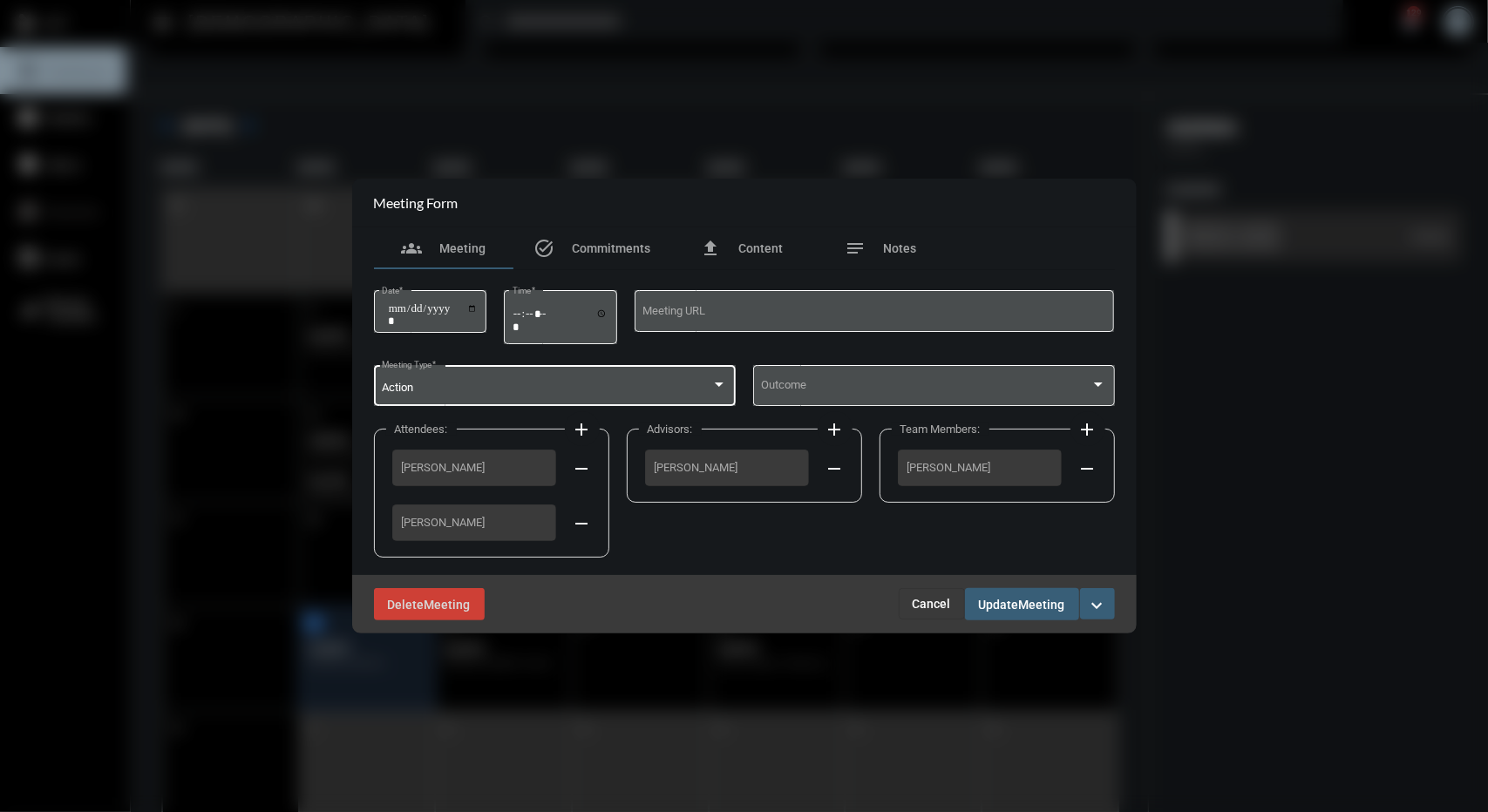
click at [706, 389] on div "Action" at bounding box center [546, 388] width 330 height 13
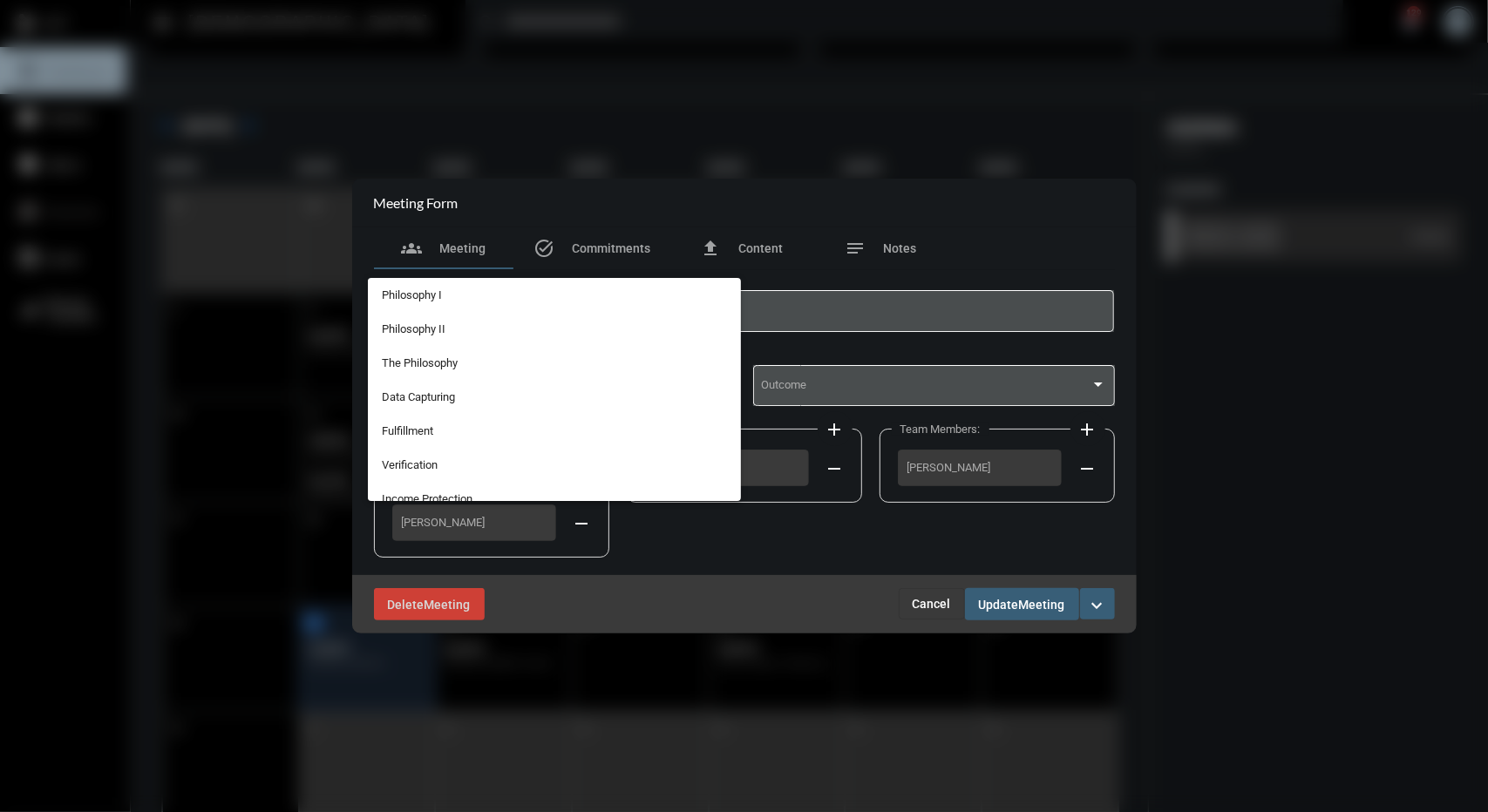
scroll to position [415, 0]
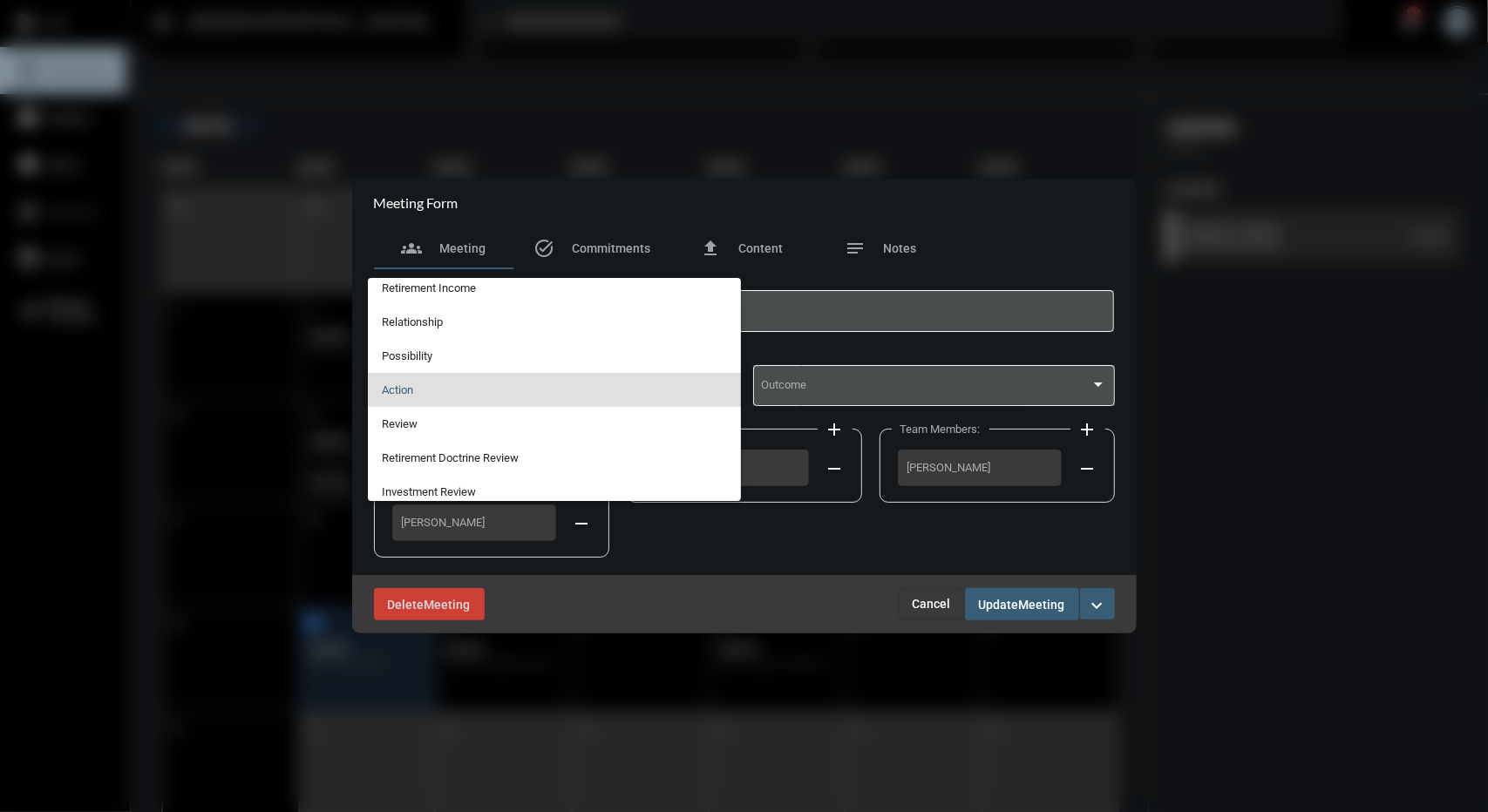
click at [458, 611] on div at bounding box center [744, 406] width 1488 height 812
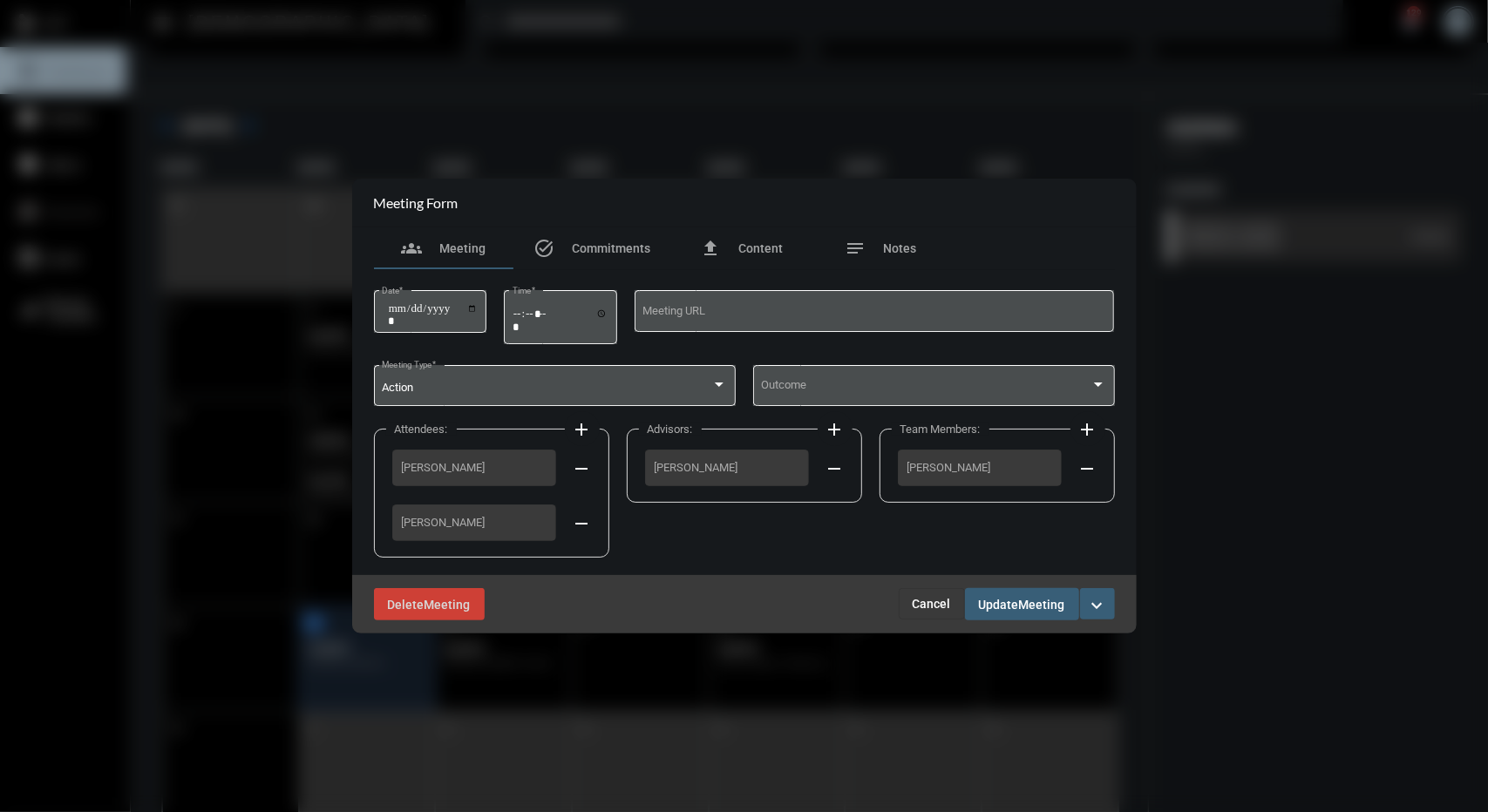
click at [458, 611] on span "Meeting" at bounding box center [448, 605] width 46 height 14
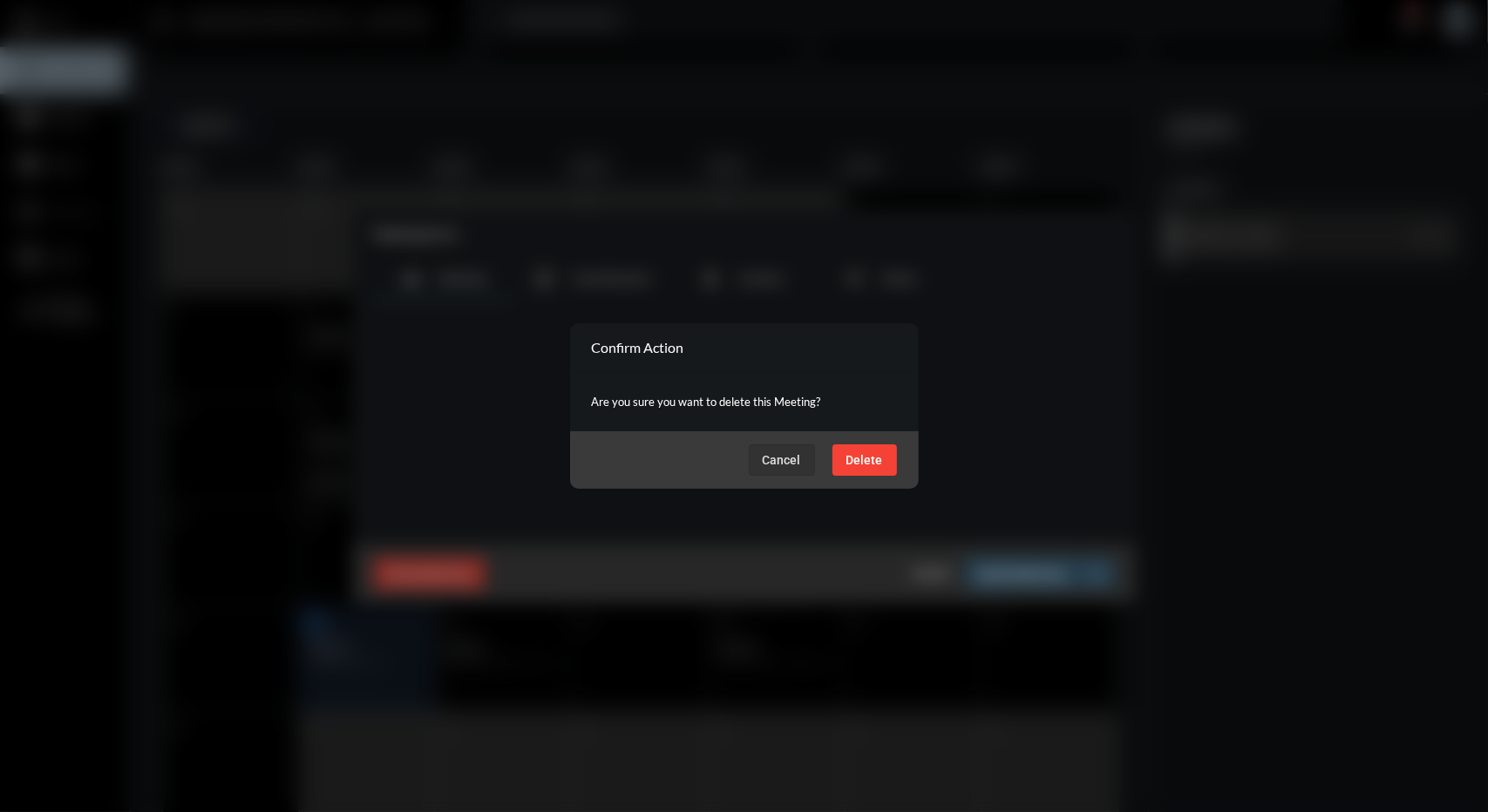
click at [902, 453] on div "Cancel Delete" at bounding box center [744, 460] width 349 height 58
click at [882, 459] on button "Delete" at bounding box center [864, 460] width 64 height 32
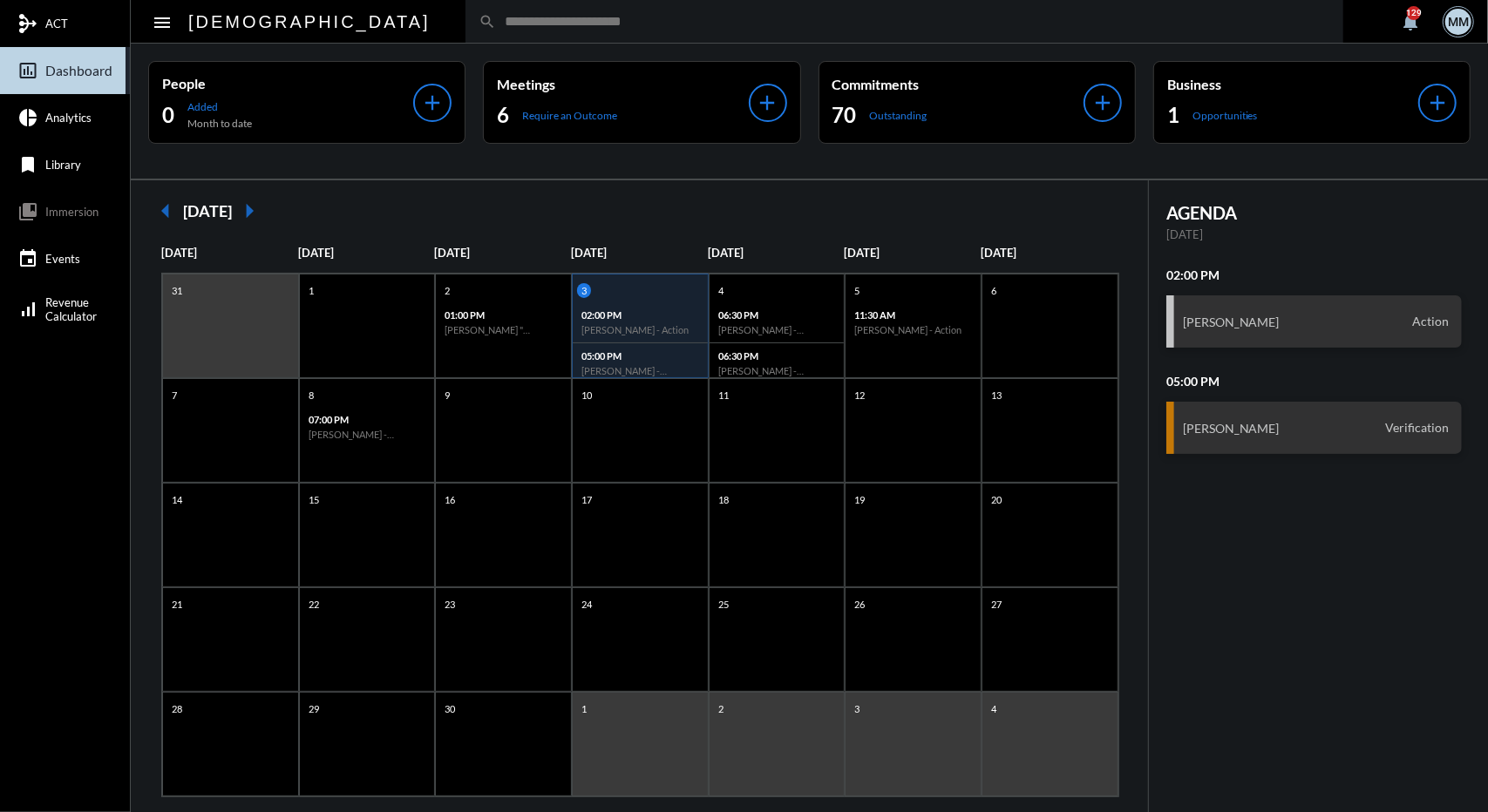
click at [164, 215] on mat-icon "arrow_left" at bounding box center [165, 211] width 35 height 35
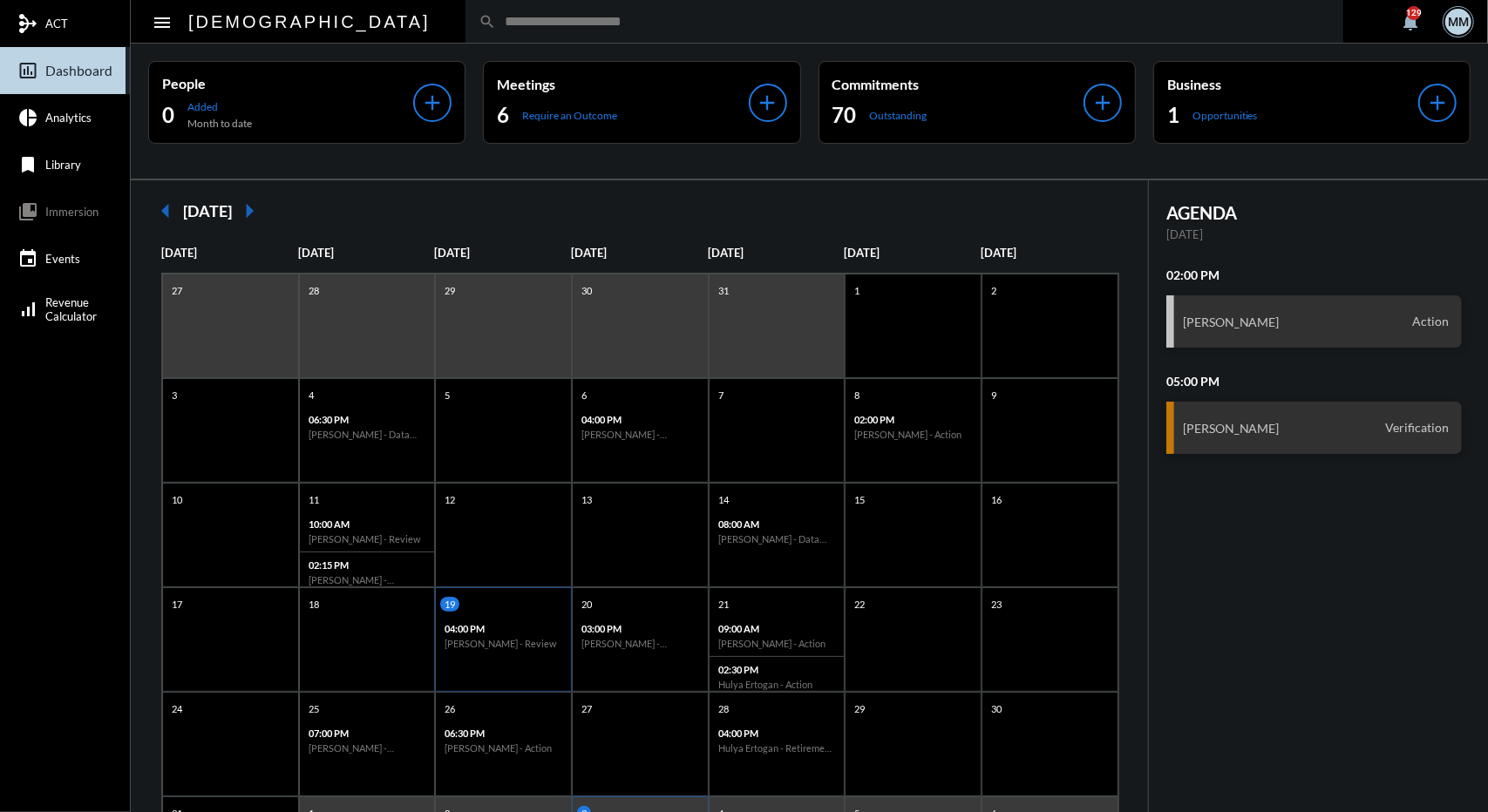
scroll to position [131, 0]
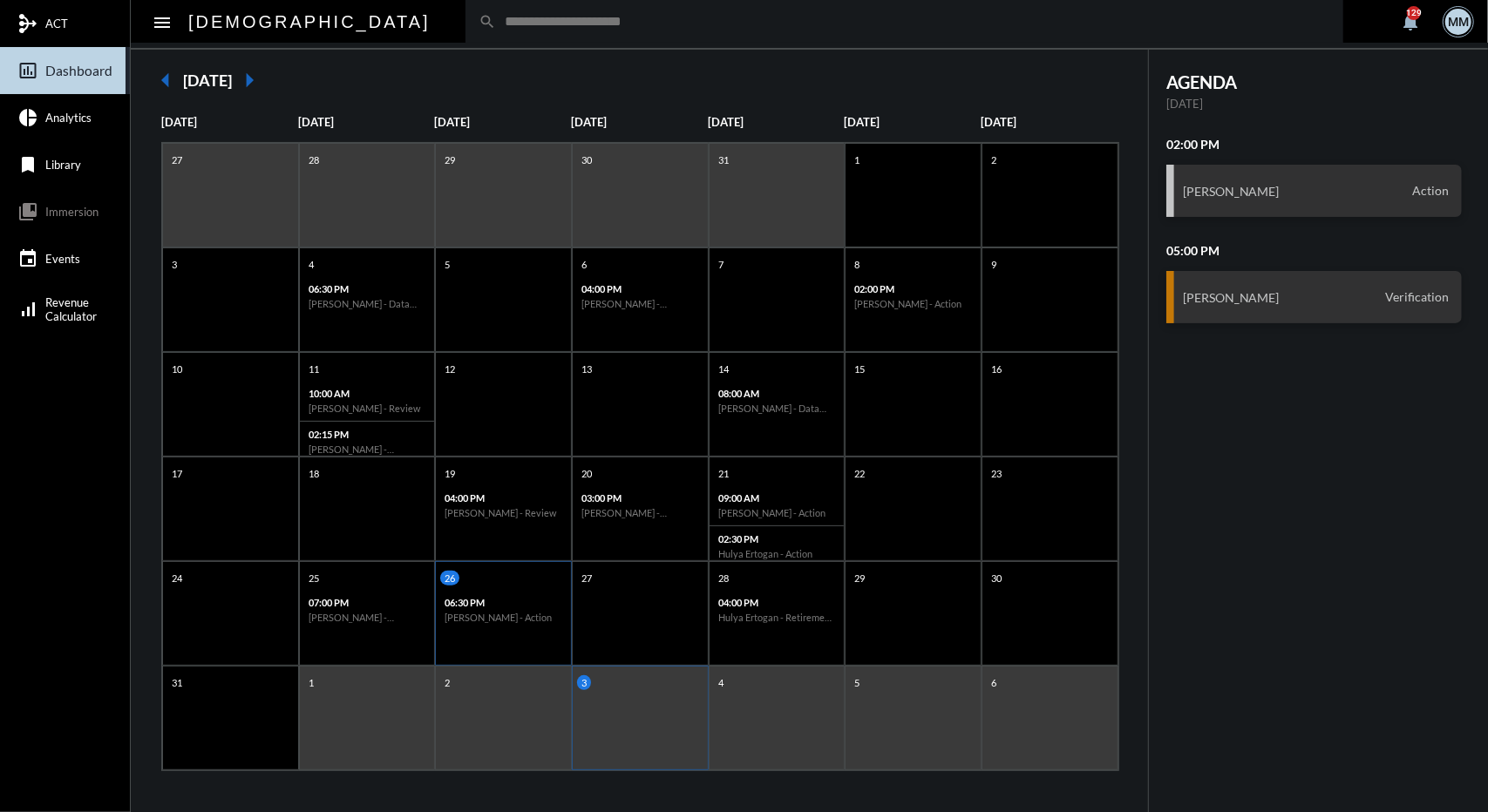
click at [543, 621] on h6 "[PERSON_NAME] - Action" at bounding box center [503, 618] width 118 height 11
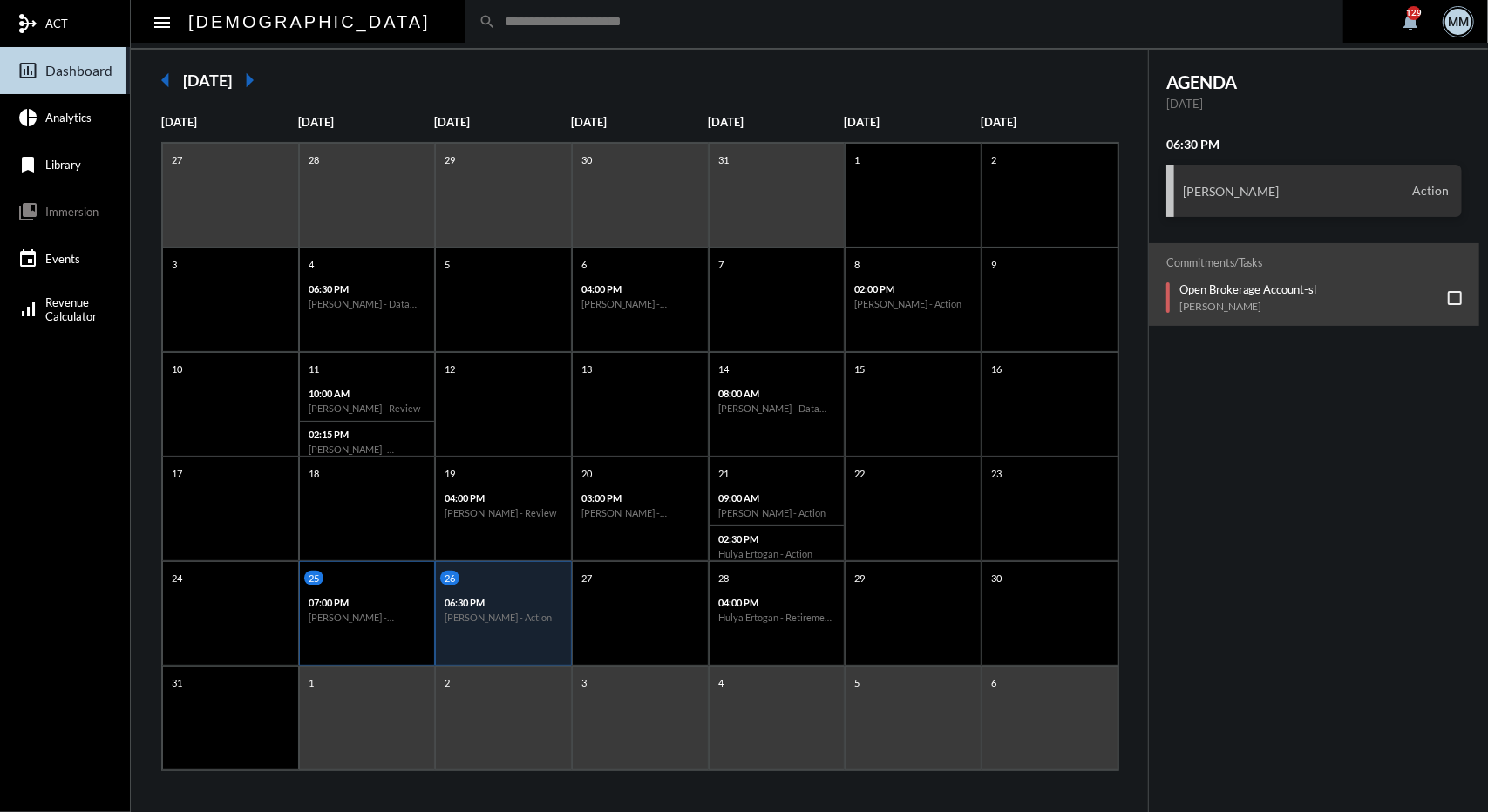
click at [398, 616] on h6 "[PERSON_NAME] - [PERSON_NAME] Sr. - Action" at bounding box center [367, 618] width 118 height 11
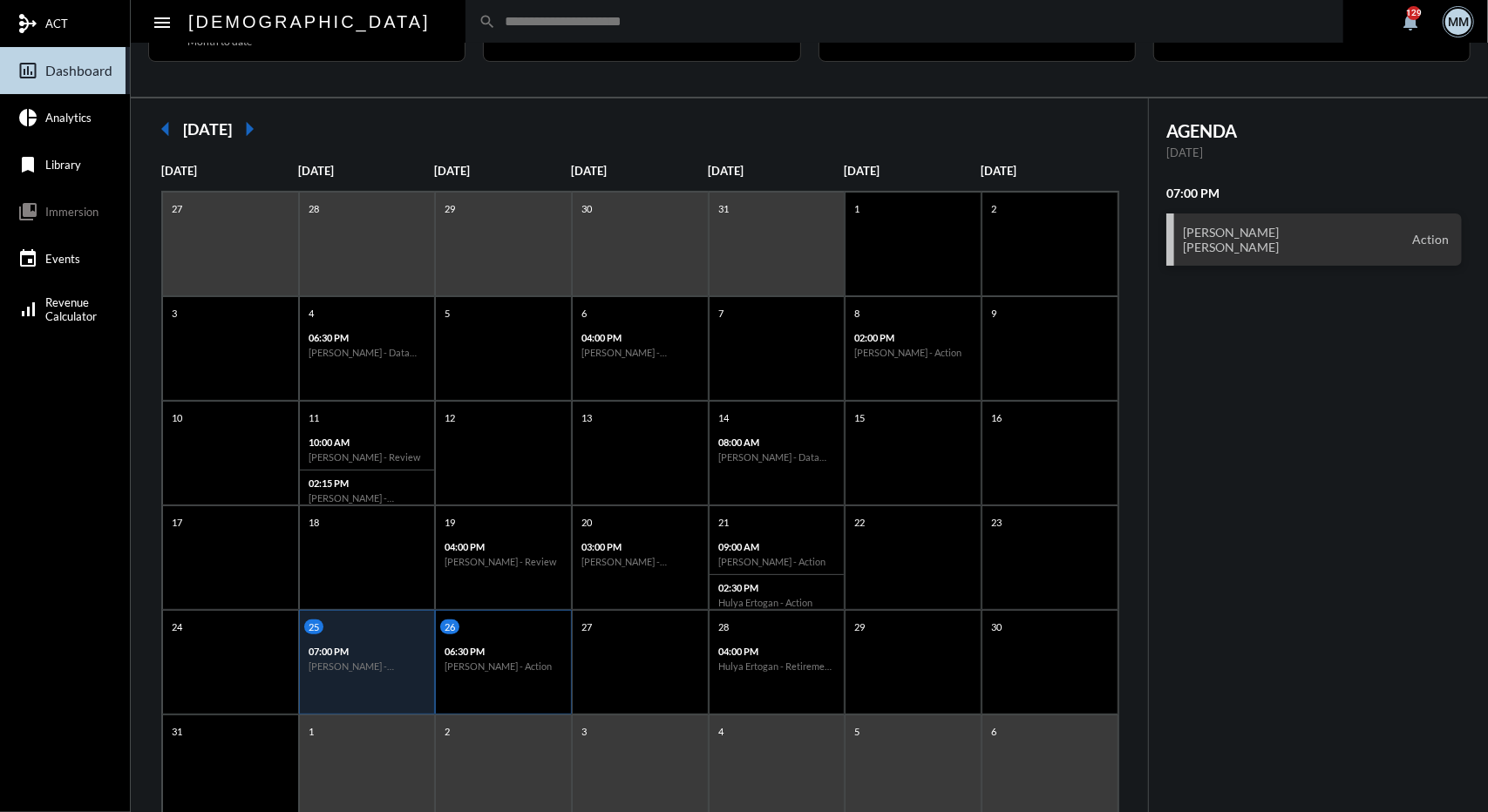
scroll to position [80, 0]
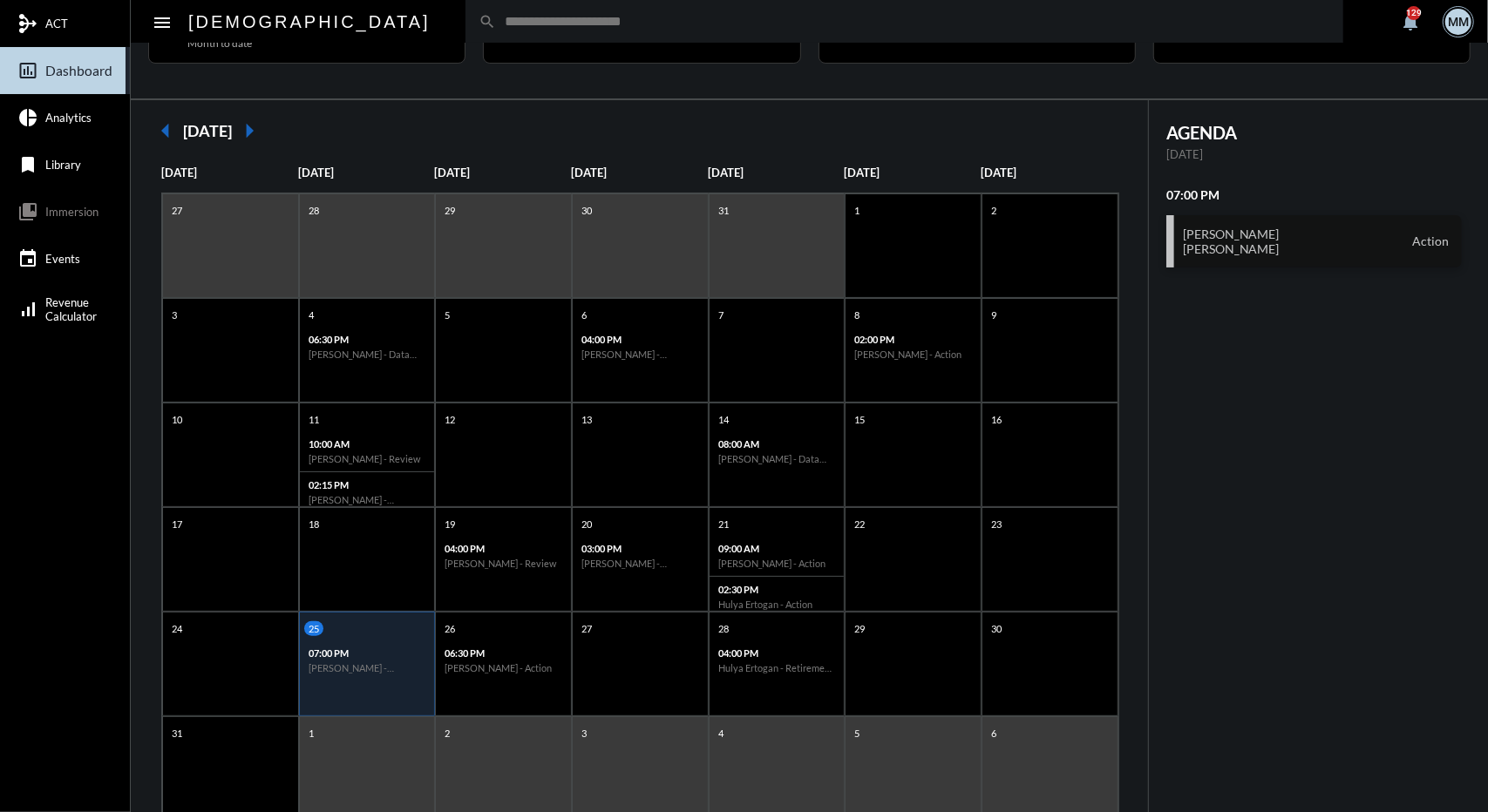
click at [1202, 250] on h3 "Michele Garcia Robert Garcia Sr." at bounding box center [1231, 242] width 97 height 30
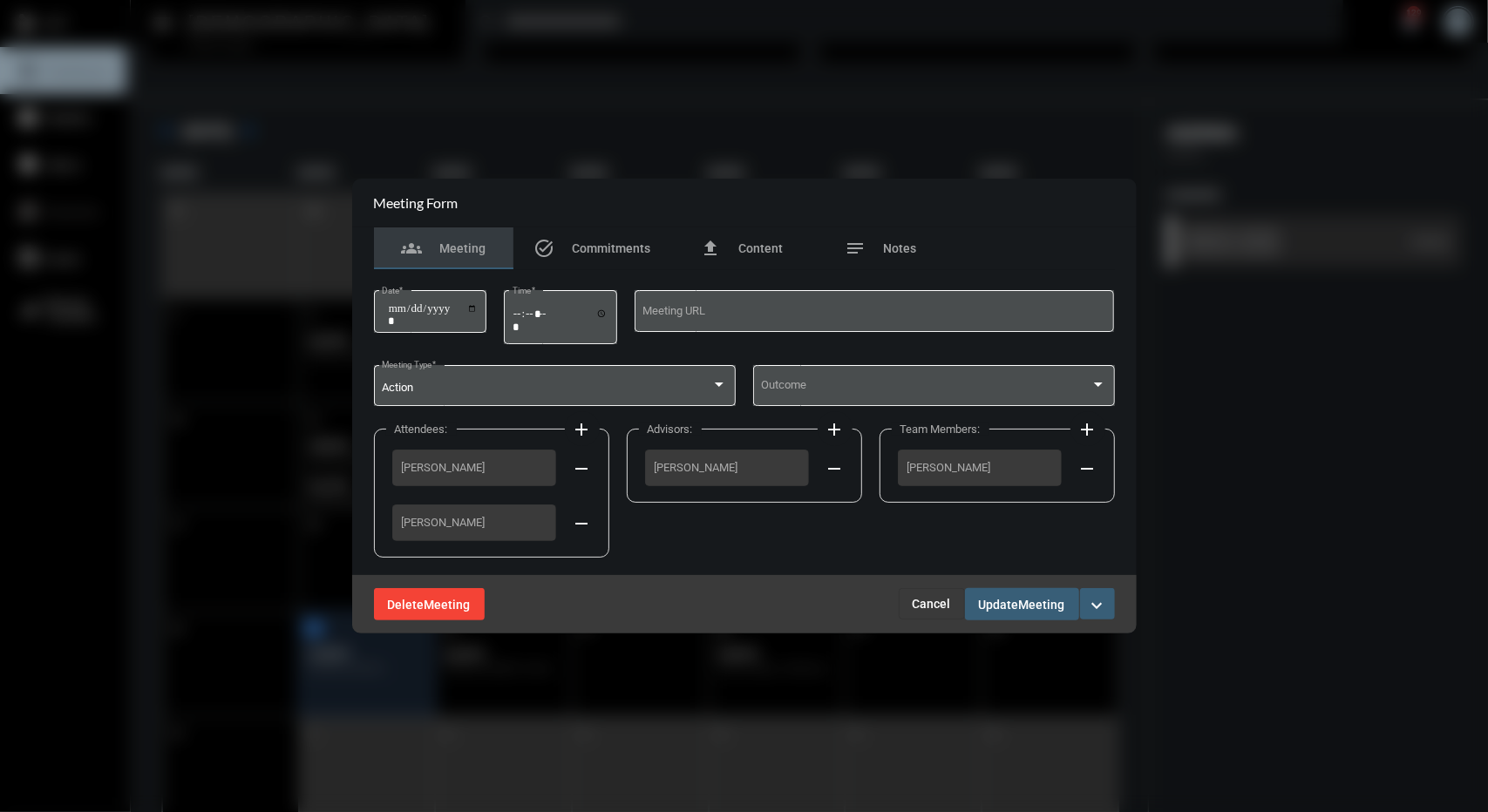
click at [443, 599] on span "Meeting" at bounding box center [448, 605] width 46 height 14
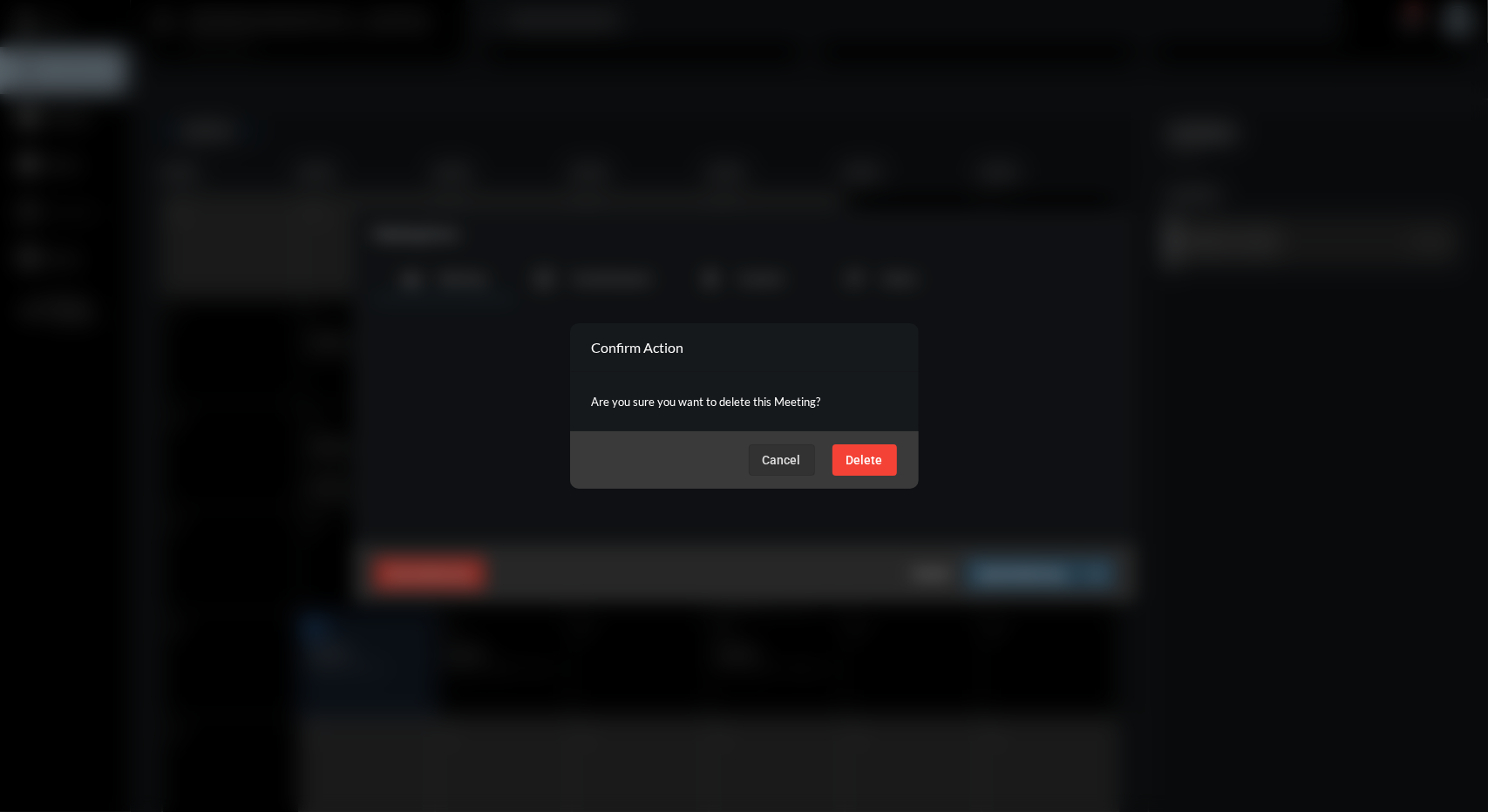
click at [876, 456] on span "Delete" at bounding box center [864, 460] width 36 height 14
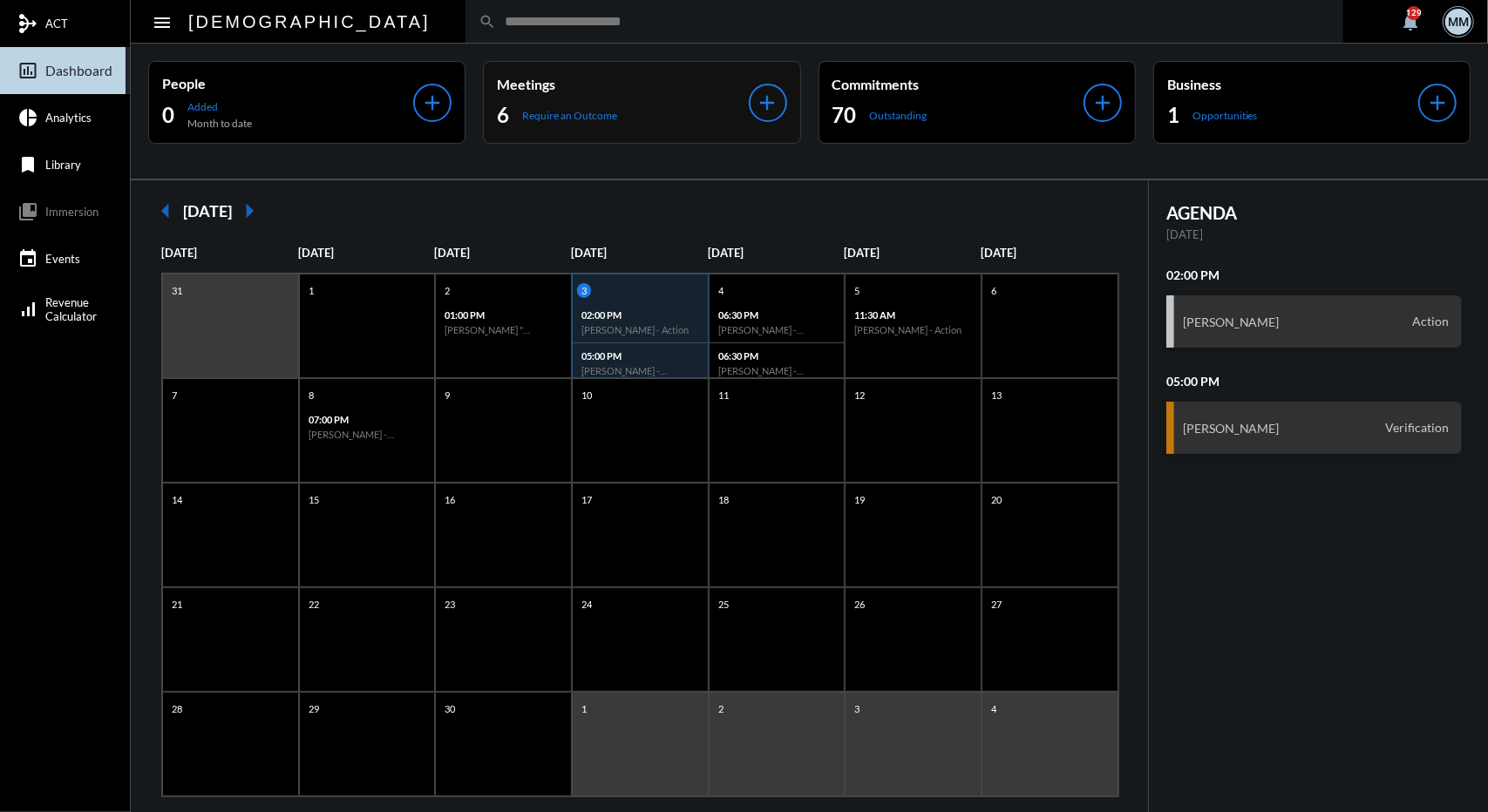
click at [556, 97] on div "Meetings 6 Require an Outcome" at bounding box center [623, 102] width 251 height 53
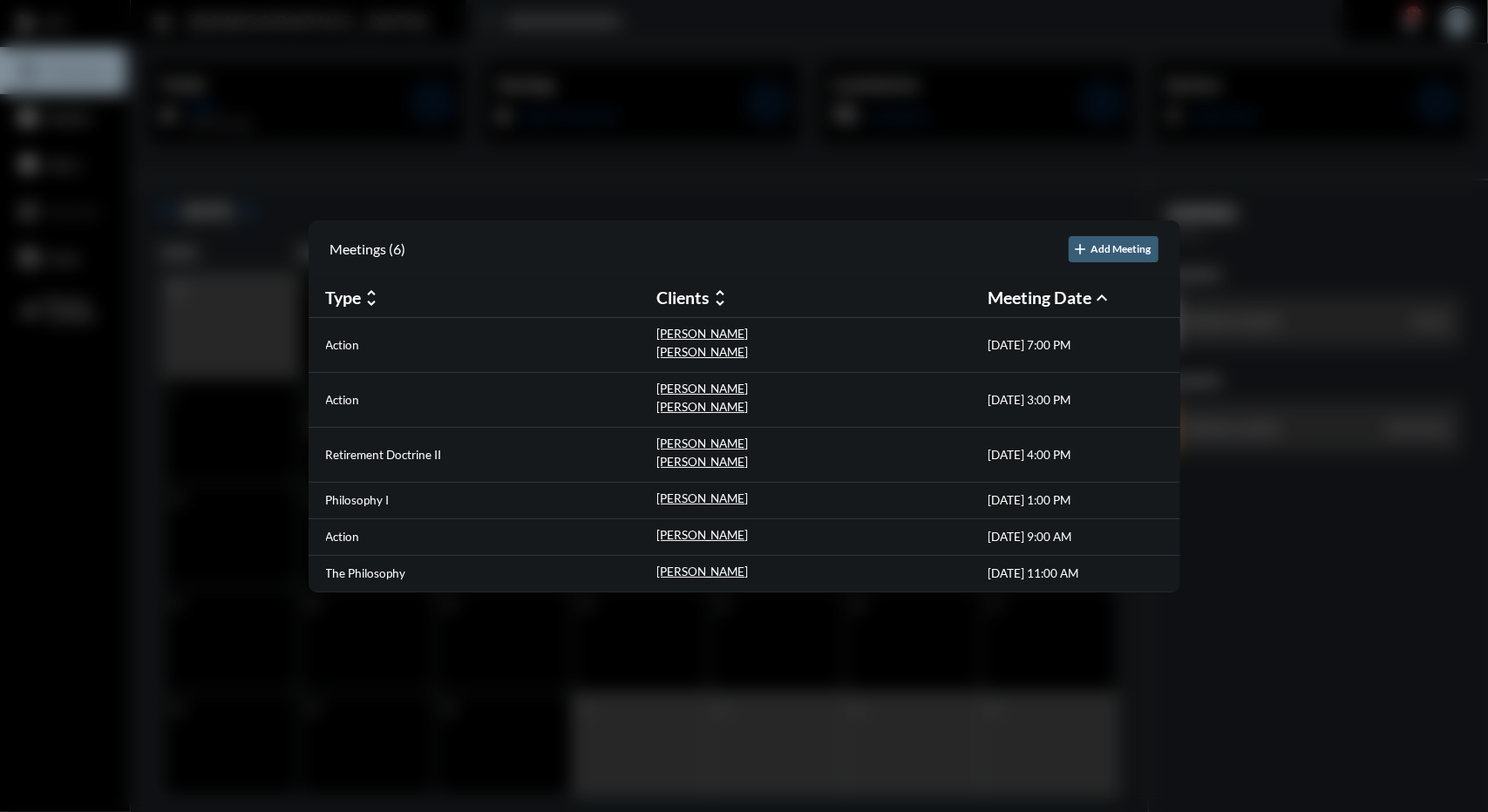
click at [695, 151] on div at bounding box center [744, 406] width 1488 height 812
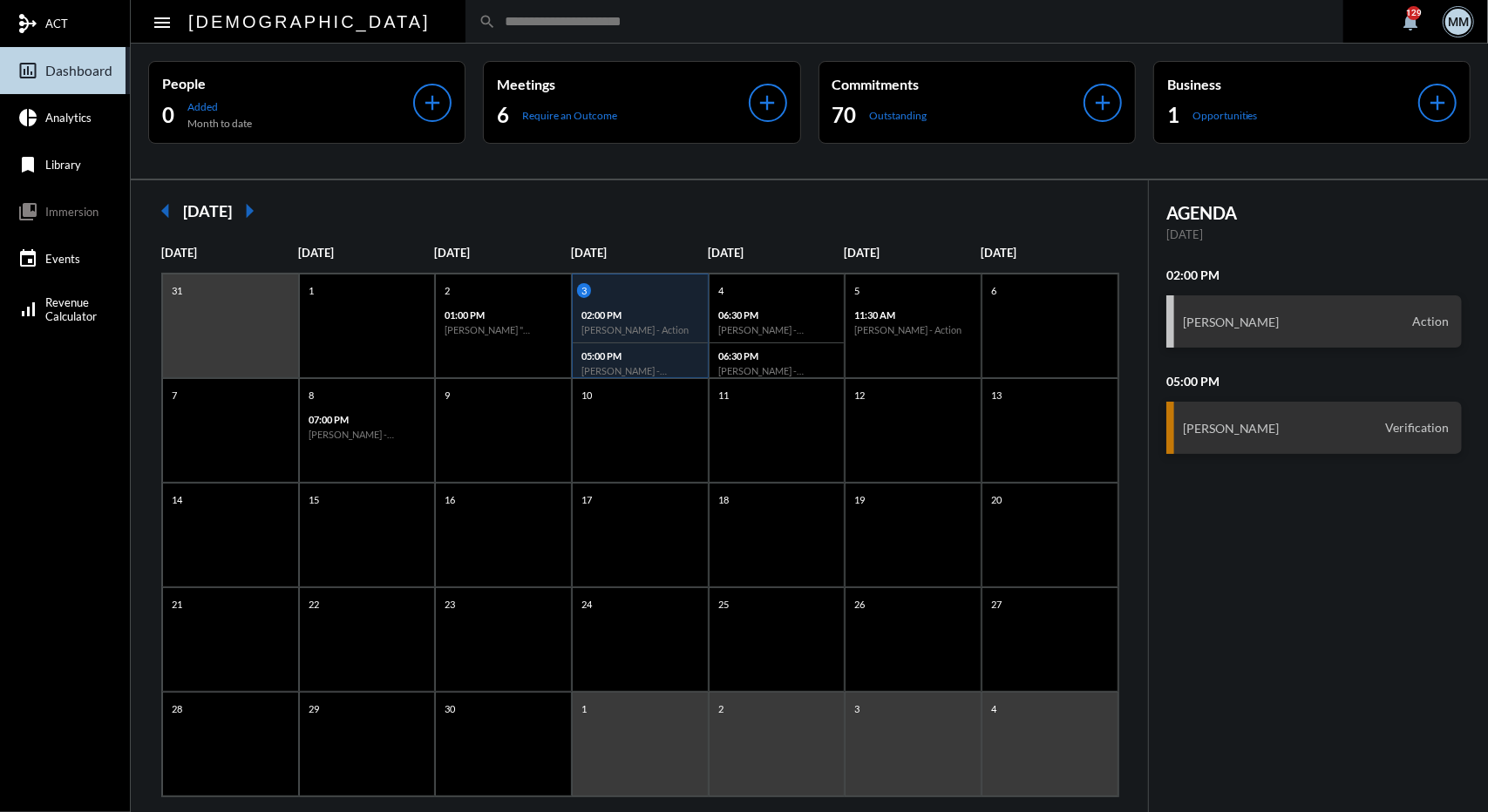
click at [171, 212] on mat-icon "arrow_left" at bounding box center [165, 211] width 35 height 35
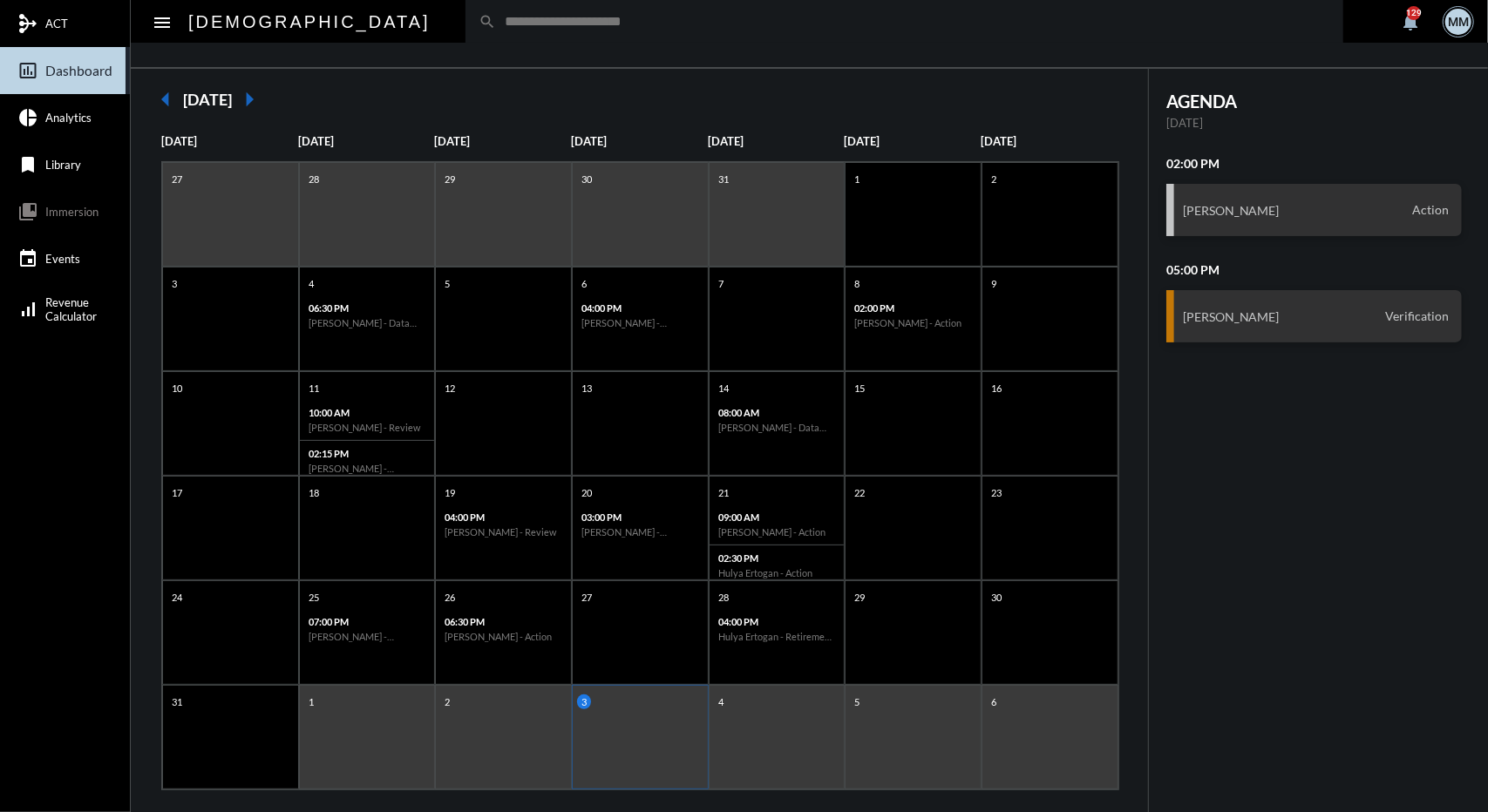
scroll to position [115, 0]
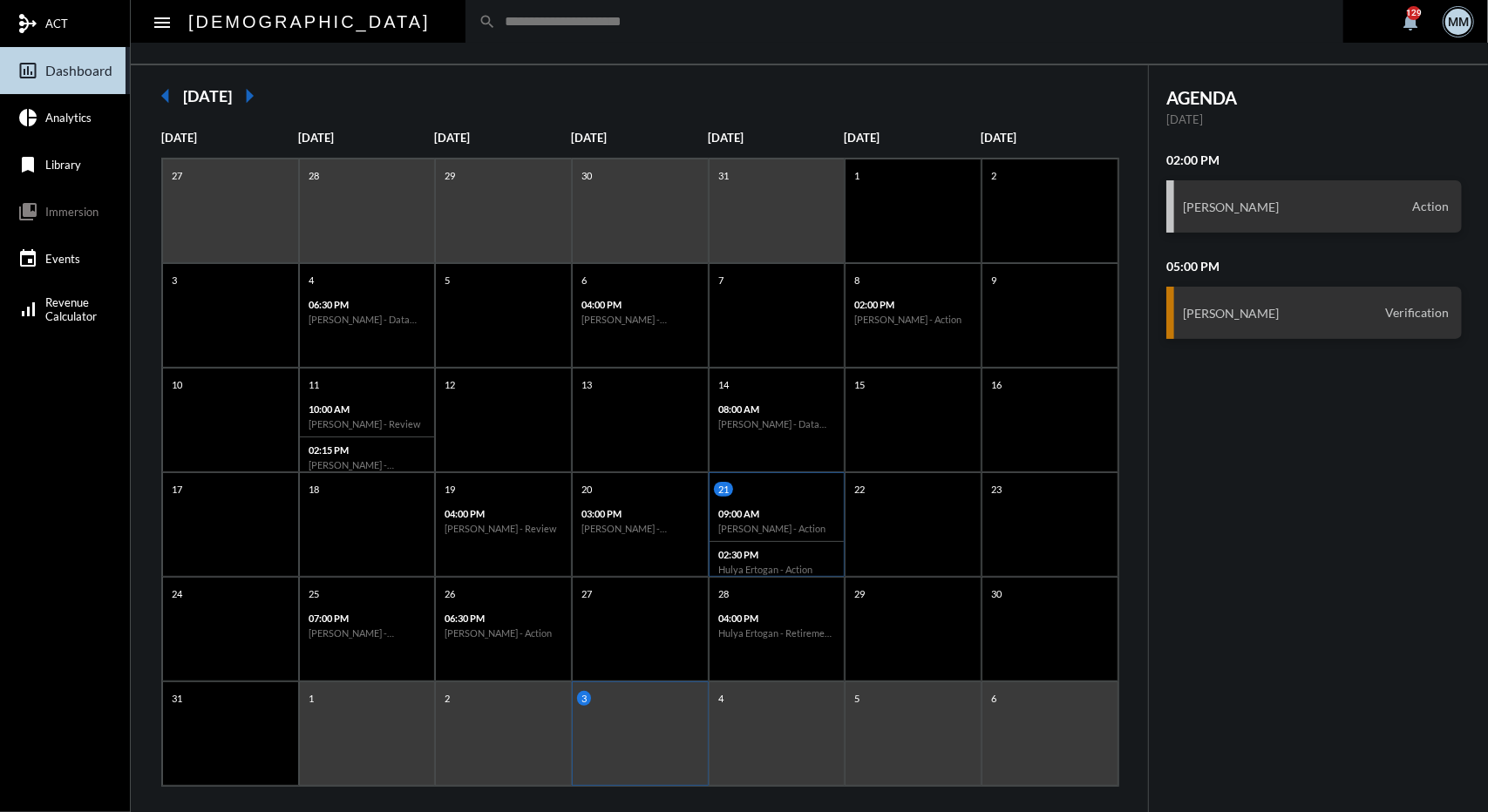
click at [739, 517] on p "09:00 AM" at bounding box center [777, 514] width 118 height 11
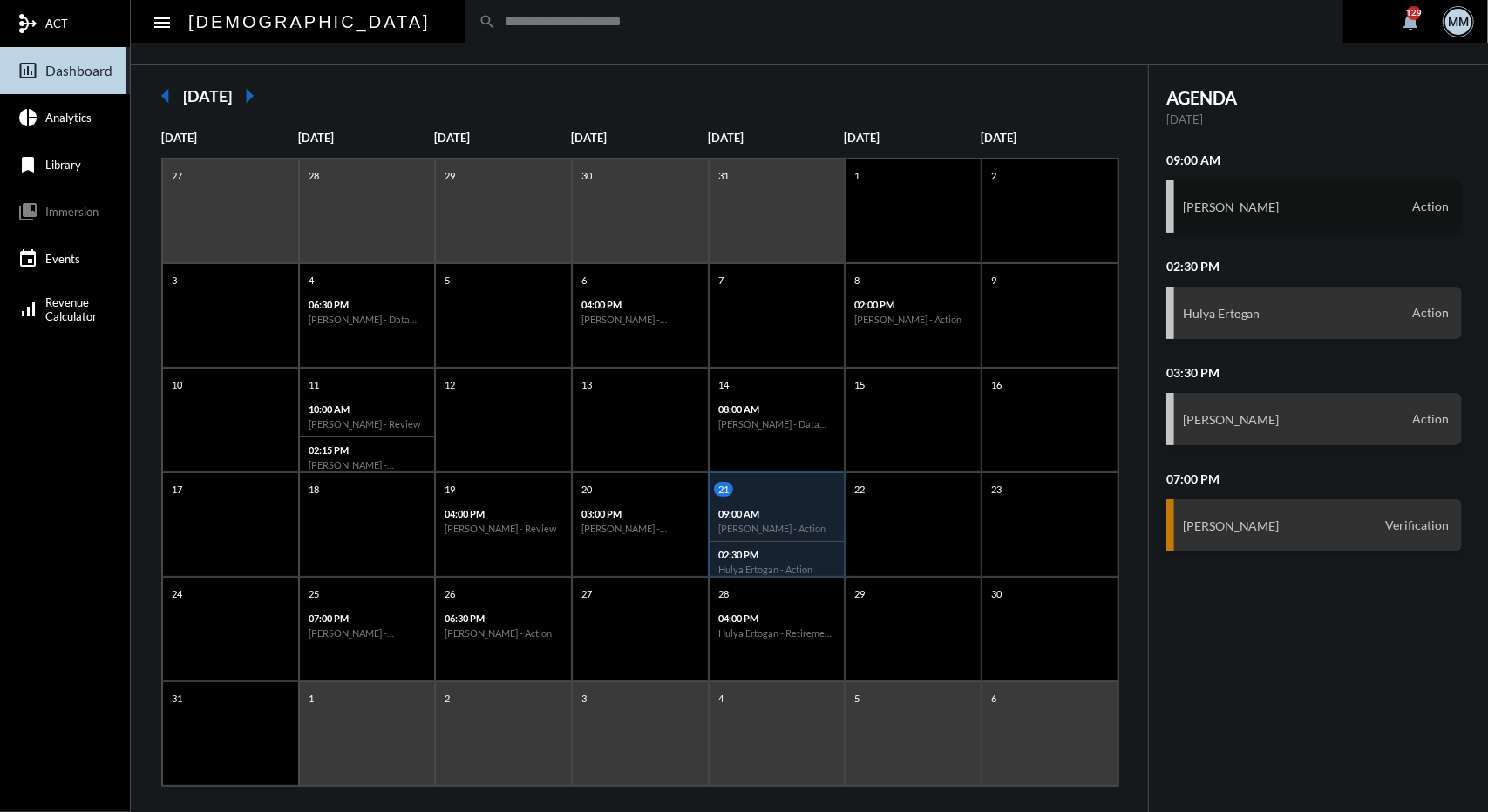
click at [1253, 219] on div "Michele Degennaro- Castro Action" at bounding box center [1314, 206] width 296 height 52
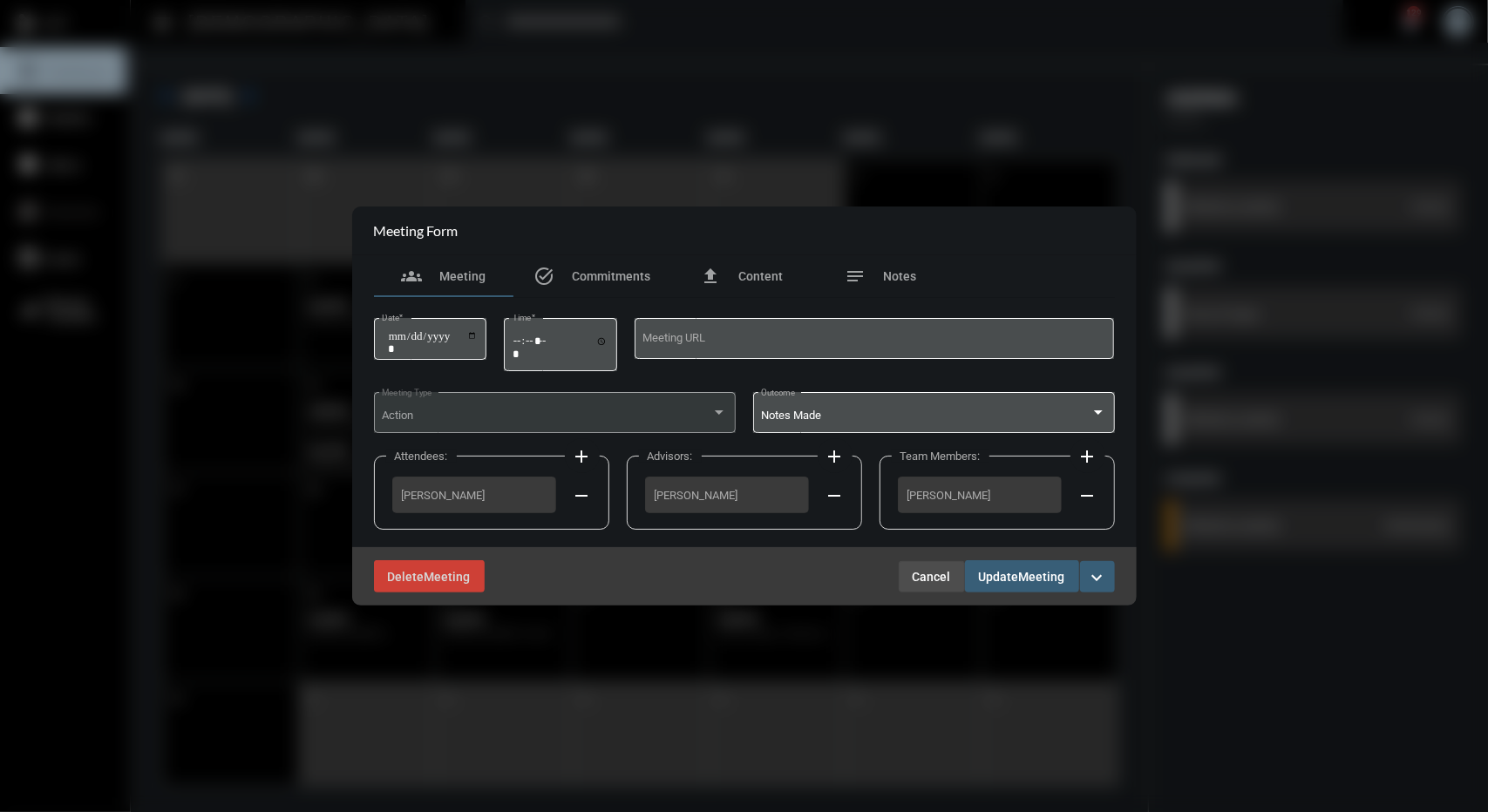
click at [937, 574] on span "Cancel" at bounding box center [931, 577] width 38 height 14
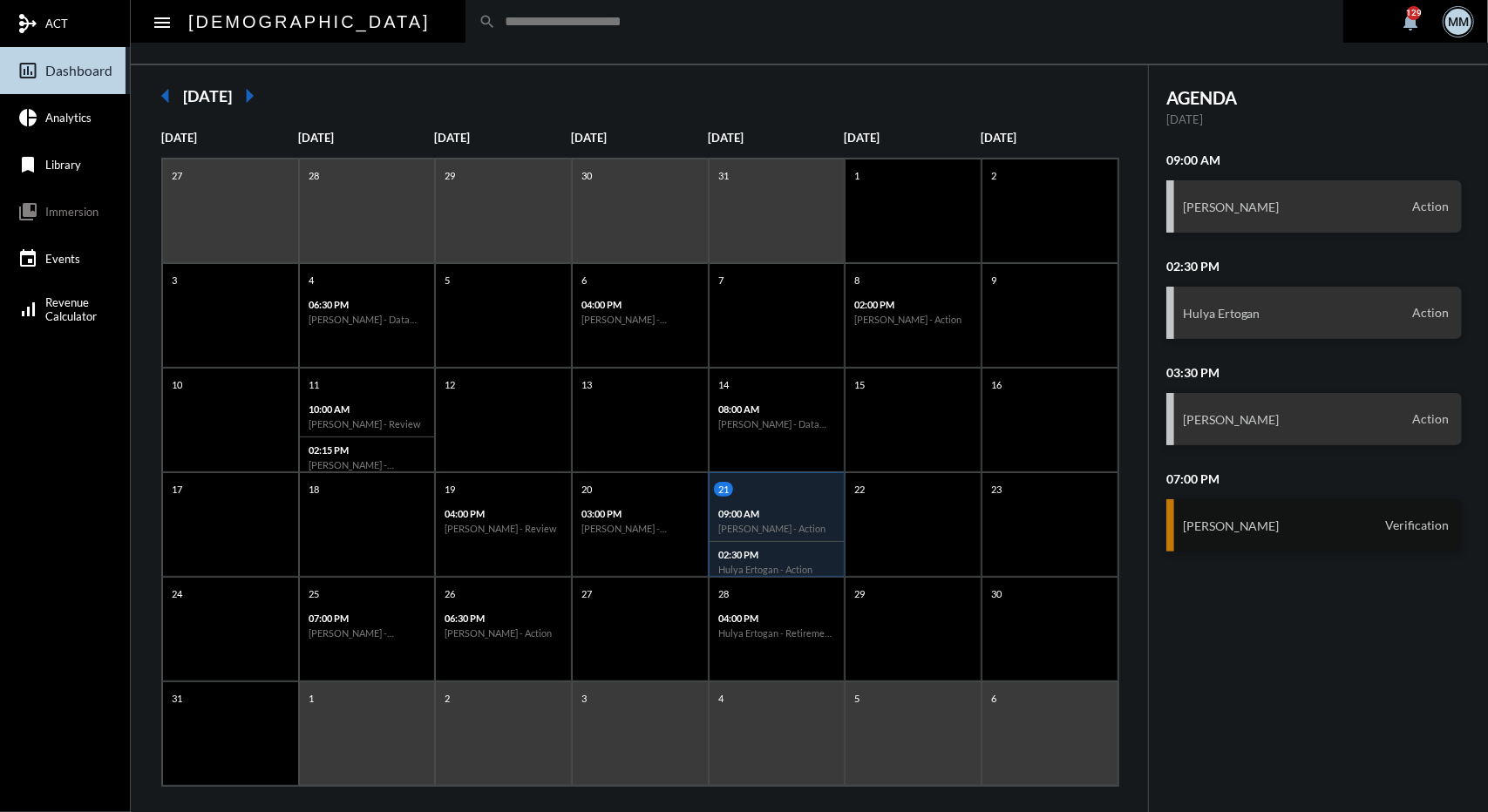
click at [1271, 530] on div "Matthew Garcia Verification" at bounding box center [1314, 526] width 296 height 52
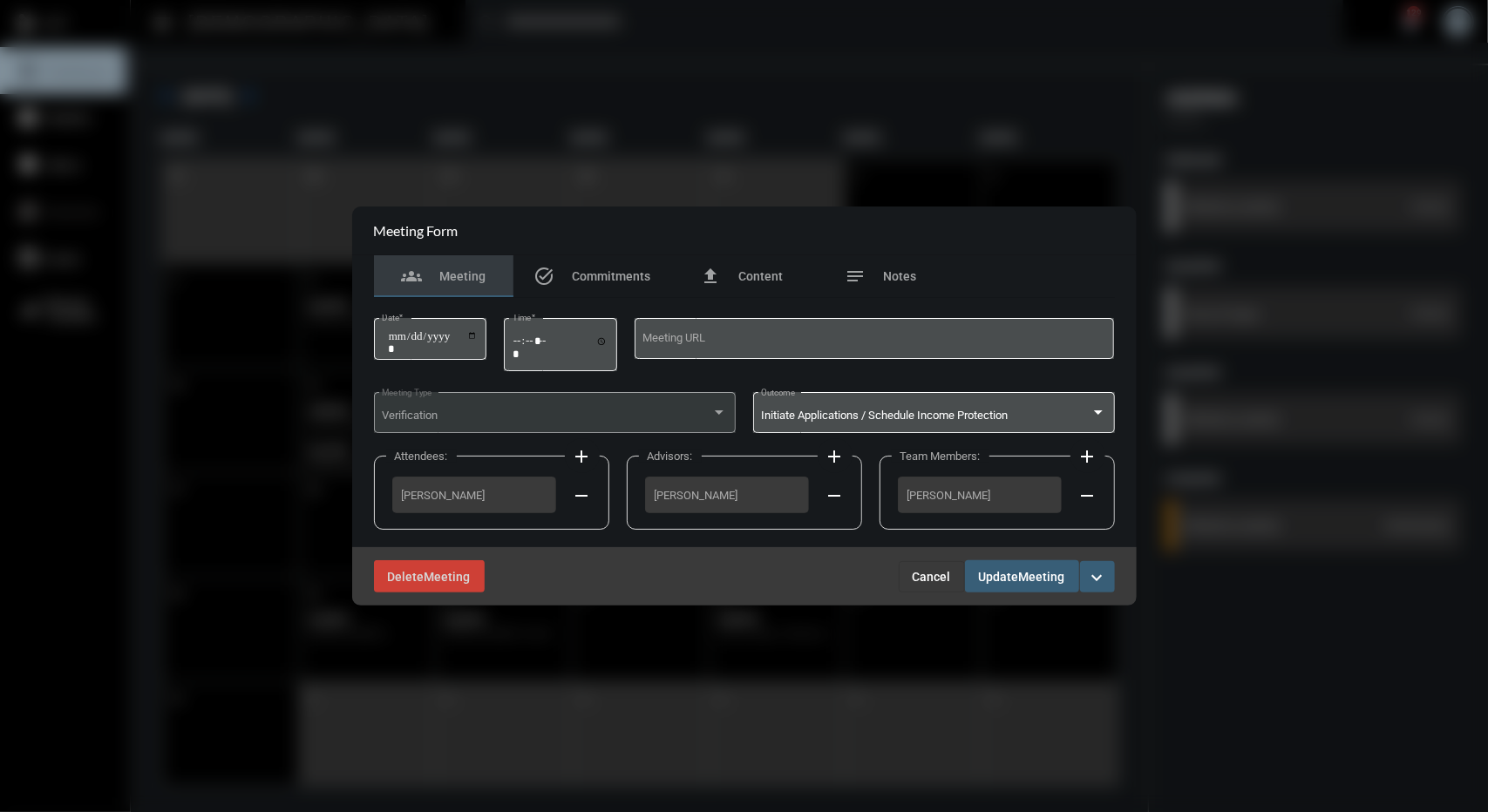
click at [921, 580] on span "Cancel" at bounding box center [931, 577] width 38 height 14
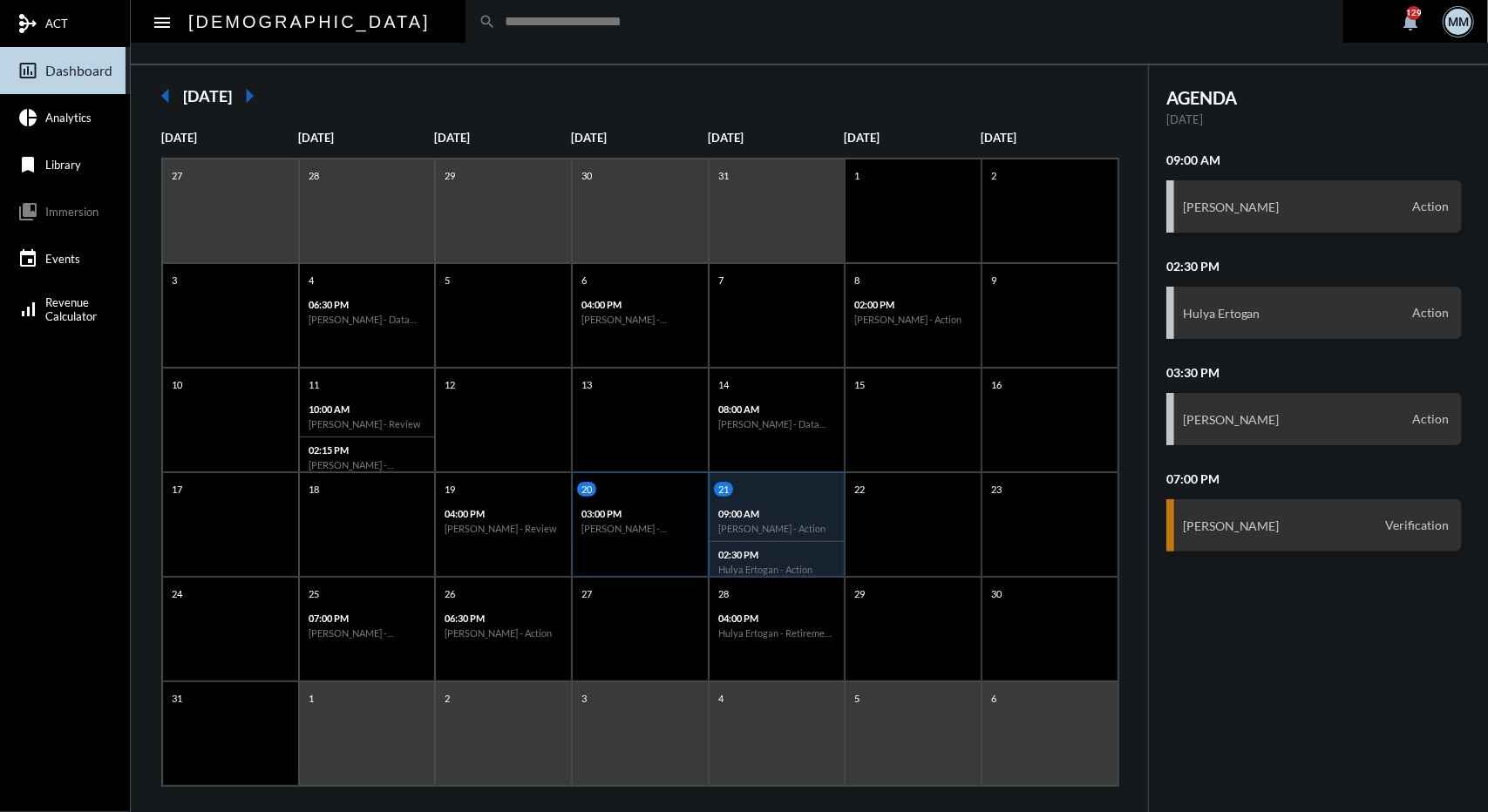
click at [652, 516] on p "03:00 PM" at bounding box center [640, 514] width 118 height 11
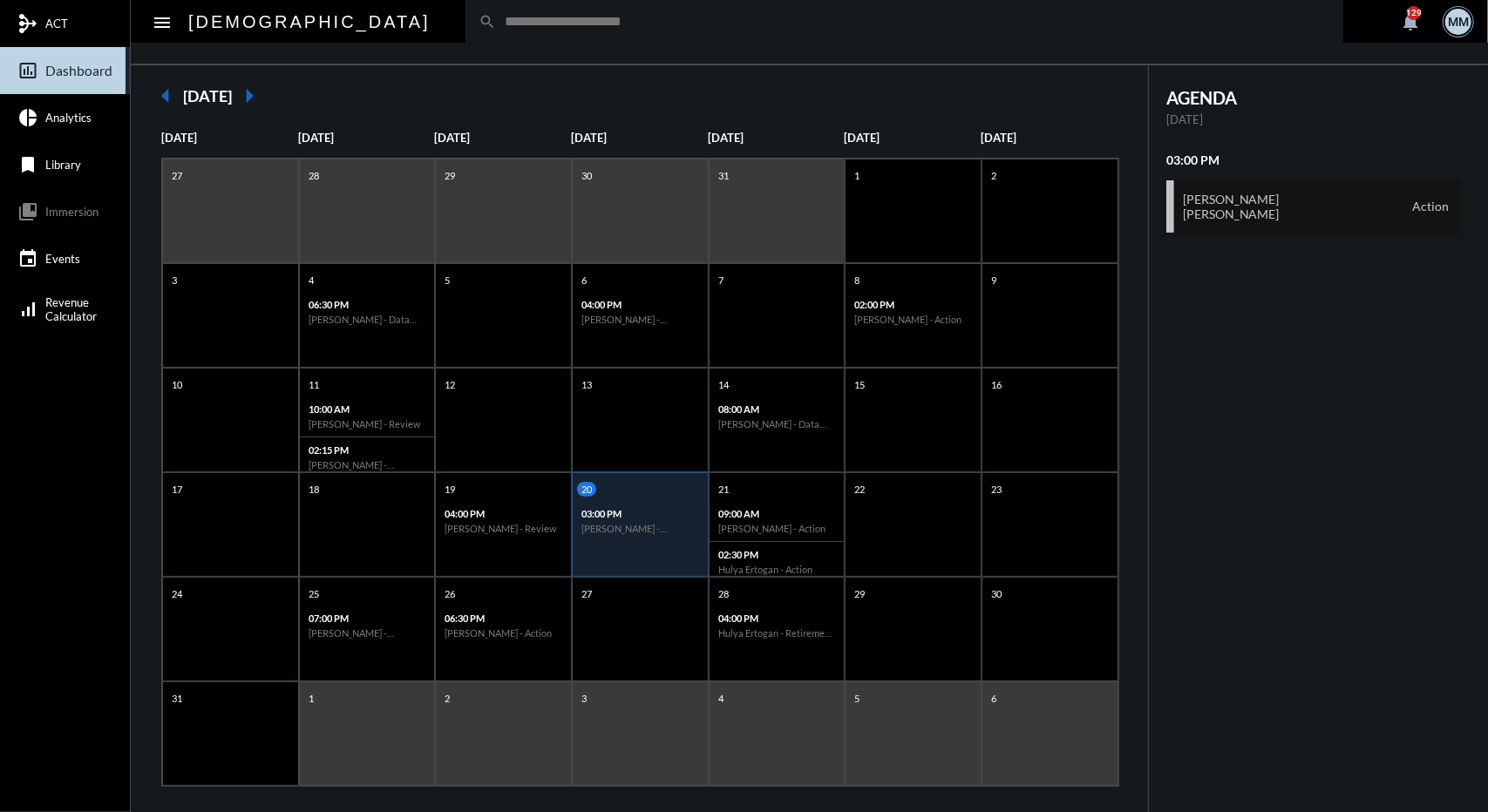
click at [1250, 181] on div "Mark Stehli Erin Stehli Action" at bounding box center [1314, 206] width 296 height 52
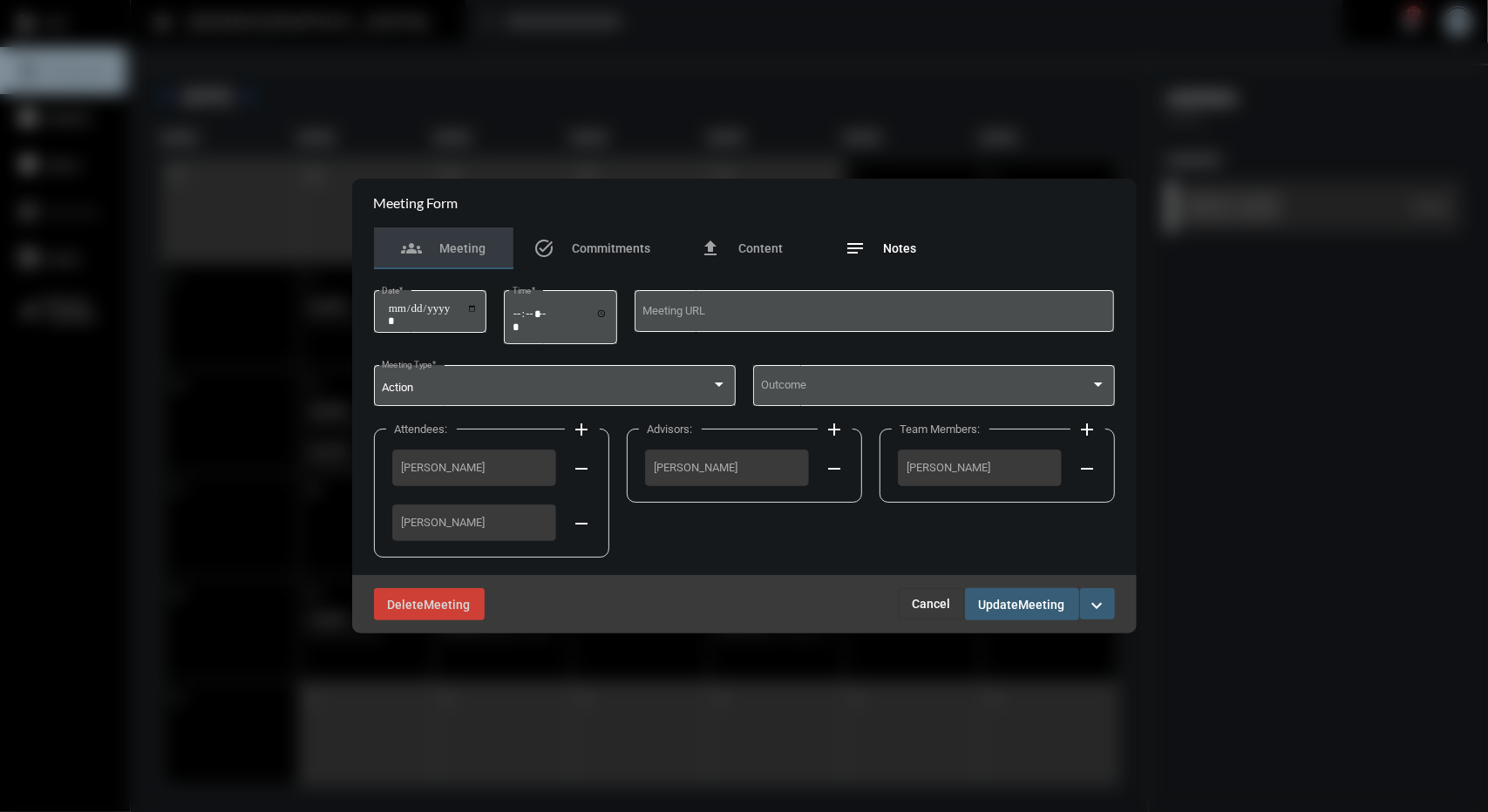
click at [876, 257] on div "notes Notes" at bounding box center [881, 248] width 72 height 21
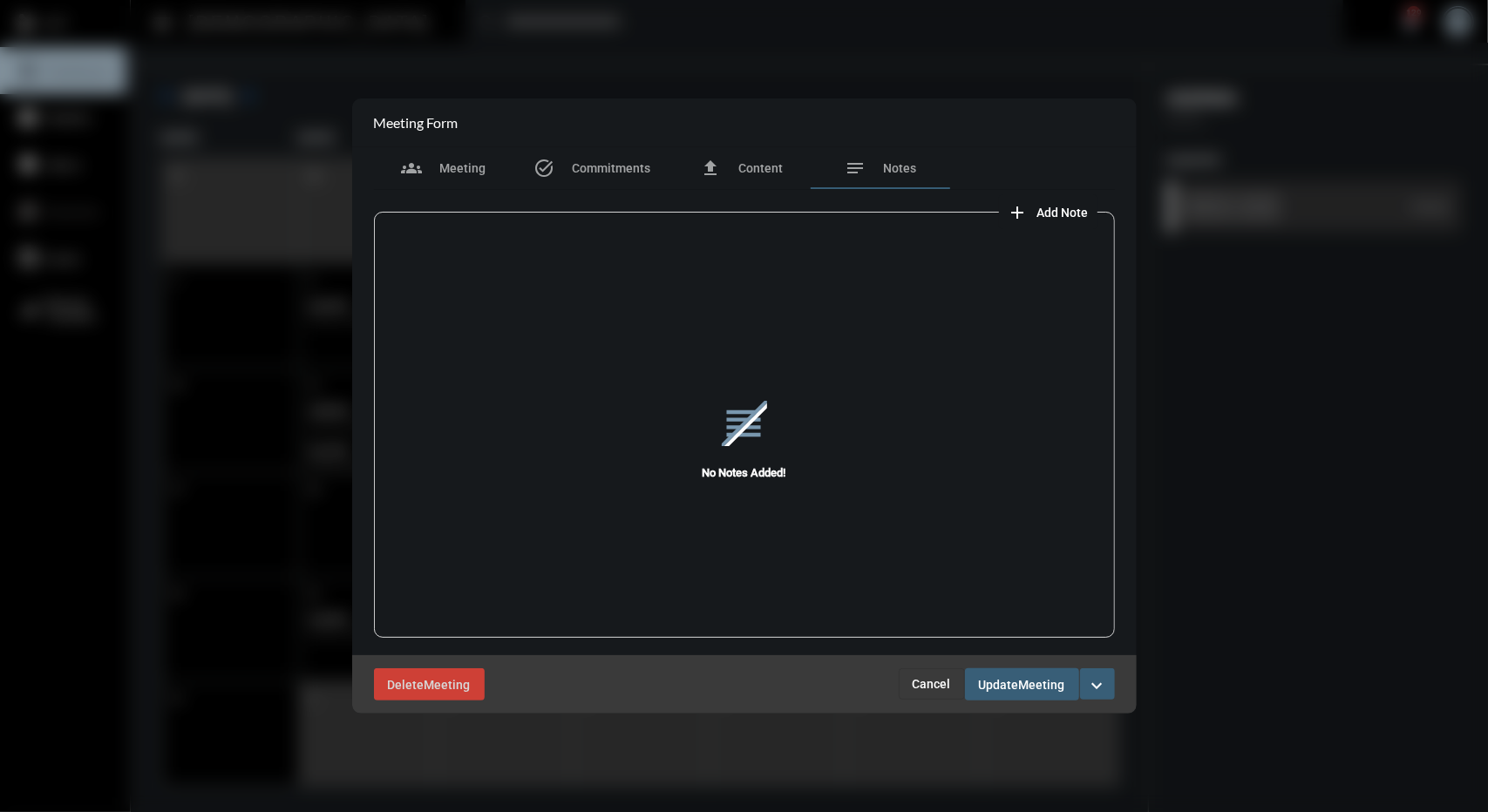
click at [928, 689] on span "Cancel" at bounding box center [931, 684] width 38 height 14
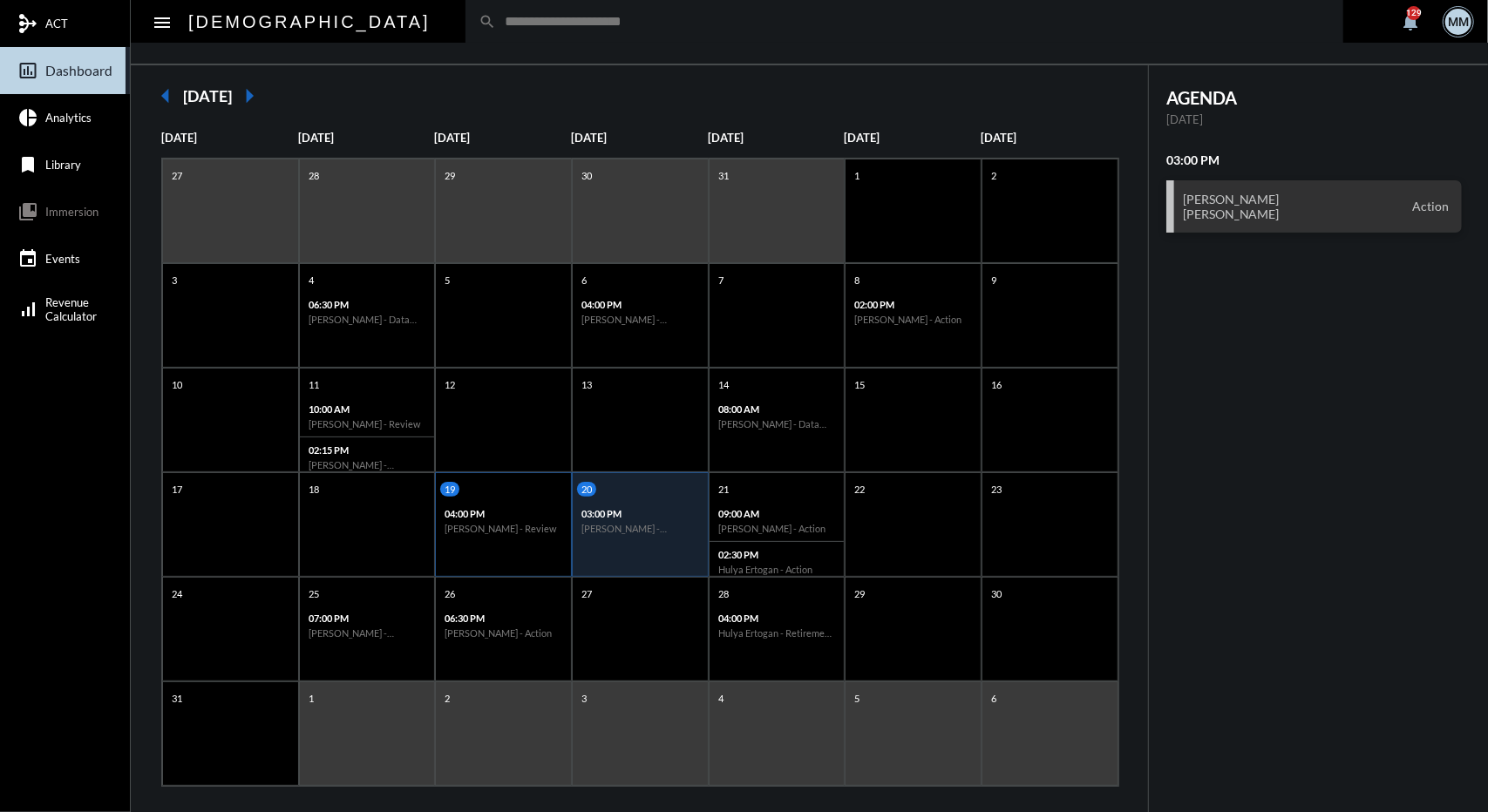
click at [509, 523] on h6 "Melanie Richards - Review" at bounding box center [503, 529] width 118 height 11
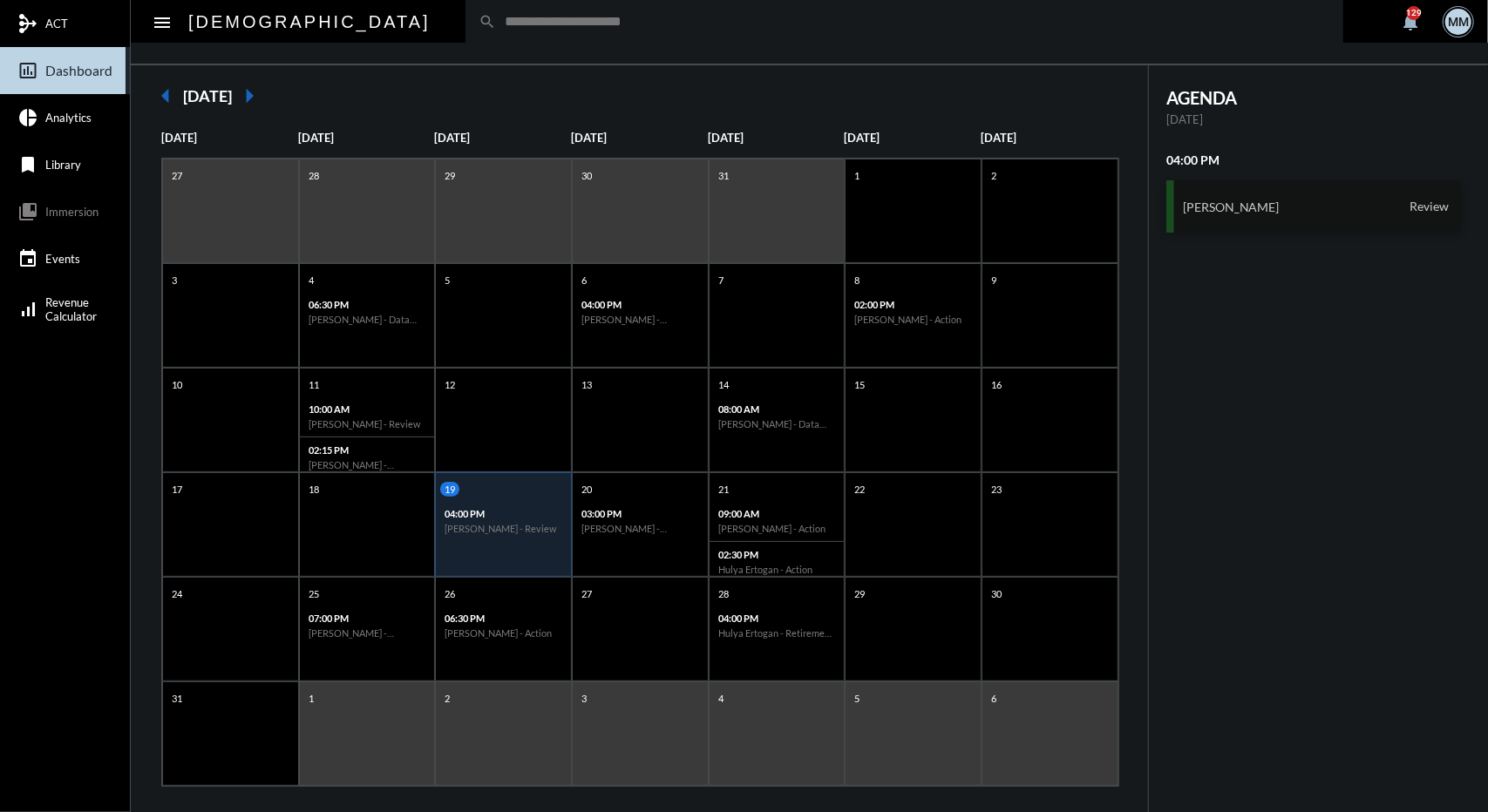
click at [1198, 208] on h3 "Melanie Richards" at bounding box center [1231, 207] width 97 height 15
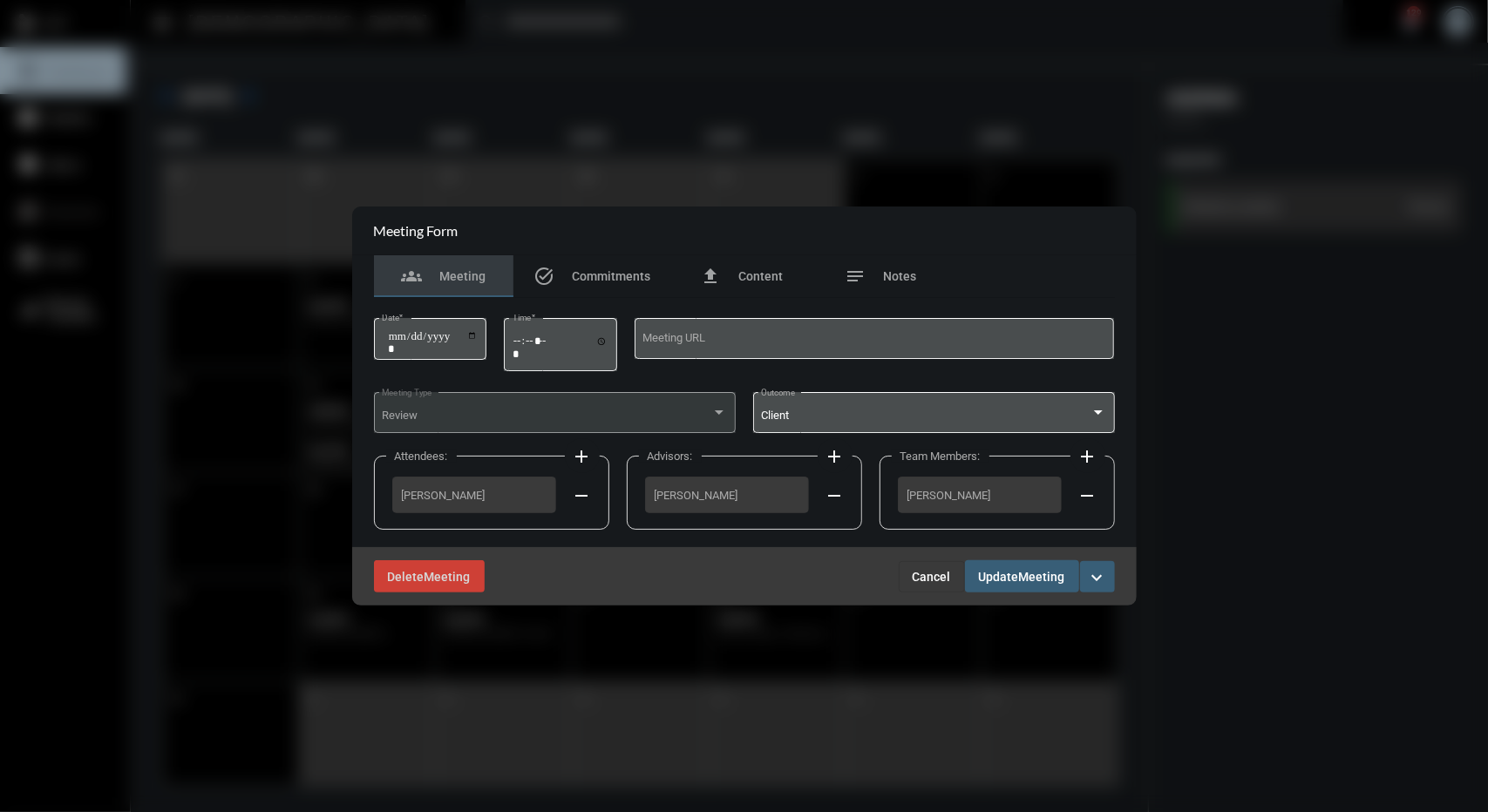
click at [910, 580] on button "Cancel" at bounding box center [931, 577] width 66 height 32
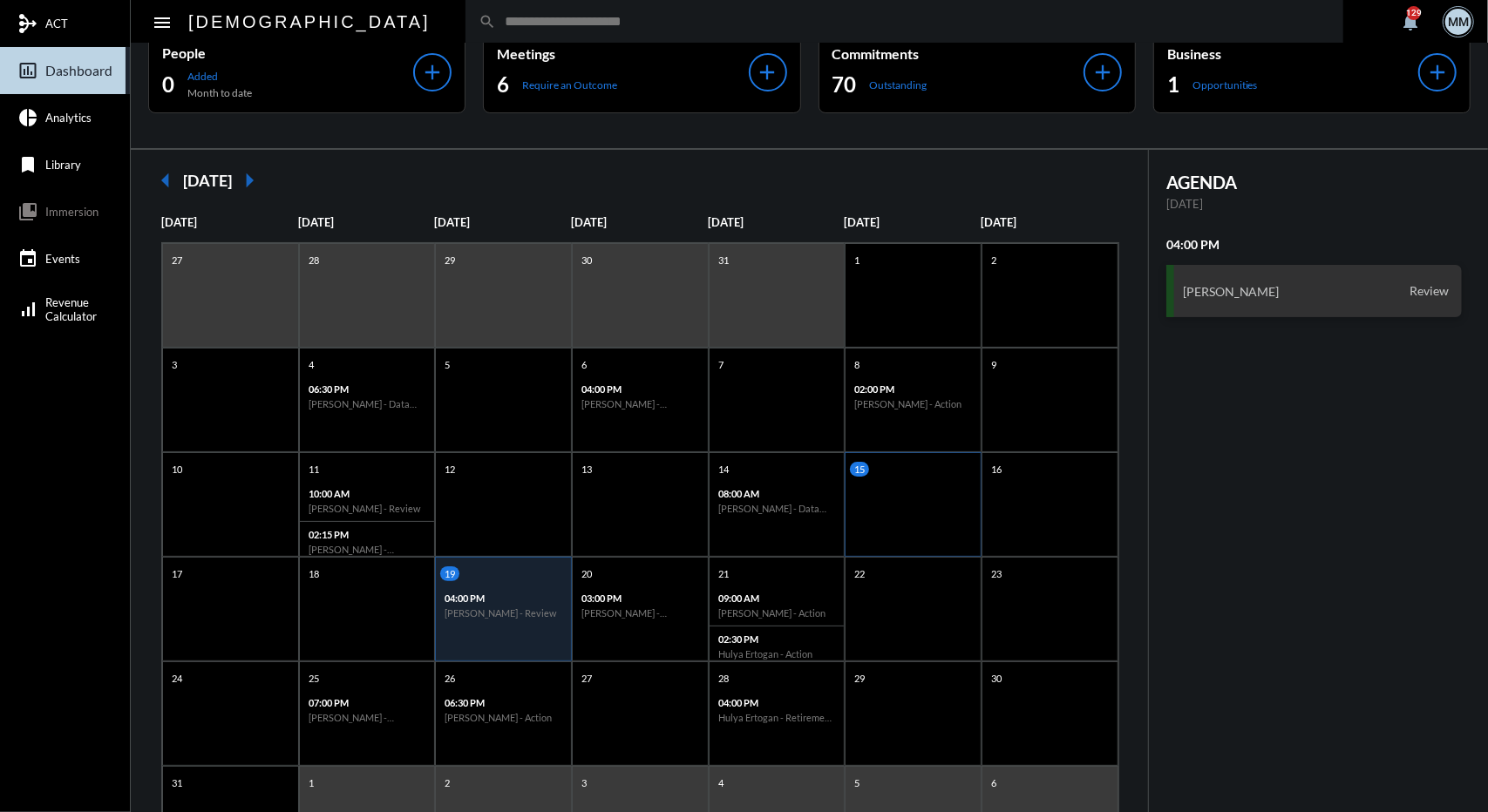
scroll to position [30, 0]
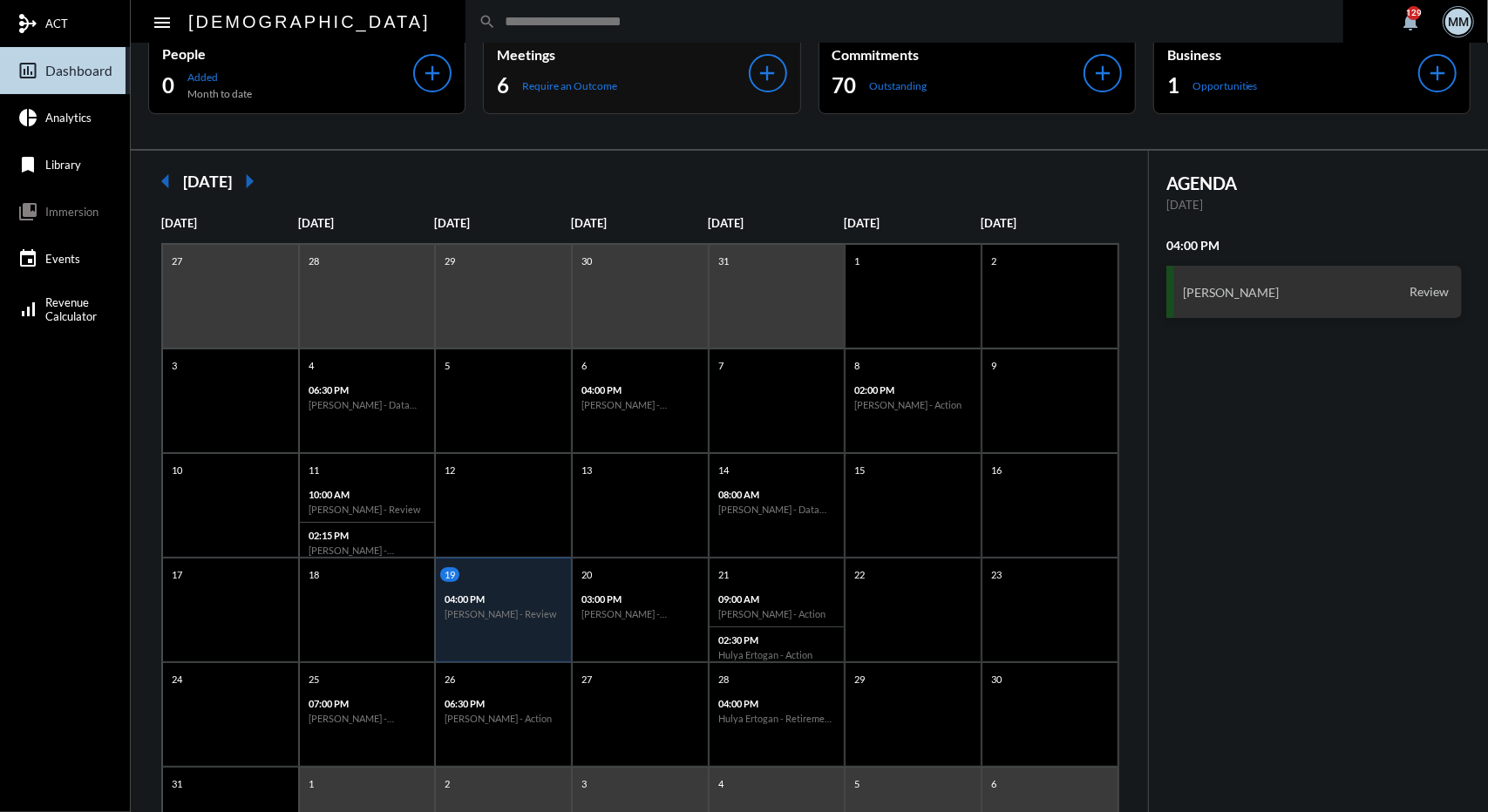
click at [621, 84] on div "6 Require an Outcome" at bounding box center [623, 85] width 251 height 28
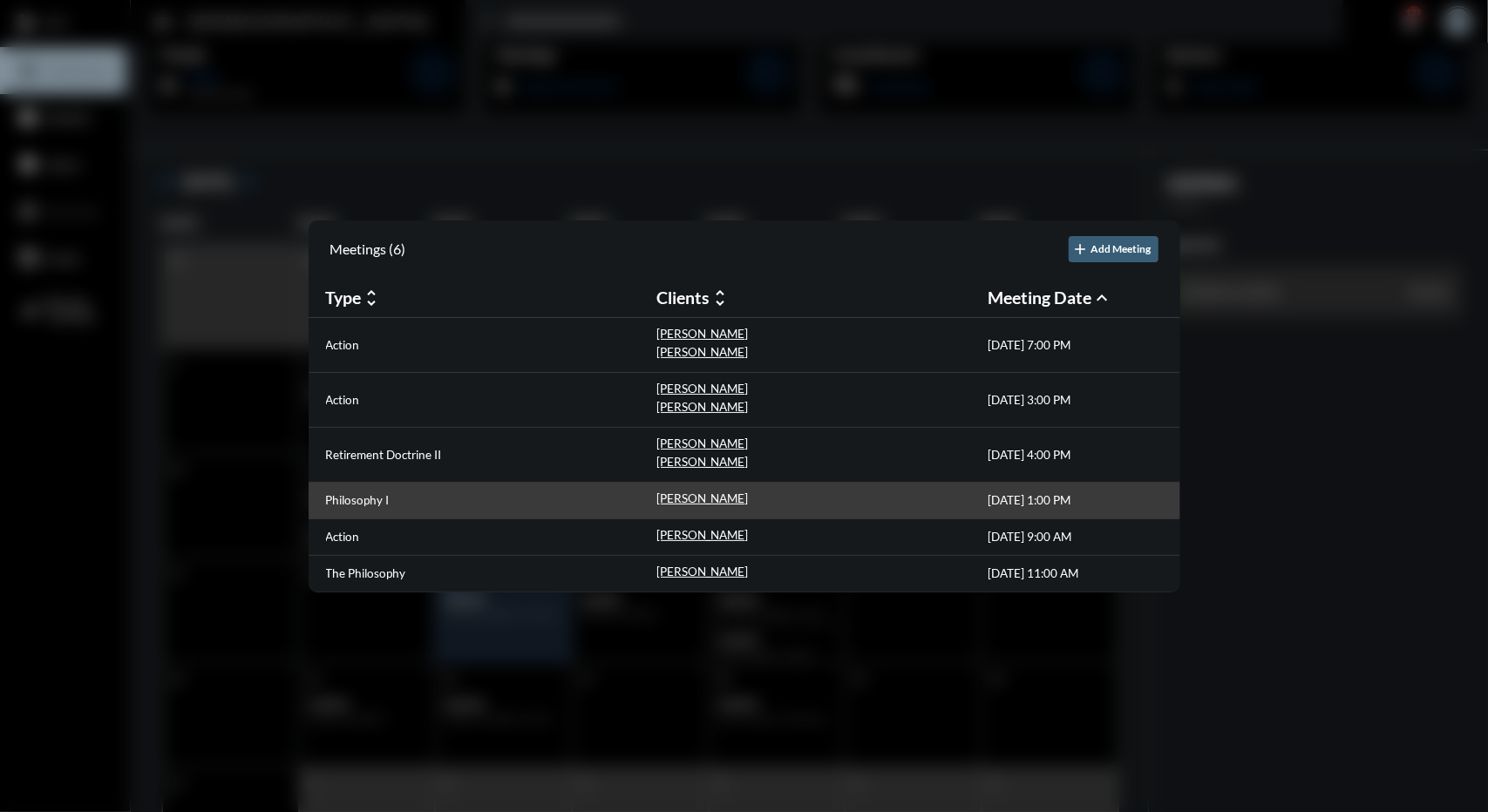
click at [643, 500] on div "Philosophy I" at bounding box center [492, 501] width 331 height 19
click at [672, 496] on p "Christina Gallo" at bounding box center [703, 498] width 92 height 14
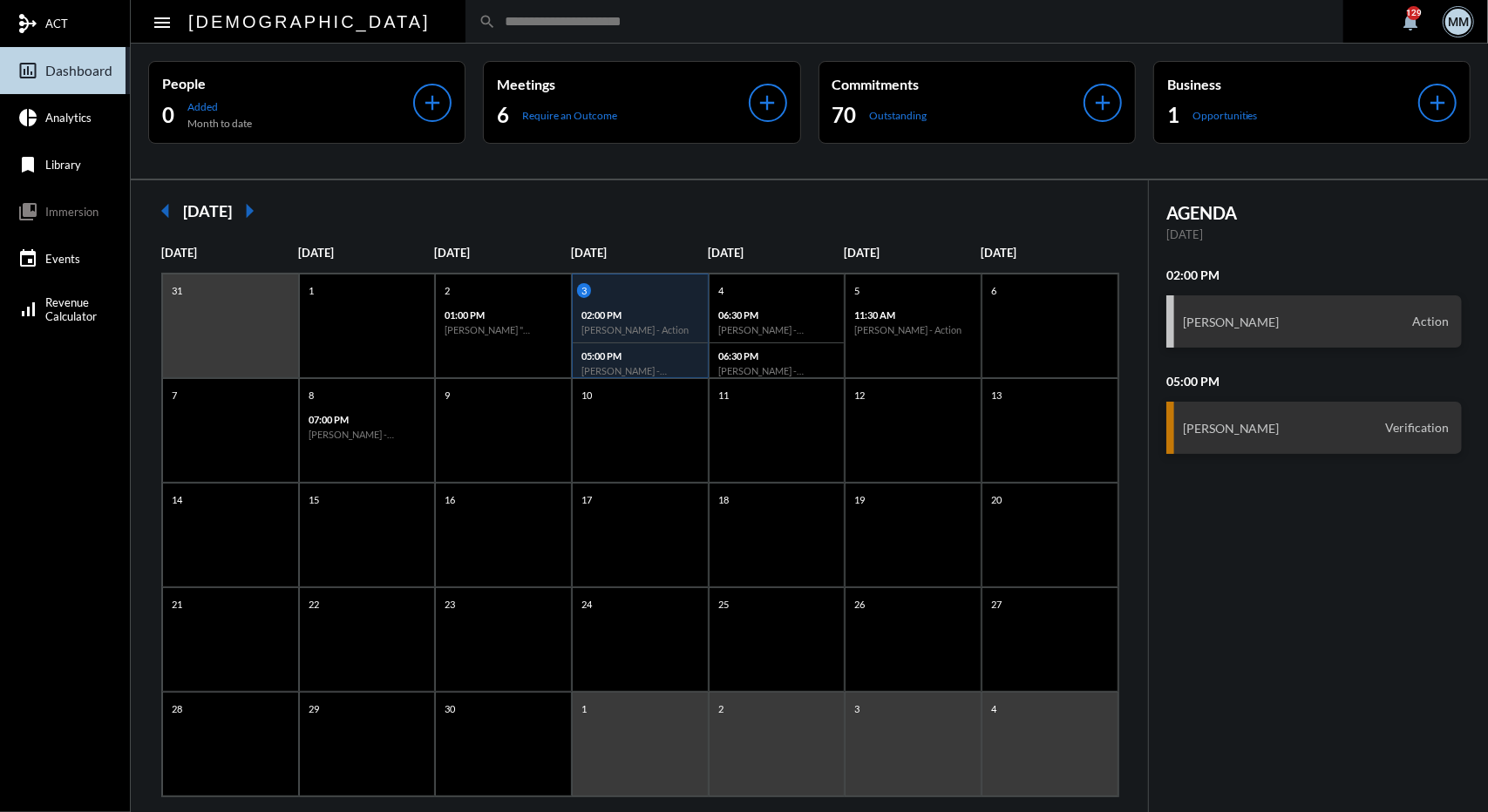
click at [496, 27] on input "text" at bounding box center [914, 21] width 835 height 15
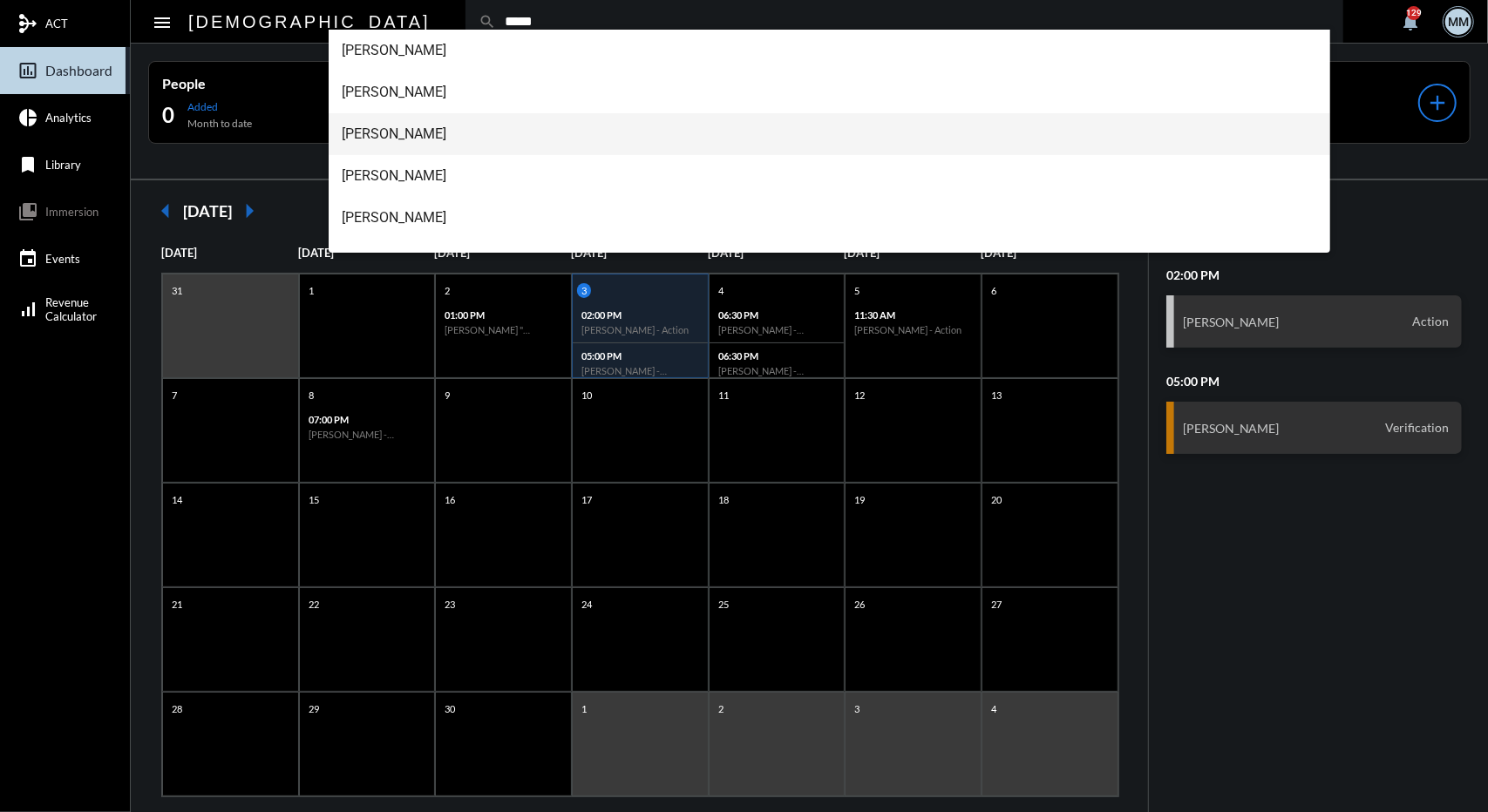
type input "*****"
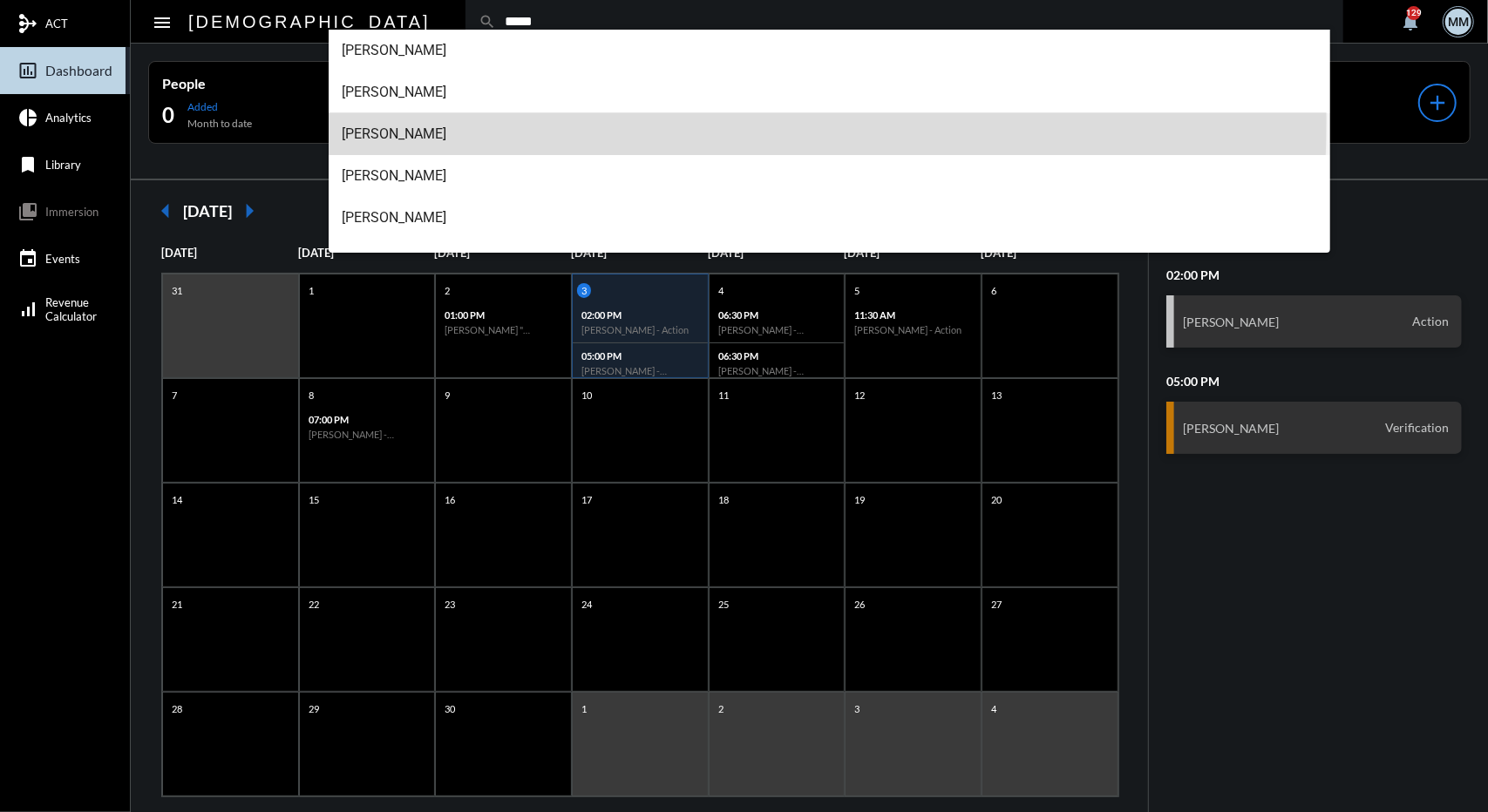
click at [411, 120] on span "Christina Gallo" at bounding box center [830, 134] width 975 height 42
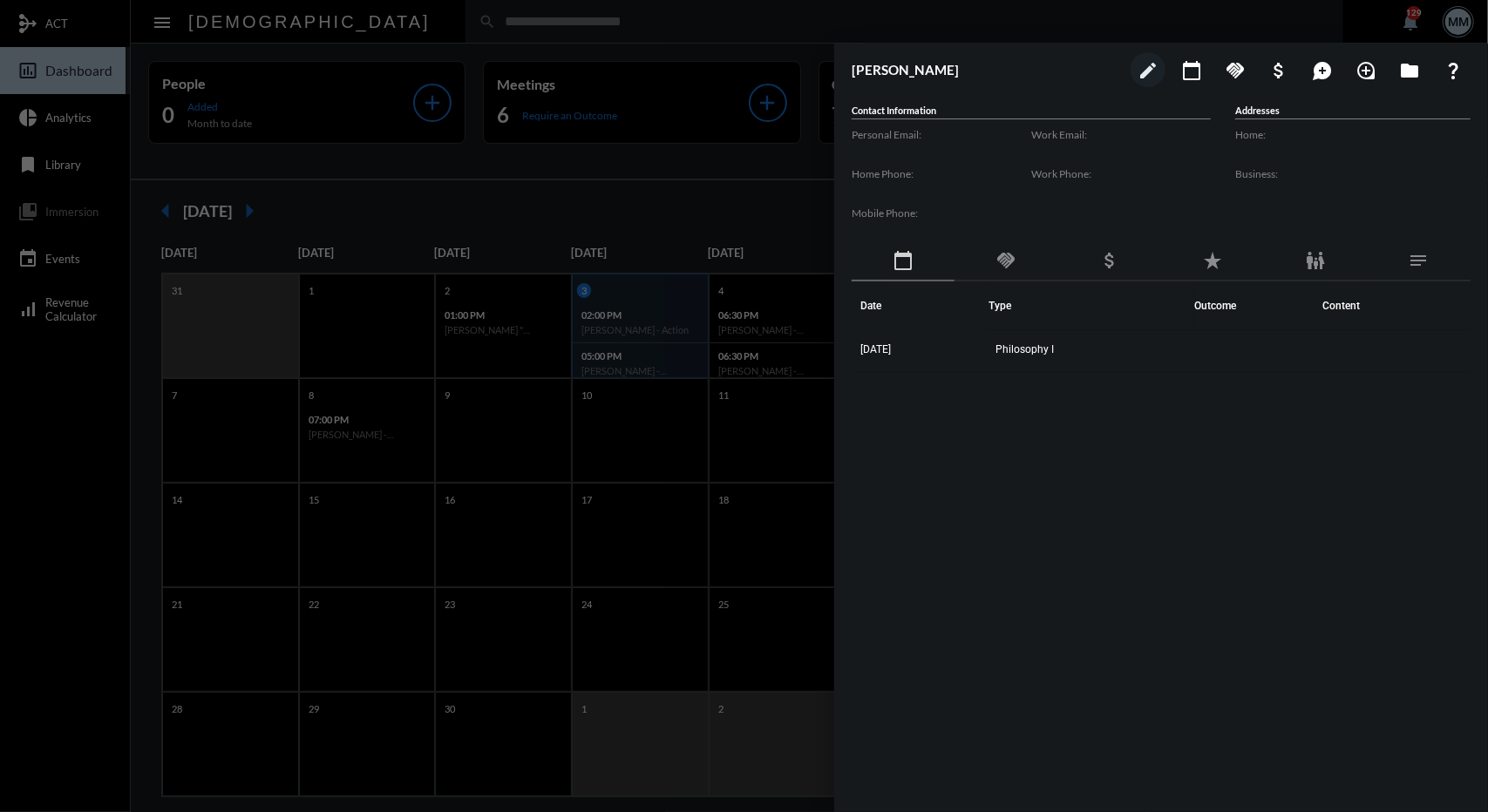
click at [572, 191] on div at bounding box center [744, 406] width 1488 height 812
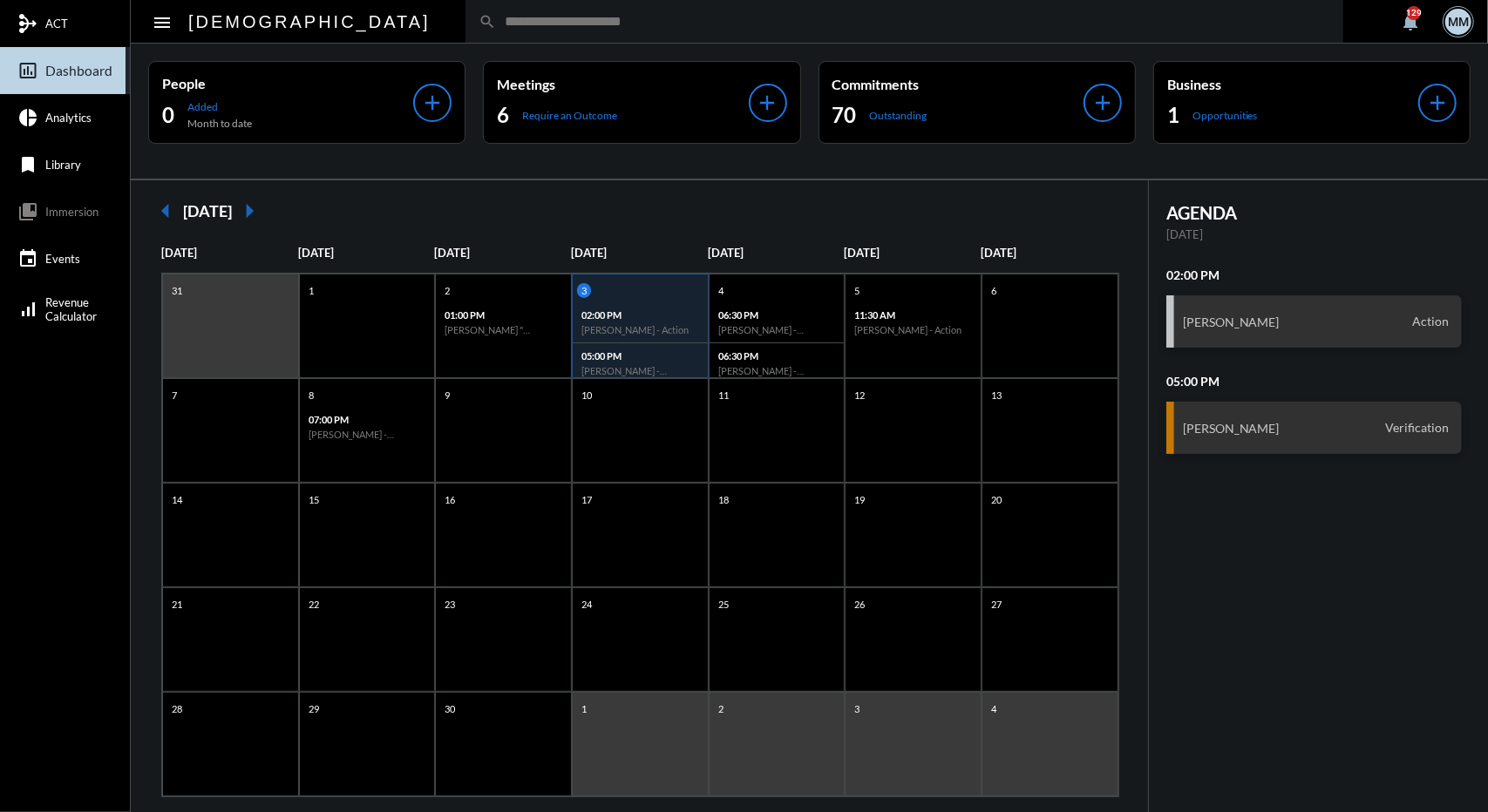
click at [164, 217] on mat-icon "arrow_left" at bounding box center [165, 211] width 35 height 35
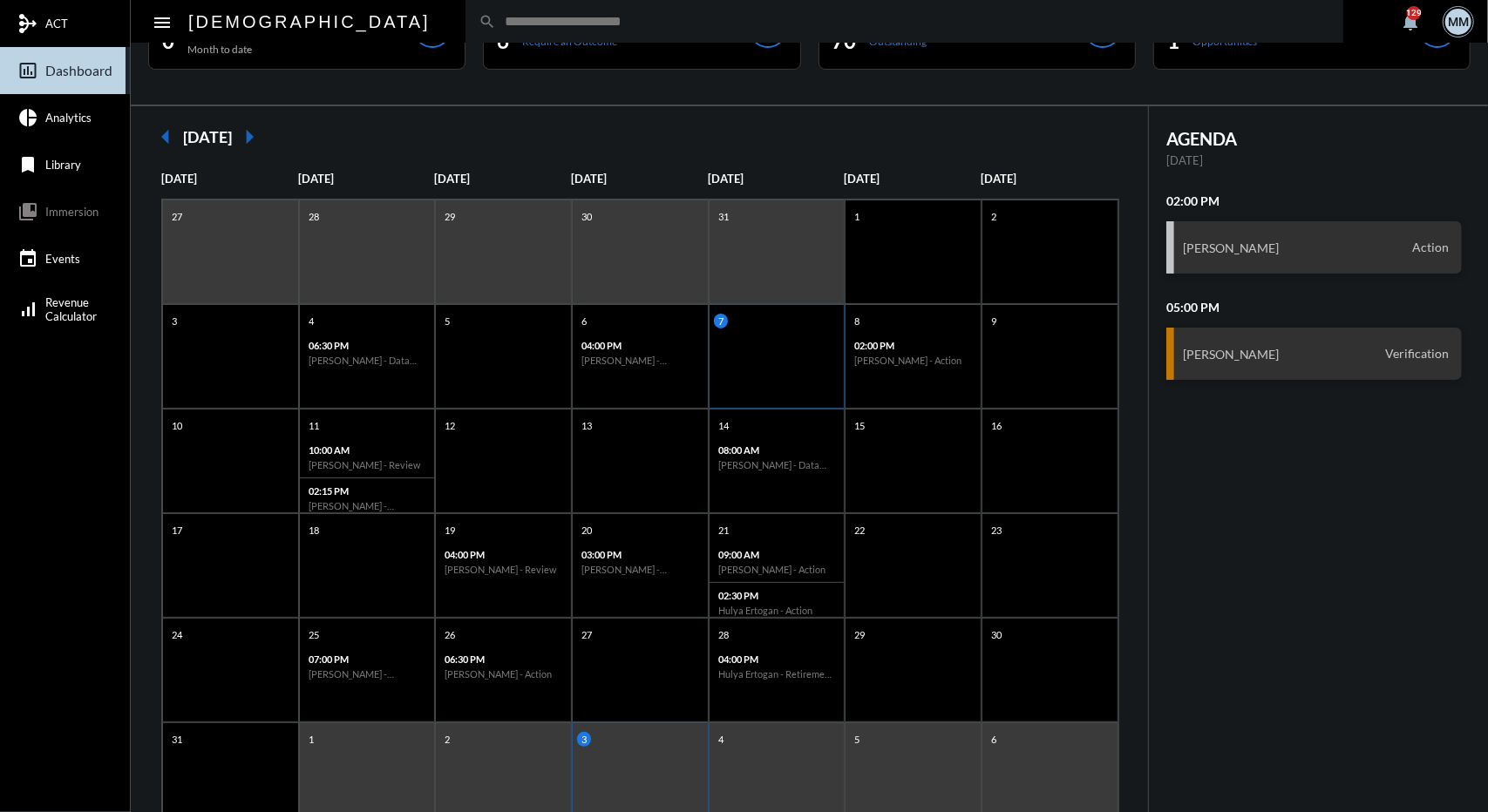
scroll to position [75, 0]
click at [158, 142] on mat-icon "arrow_left" at bounding box center [165, 137] width 35 height 35
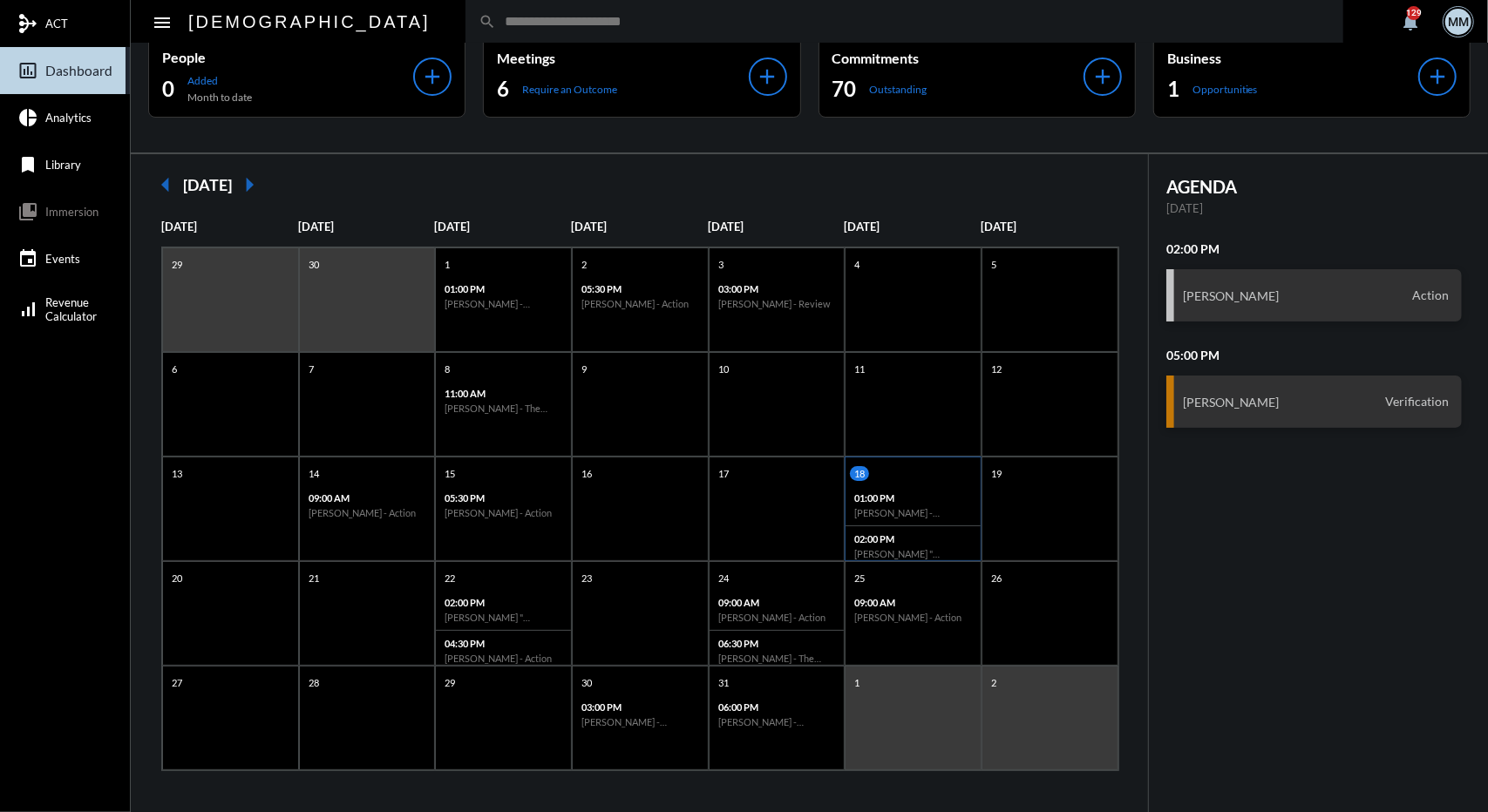
click at [929, 492] on p "01:00 PM" at bounding box center [913, 498] width 118 height 11
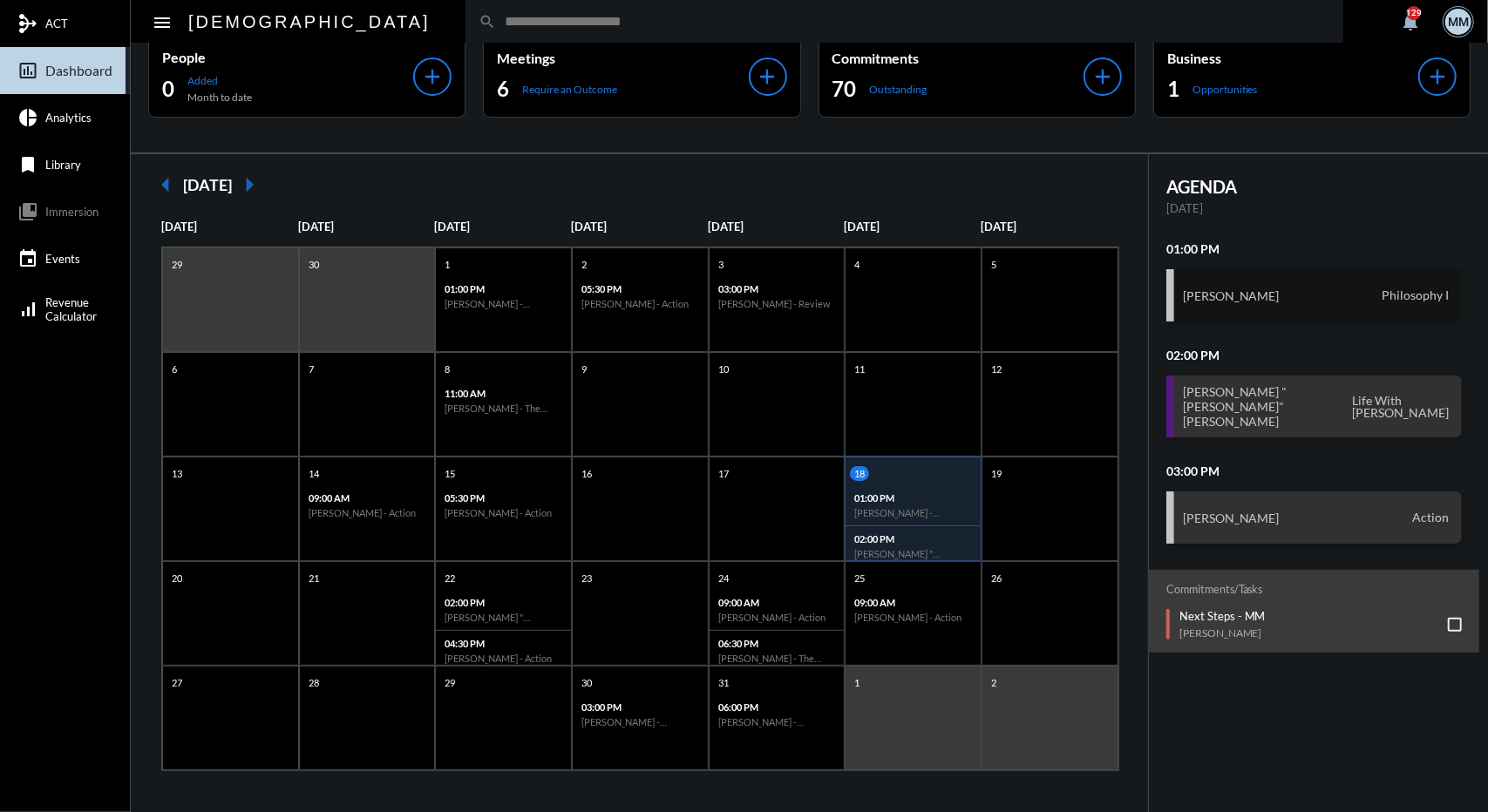
click at [1219, 301] on div "Christina Gallo Philosophy I" at bounding box center [1314, 295] width 296 height 52
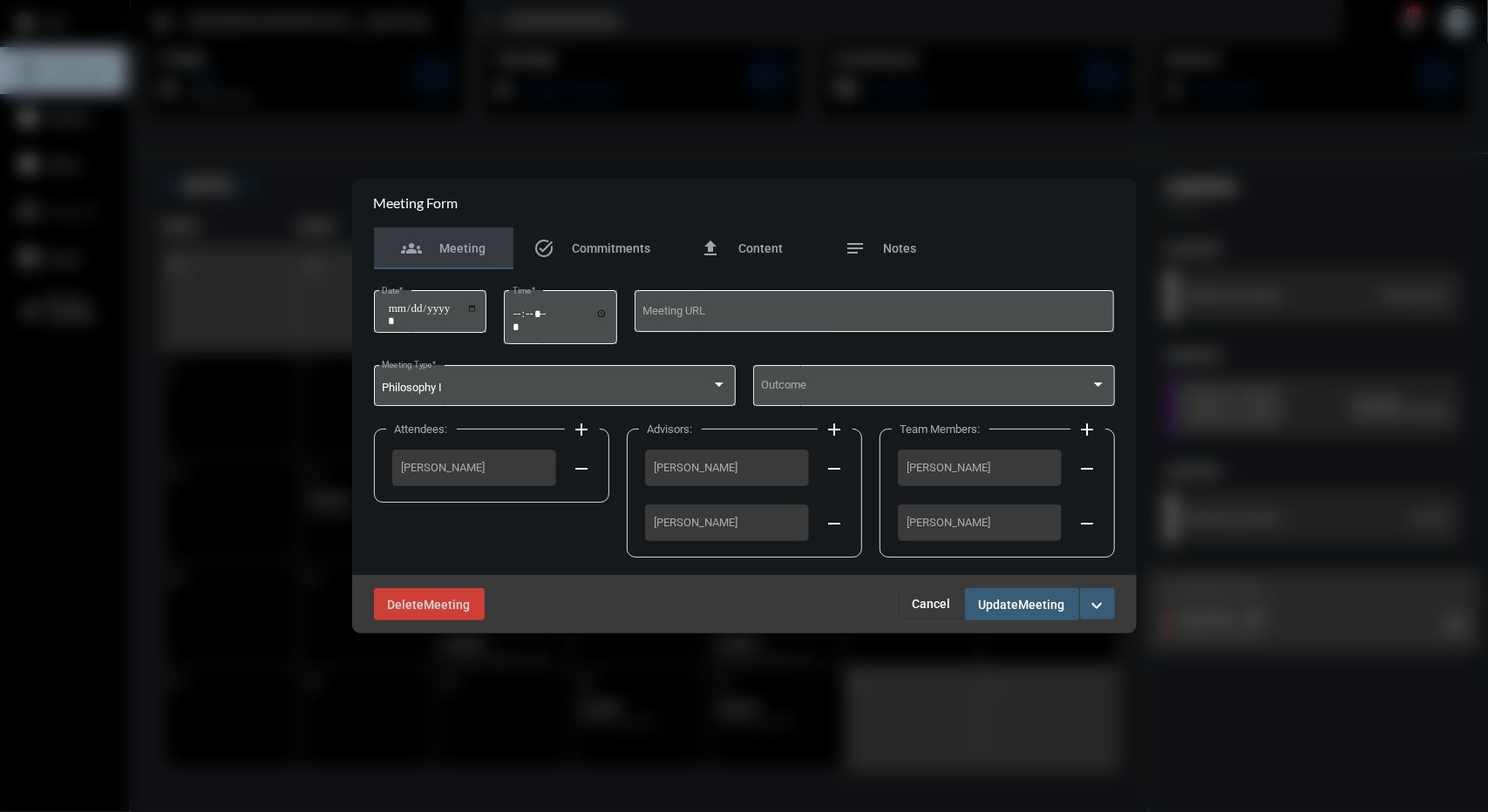
click at [836, 472] on mat-icon "remove" at bounding box center [835, 468] width 21 height 21
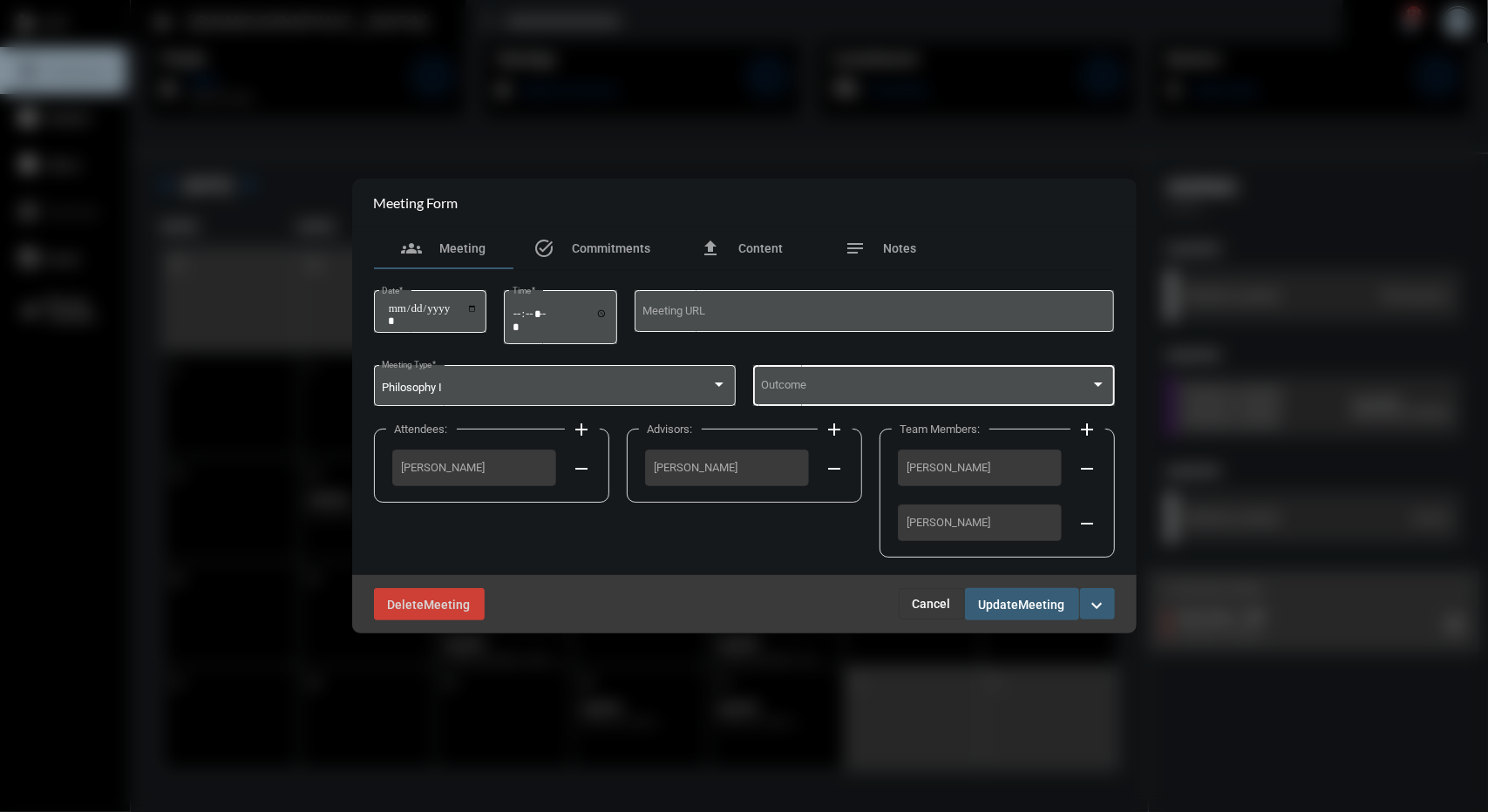
click at [891, 368] on div "Outcome" at bounding box center [934, 384] width 346 height 45
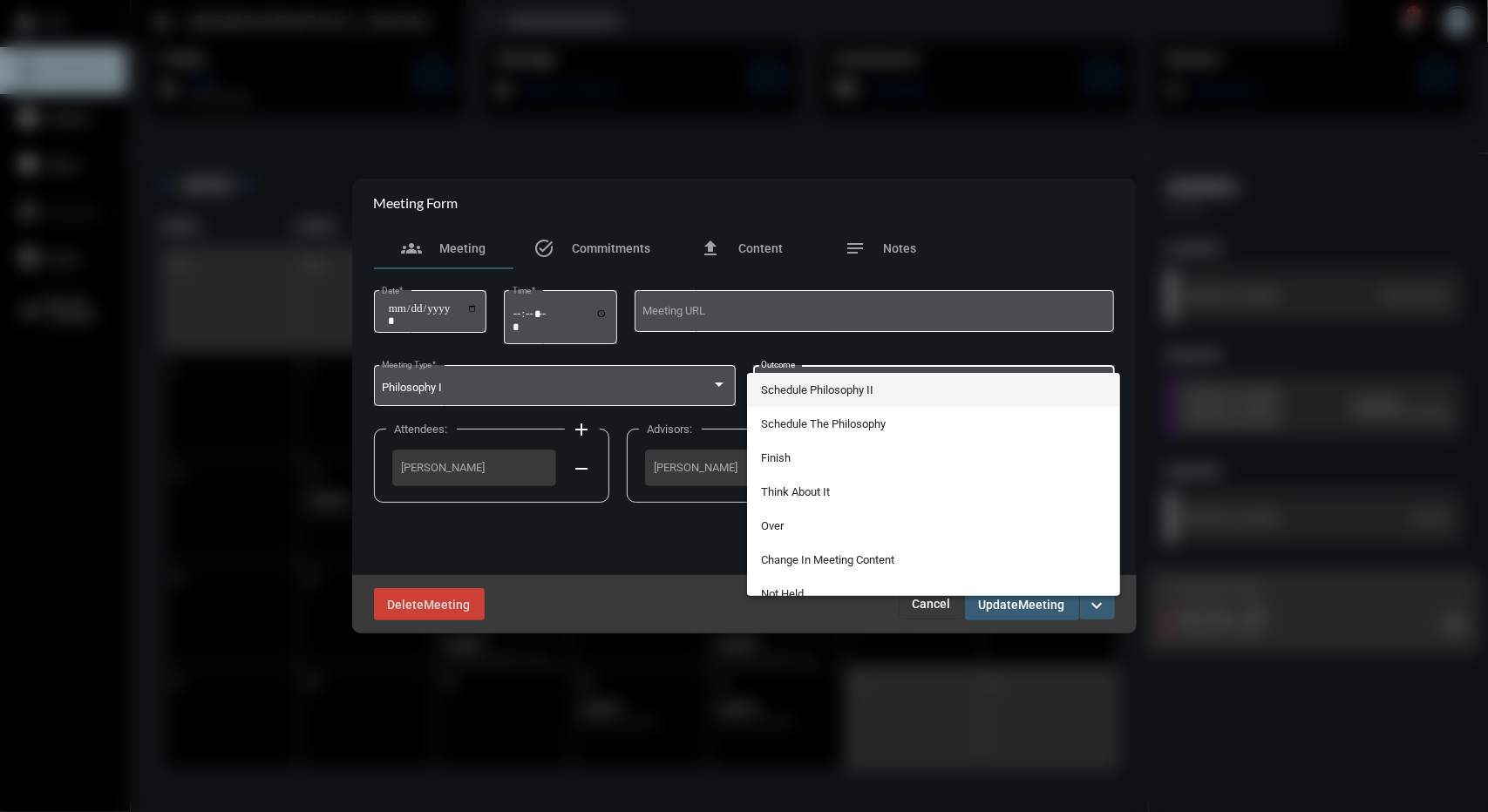
click at [652, 570] on div at bounding box center [744, 406] width 1488 height 812
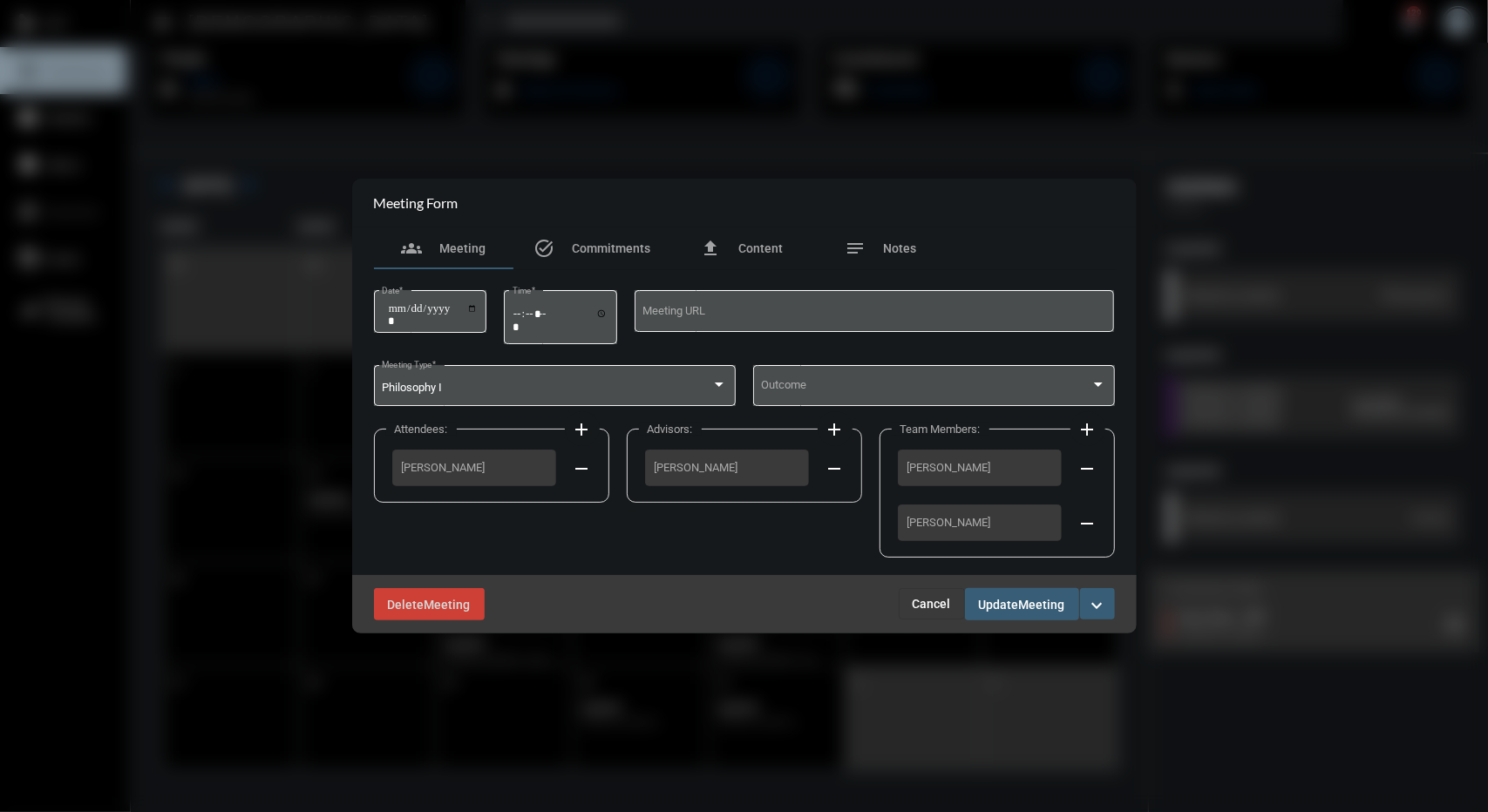
click at [1078, 471] on mat-icon "remove" at bounding box center [1088, 468] width 21 height 21
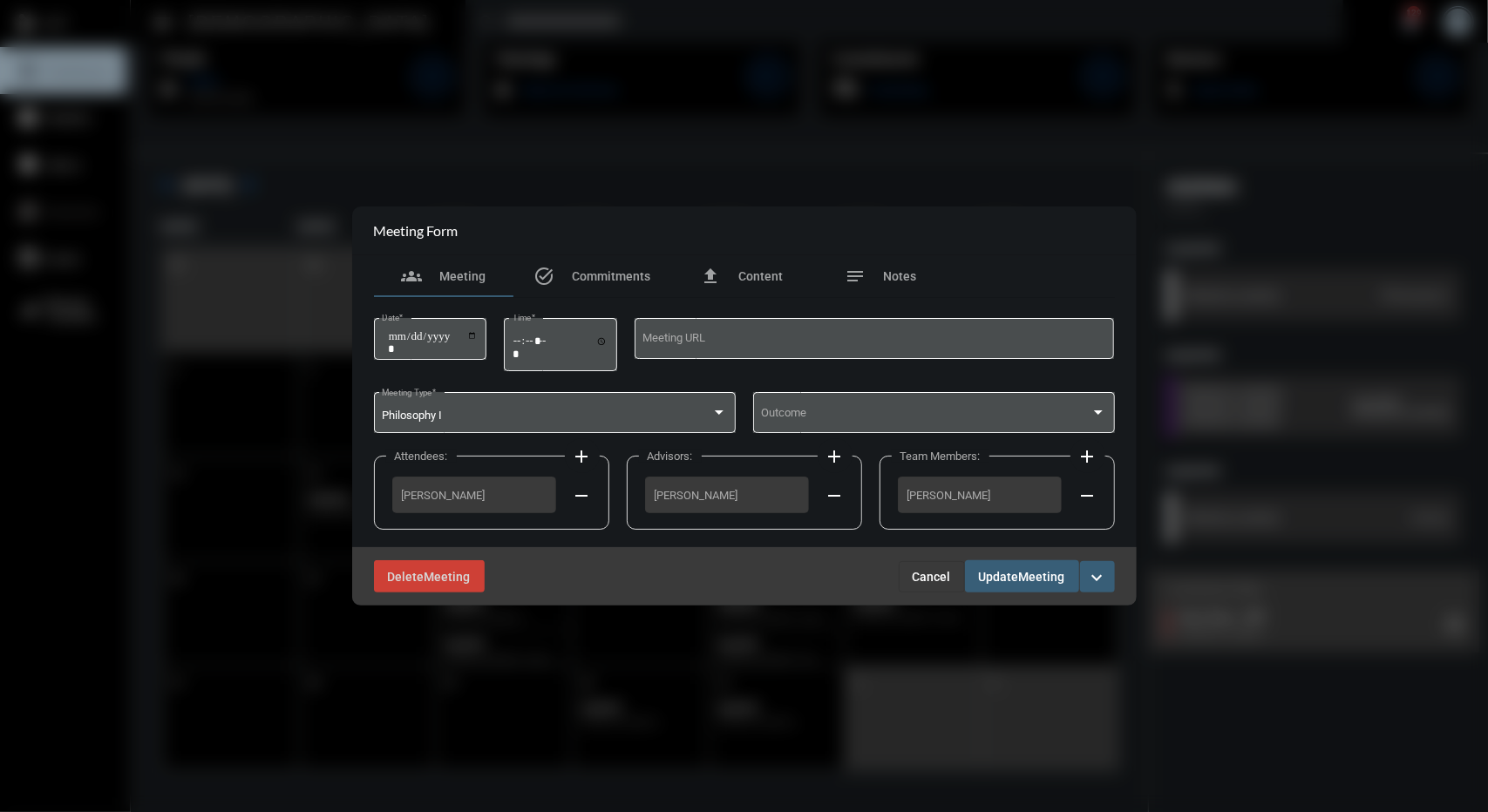
click at [955, 442] on div "Outcome" at bounding box center [934, 420] width 362 height 57
click at [942, 435] on div "Outcome" at bounding box center [934, 420] width 362 height 57
click at [907, 423] on span at bounding box center [926, 416] width 330 height 13
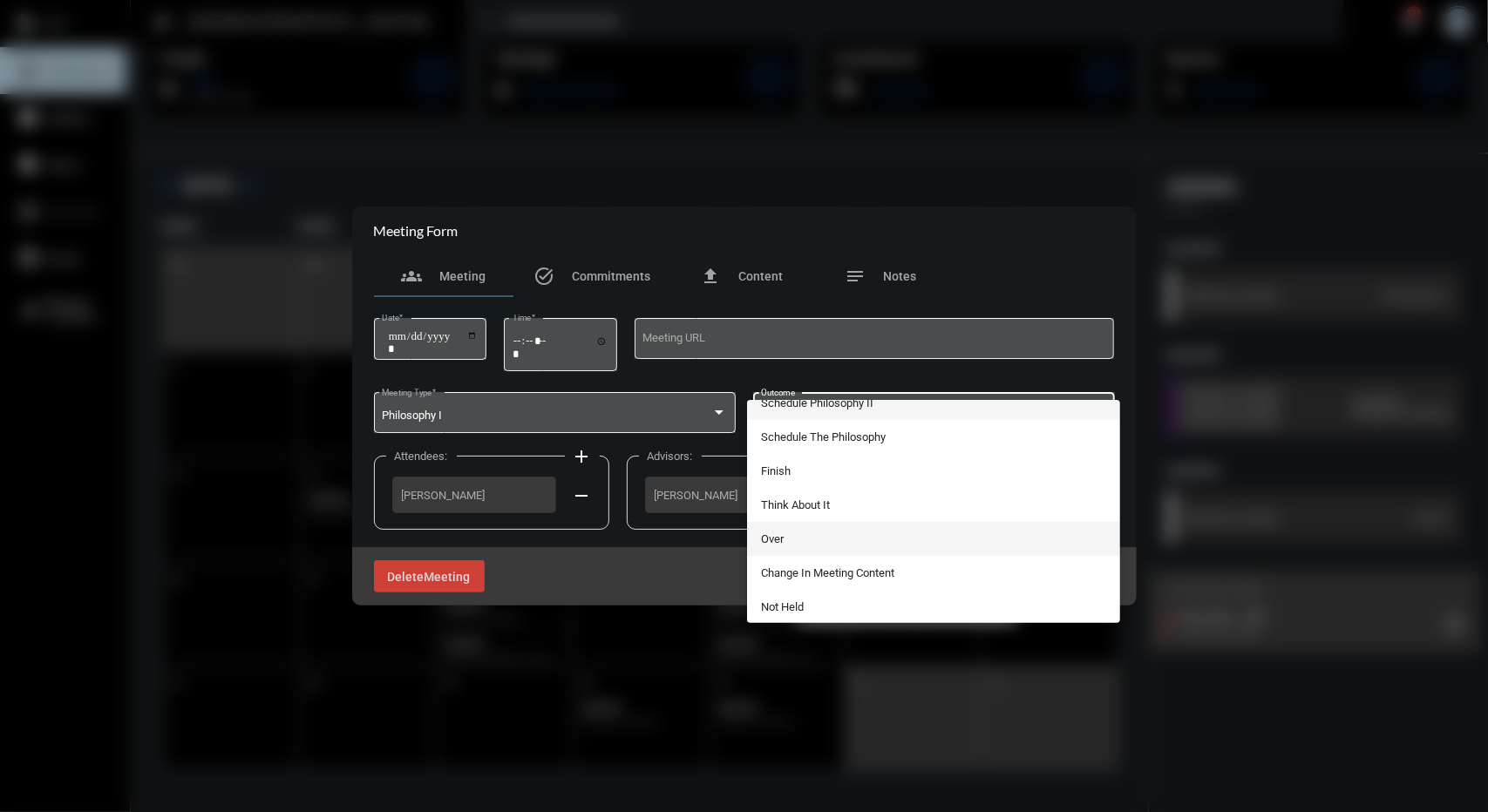
scroll to position [14, 0]
click at [794, 536] on span "Over" at bounding box center [934, 539] width 346 height 34
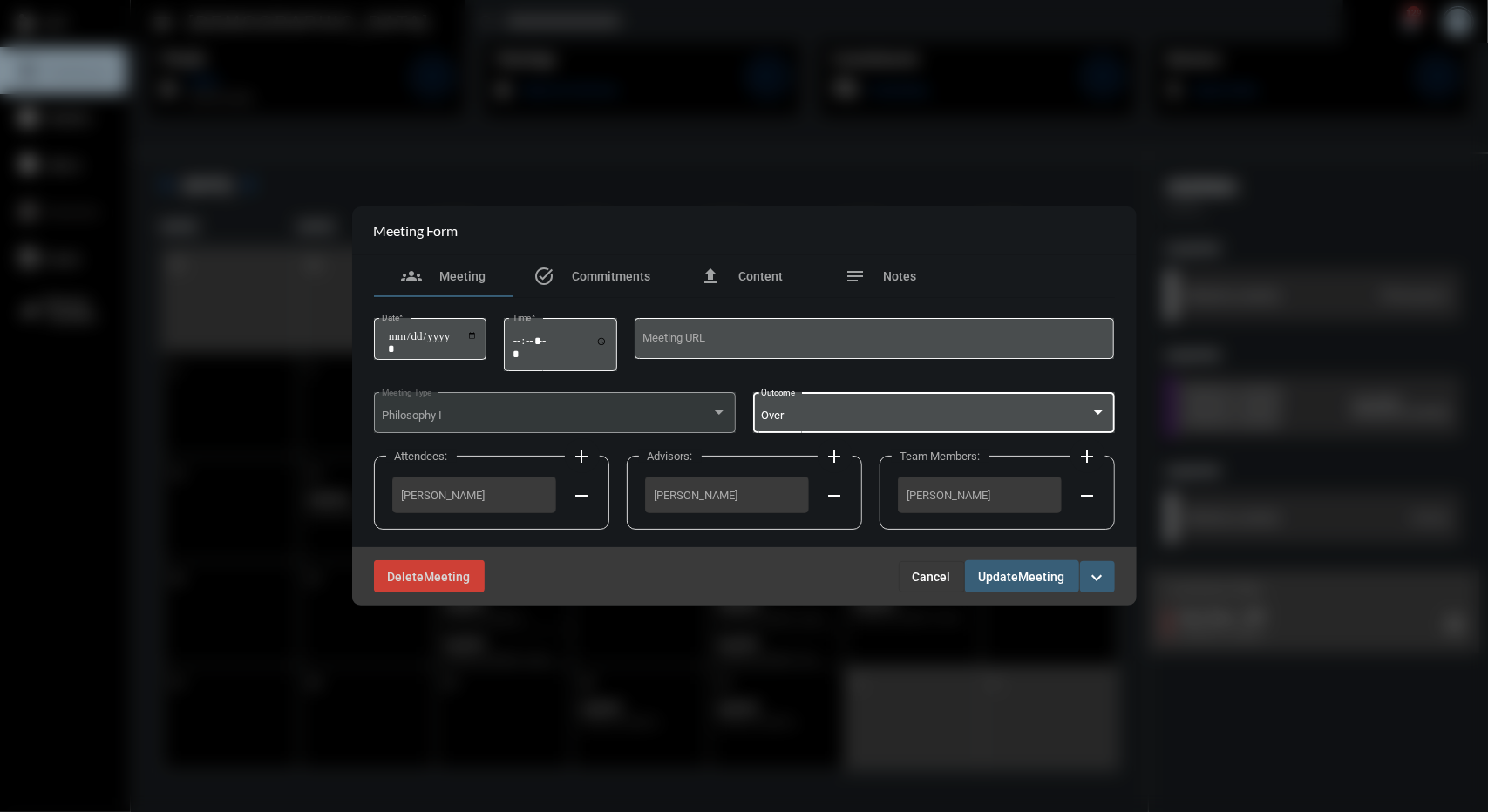
click at [1023, 582] on span "Meeting" at bounding box center [1043, 577] width 46 height 14
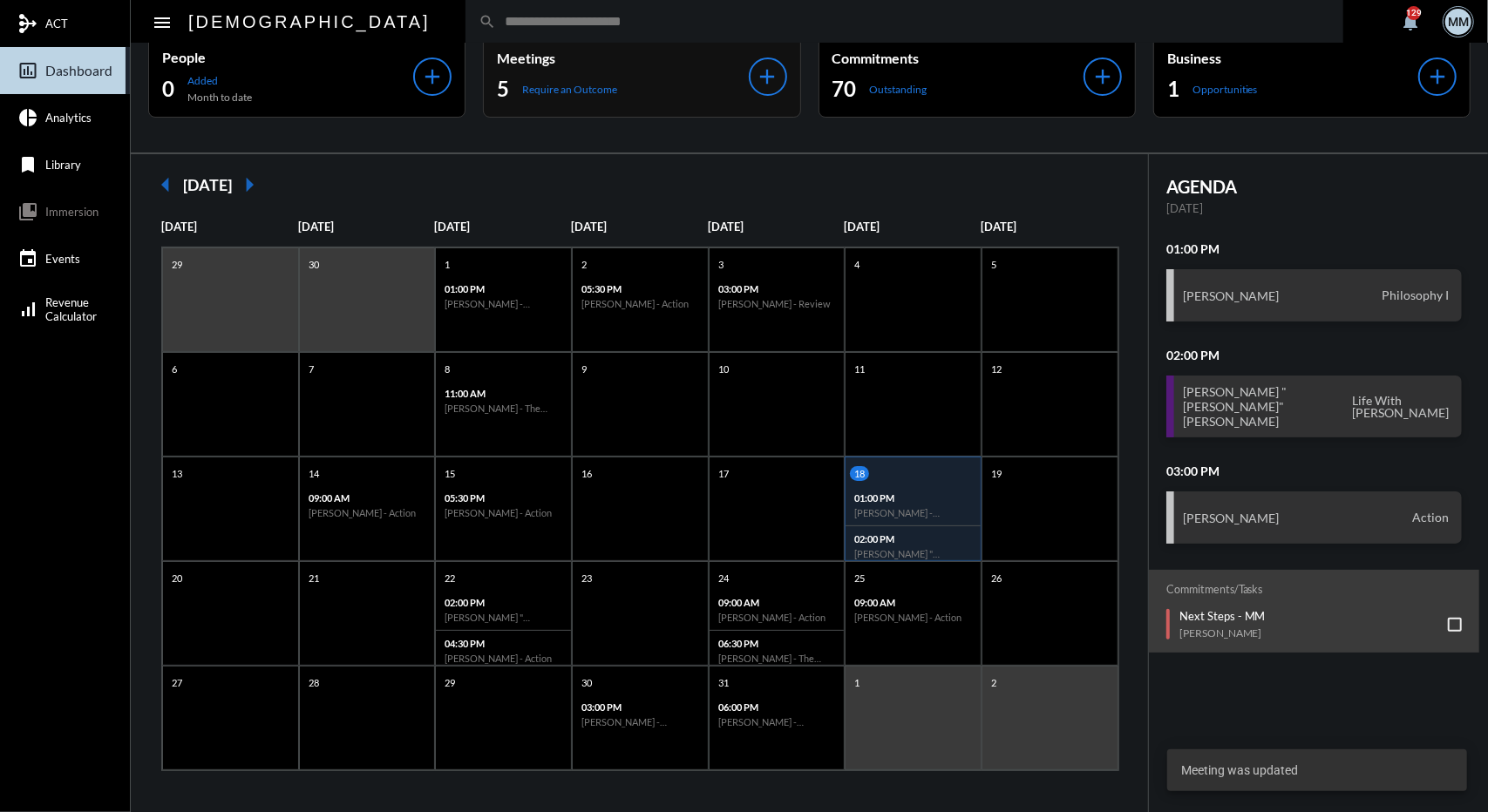
click at [611, 77] on div "5 Require an Outcome" at bounding box center [623, 89] width 251 height 28
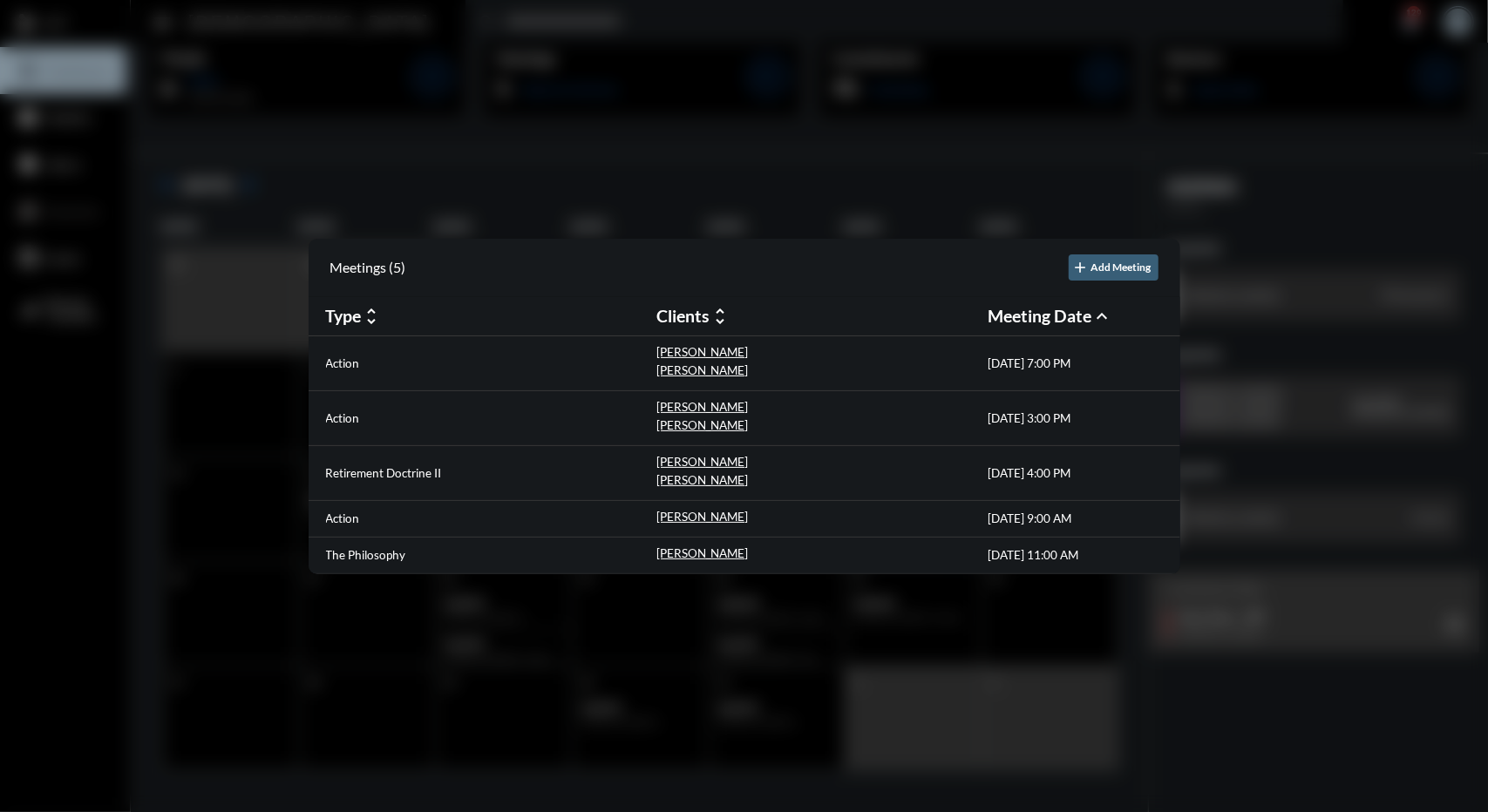
click at [623, 163] on div at bounding box center [744, 406] width 1488 height 812
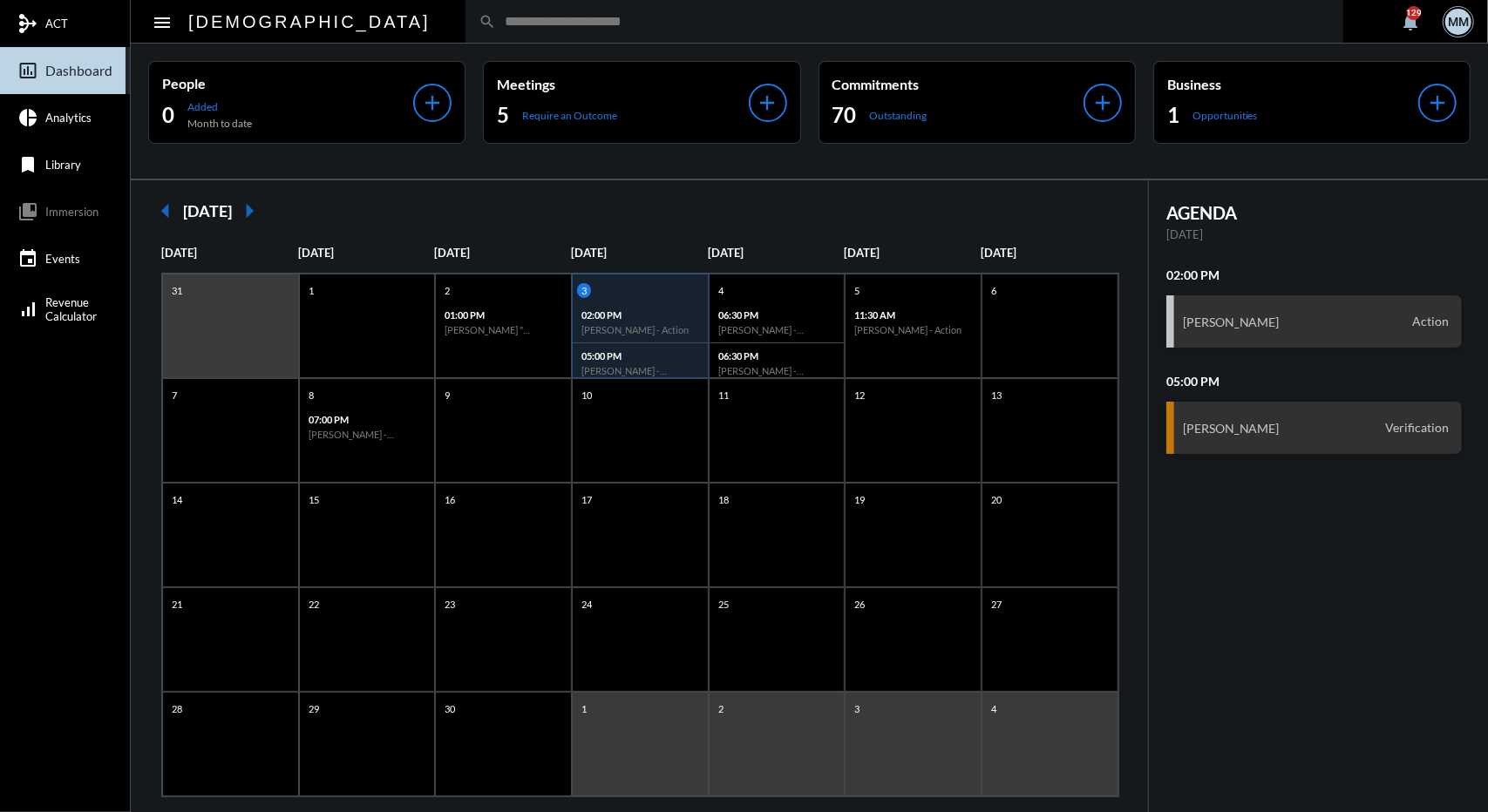
click at [169, 212] on mat-icon "arrow_left" at bounding box center [165, 211] width 35 height 35
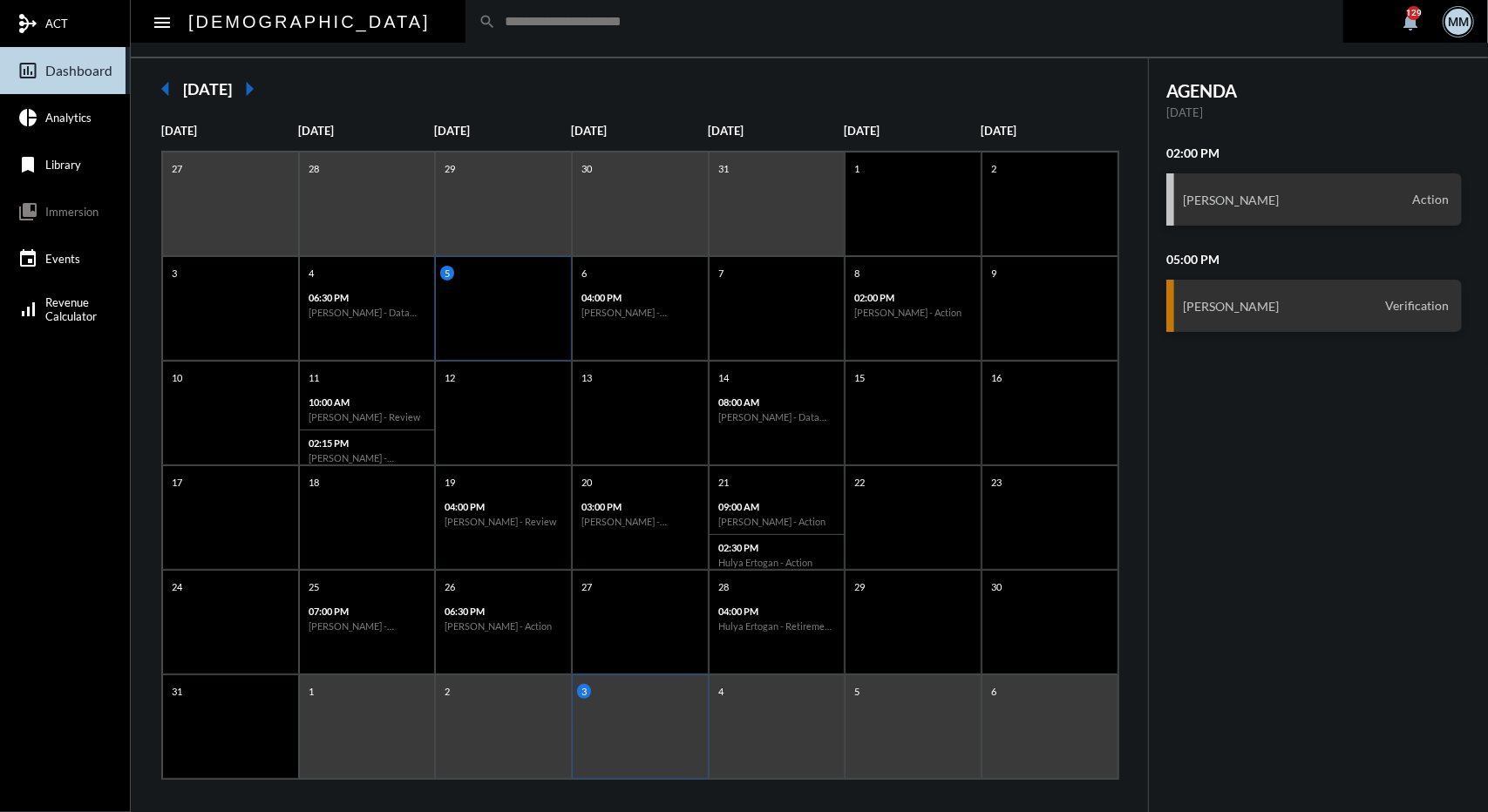
scroll to position [110, 0]
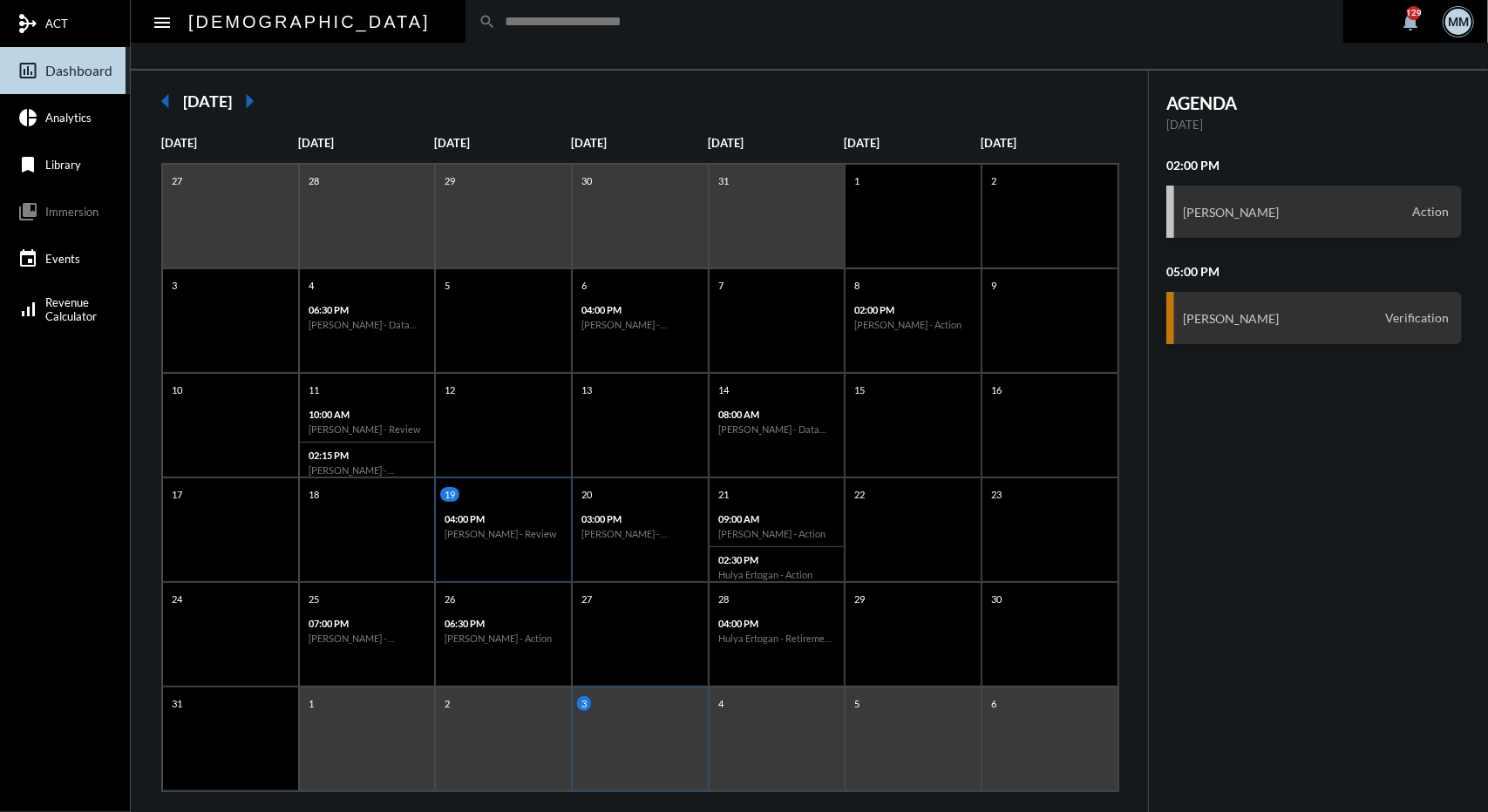
click at [542, 514] on p "04:00 PM" at bounding box center [503, 519] width 118 height 11
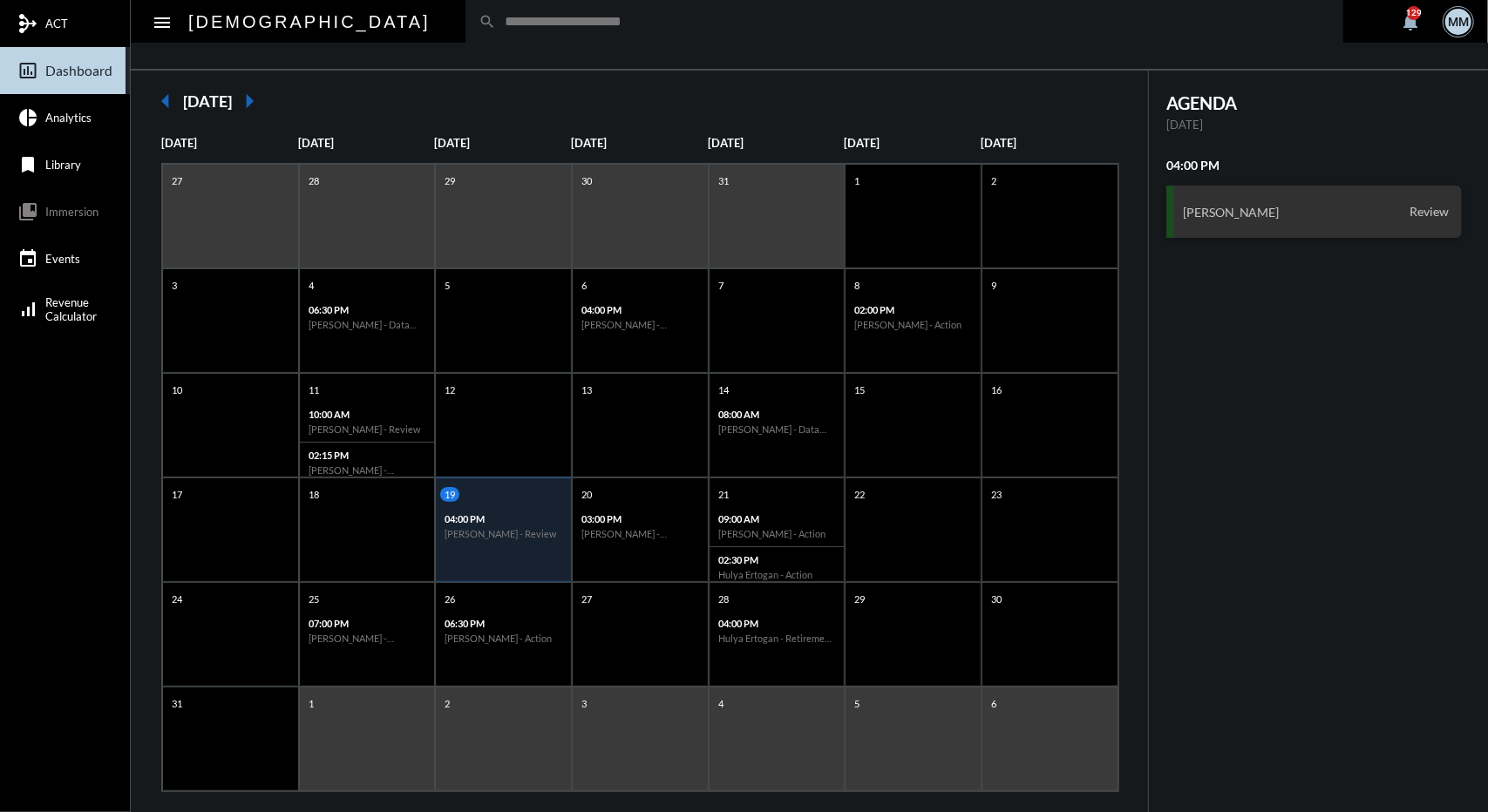
click at [1204, 240] on div "AGENDA [DATE] 04:00 PM [PERSON_NAME] Review" at bounding box center [1314, 177] width 331 height 170
click at [1210, 209] on h3 "[PERSON_NAME]" at bounding box center [1231, 212] width 97 height 15
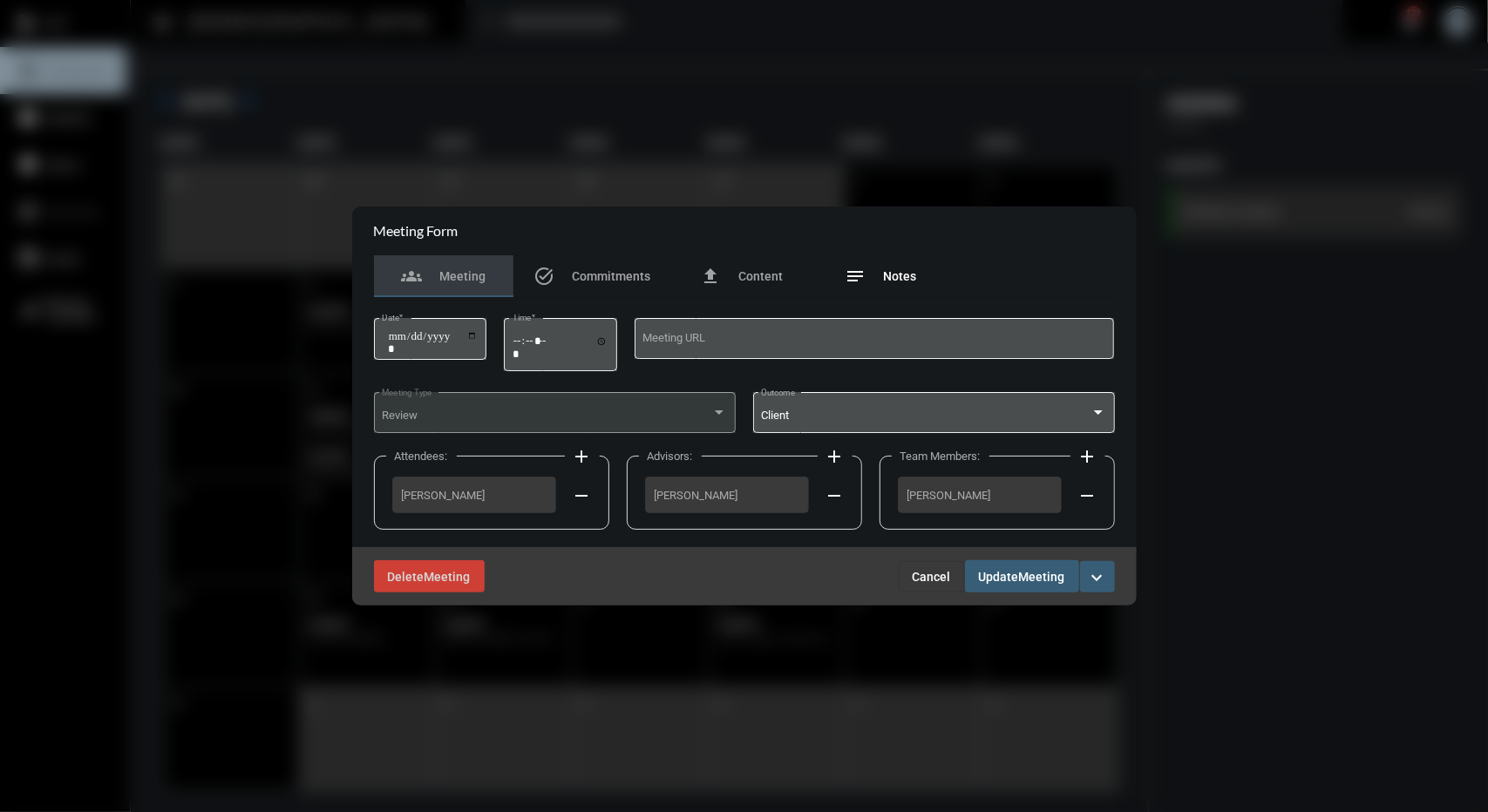
click at [900, 262] on div "notes Notes" at bounding box center [881, 276] width 139 height 42
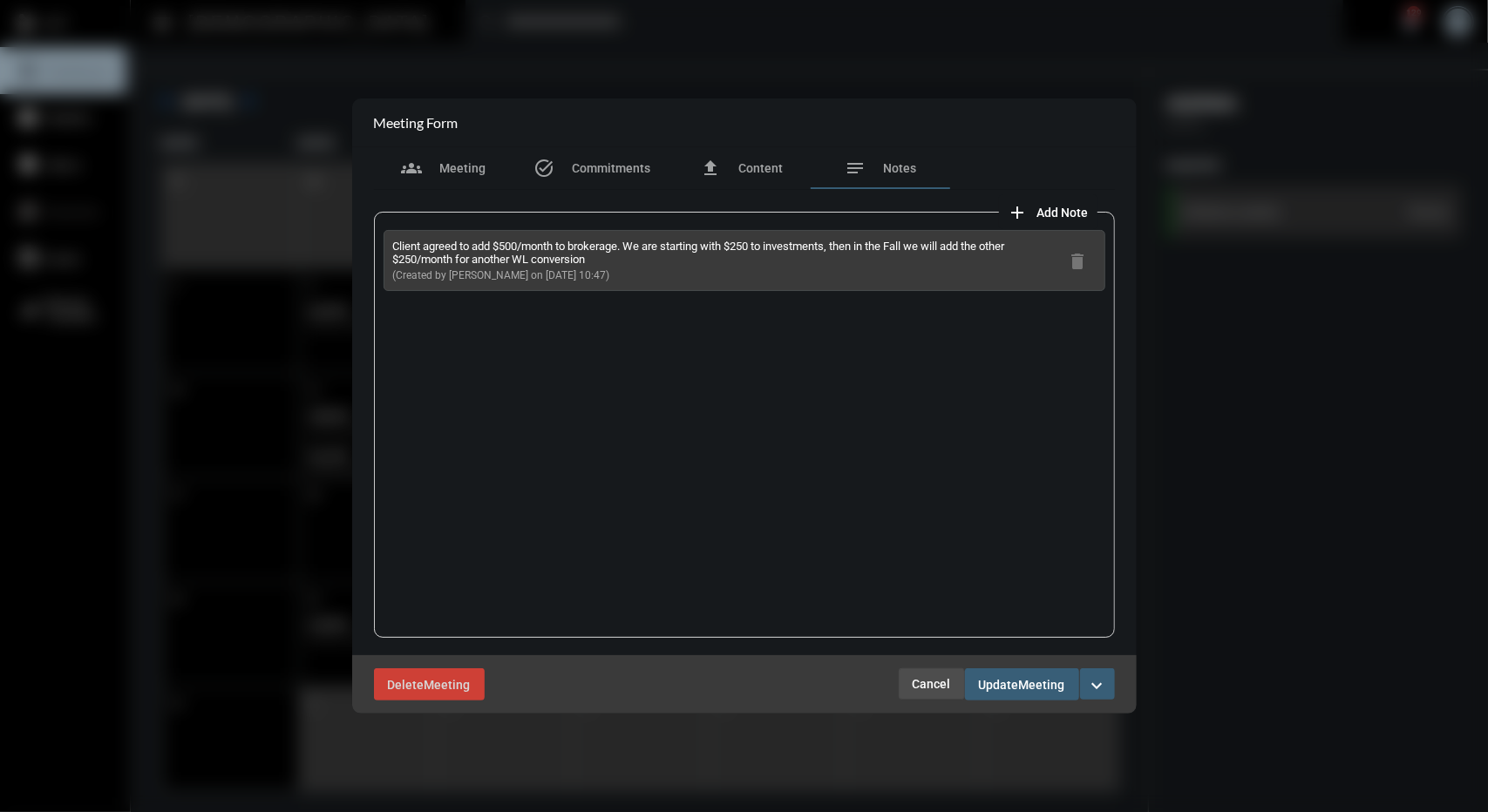
click at [925, 684] on span "Cancel" at bounding box center [931, 684] width 38 height 14
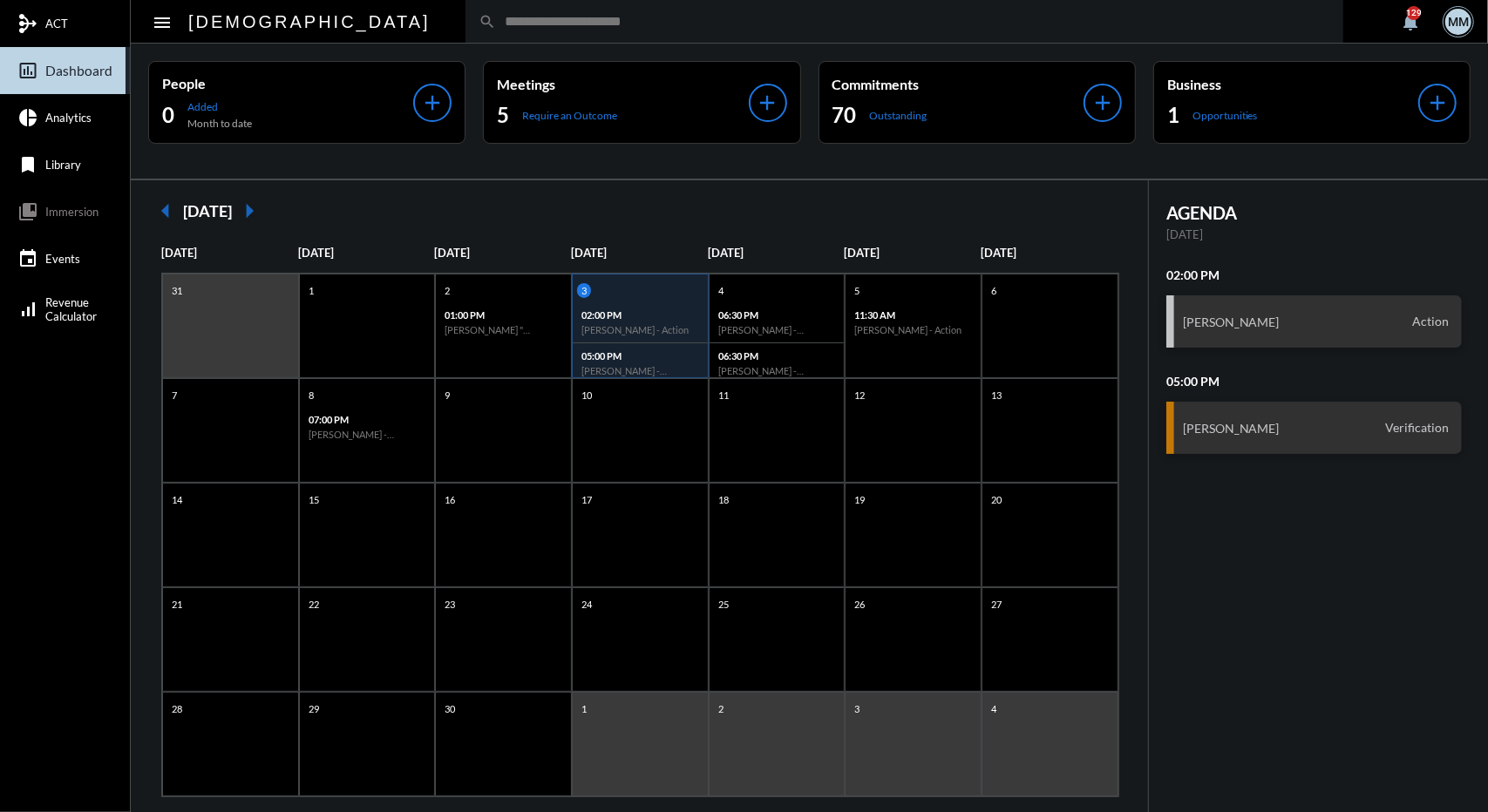
click at [486, 31] on div "search" at bounding box center [904, 21] width 878 height 43
click at [496, 25] on input "text" at bounding box center [914, 21] width 835 height 15
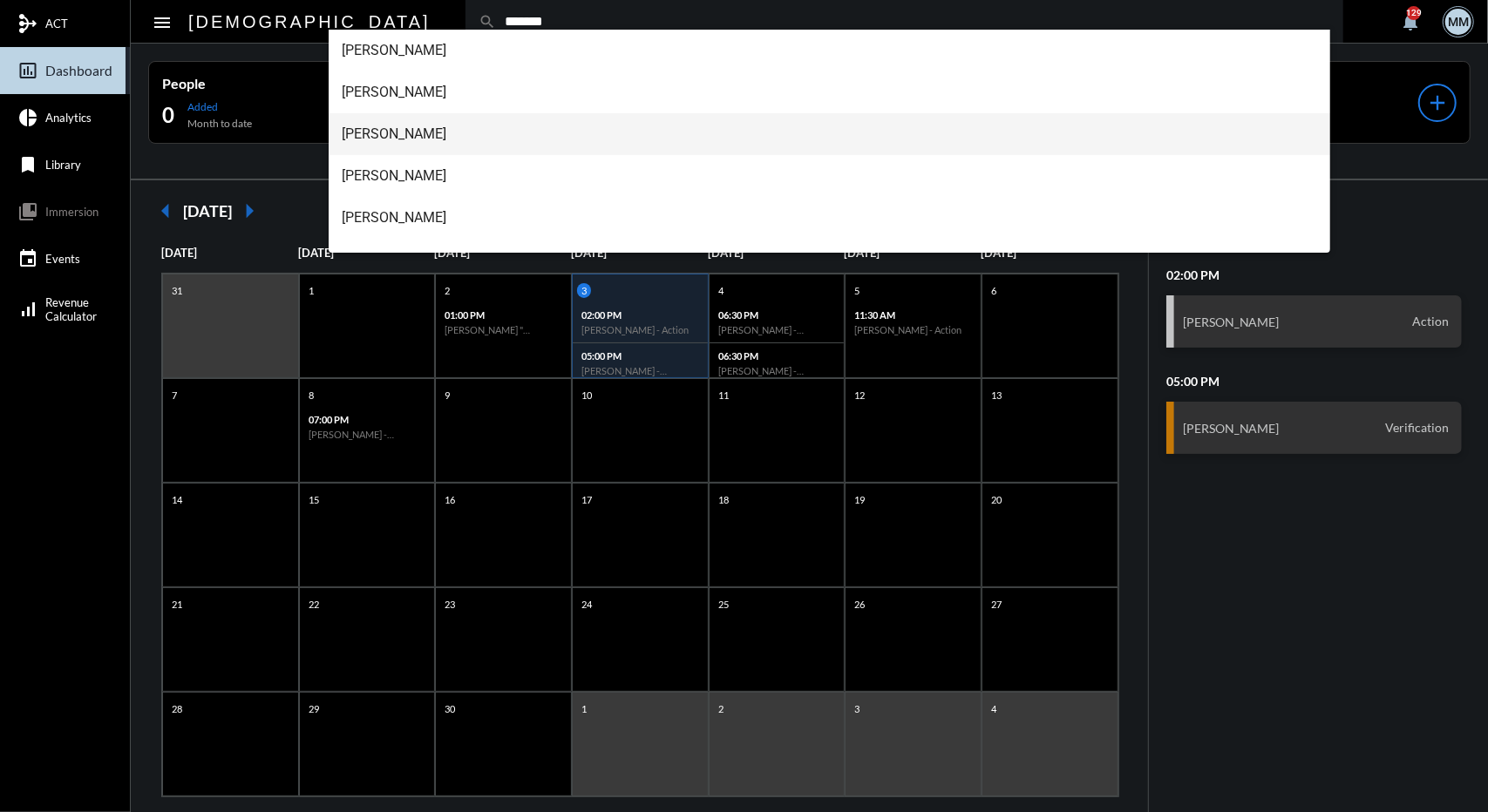
type input "*******"
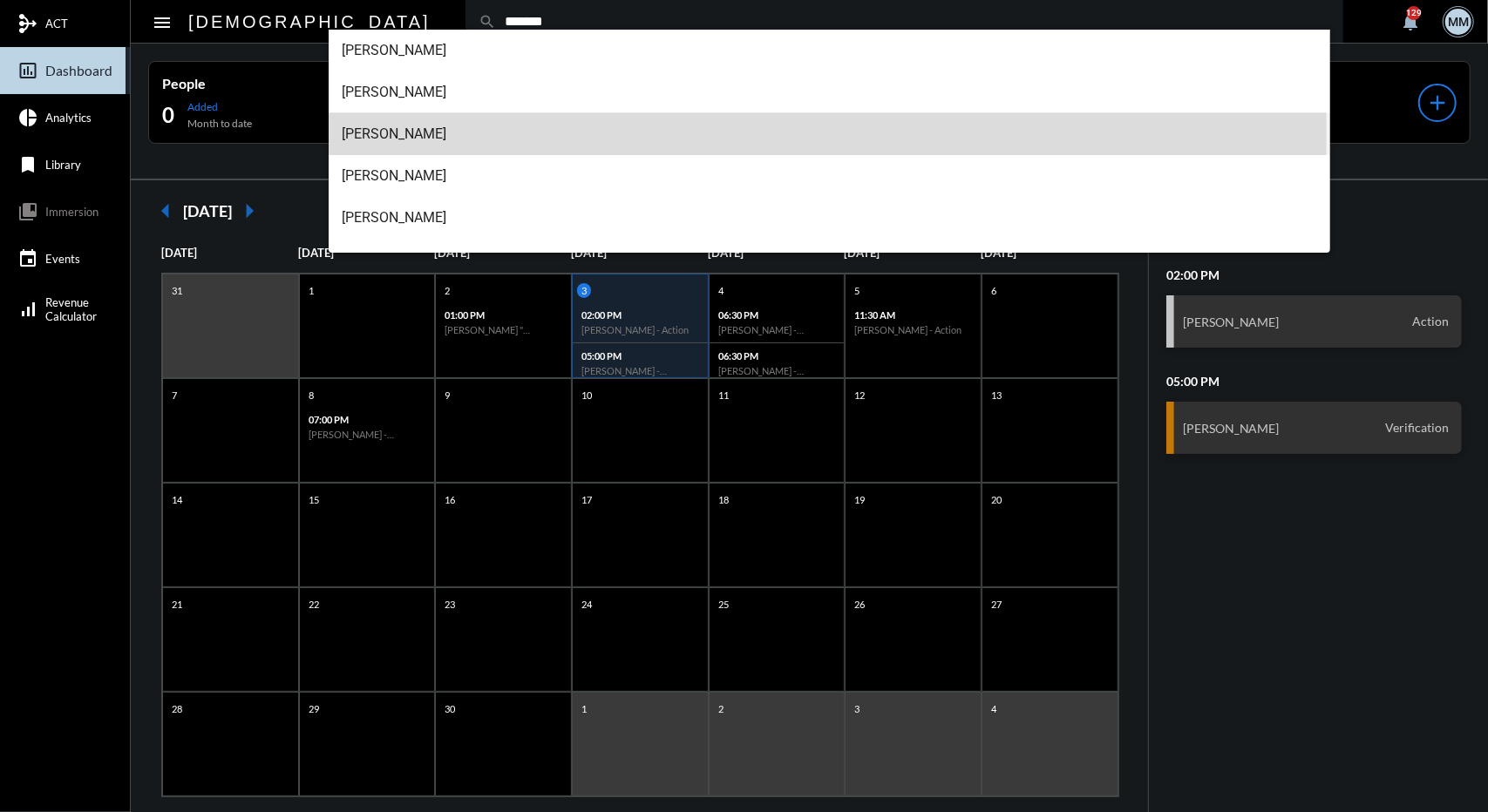
click at [398, 131] on span "[PERSON_NAME]" at bounding box center [830, 134] width 975 height 42
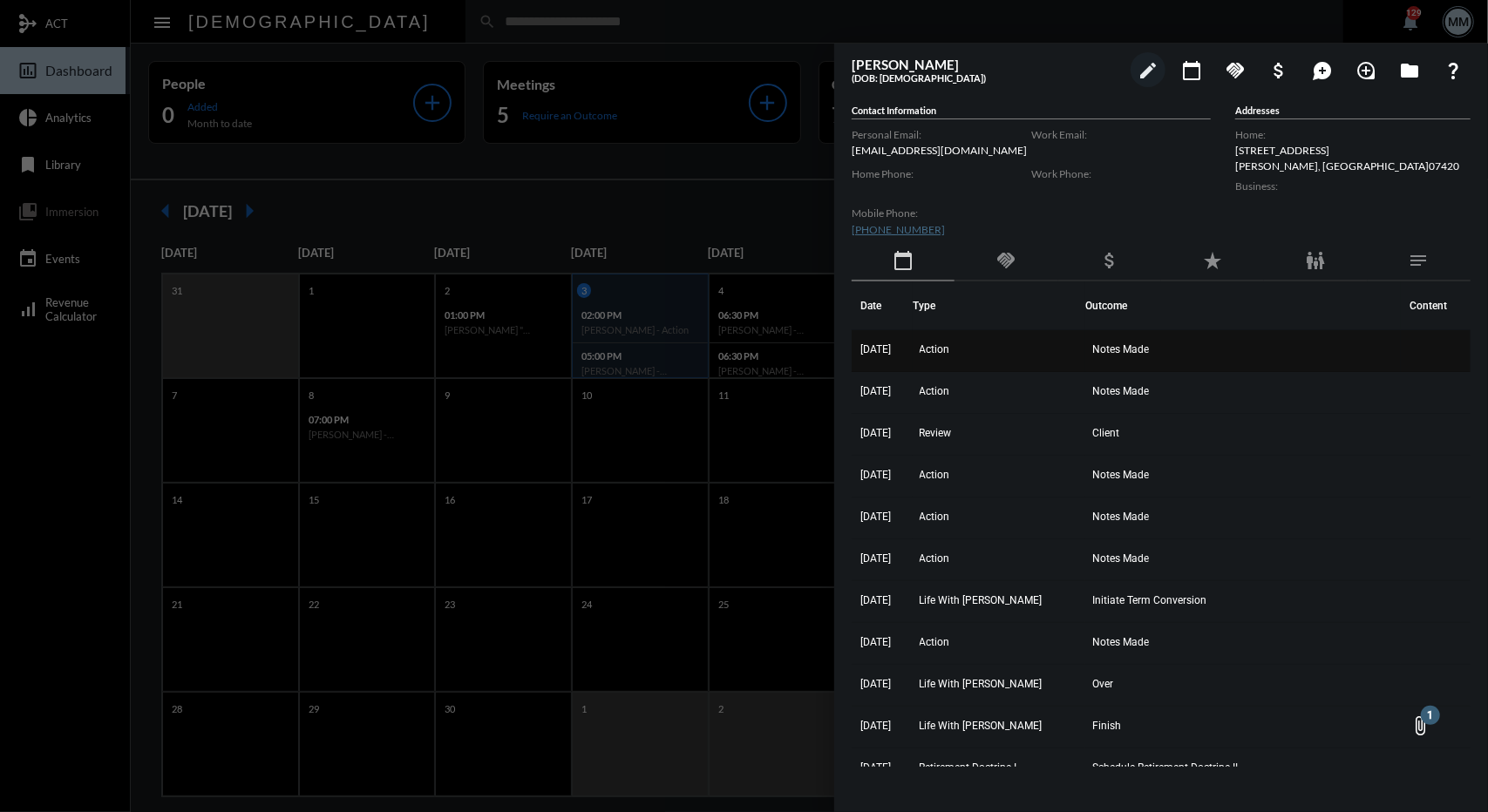
click at [978, 347] on td "Action" at bounding box center [999, 351] width 174 height 42
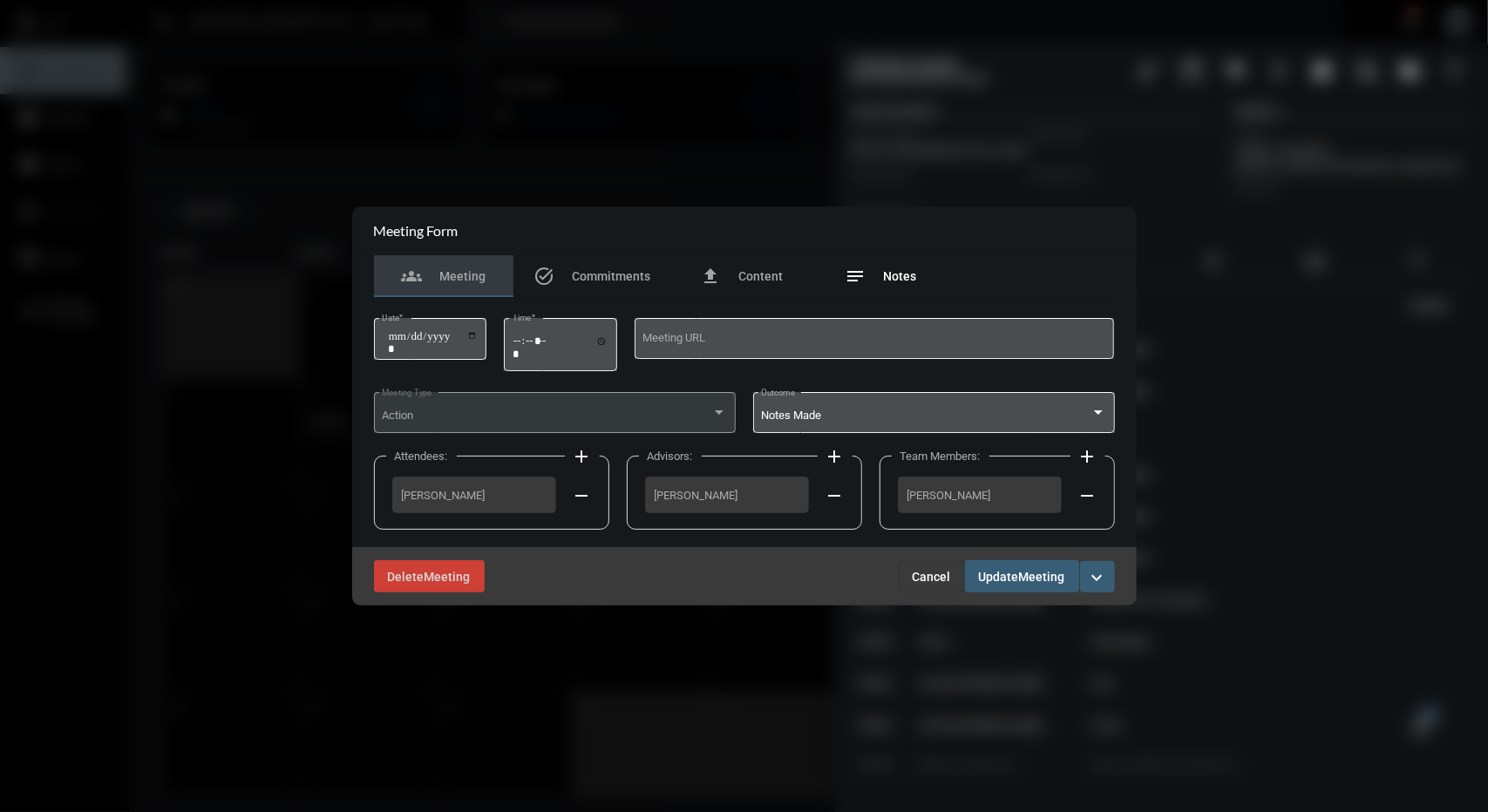
click at [902, 290] on div "notes Notes" at bounding box center [881, 276] width 139 height 42
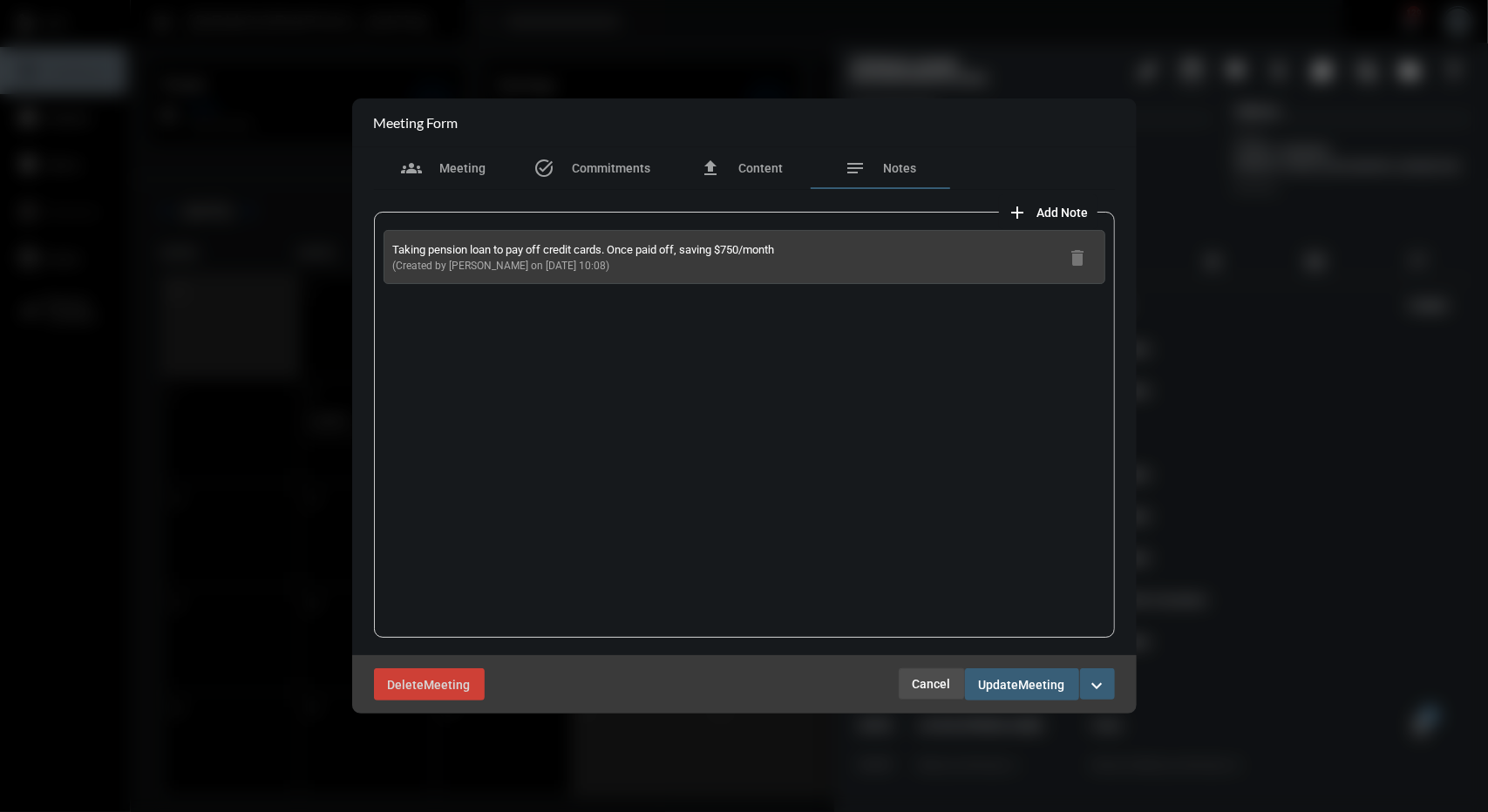
click at [926, 681] on span "Cancel" at bounding box center [931, 684] width 38 height 14
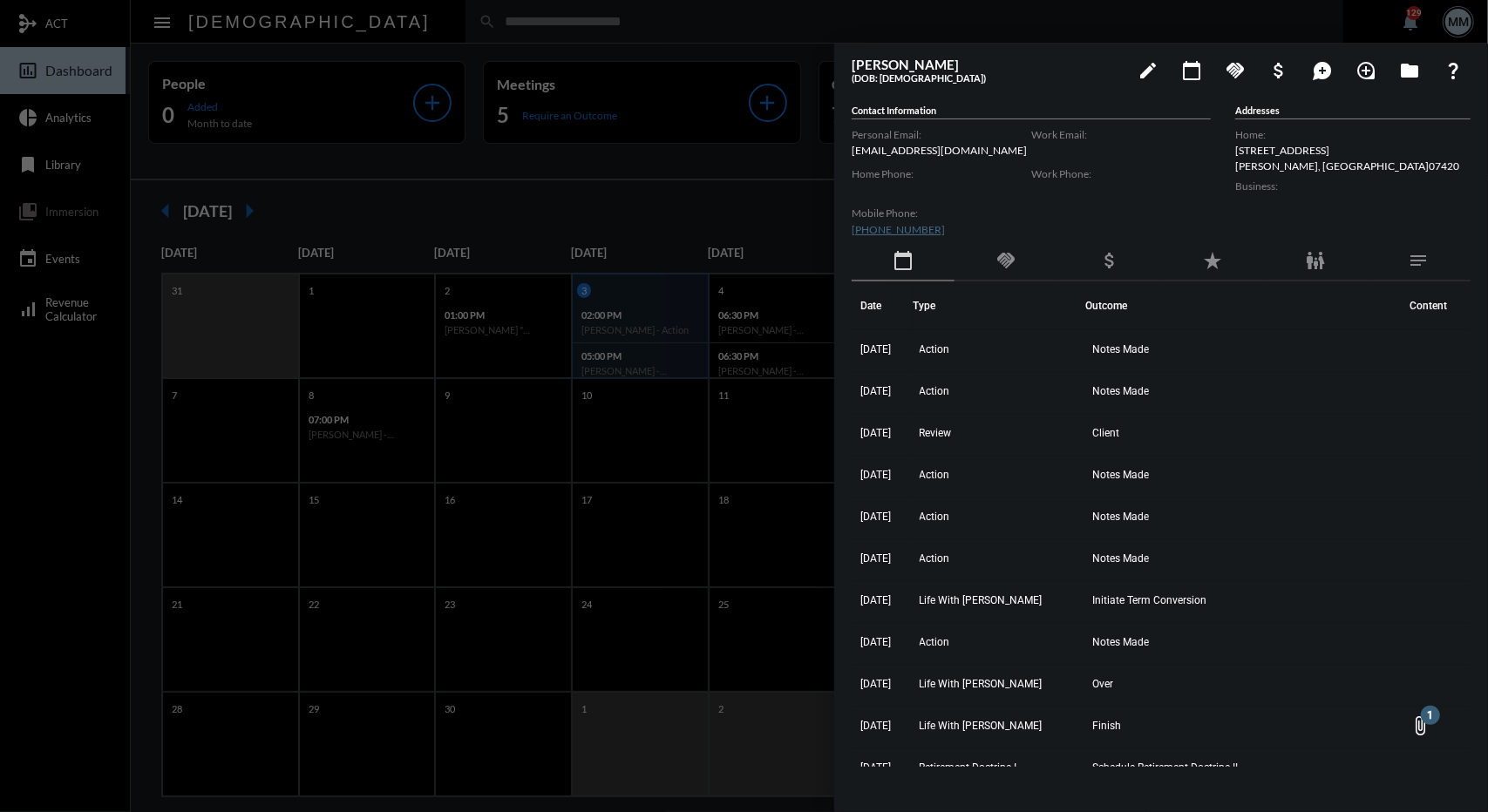
click at [1037, 264] on div "handshake" at bounding box center [1006, 261] width 103 height 40
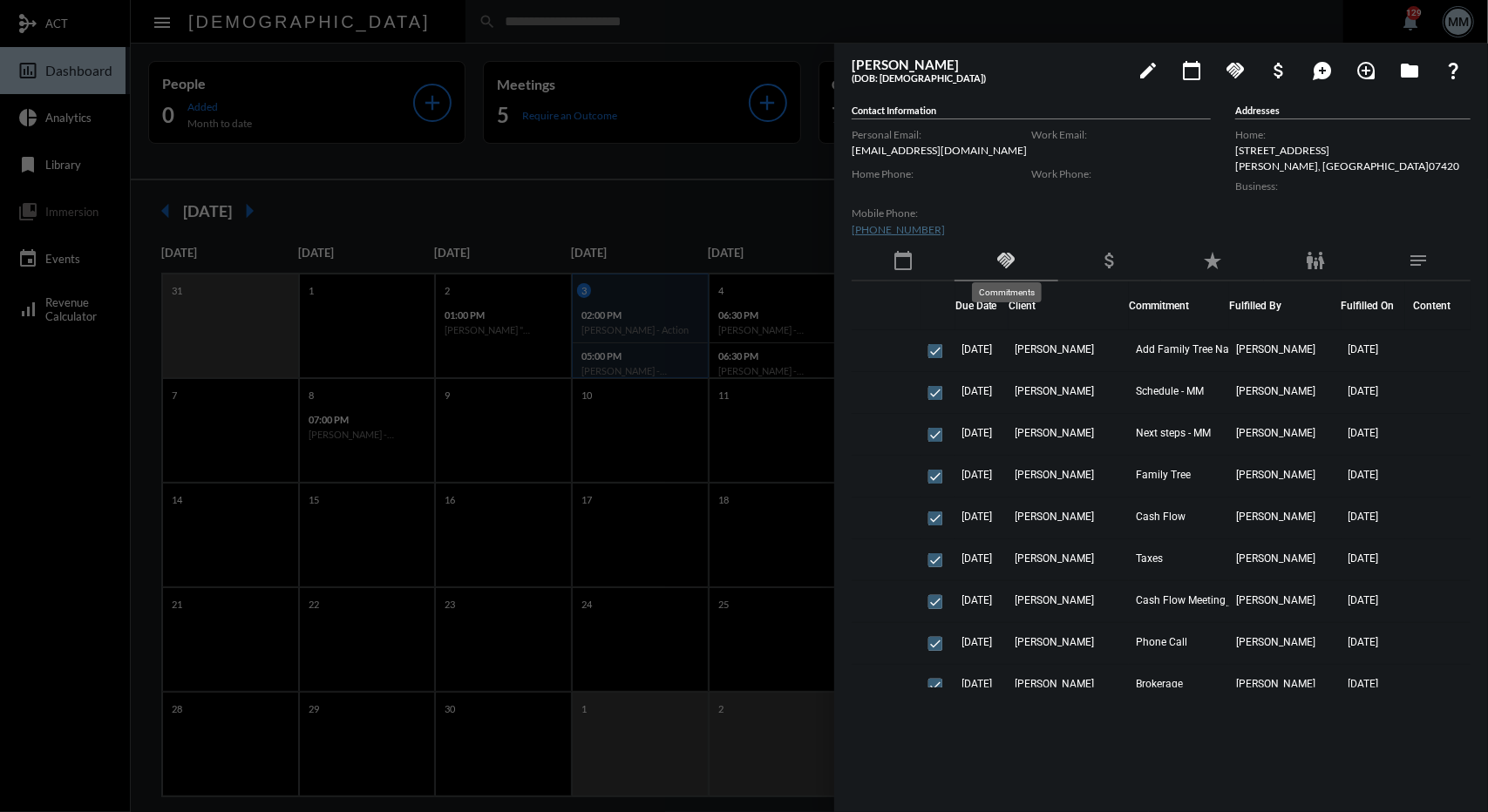
click at [998, 258] on mat-icon "handshake" at bounding box center [1006, 260] width 21 height 21
click at [753, 182] on div at bounding box center [744, 406] width 1488 height 812
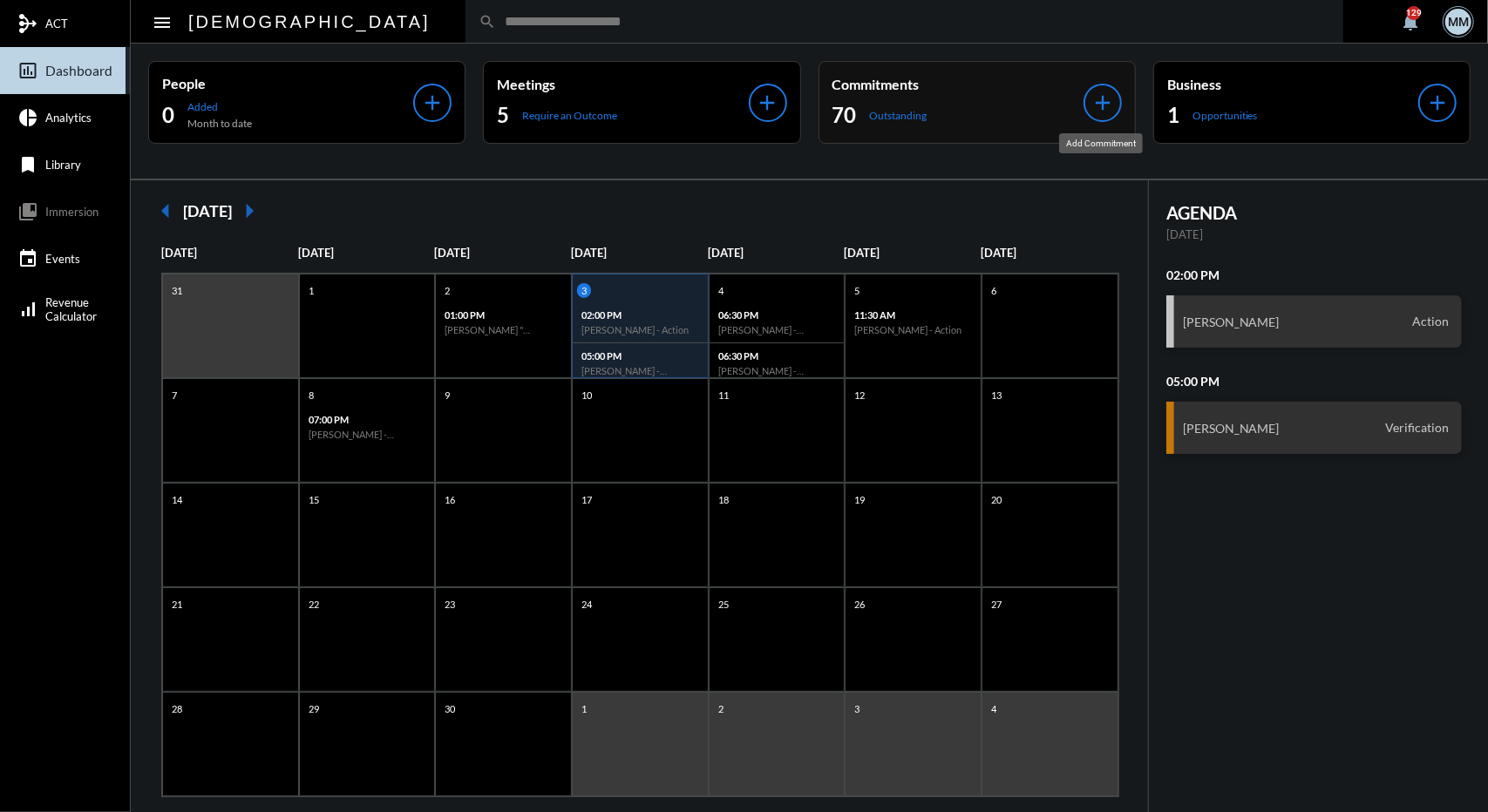
click at [1092, 120] on div "add" at bounding box center [1102, 102] width 38 height 38
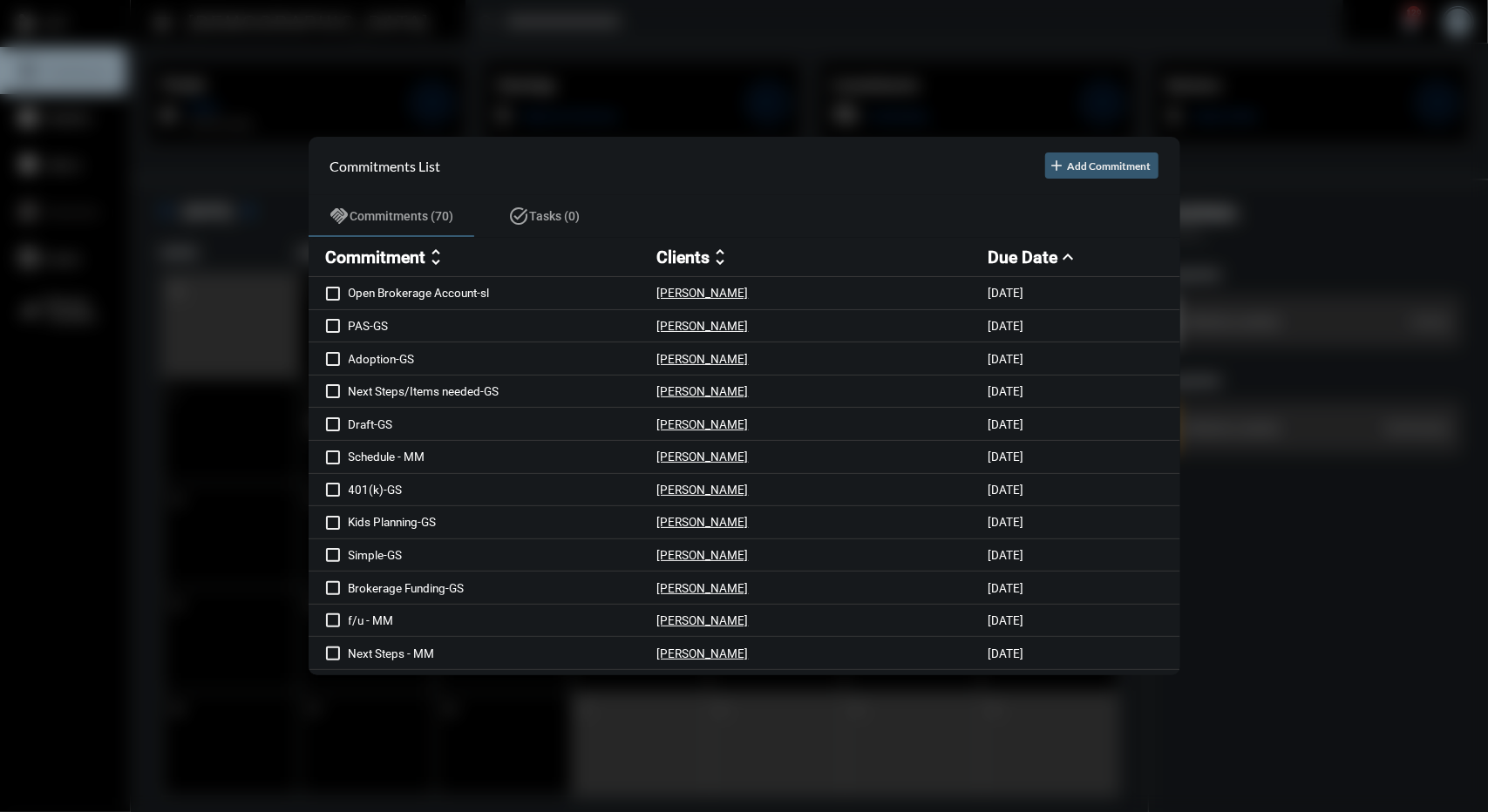
click at [1139, 158] on button "add Add Commitment" at bounding box center [1102, 165] width 113 height 26
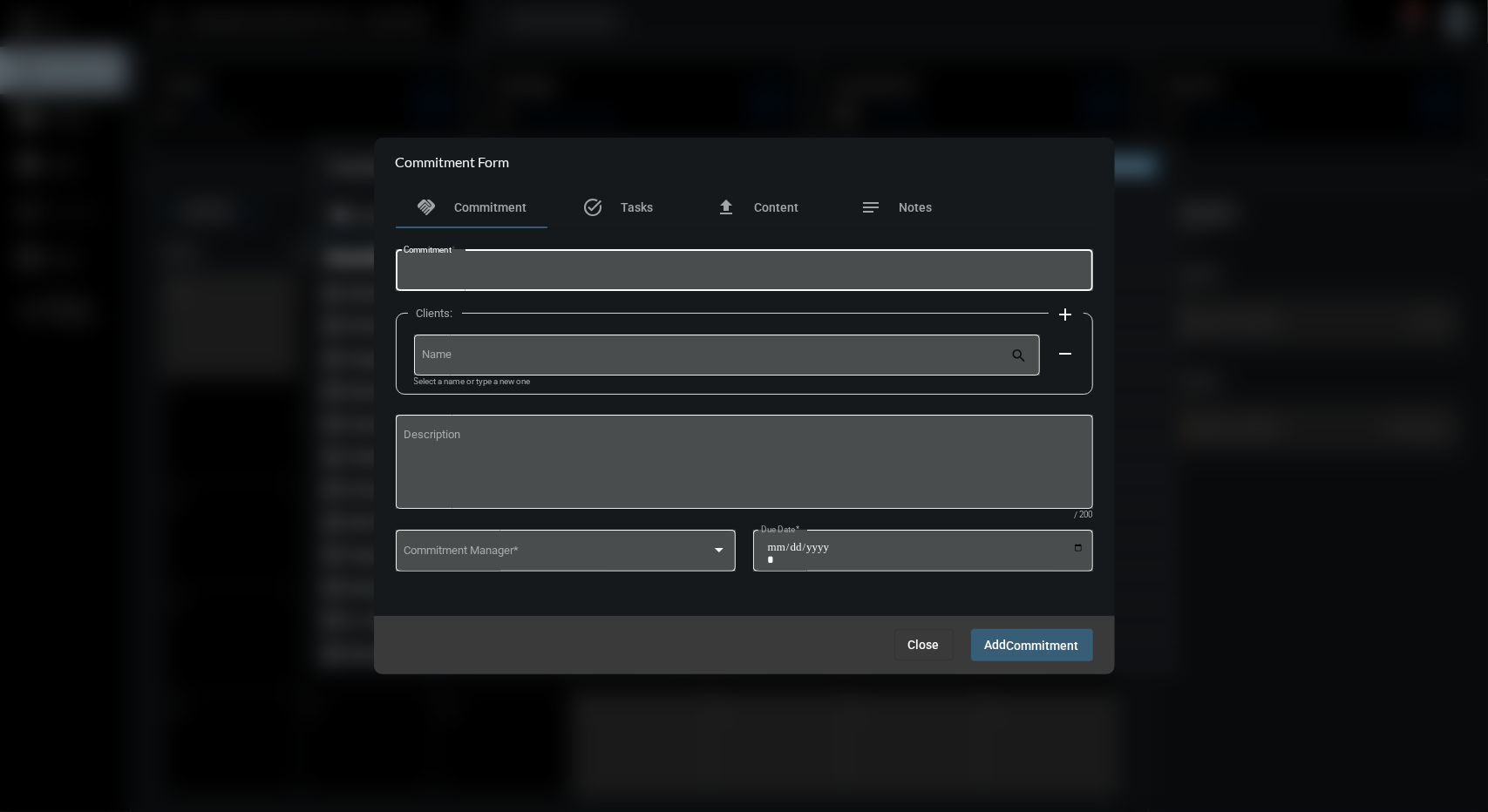
click at [743, 276] on input "Commitment *" at bounding box center [744, 273] width 681 height 13
type input "**********"
click at [721, 360] on input "Name" at bounding box center [716, 358] width 588 height 13
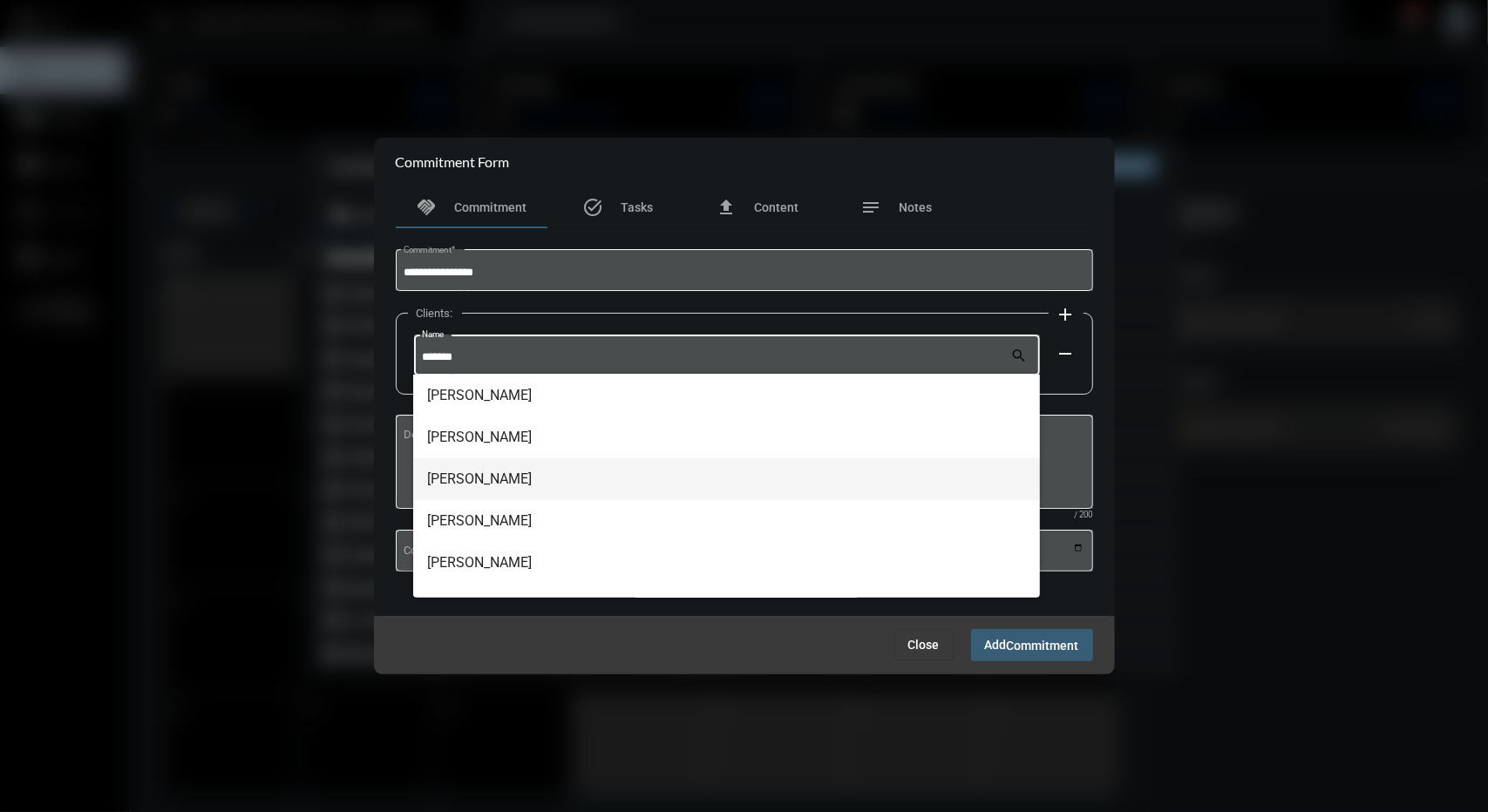
click at [511, 470] on span "Brian P Decarlo" at bounding box center [727, 478] width 599 height 42
type input "**********"
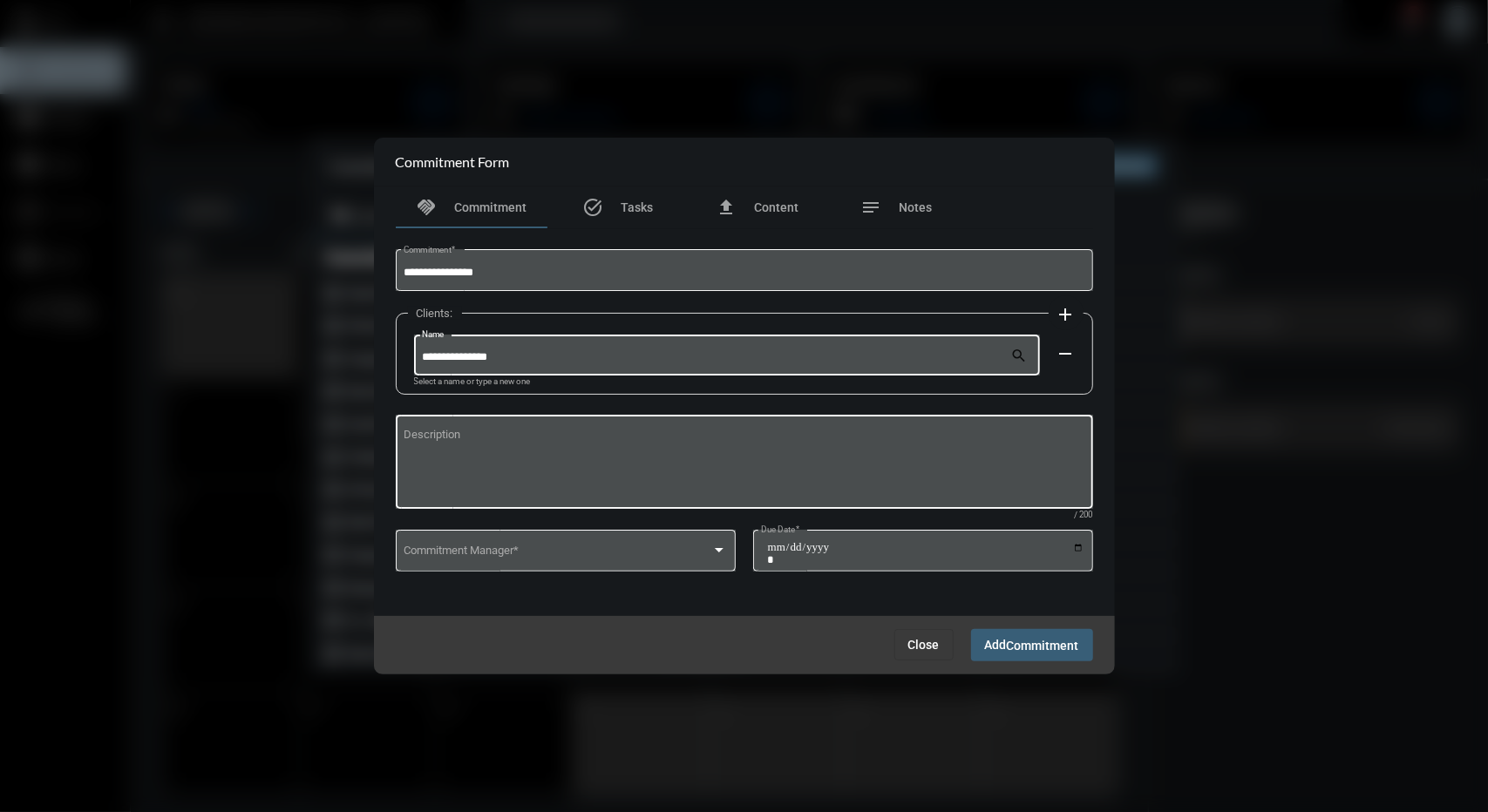
click at [533, 459] on textarea "Description" at bounding box center [744, 465] width 681 height 69
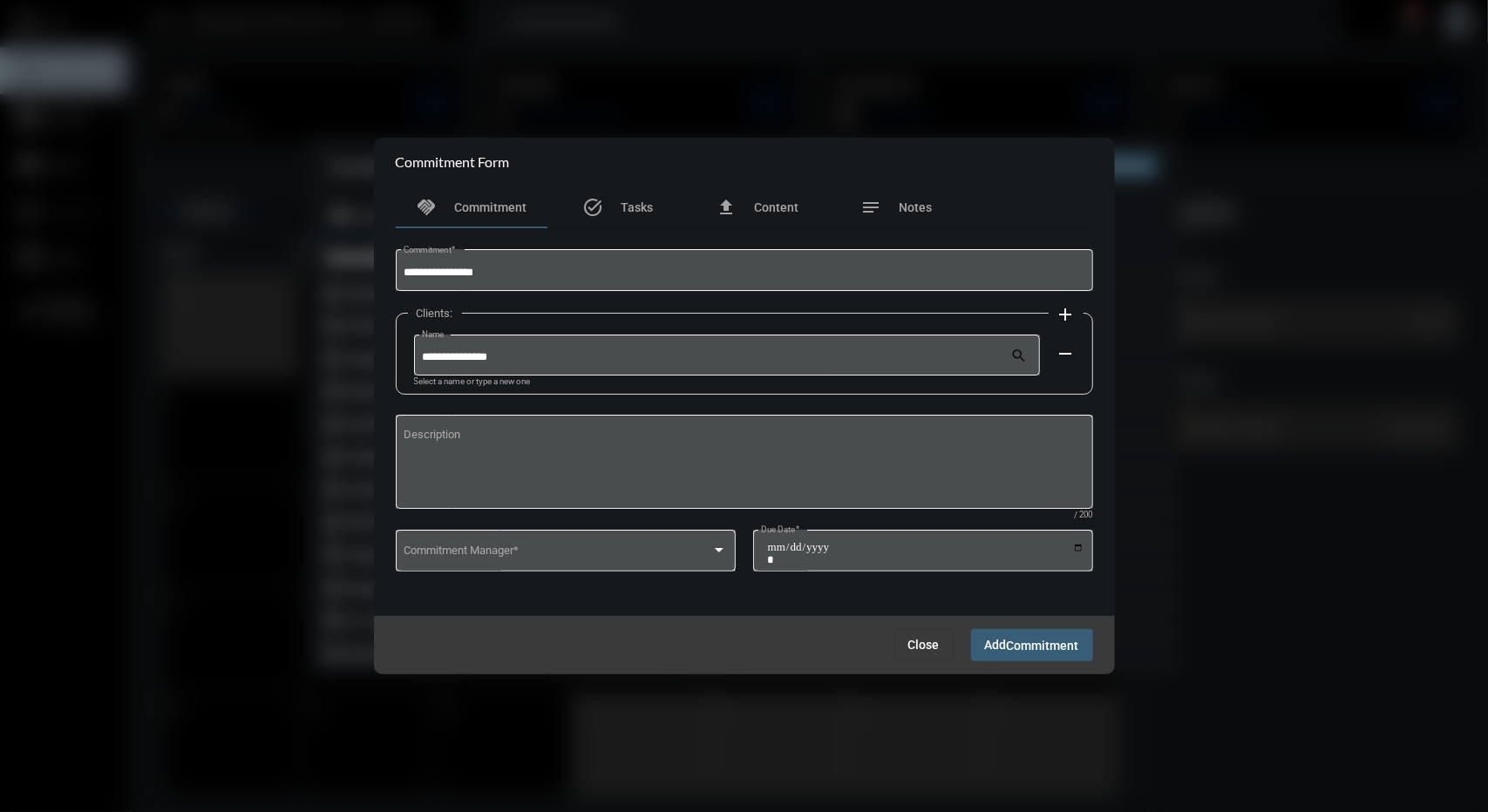
click at [546, 528] on div "Commitment Manager *" at bounding box center [565, 550] width 323 height 45
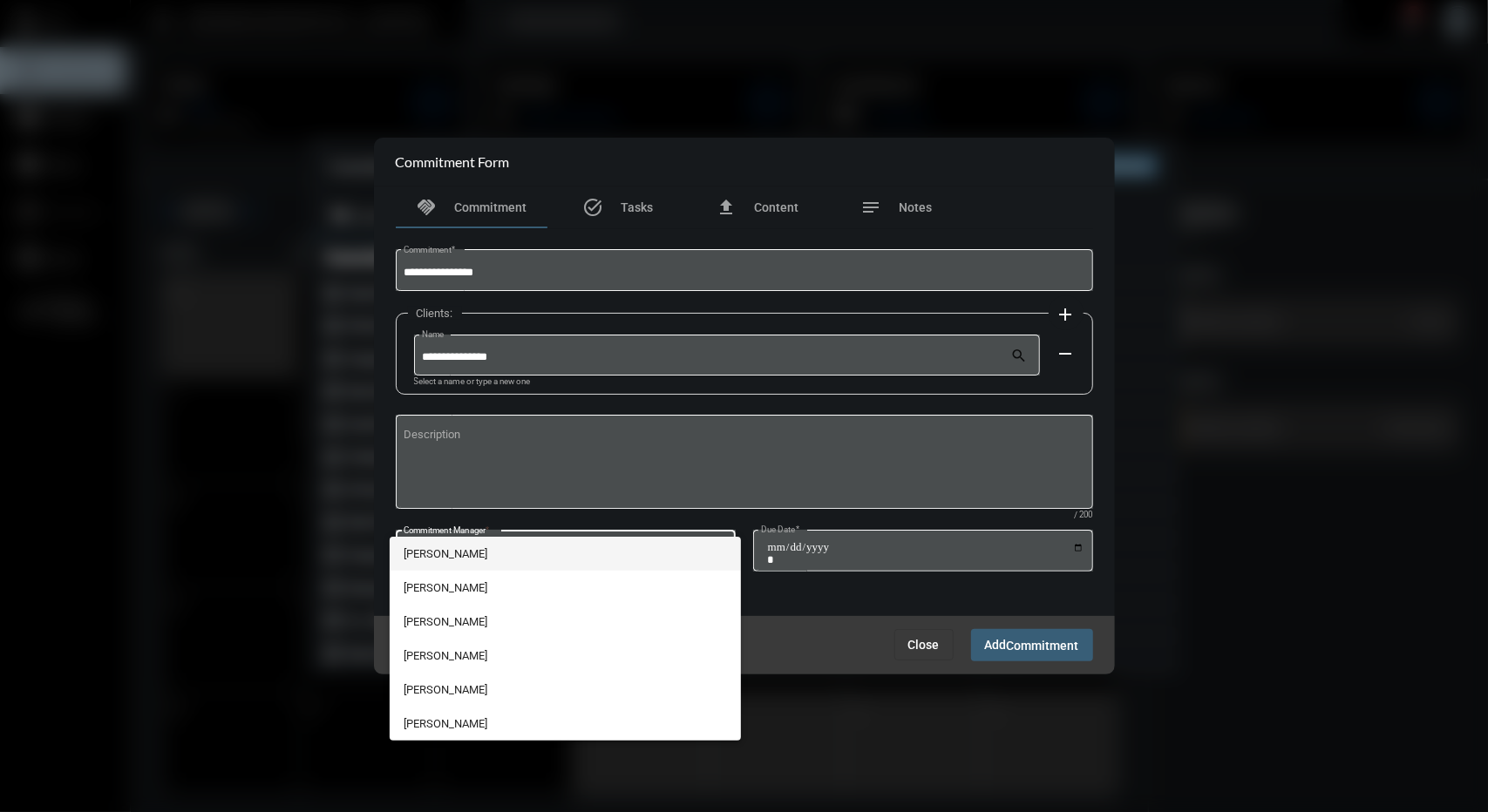
click at [546, 557] on span "George Siderias" at bounding box center [565, 554] width 323 height 34
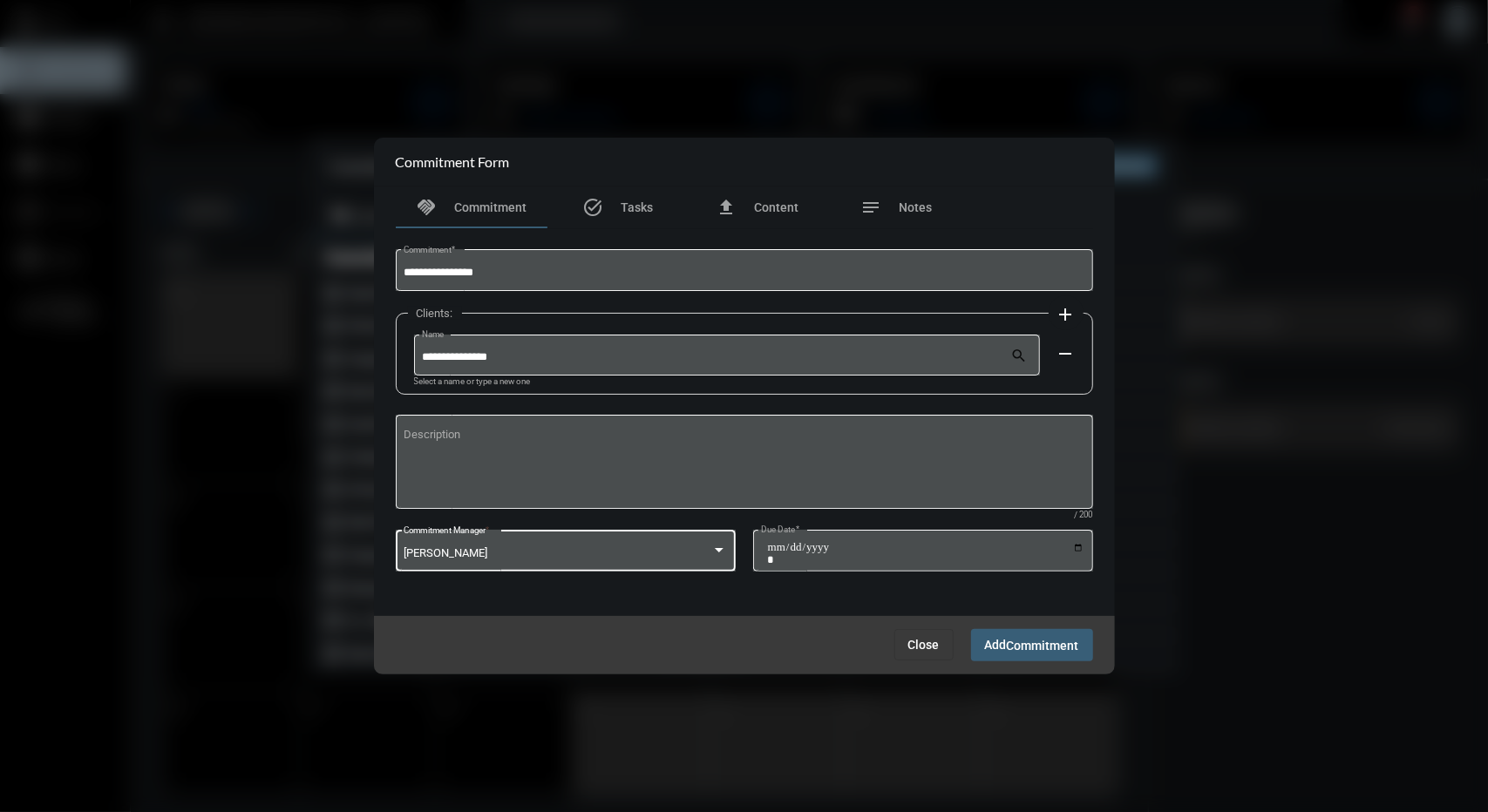
click at [546, 557] on div "George Siderias" at bounding box center [557, 554] width 308 height 13
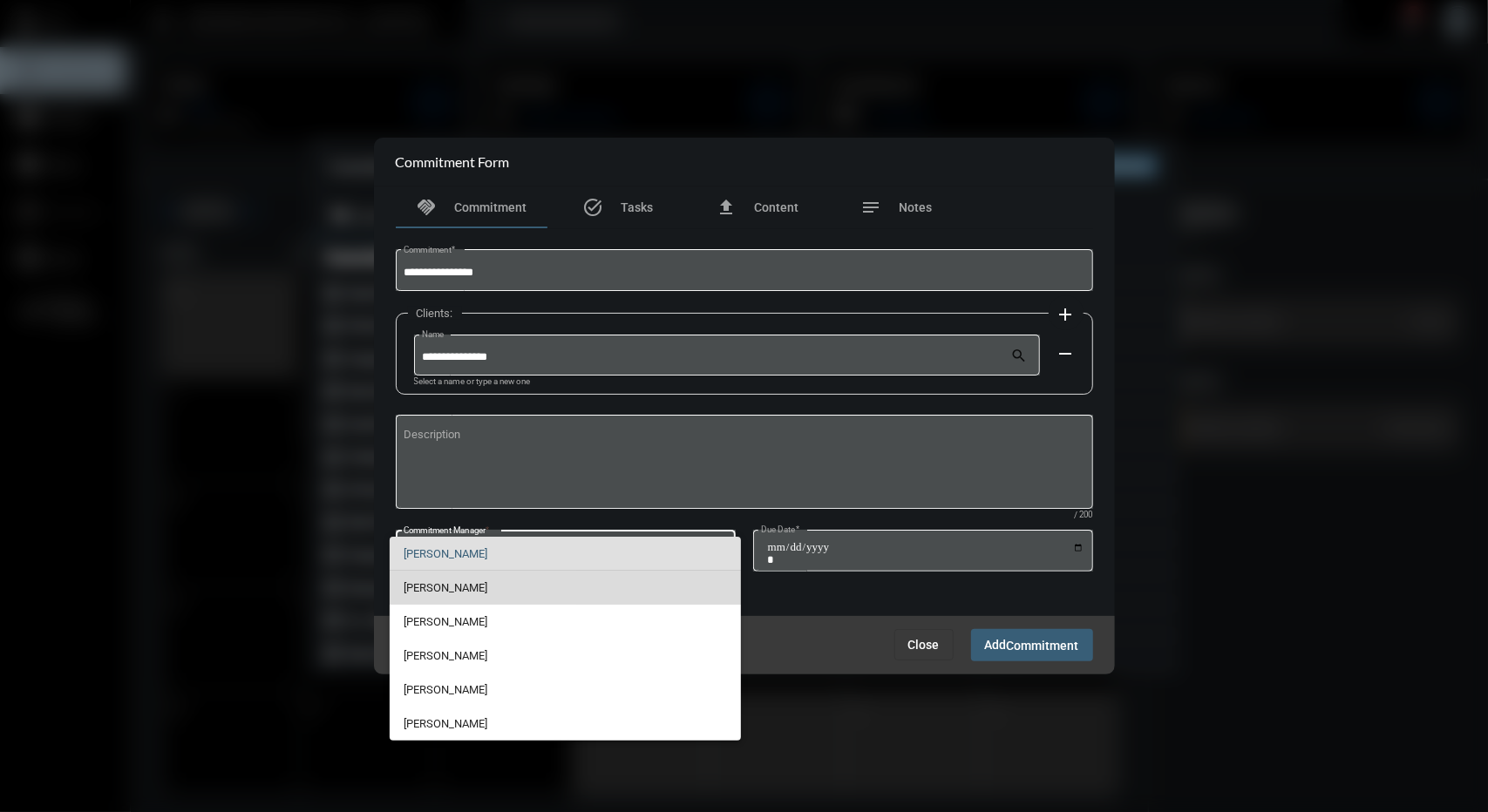
click at [438, 601] on span "Mark Mikhail" at bounding box center [565, 587] width 323 height 34
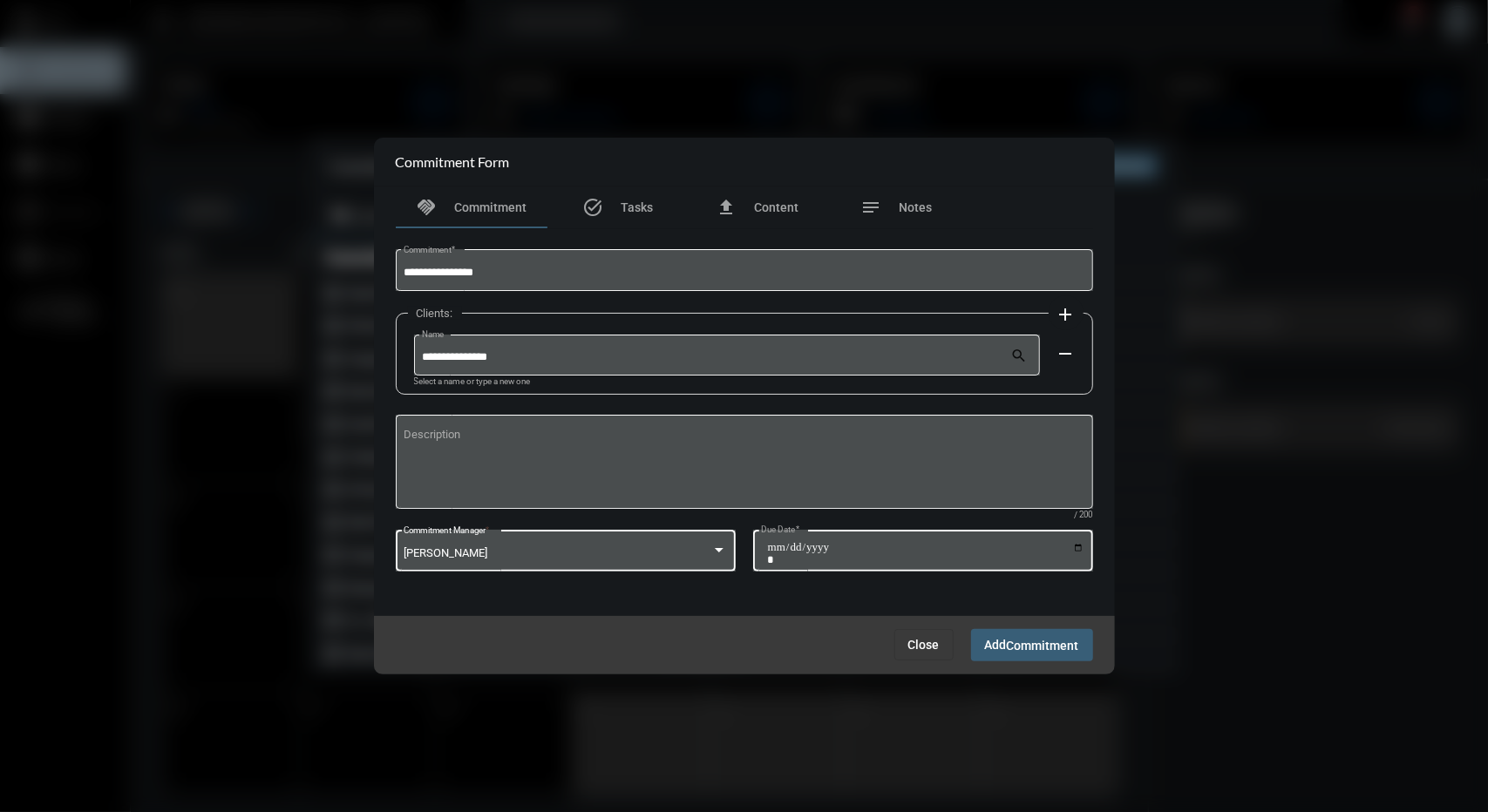
click at [1078, 545] on input "Due Date *" at bounding box center [926, 554] width 317 height 24
type input "**********"
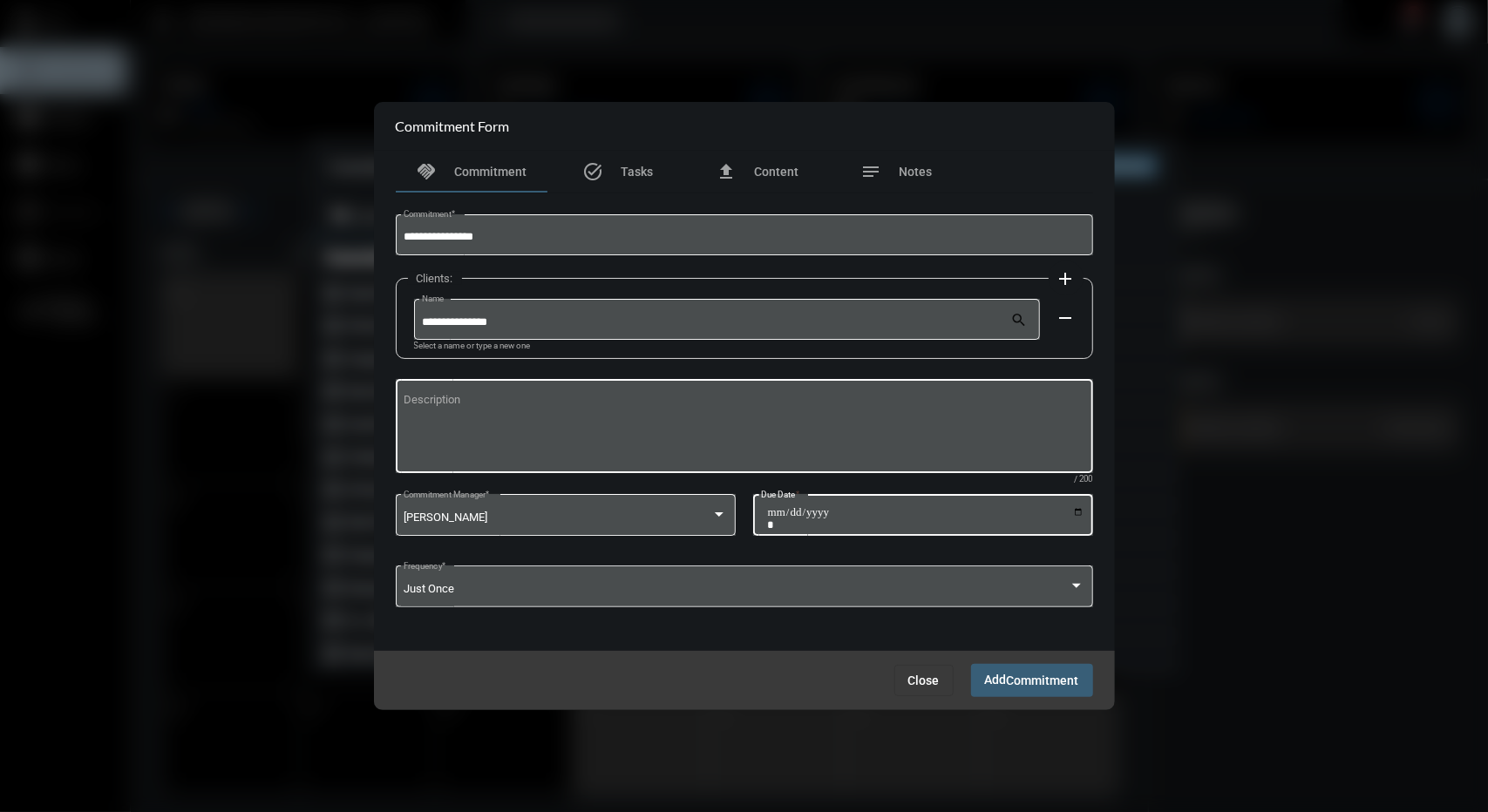
click at [736, 444] on textarea "Description" at bounding box center [744, 429] width 681 height 69
type textarea "**********"
click at [1009, 683] on span "Commitment" at bounding box center [1044, 681] width 72 height 14
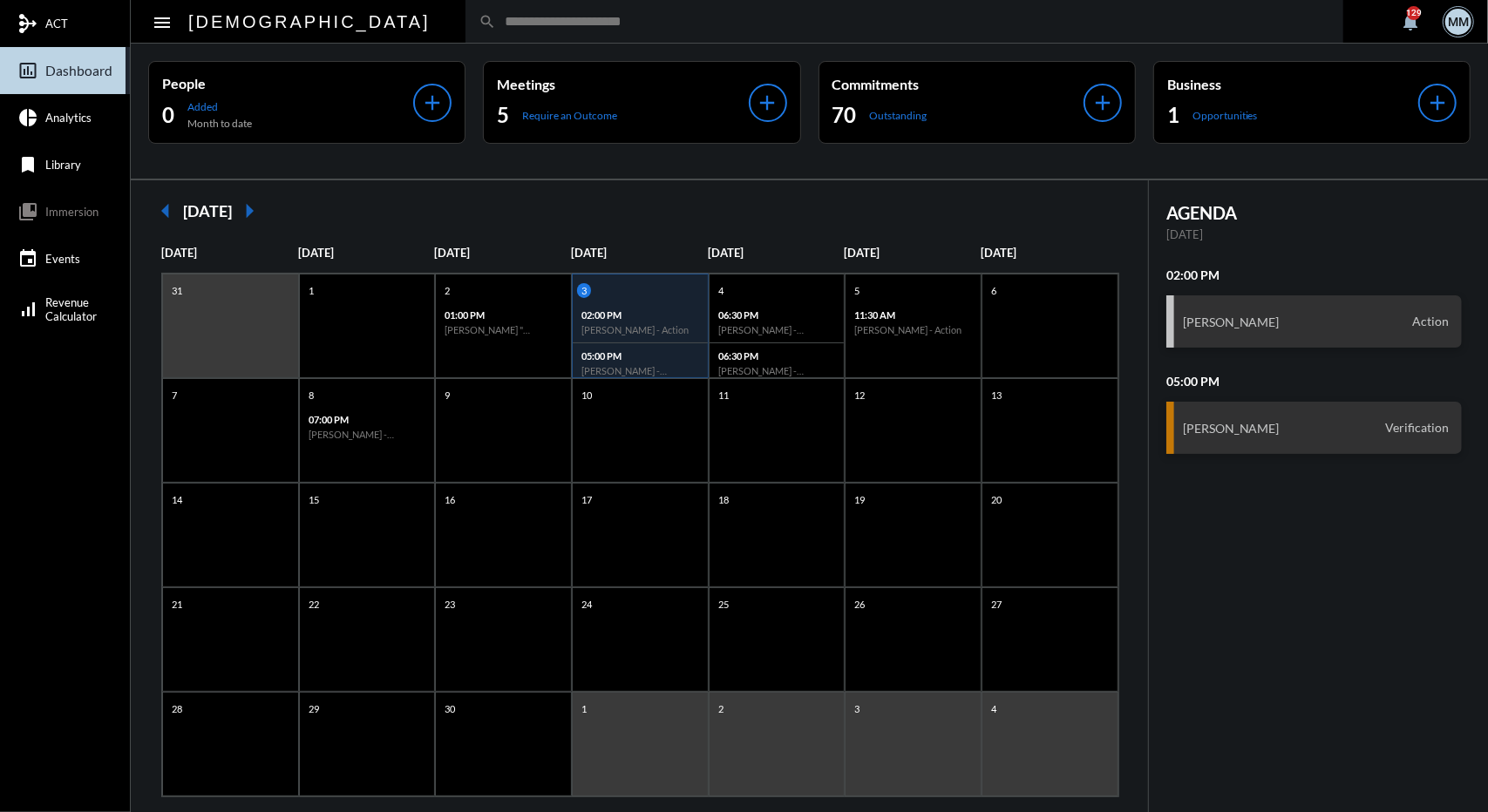
click at [749, 19] on input "text" at bounding box center [914, 21] width 835 height 15
type input "***"
